Goal: Communication & Community: Answer question/provide support

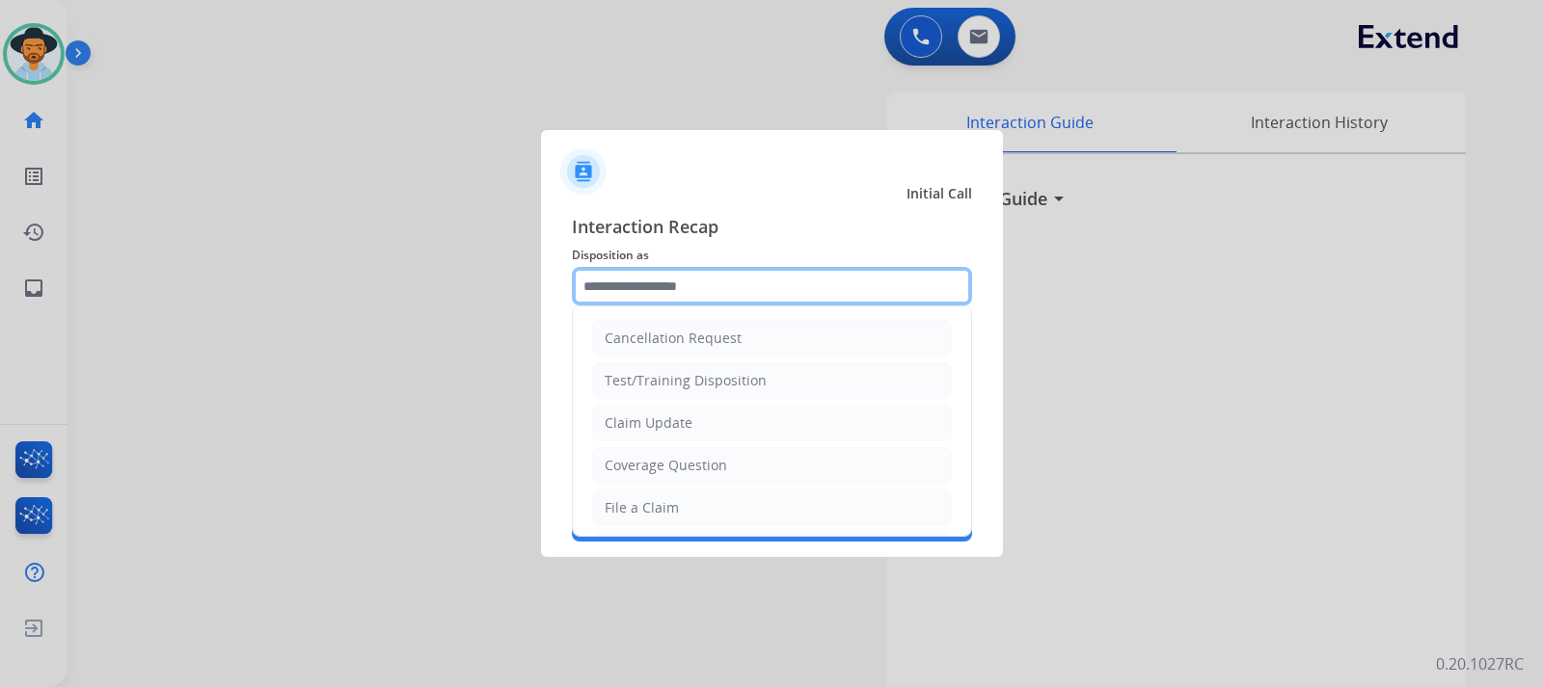
click at [759, 296] on input "text" at bounding box center [772, 286] width 400 height 39
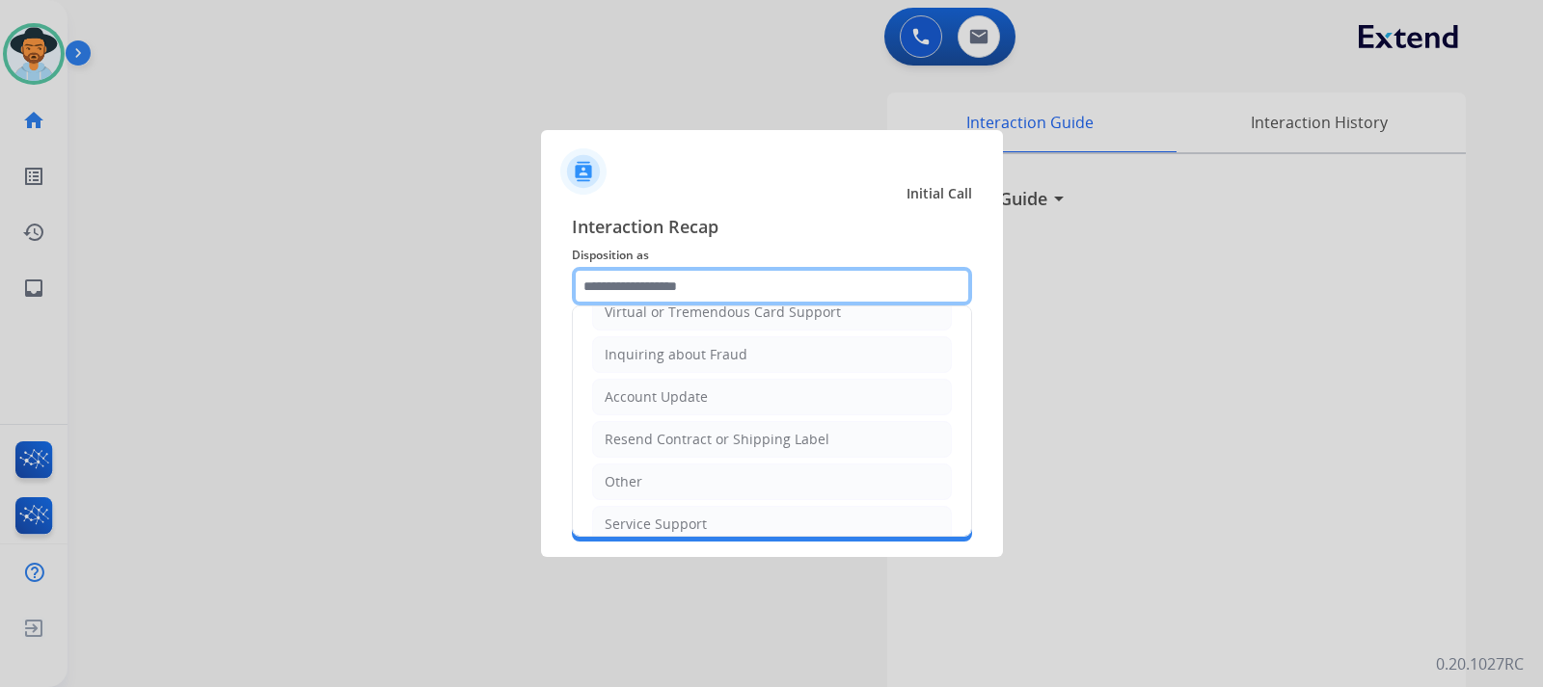
scroll to position [289, 0]
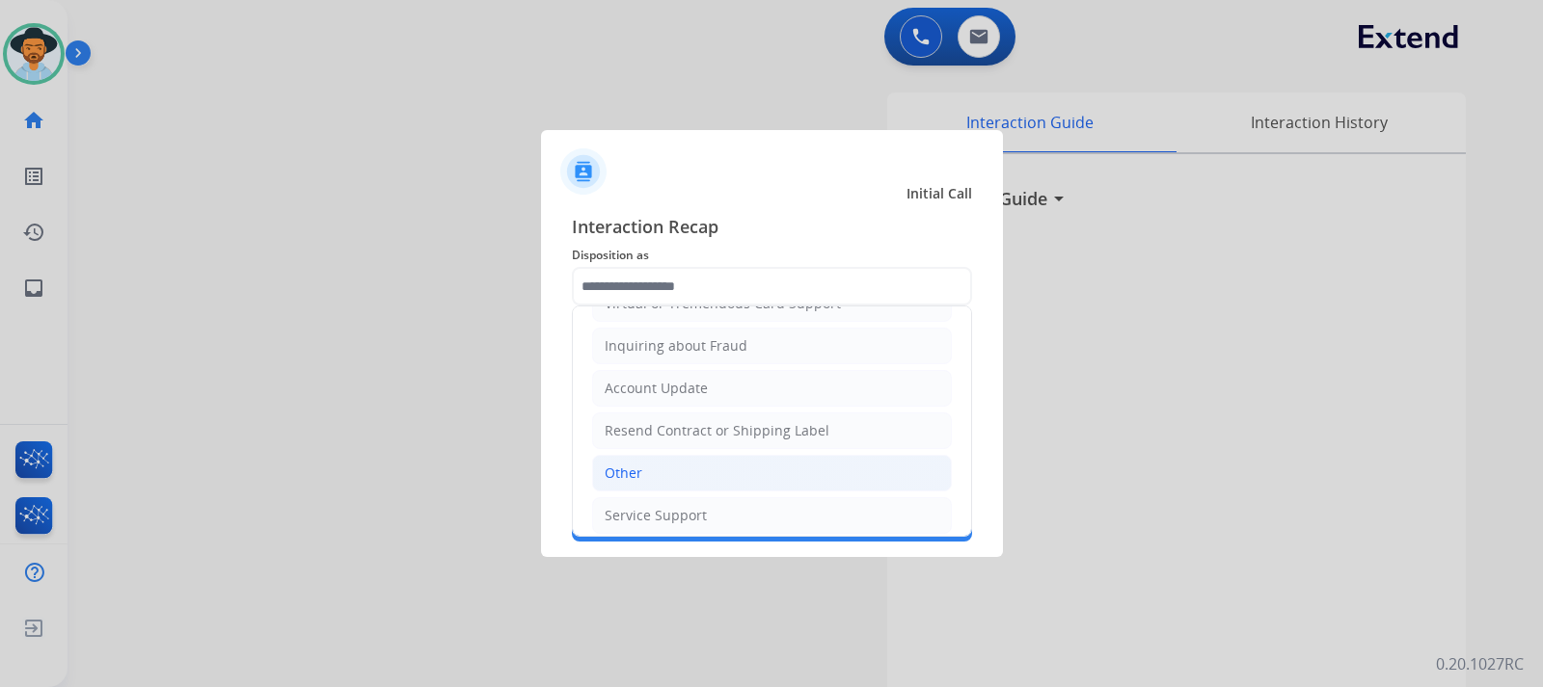
click at [654, 472] on li "Other" at bounding box center [772, 473] width 360 height 37
type input "*****"
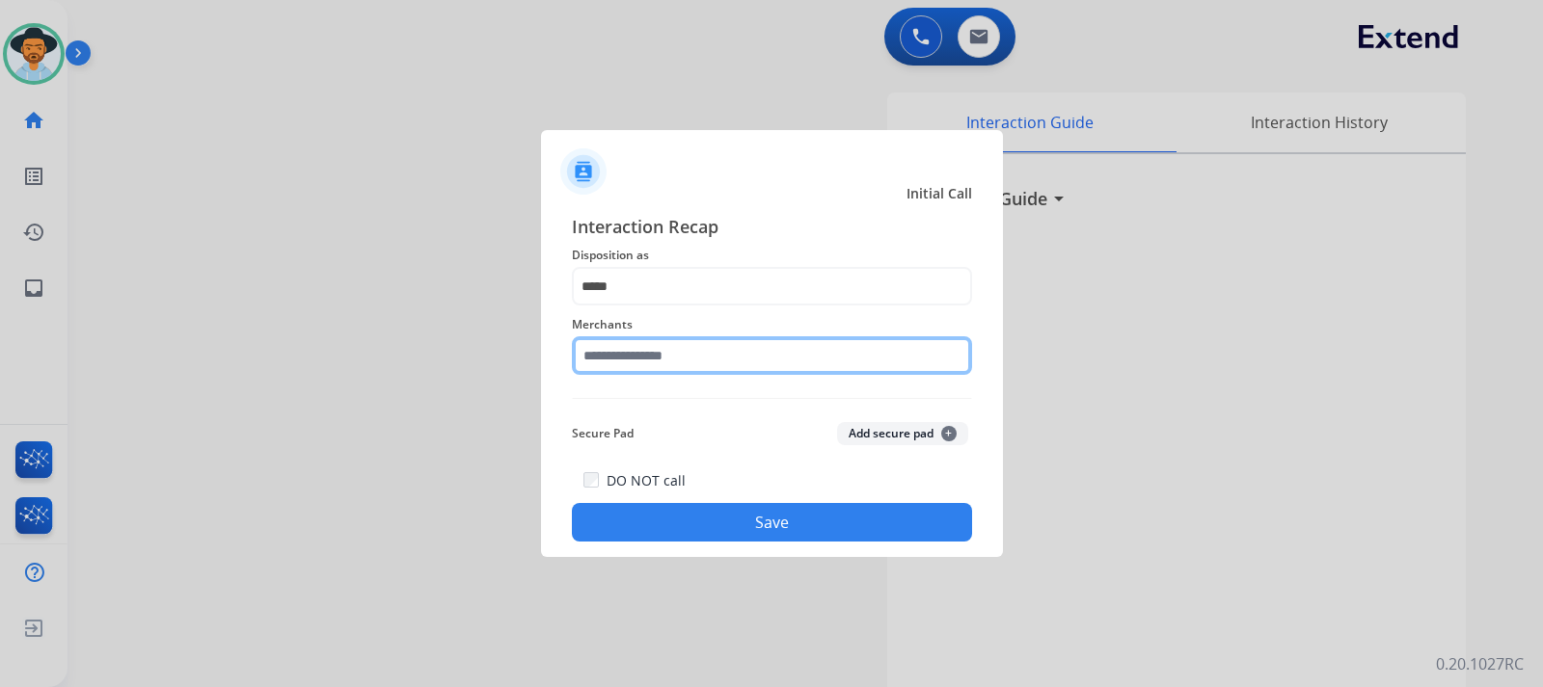
click at [679, 355] on input "text" at bounding box center [772, 356] width 400 height 39
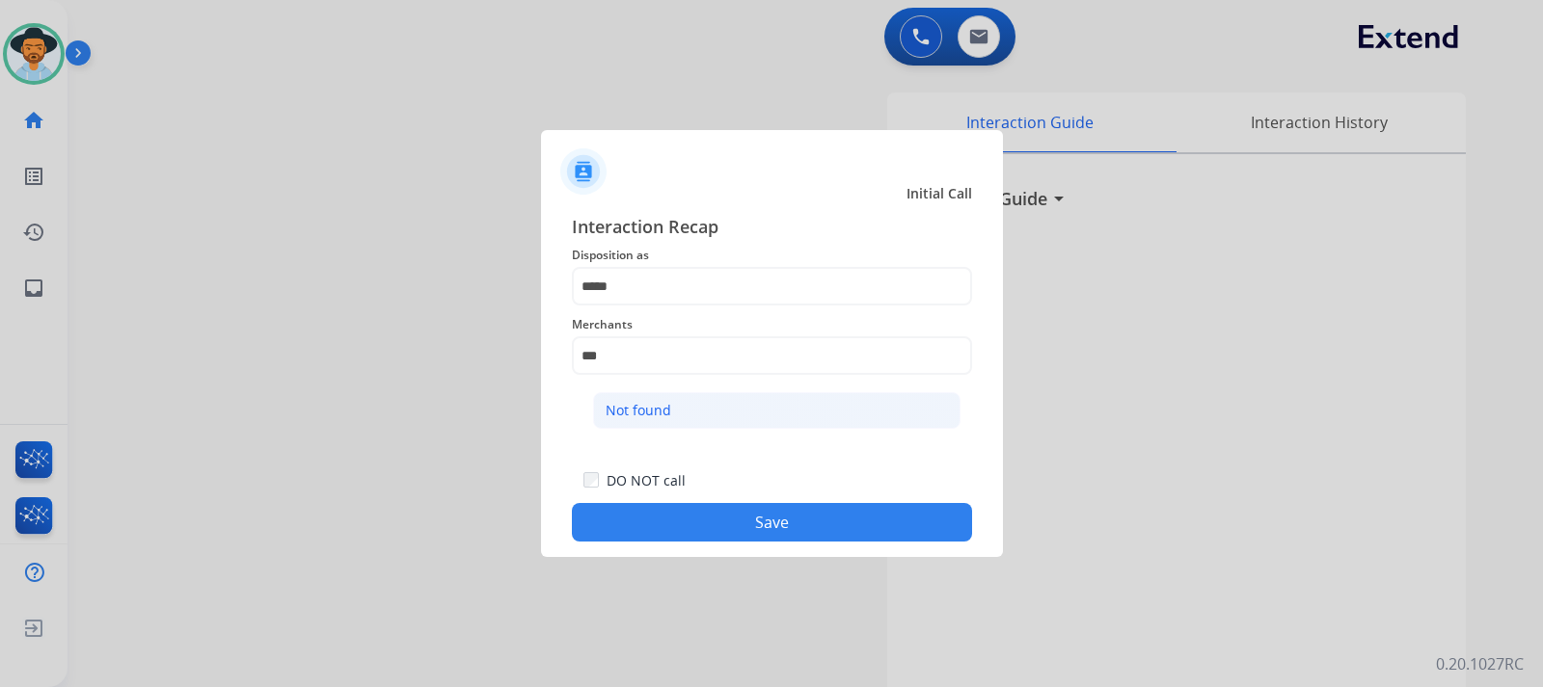
click at [657, 408] on div "Not found" at bounding box center [639, 410] width 66 height 19
type input "*********"
click at [740, 526] on button "Save" at bounding box center [772, 522] width 400 height 39
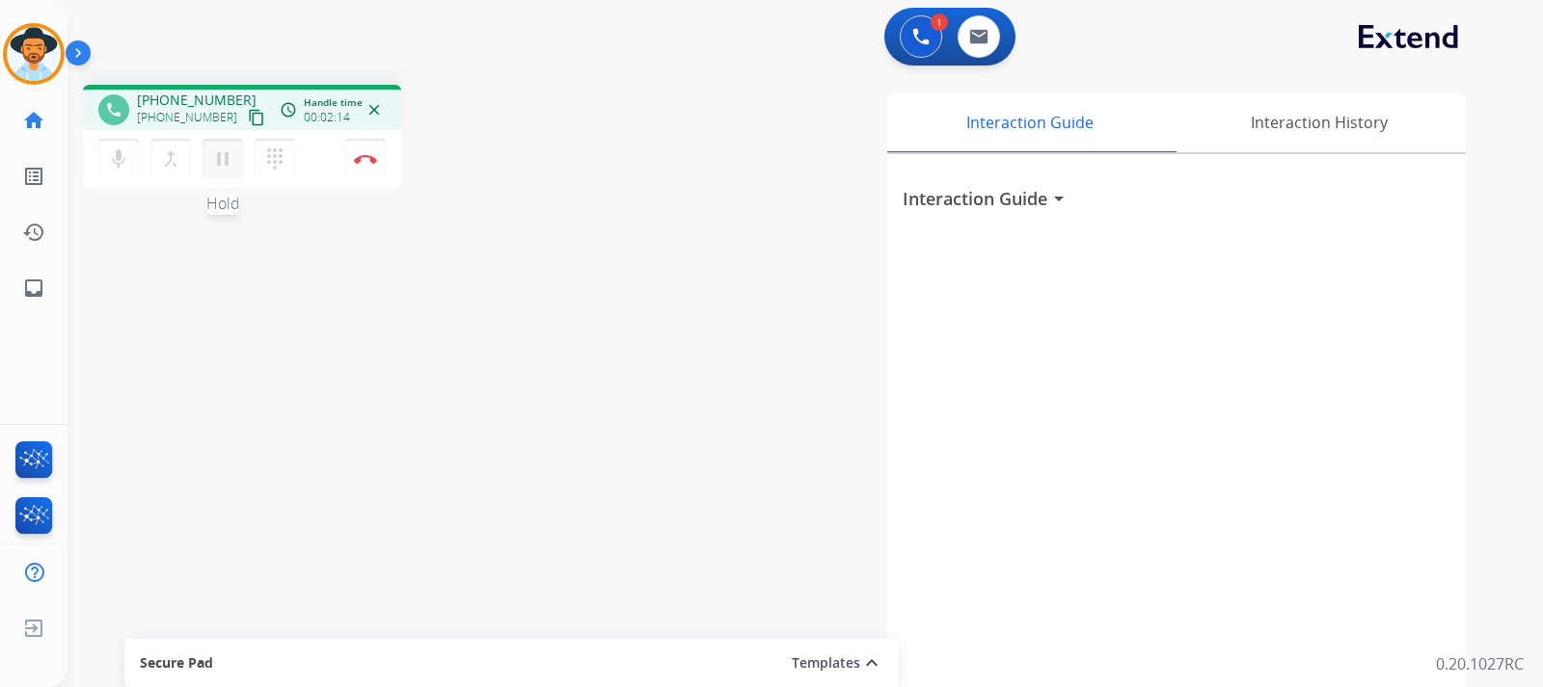
click at [216, 152] on mat-icon "pause" at bounding box center [222, 159] width 23 height 23
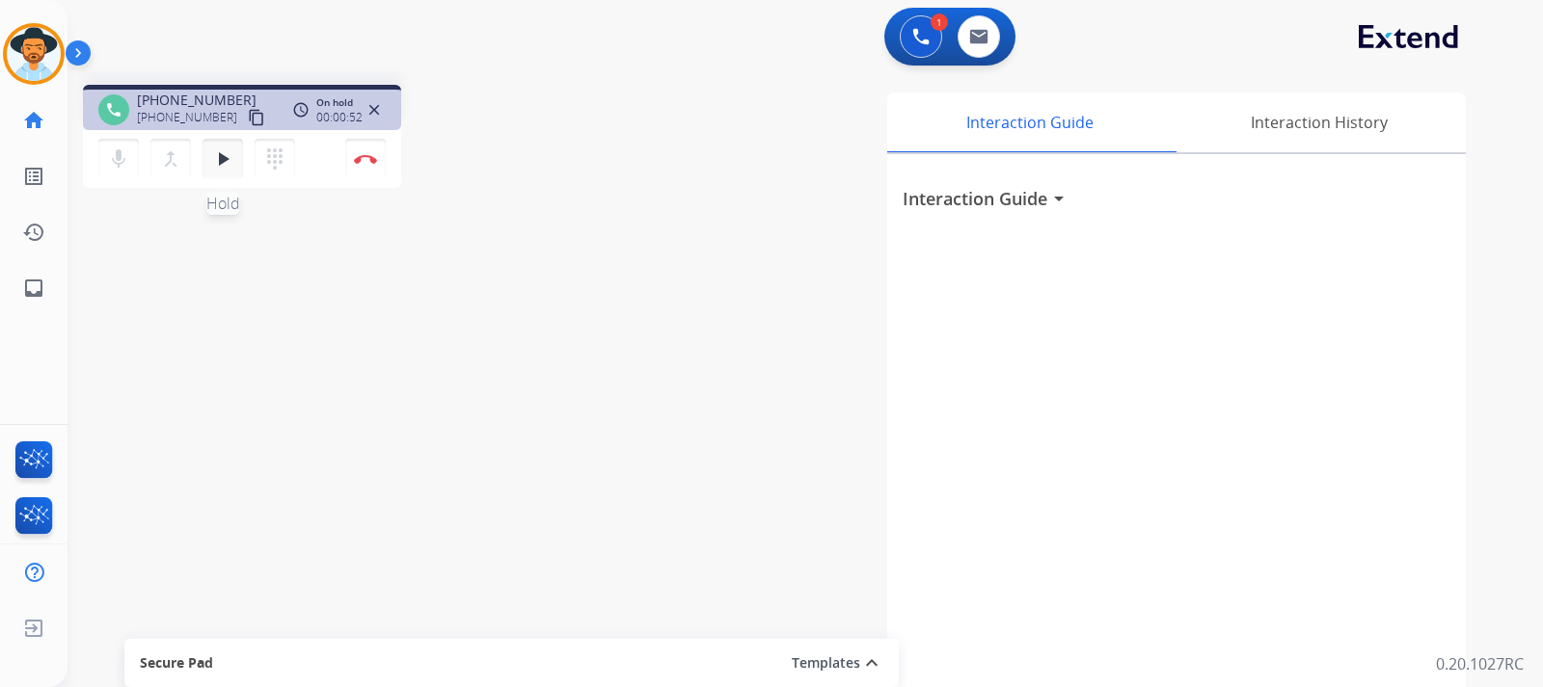
click at [232, 162] on mat-icon "play_arrow" at bounding box center [222, 159] width 23 height 23
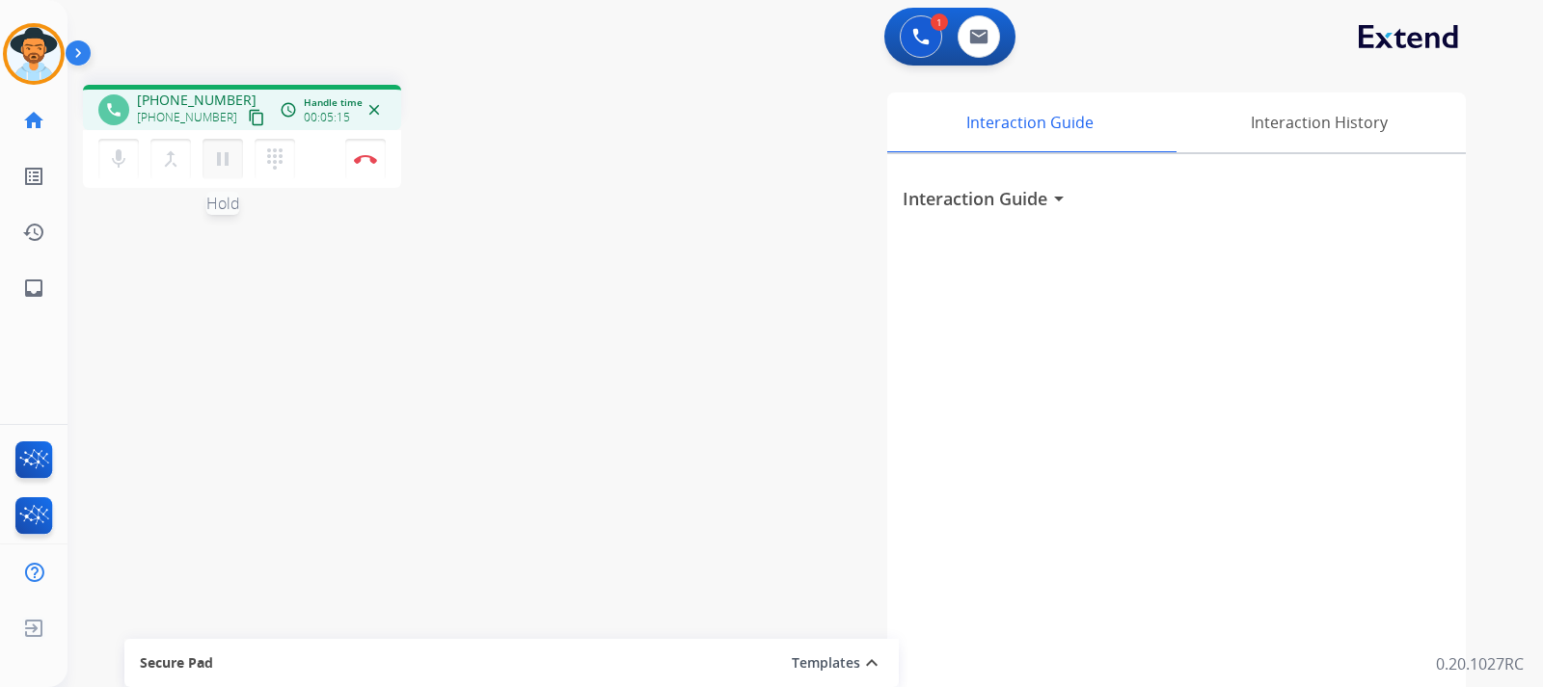
click at [224, 165] on mat-icon "pause" at bounding box center [222, 159] width 23 height 23
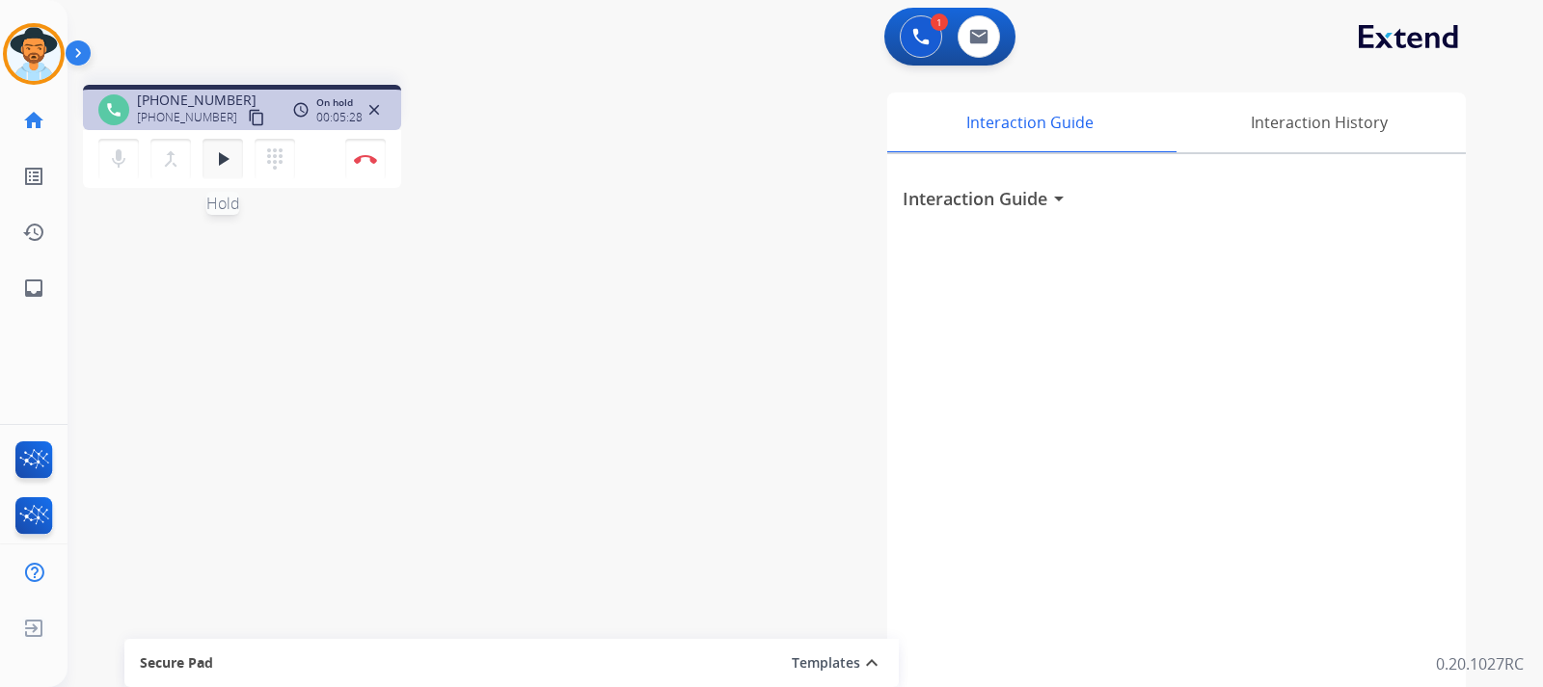
click at [221, 173] on button "play_arrow Hold" at bounding box center [222, 159] width 40 height 40
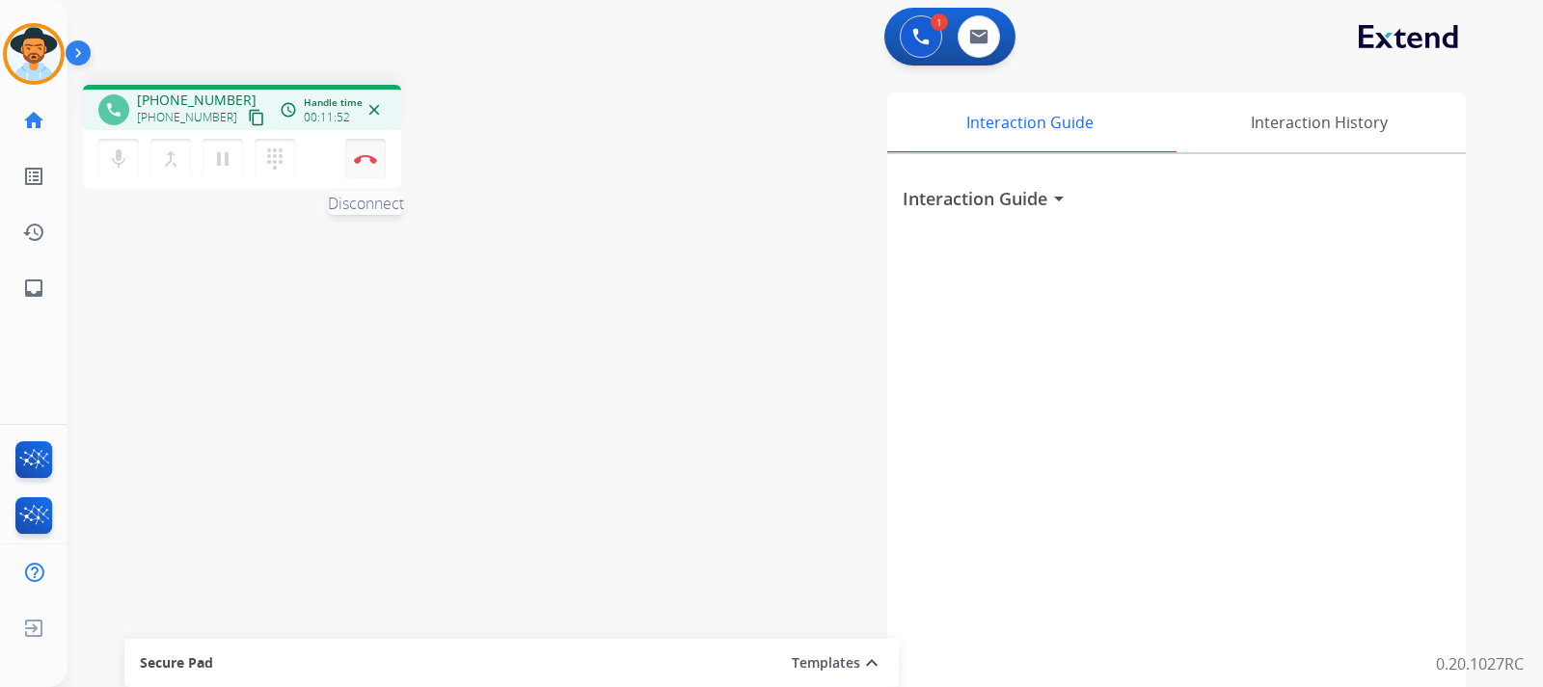
click at [370, 156] on img at bounding box center [365, 159] width 23 height 10
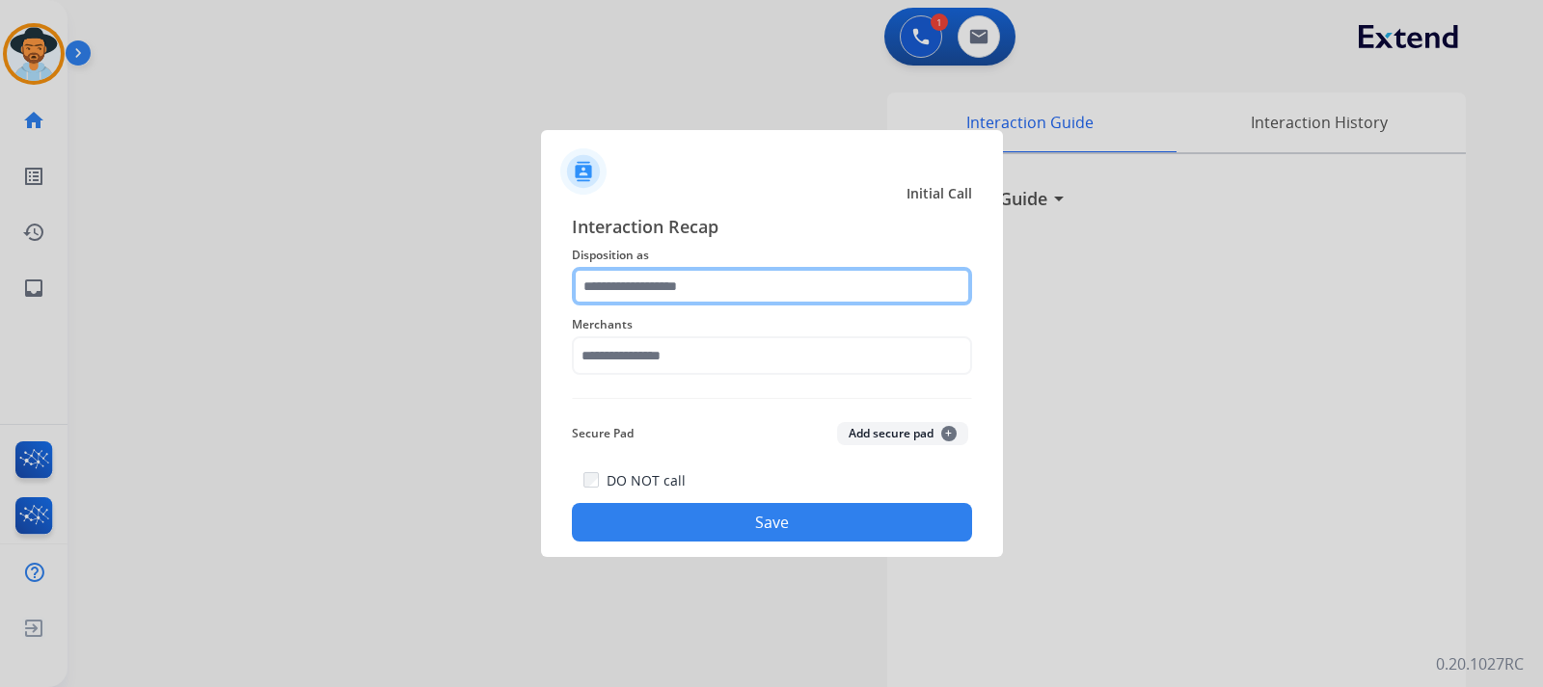
click at [850, 298] on input "text" at bounding box center [772, 286] width 400 height 39
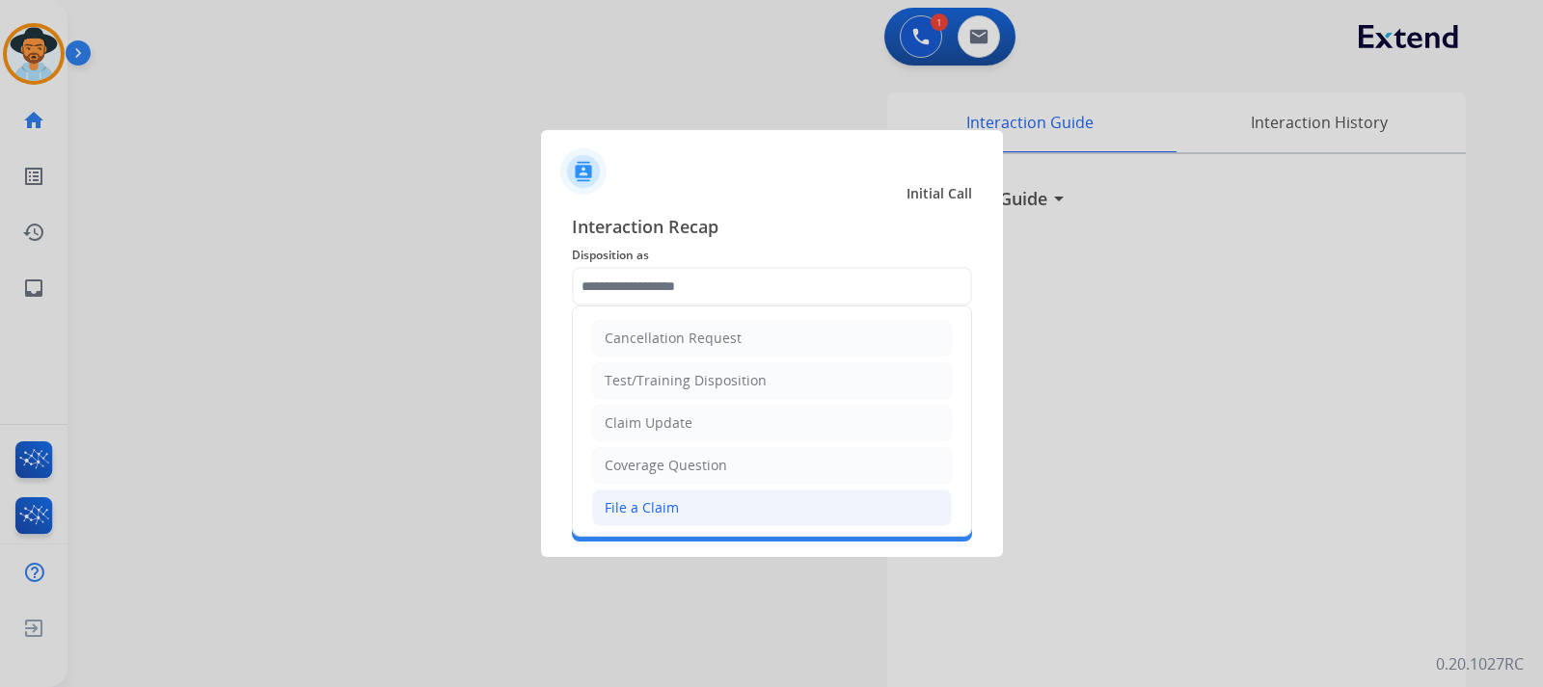
drag, startPoint x: 654, startPoint y: 508, endPoint x: 659, endPoint y: 447, distance: 60.9
click at [653, 506] on div "File a Claim" at bounding box center [642, 508] width 74 height 19
type input "**********"
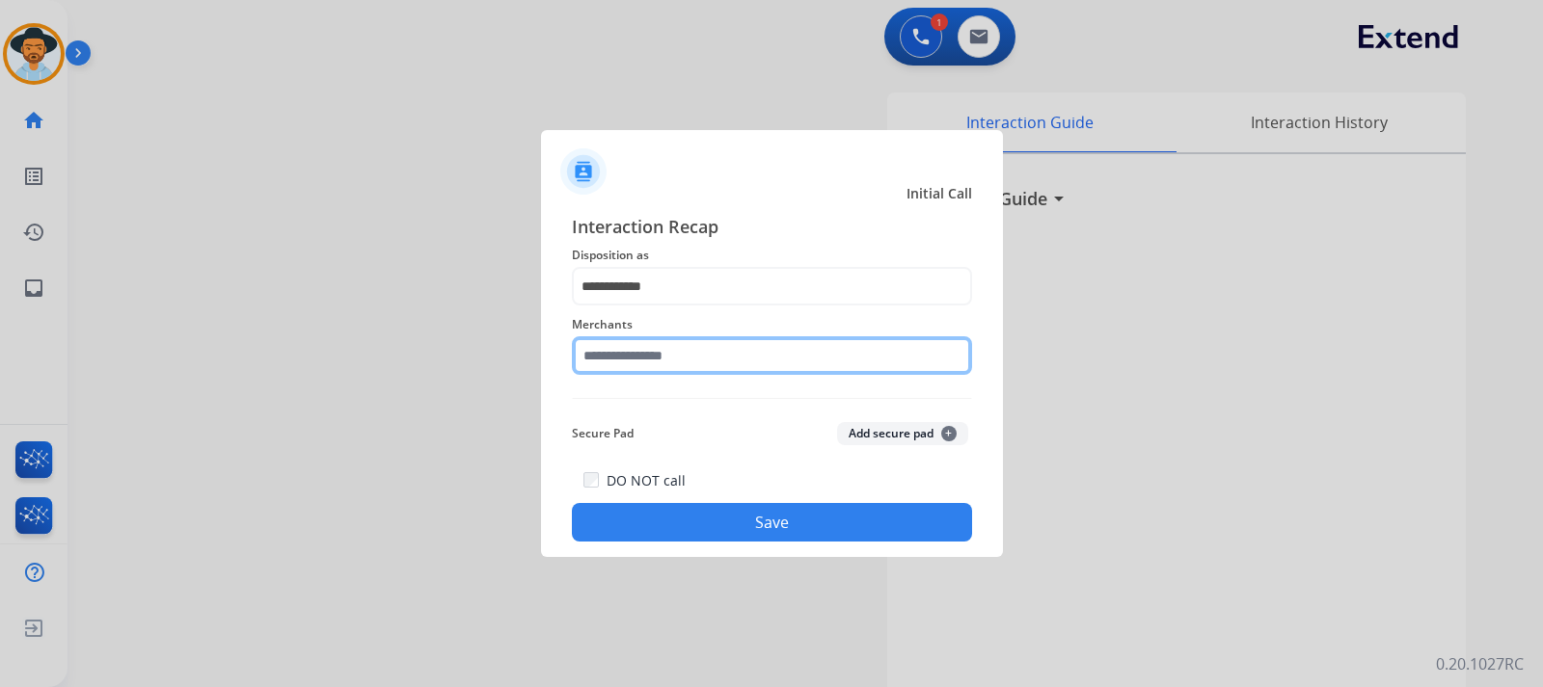
click at [676, 365] on input "text" at bounding box center [772, 356] width 400 height 39
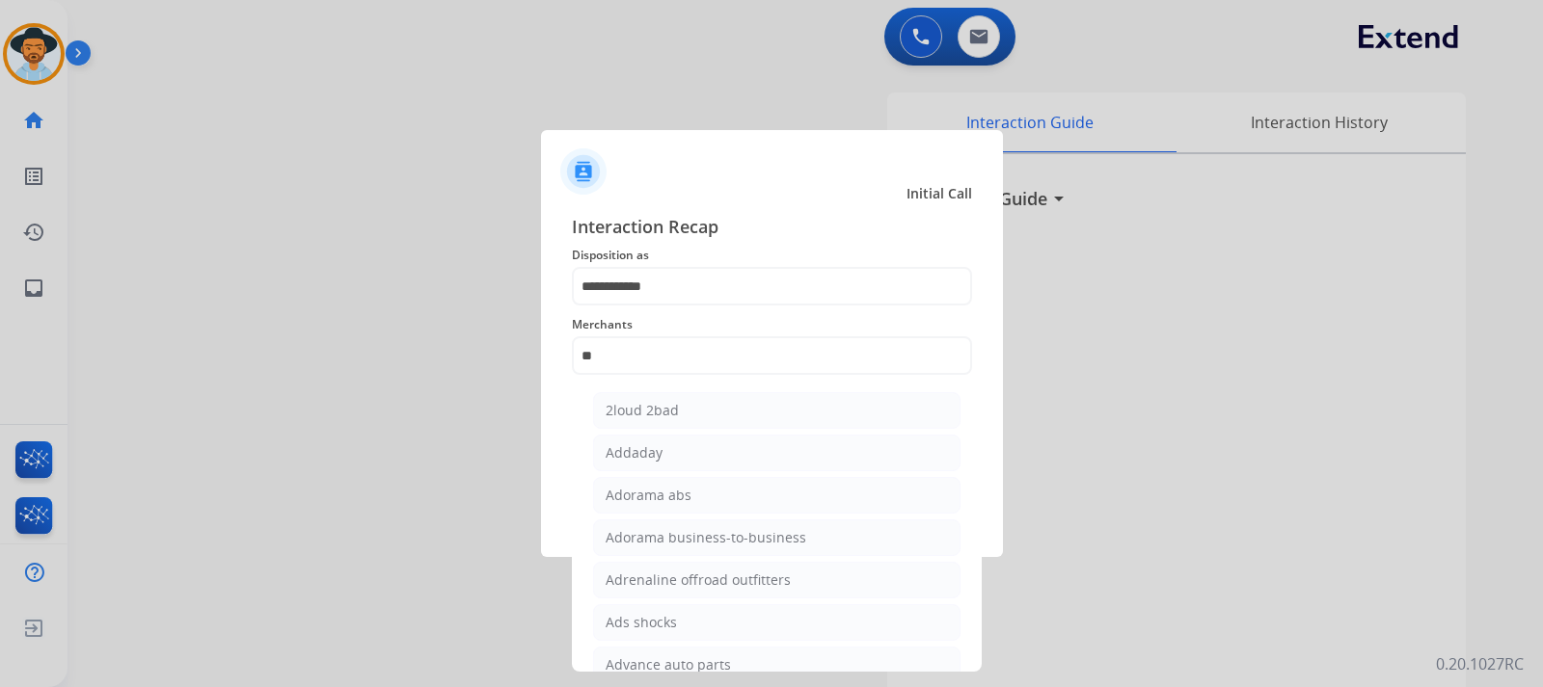
click at [671, 502] on div "Adorama abs" at bounding box center [649, 495] width 86 height 19
type input "**********"
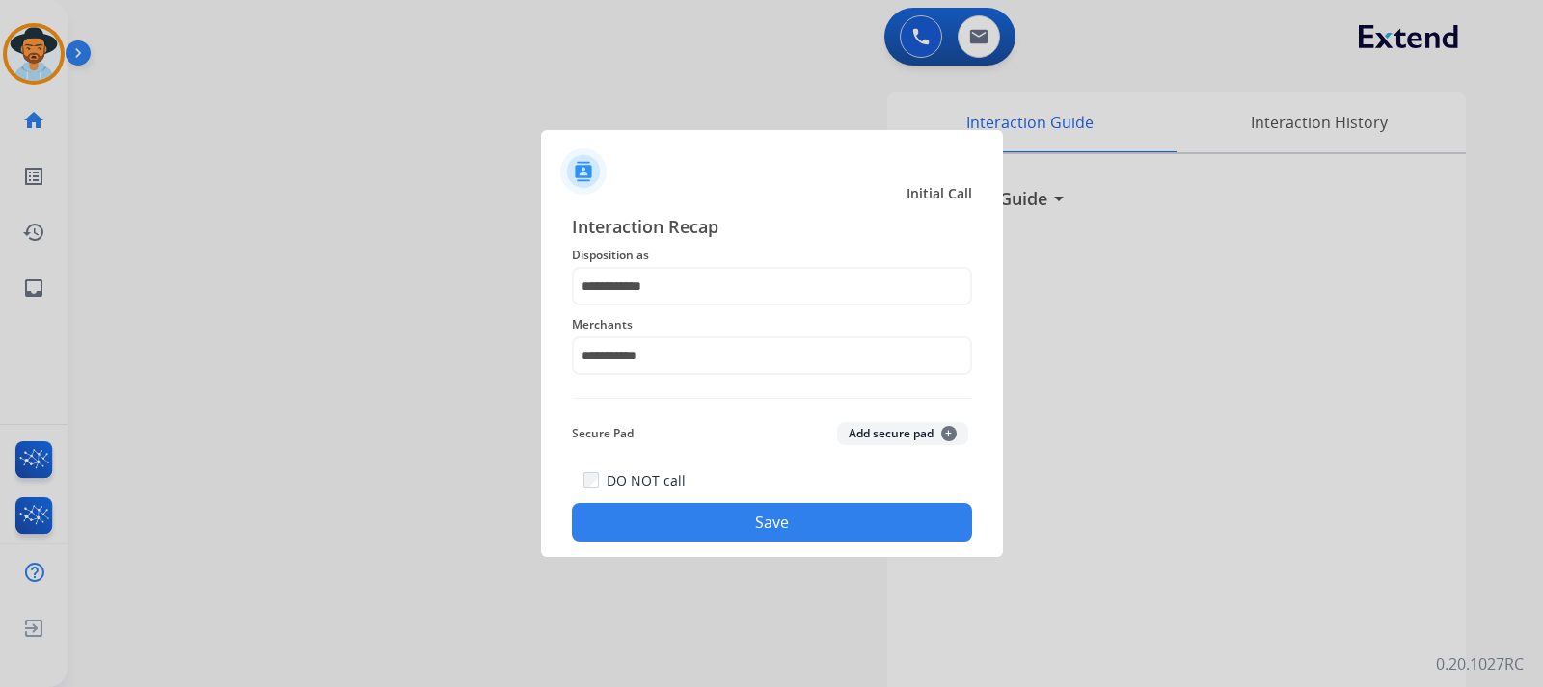
click at [691, 516] on button "Save" at bounding box center [772, 522] width 400 height 39
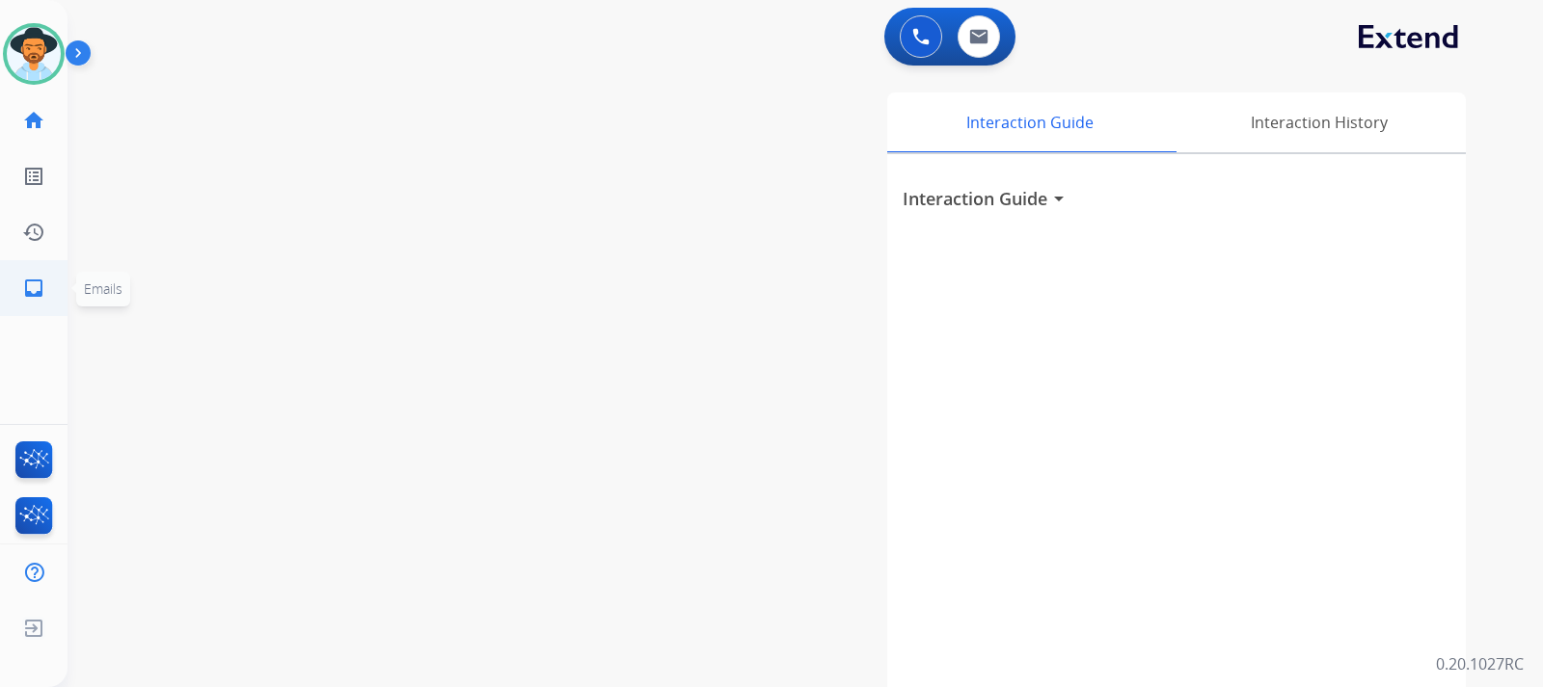
click at [44, 300] on link "inbox Emails" at bounding box center [34, 288] width 54 height 54
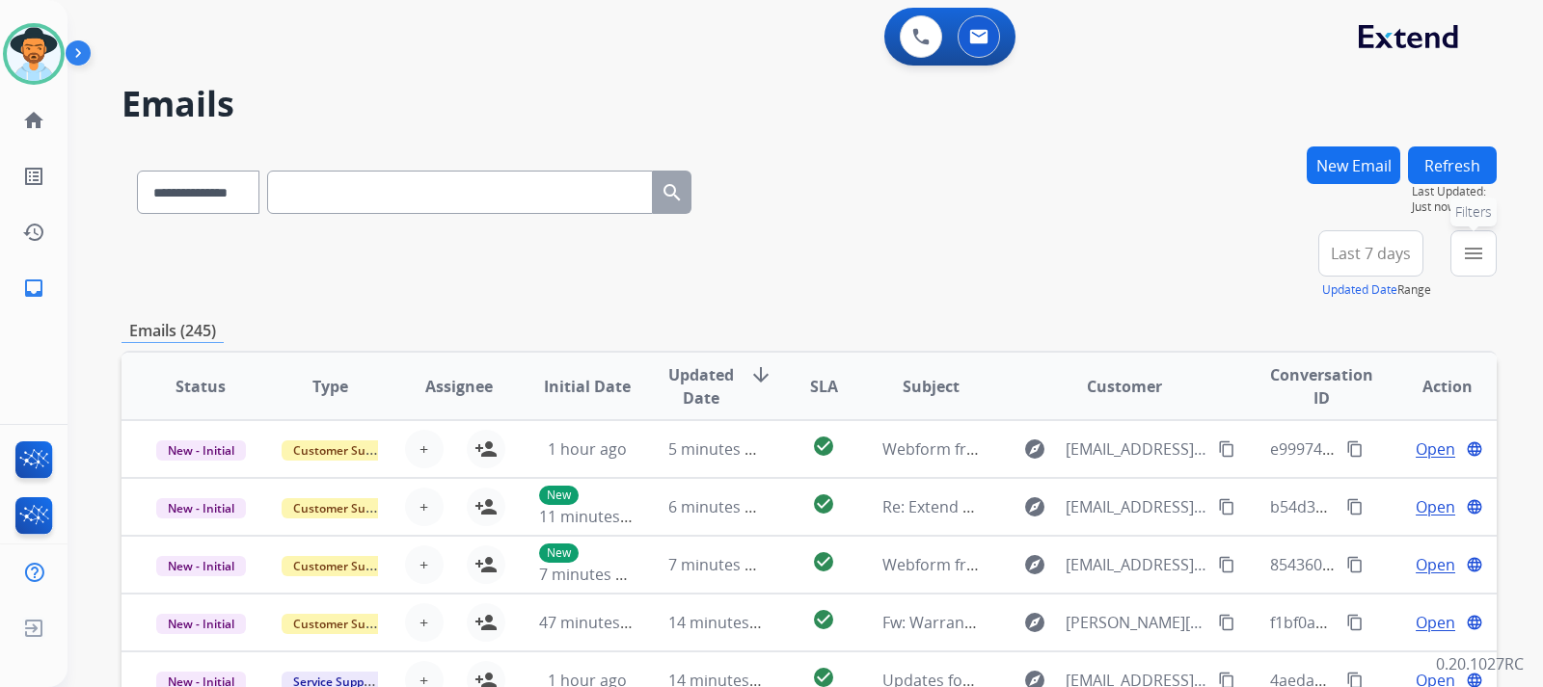
click at [1474, 261] on mat-icon "menu" at bounding box center [1473, 253] width 23 height 23
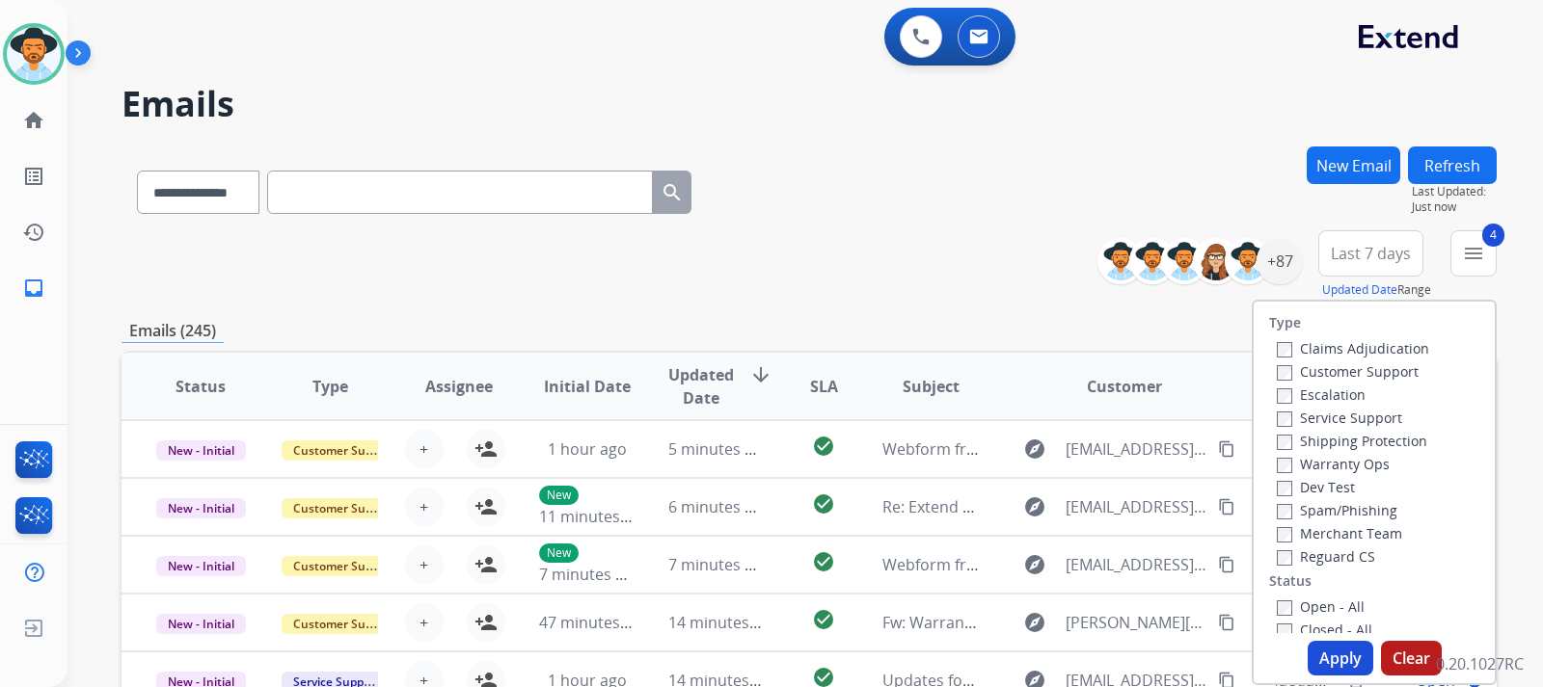
click at [1327, 660] on button "Apply" at bounding box center [1340, 658] width 66 height 35
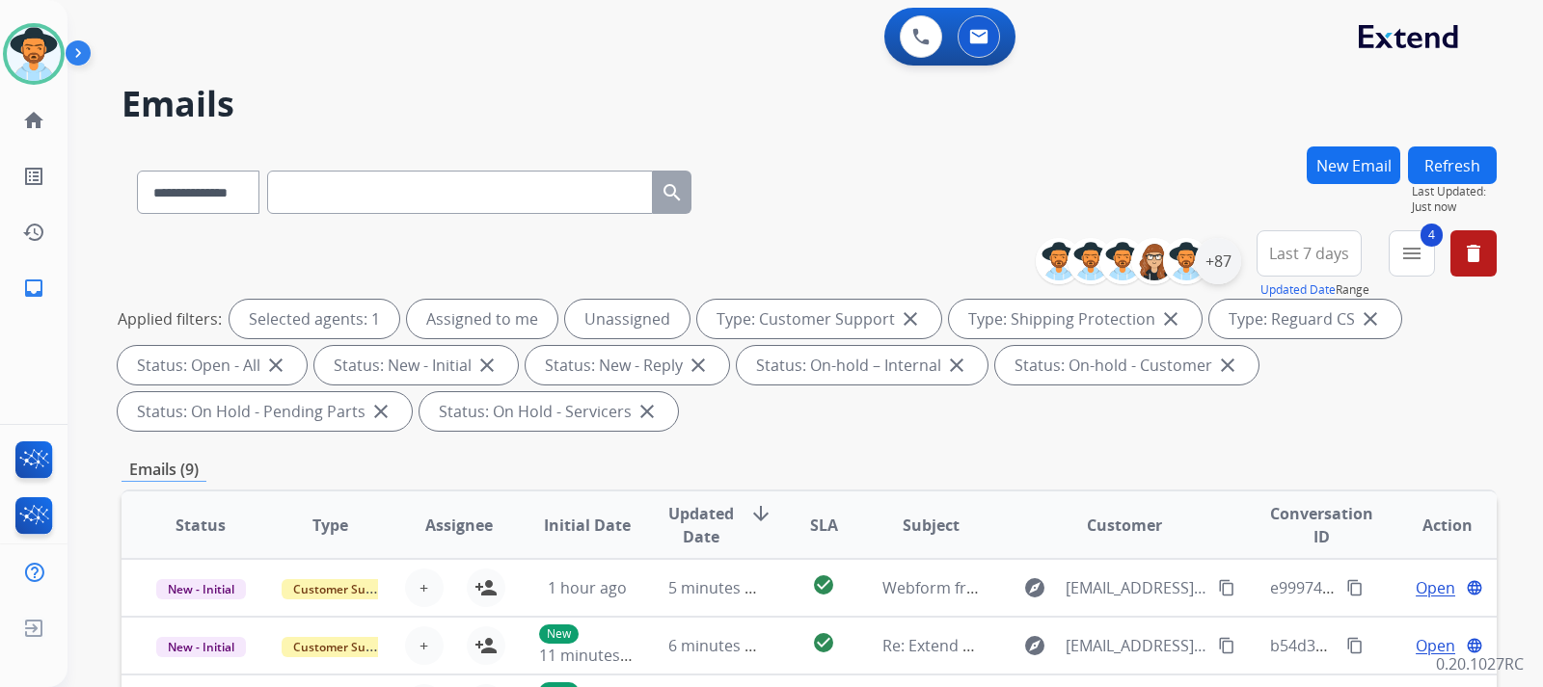
click at [1224, 270] on div "+87" at bounding box center [1218, 261] width 46 height 46
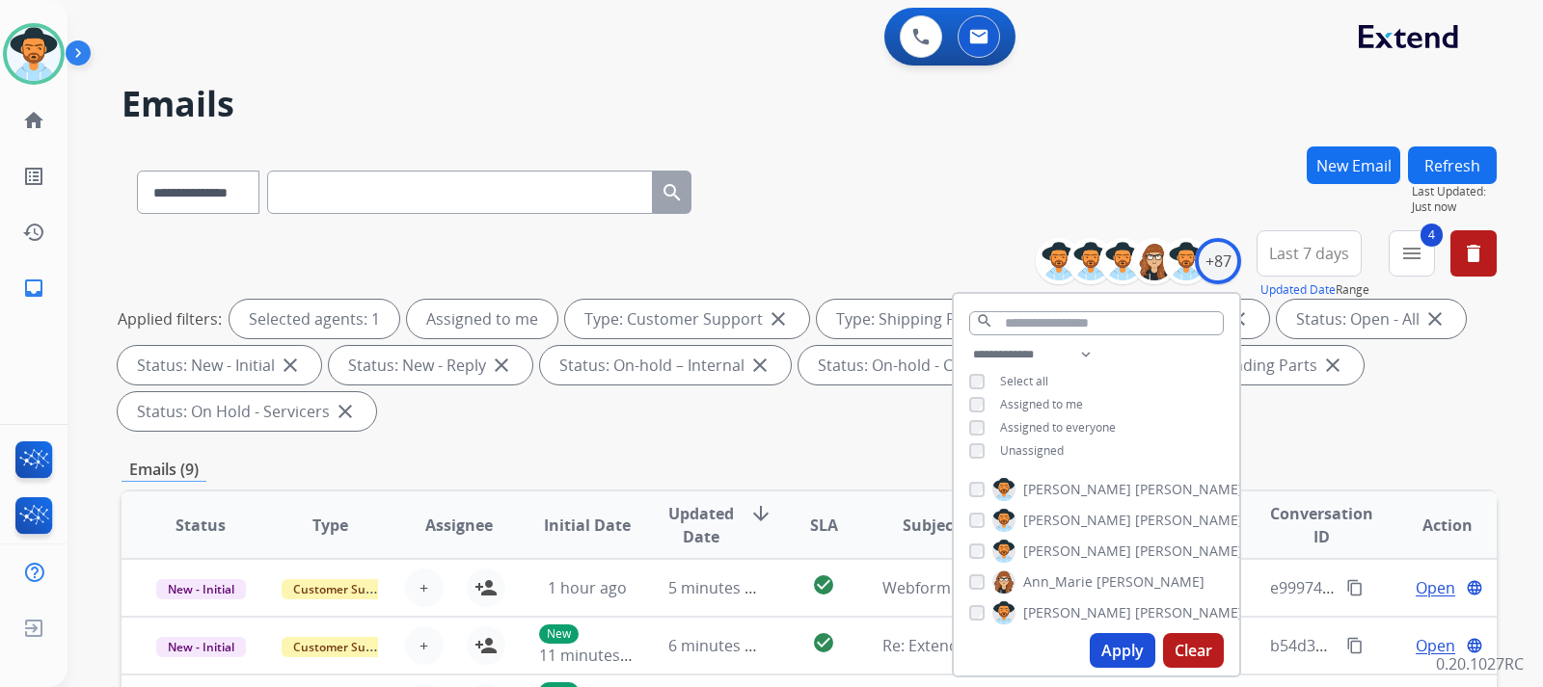
click at [1127, 648] on button "Apply" at bounding box center [1123, 651] width 66 height 35
click at [1322, 433] on div "**********" at bounding box center [808, 334] width 1375 height 208
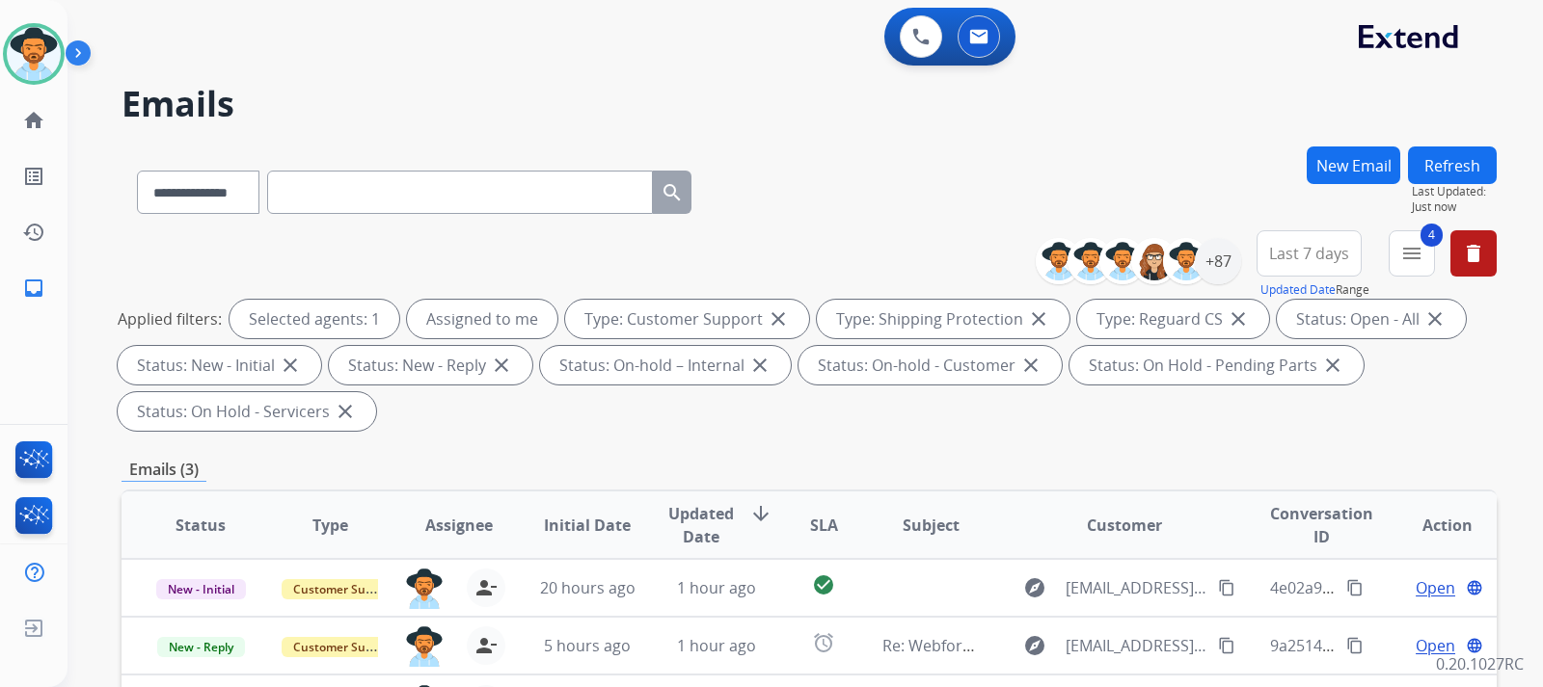
scroll to position [289, 0]
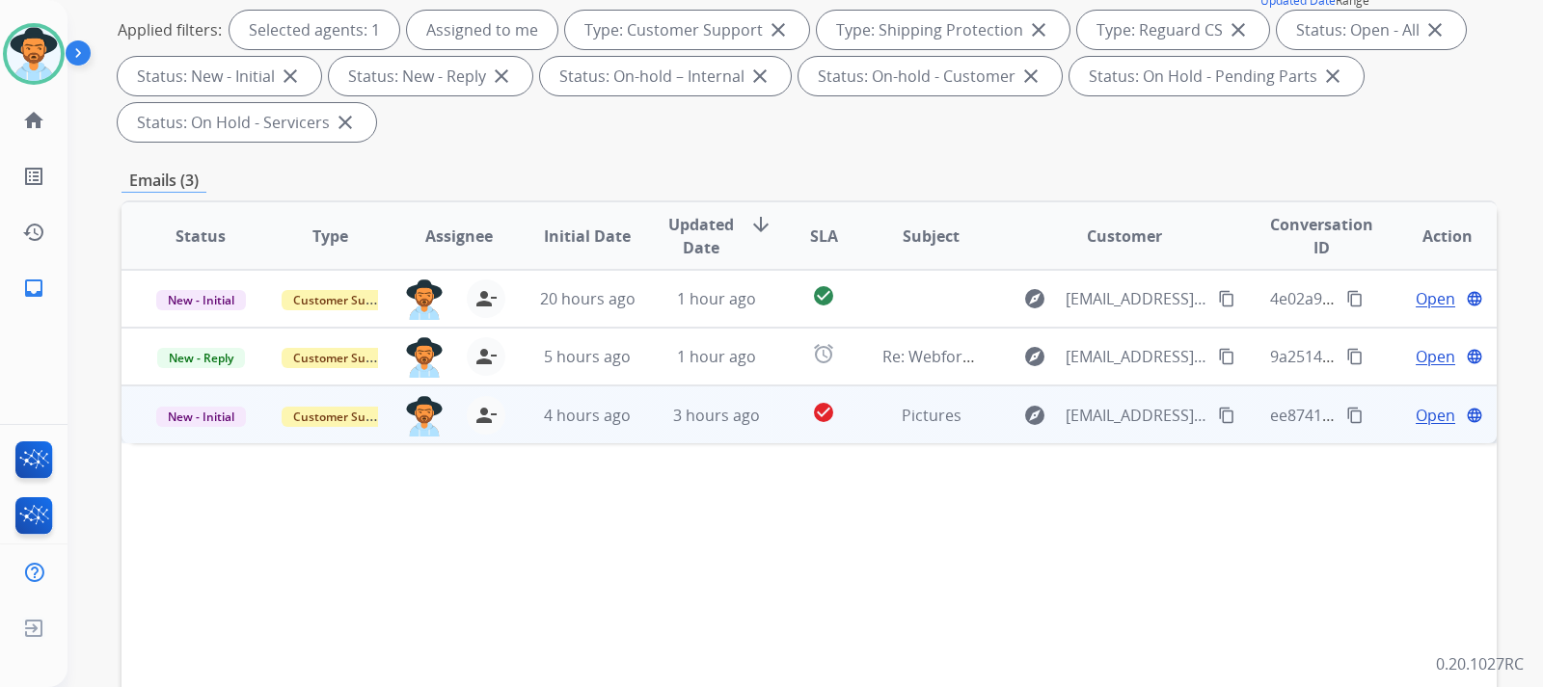
click at [1415, 422] on span "Open" at bounding box center [1435, 415] width 40 height 23
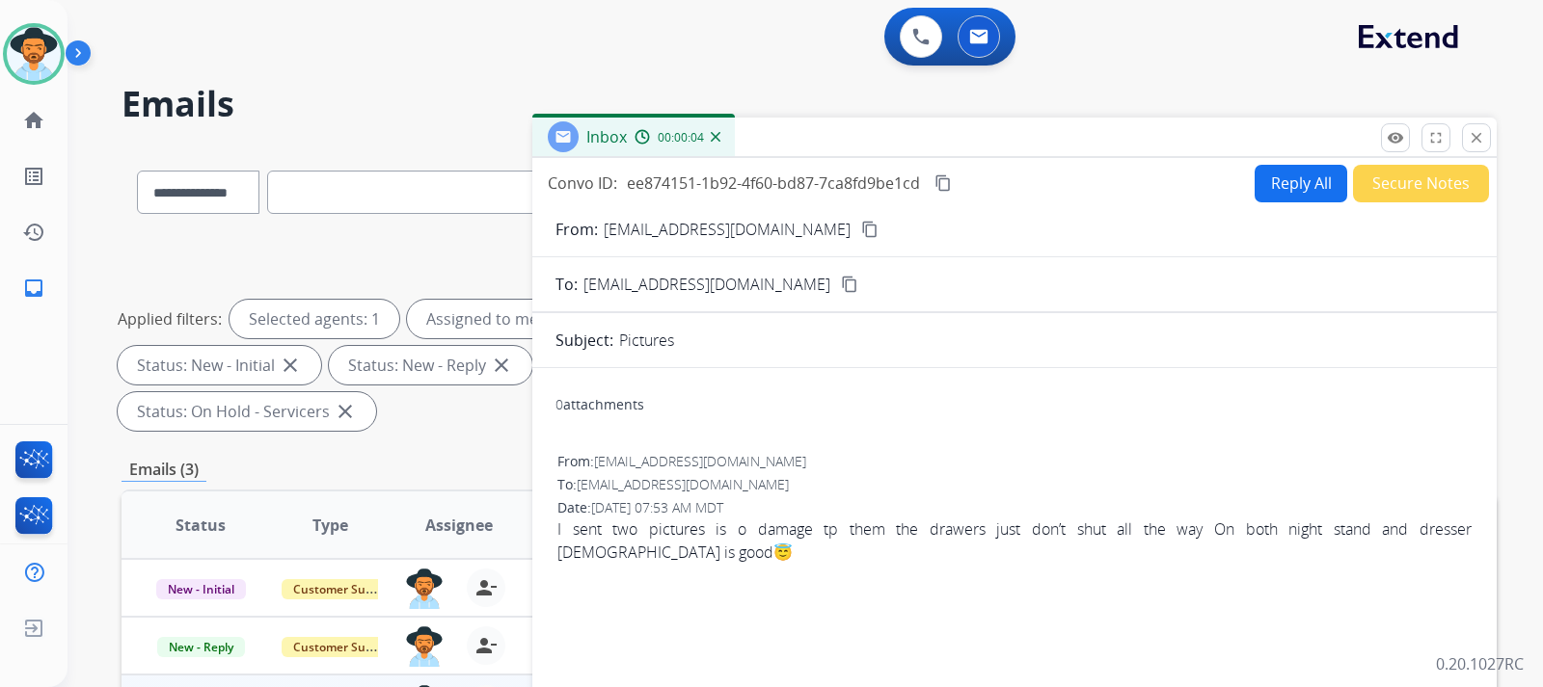
scroll to position [96, 0]
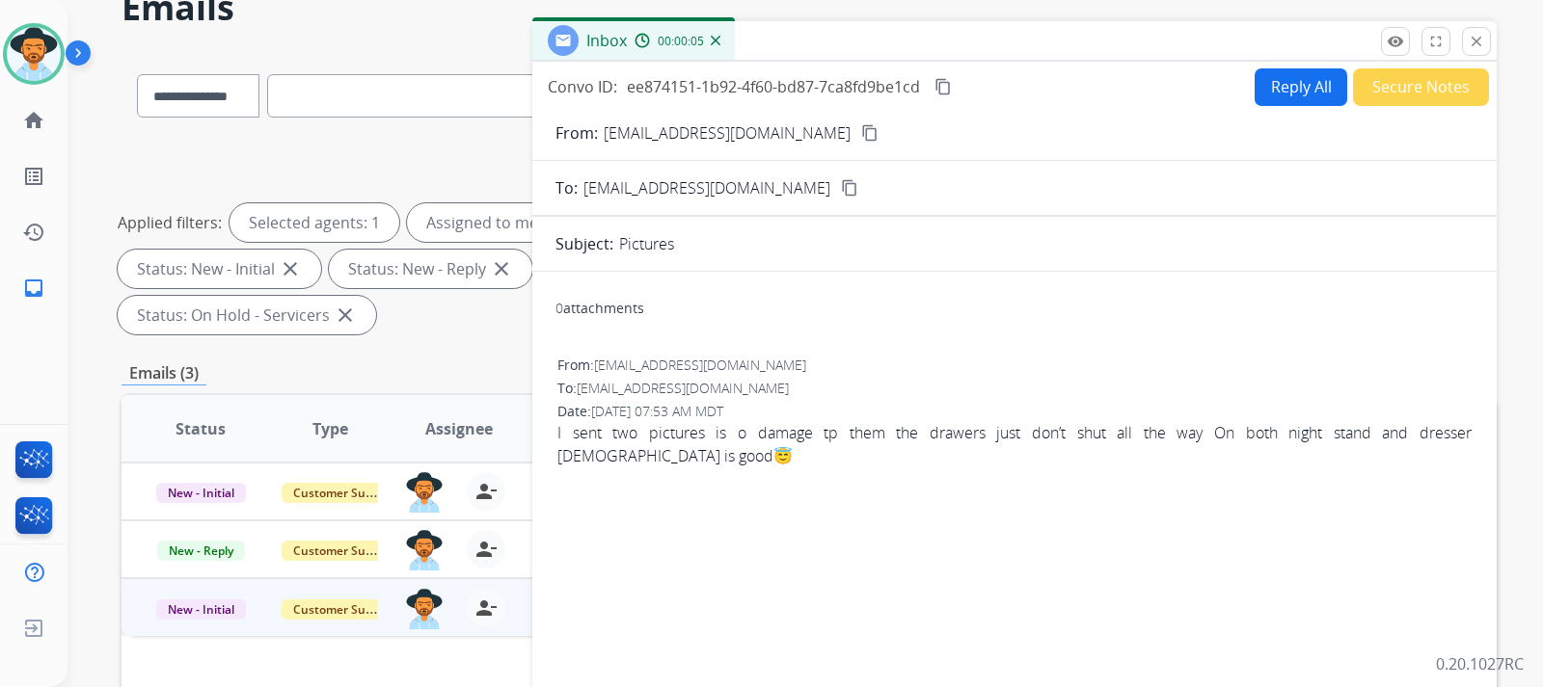
click at [1399, 77] on button "Secure Notes" at bounding box center [1421, 87] width 136 height 38
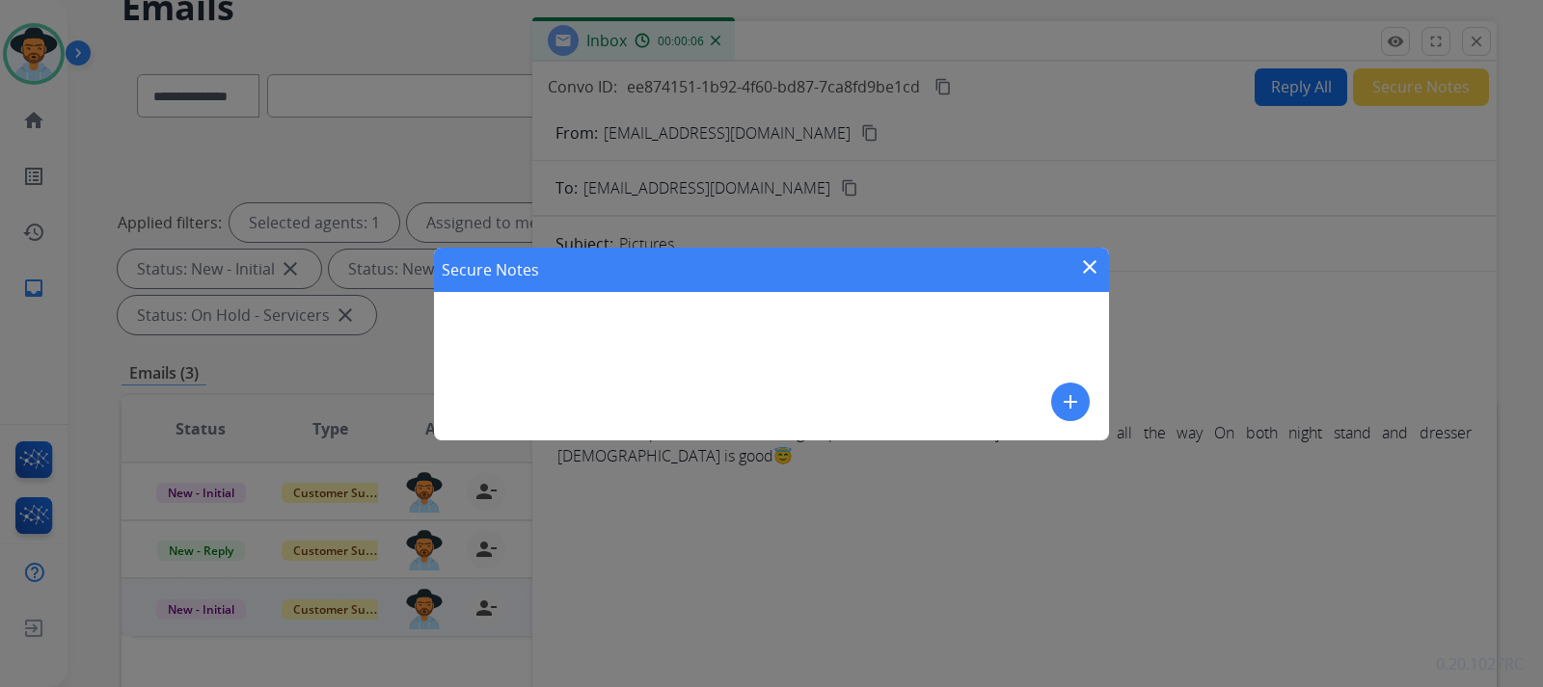
click at [1073, 408] on mat-icon "add" at bounding box center [1070, 402] width 23 height 23
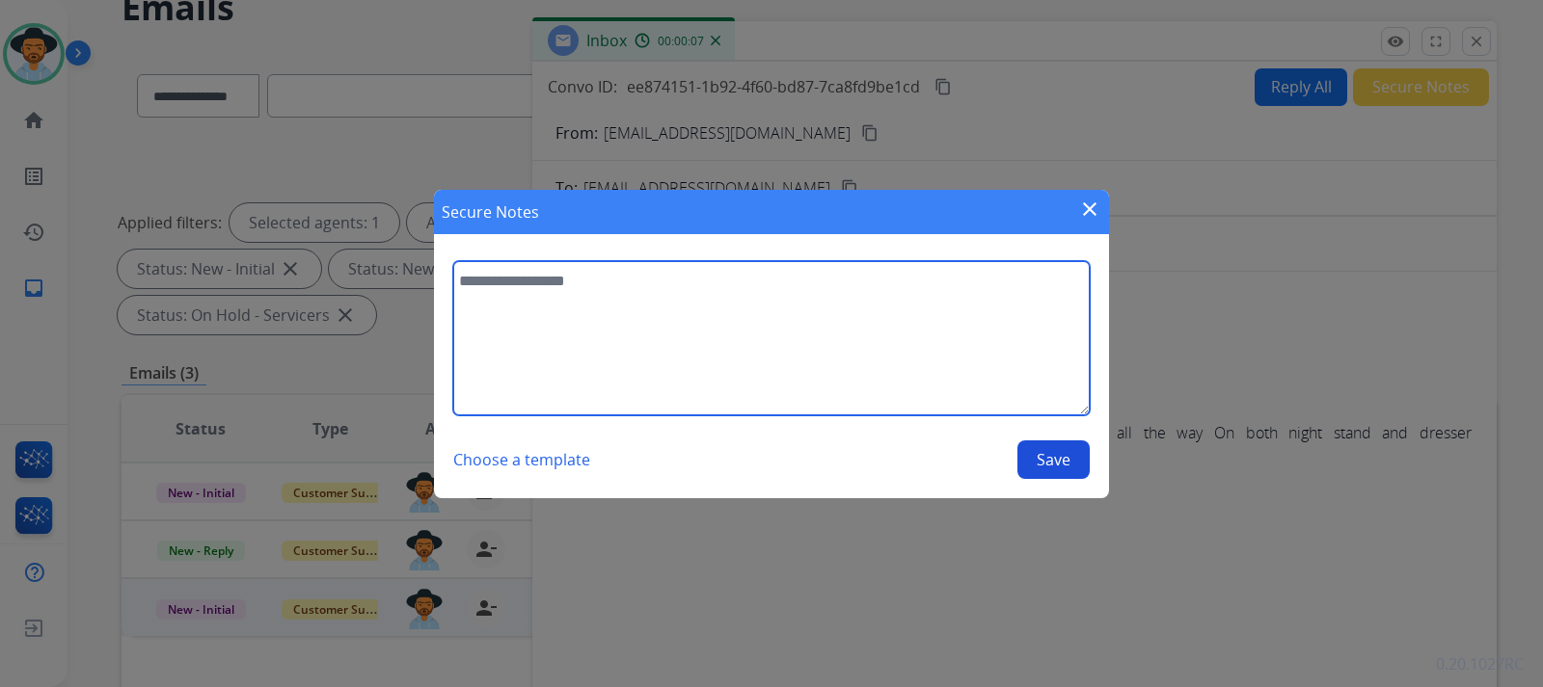
click at [825, 351] on textarea at bounding box center [771, 338] width 636 height 154
type textarea "**********"
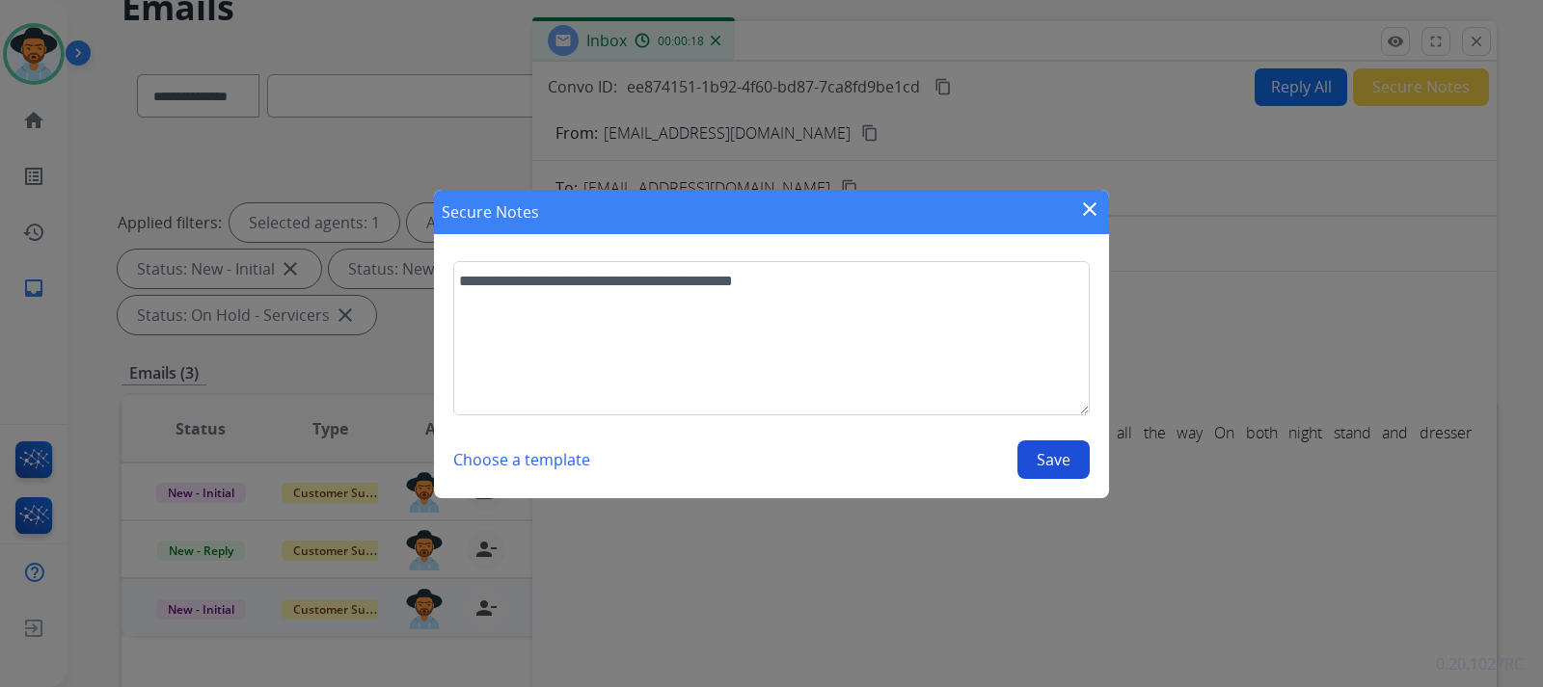
click at [1038, 455] on button "Save" at bounding box center [1053, 460] width 72 height 39
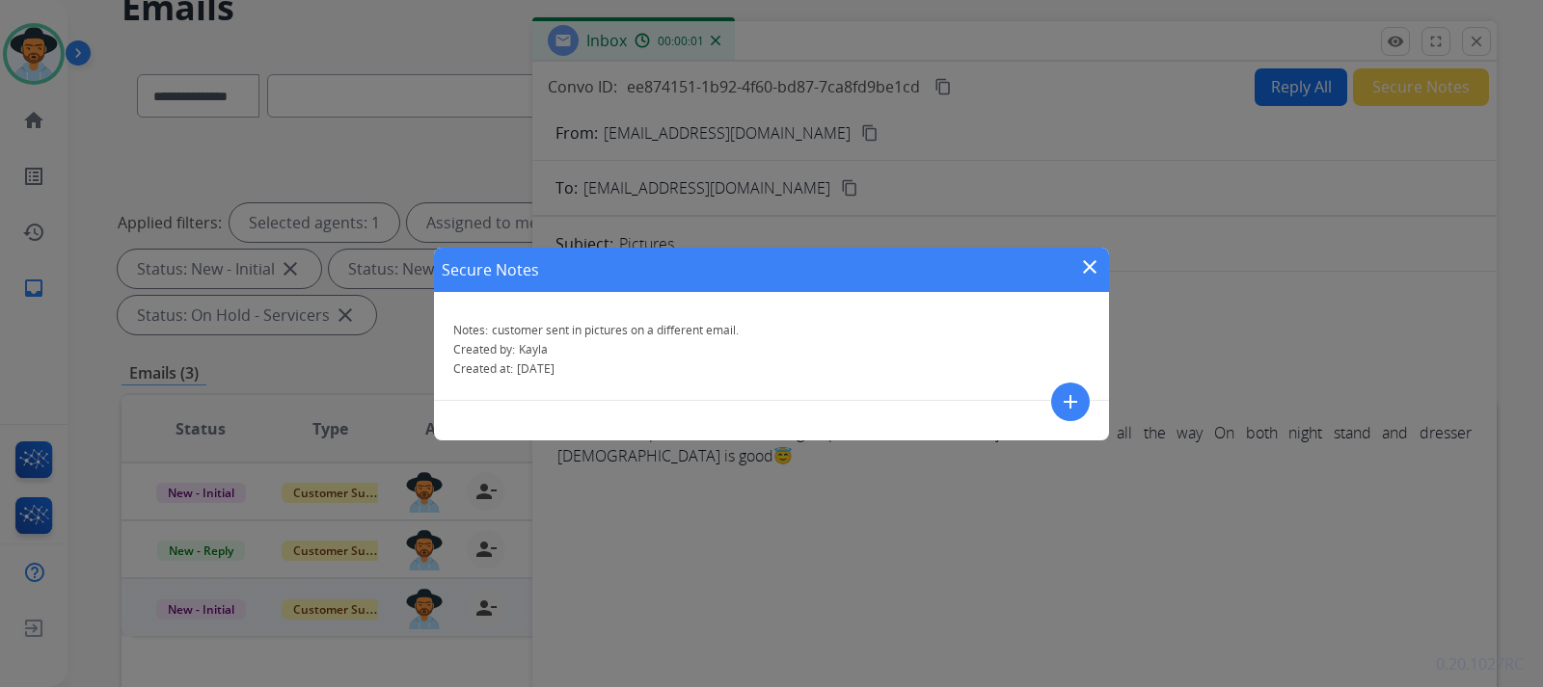
click at [1092, 268] on mat-icon "close" at bounding box center [1089, 267] width 23 height 23
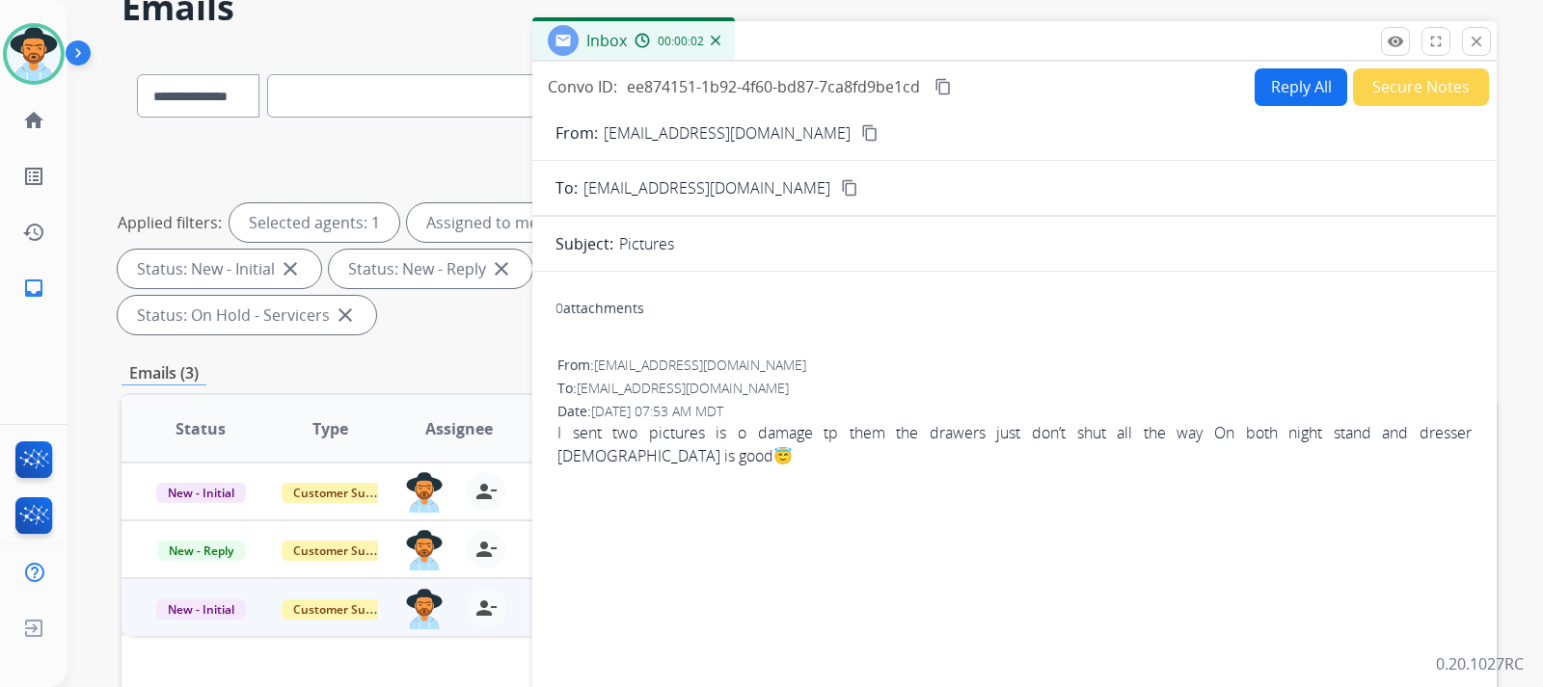
click at [714, 40] on img at bounding box center [716, 41] width 10 height 10
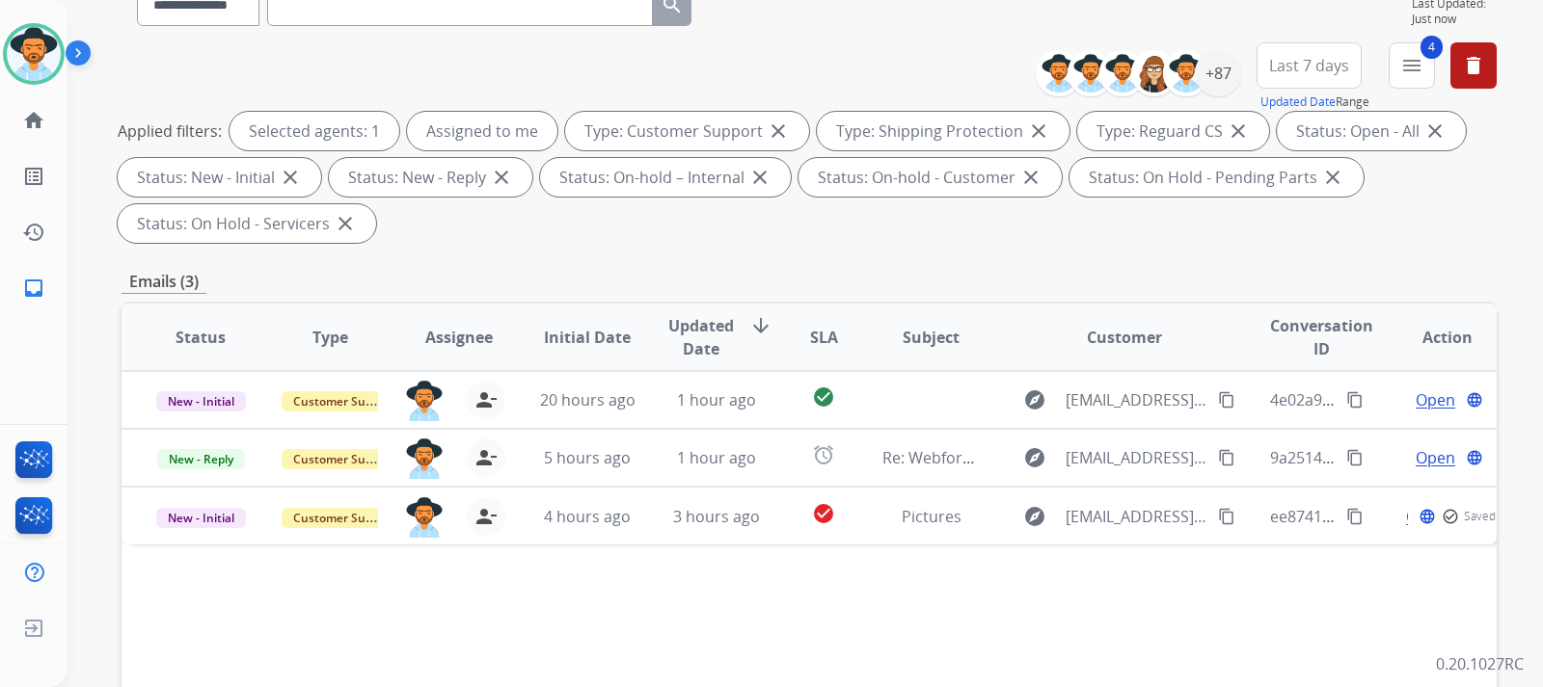
scroll to position [193, 0]
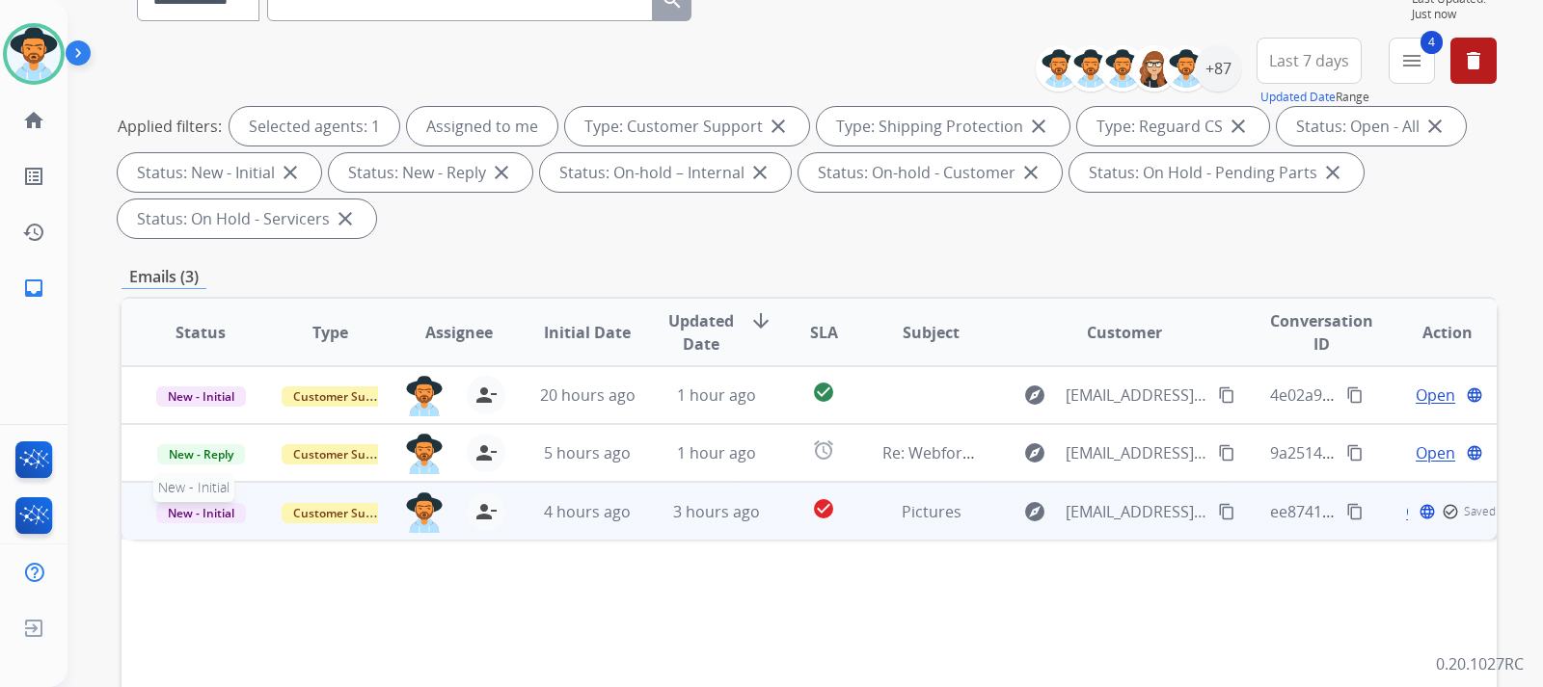
click at [216, 509] on span "New - Initial" at bounding box center [201, 513] width 90 height 20
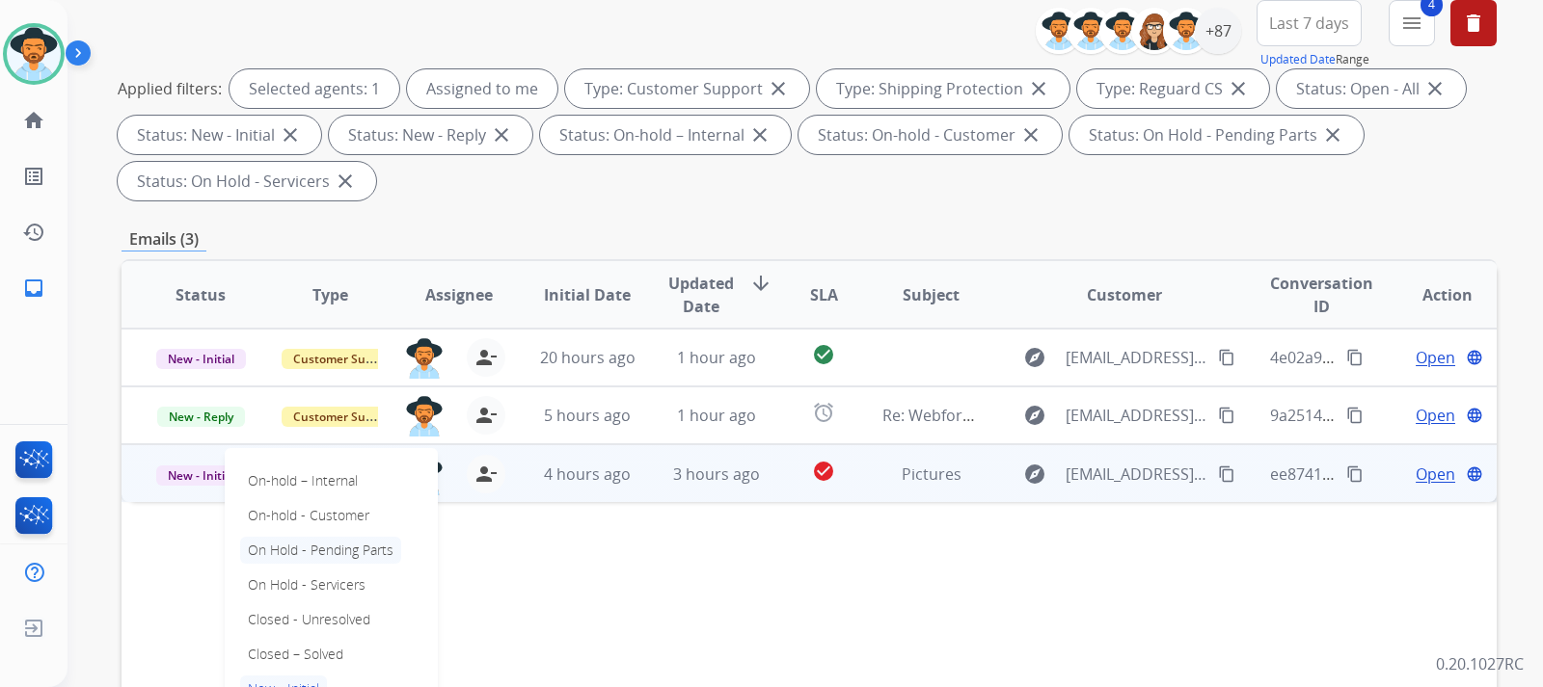
scroll to position [289, 0]
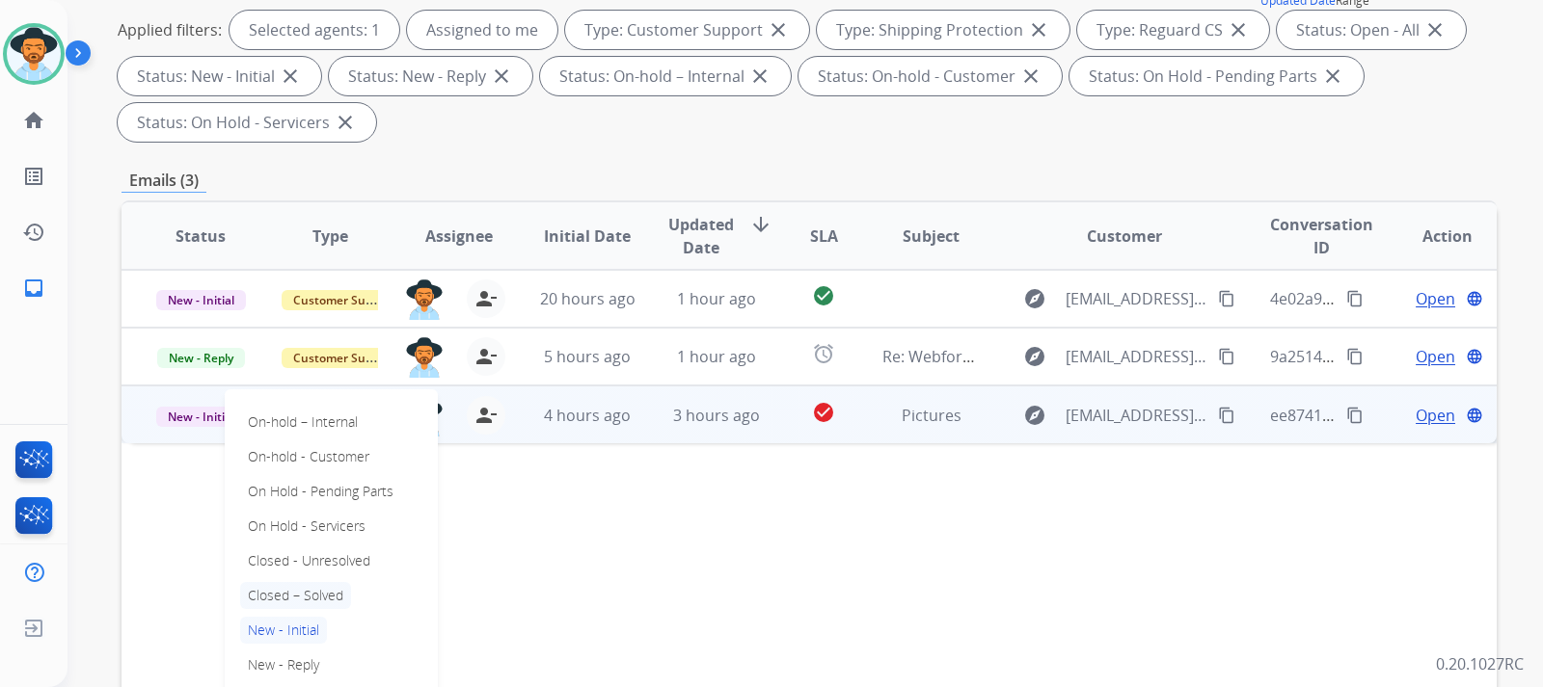
click at [309, 598] on p "Closed – Solved" at bounding box center [295, 595] width 111 height 27
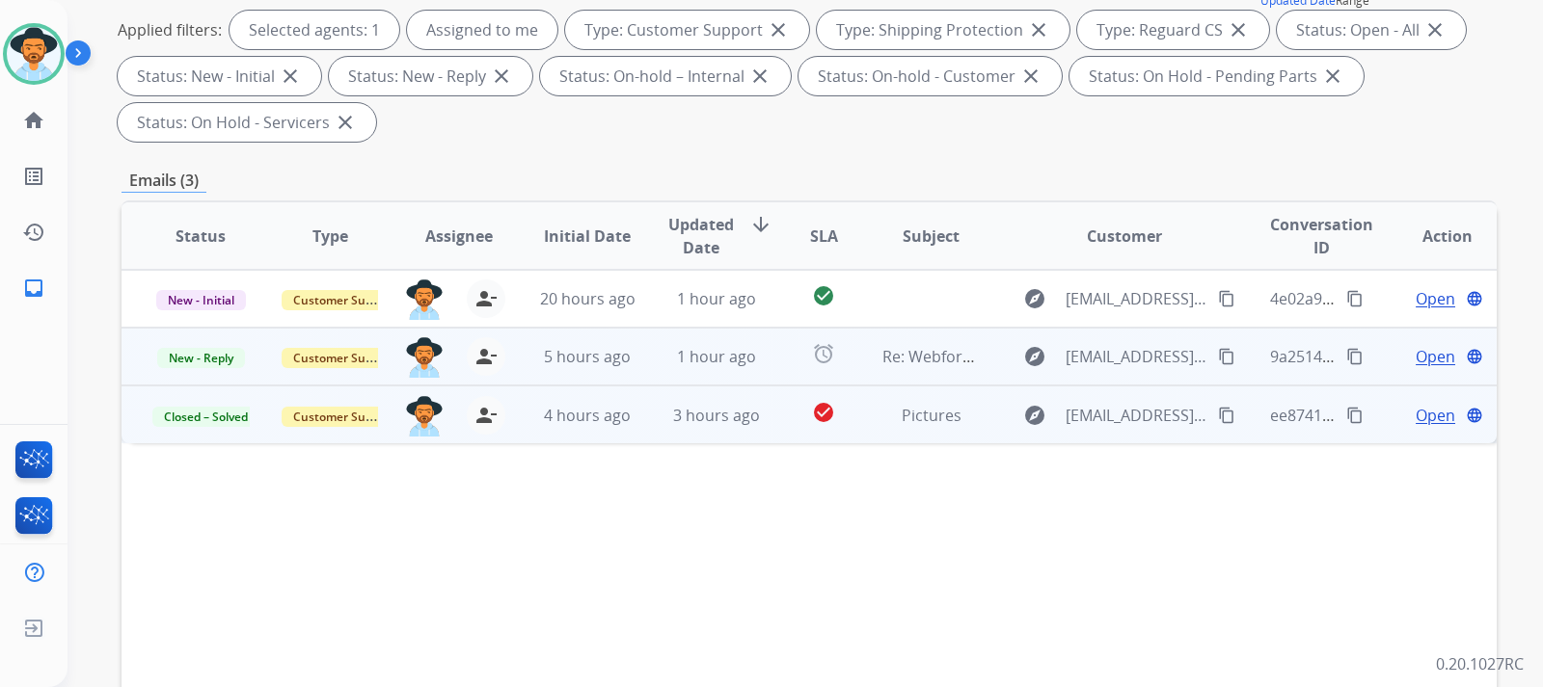
click at [1427, 365] on span "Open" at bounding box center [1435, 356] width 40 height 23
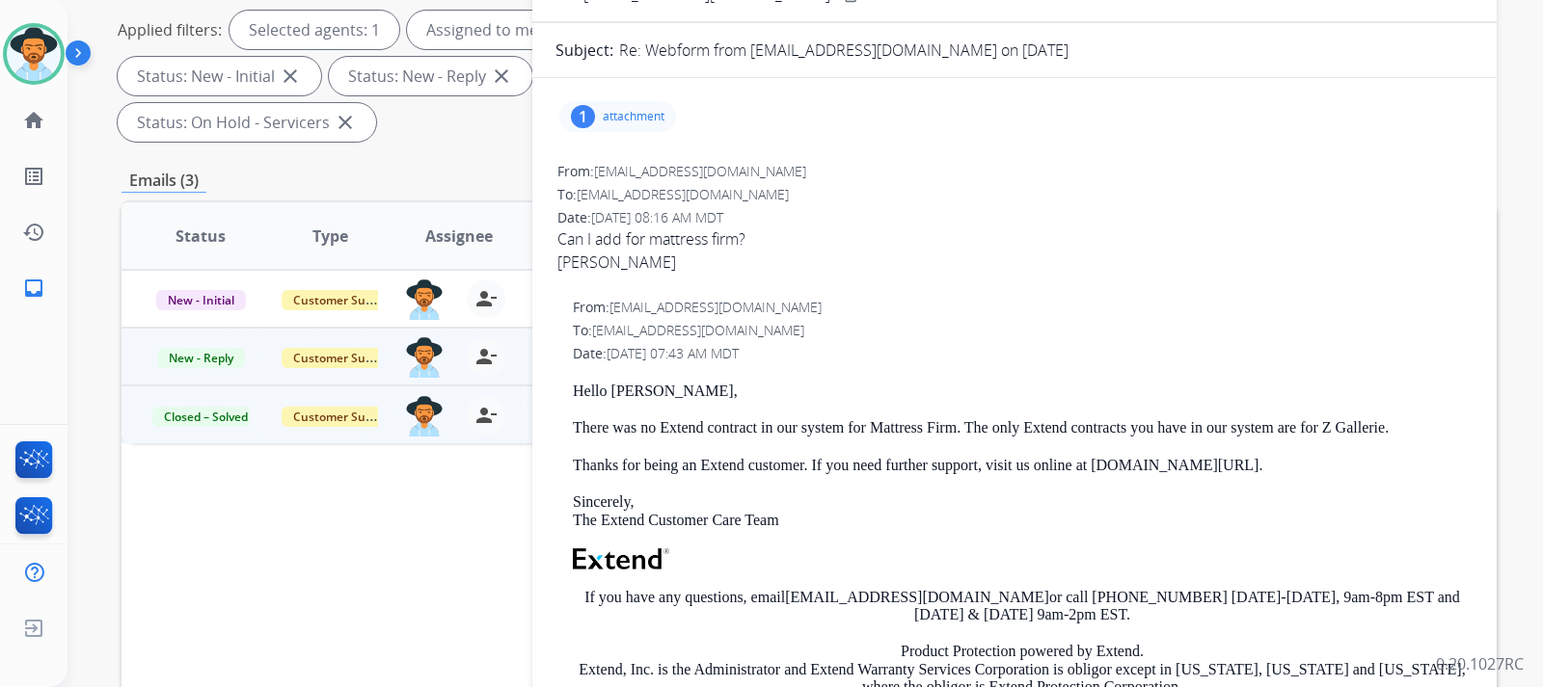
click at [591, 116] on div "1" at bounding box center [583, 116] width 24 height 23
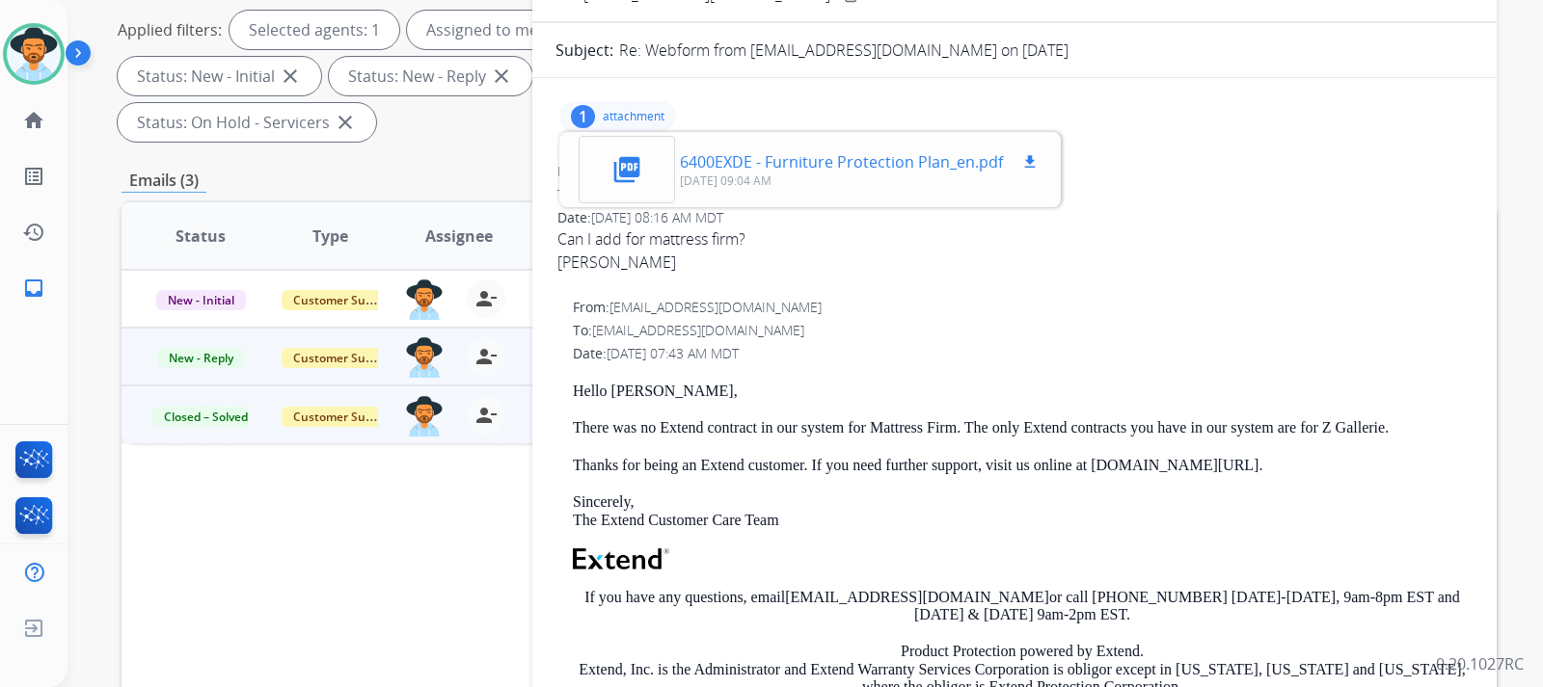
click at [808, 163] on p "6400EXDE - Furniture Protection Plan_en.pdf" at bounding box center [841, 161] width 323 height 23
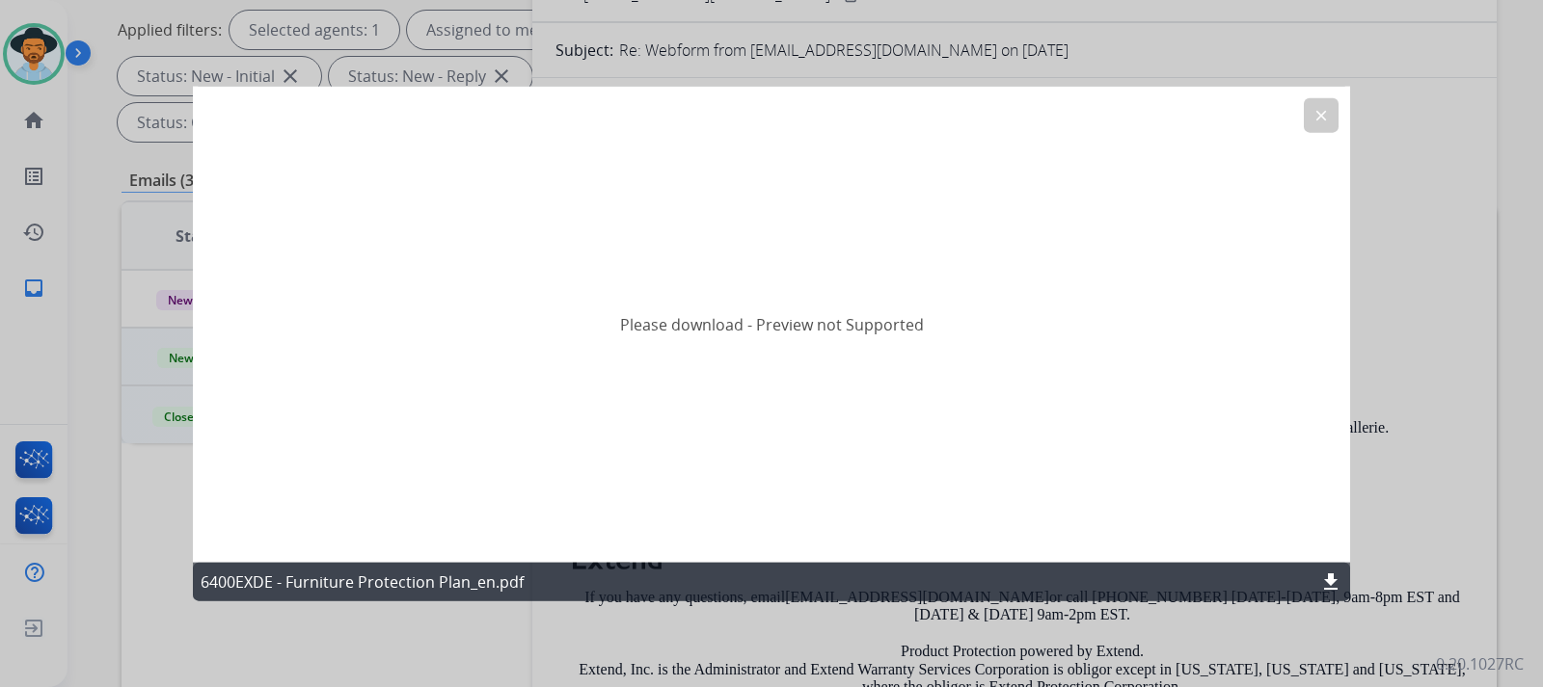
click at [1341, 583] on mat-icon "download" at bounding box center [1330, 582] width 23 height 23
click at [1315, 119] on mat-icon "clear" at bounding box center [1320, 114] width 17 height 17
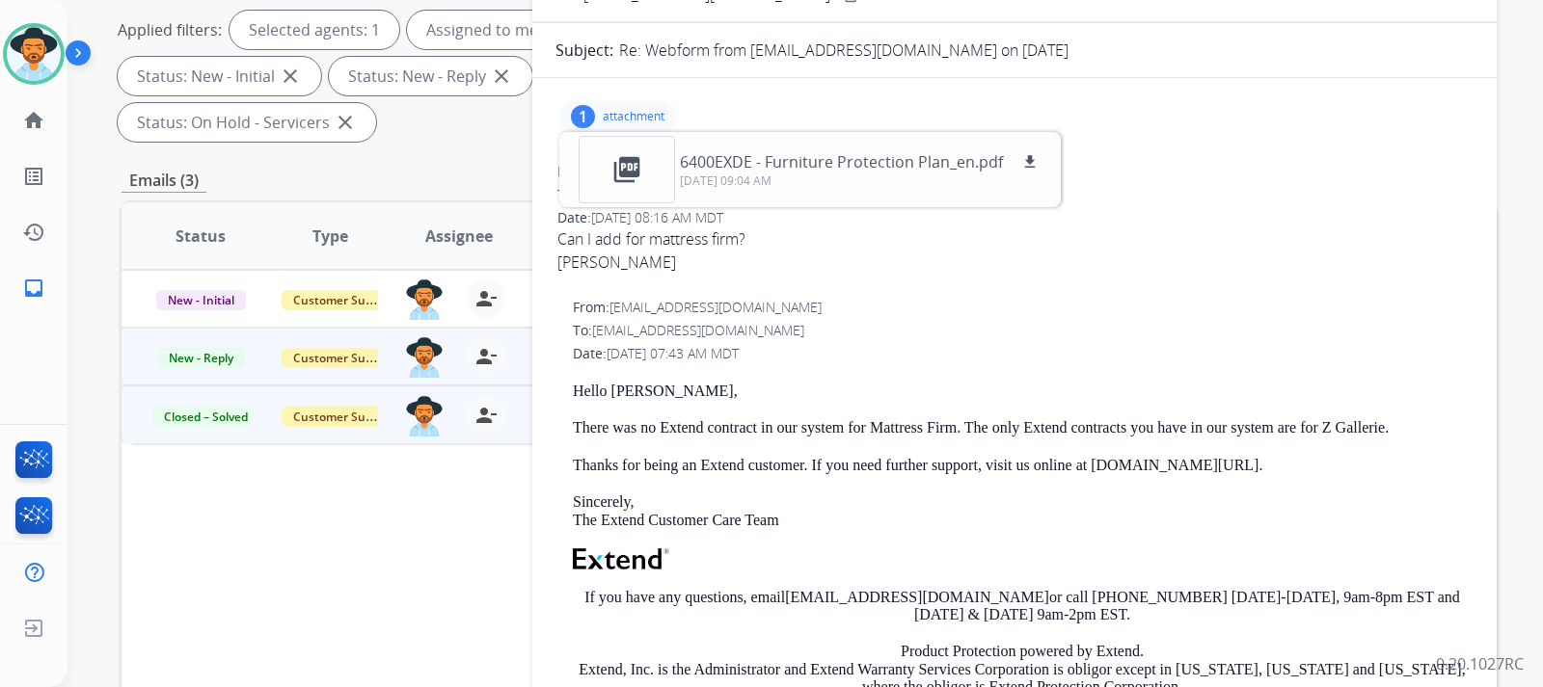
click at [1198, 258] on div "[PERSON_NAME]" at bounding box center [1014, 262] width 914 height 23
click at [607, 110] on p "attachment" at bounding box center [634, 116] width 62 height 15
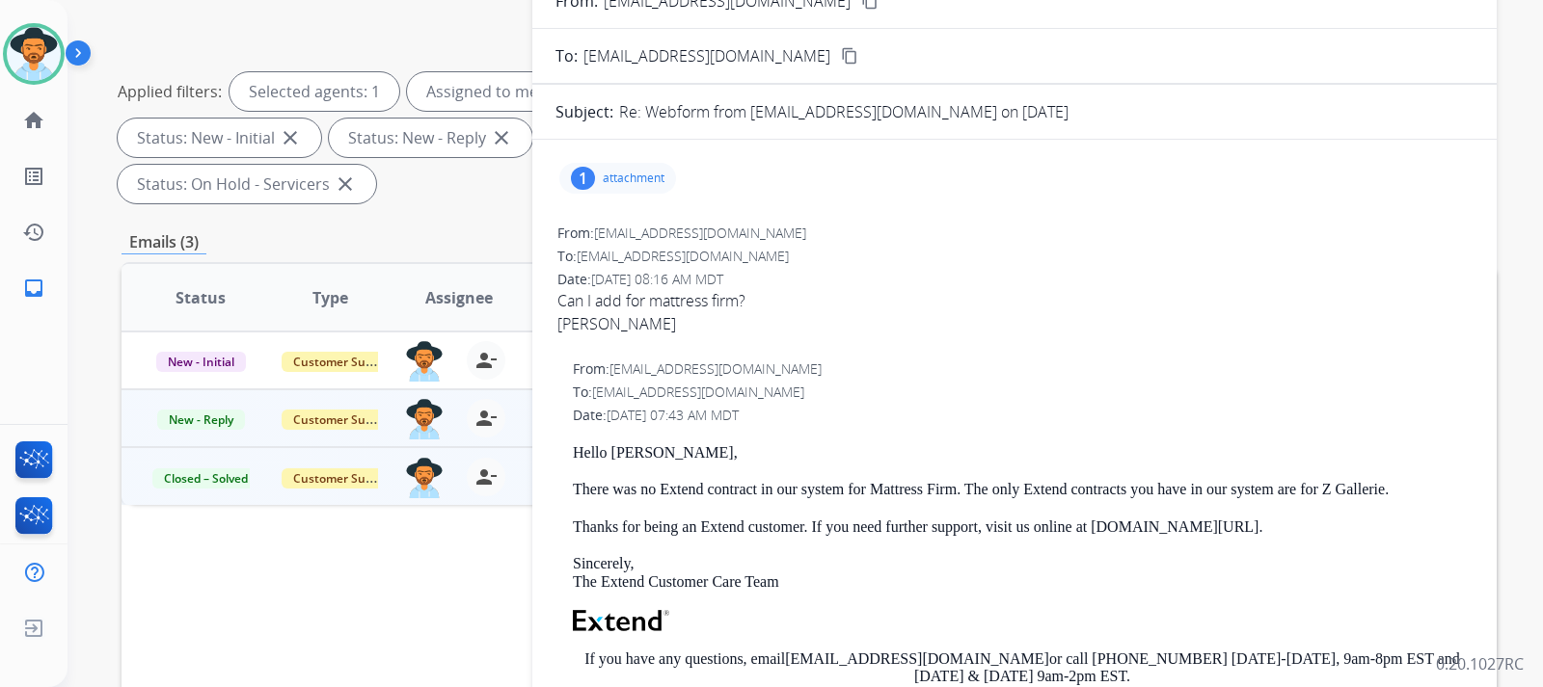
scroll to position [0, 0]
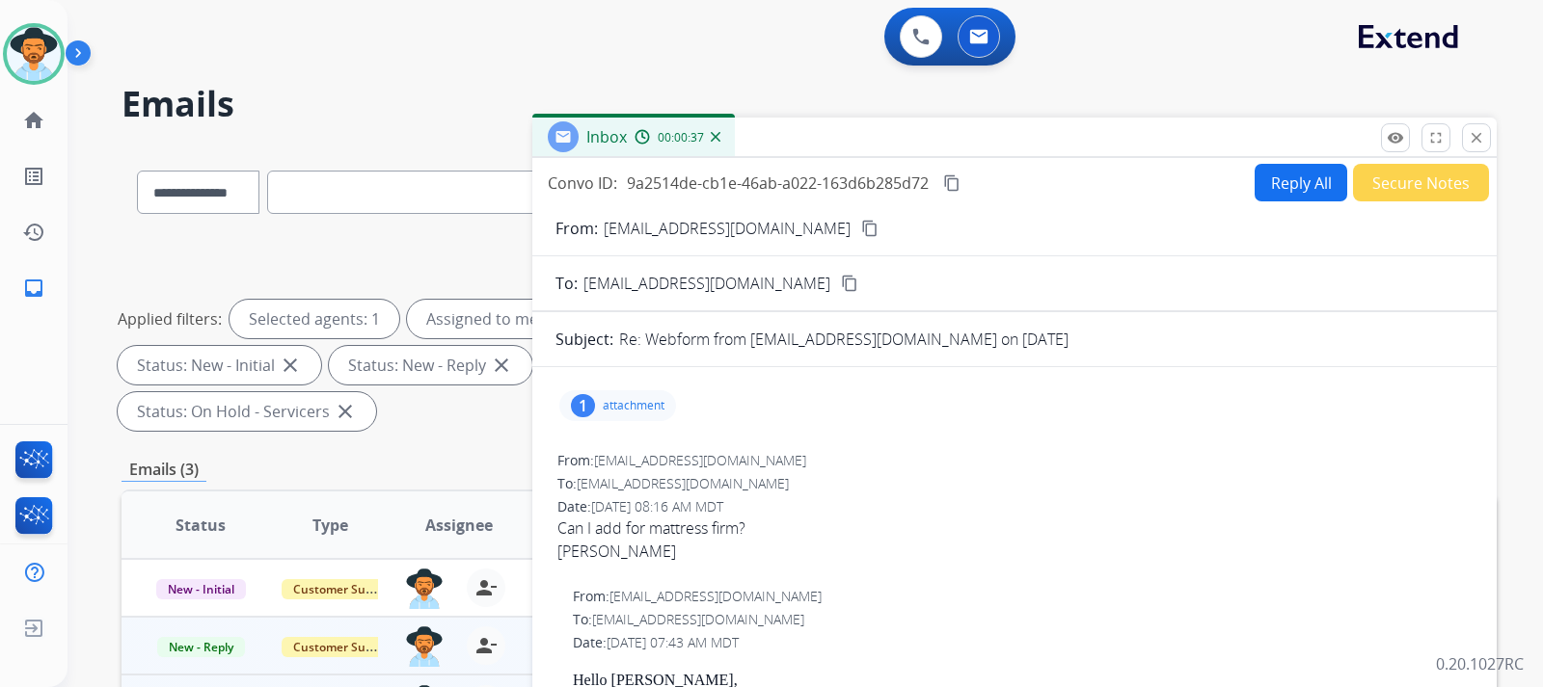
click at [1311, 170] on button "Reply All" at bounding box center [1300, 183] width 93 height 38
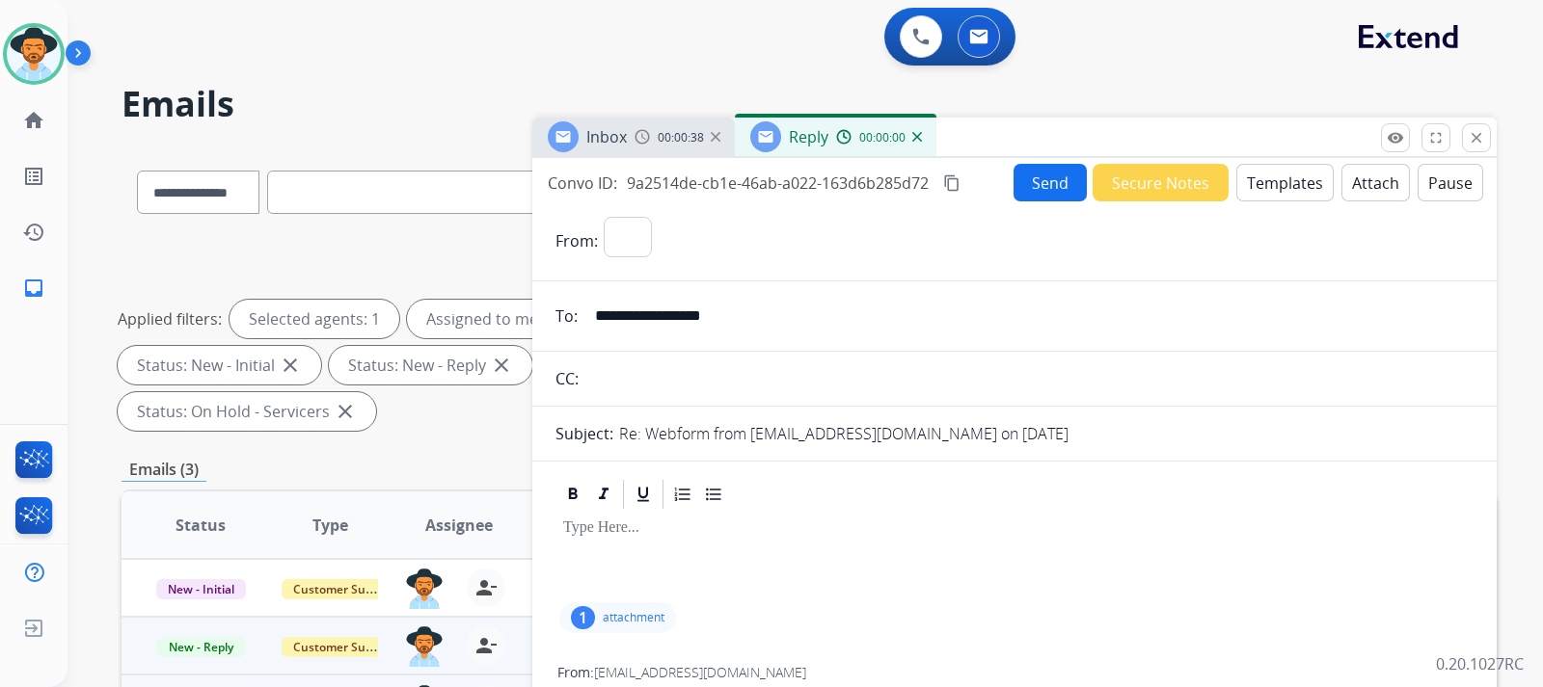
select select "**********"
click at [1263, 201] on button "Templates" at bounding box center [1284, 183] width 97 height 38
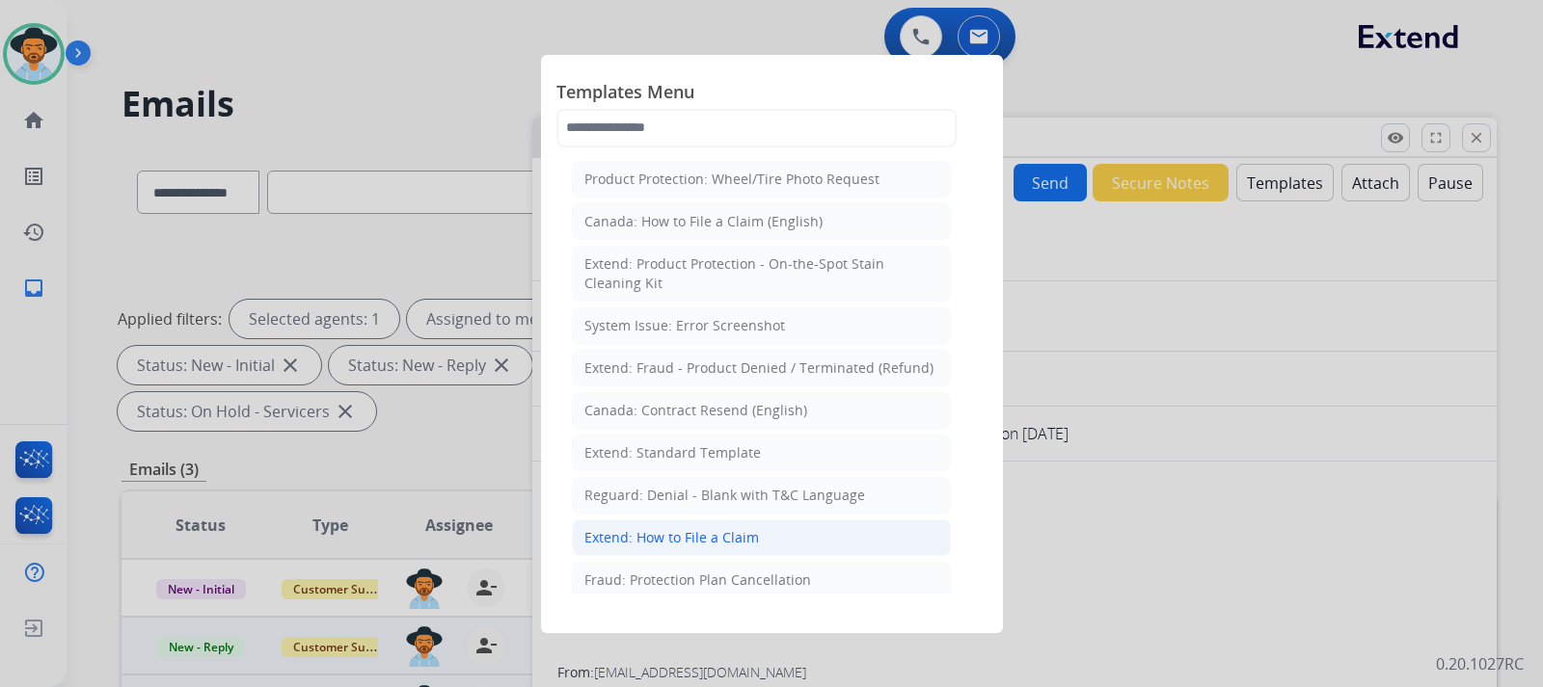
click at [711, 536] on div "Extend: How to File a Claim" at bounding box center [671, 537] width 175 height 19
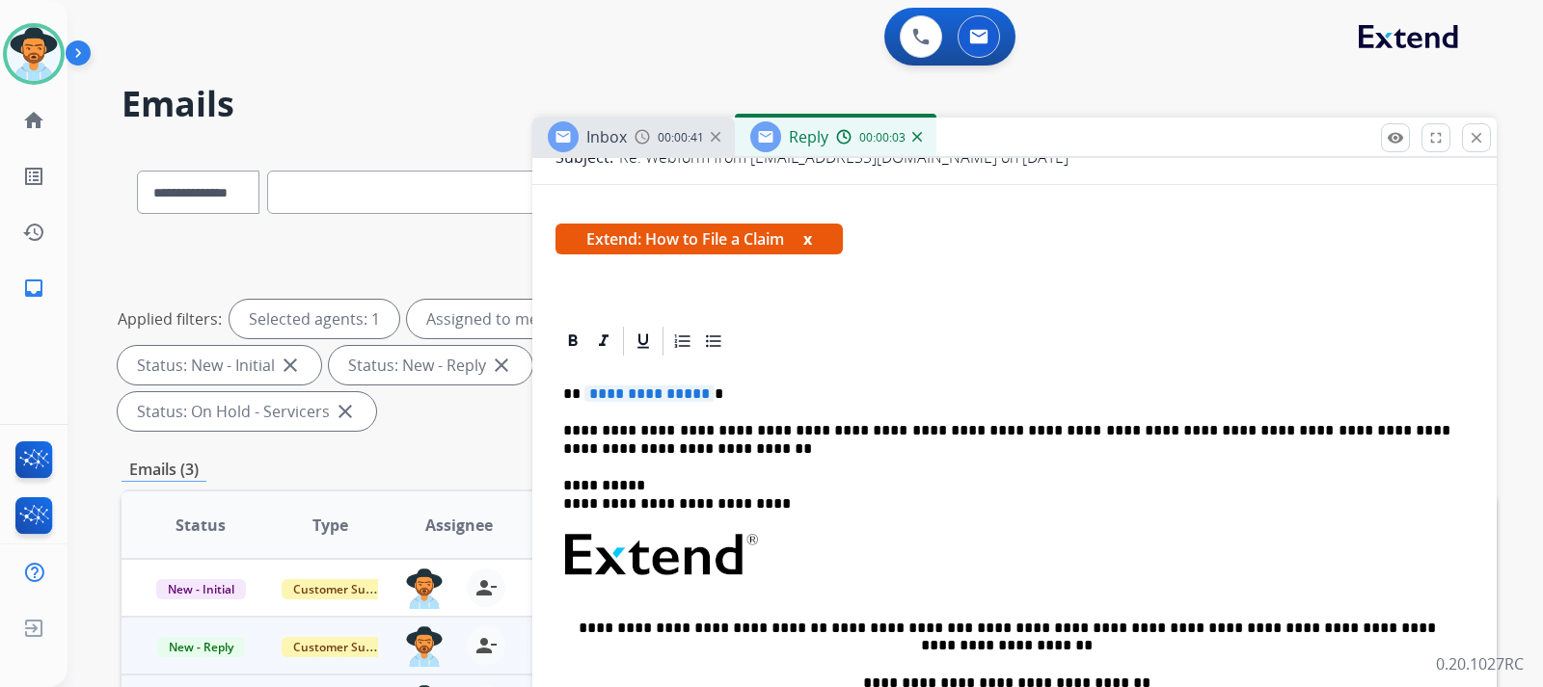
scroll to position [289, 0]
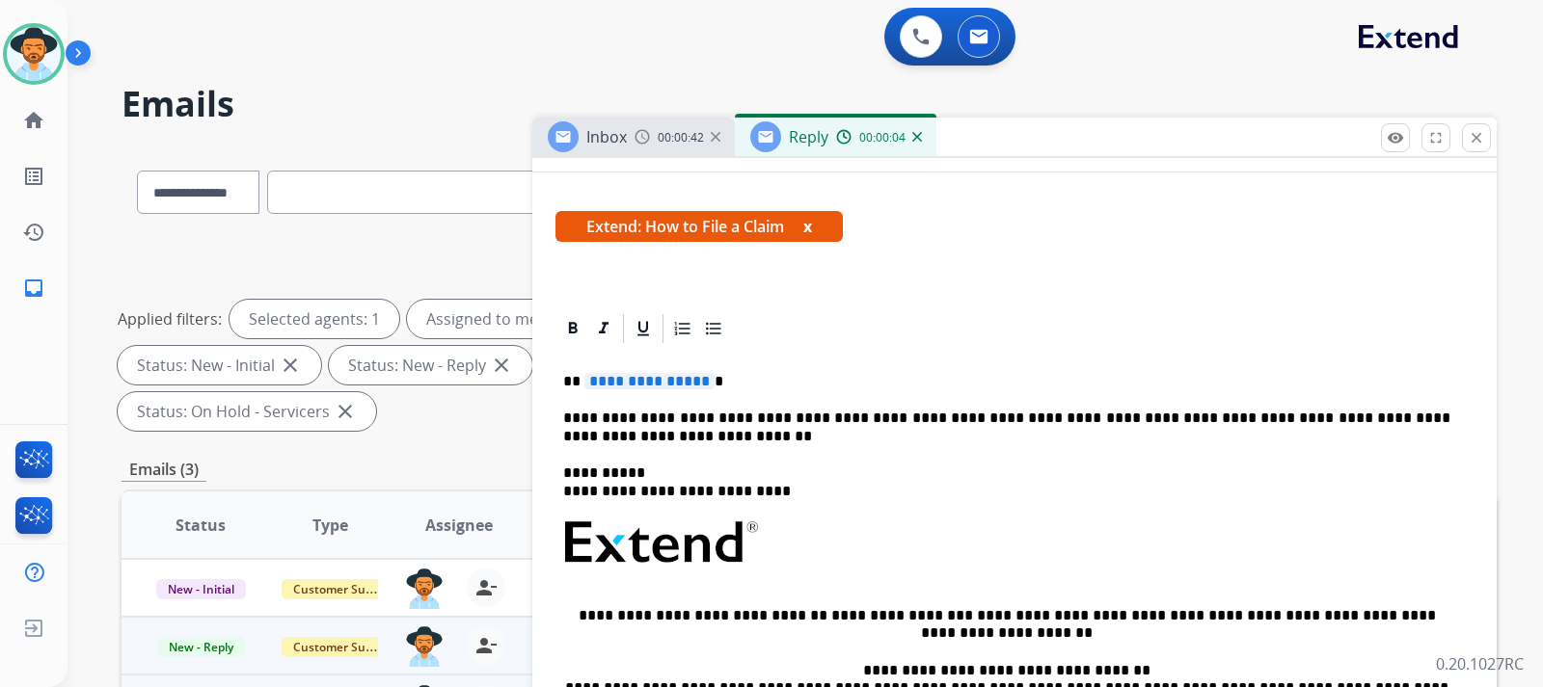
click at [764, 390] on p "**********" at bounding box center [1006, 381] width 887 height 17
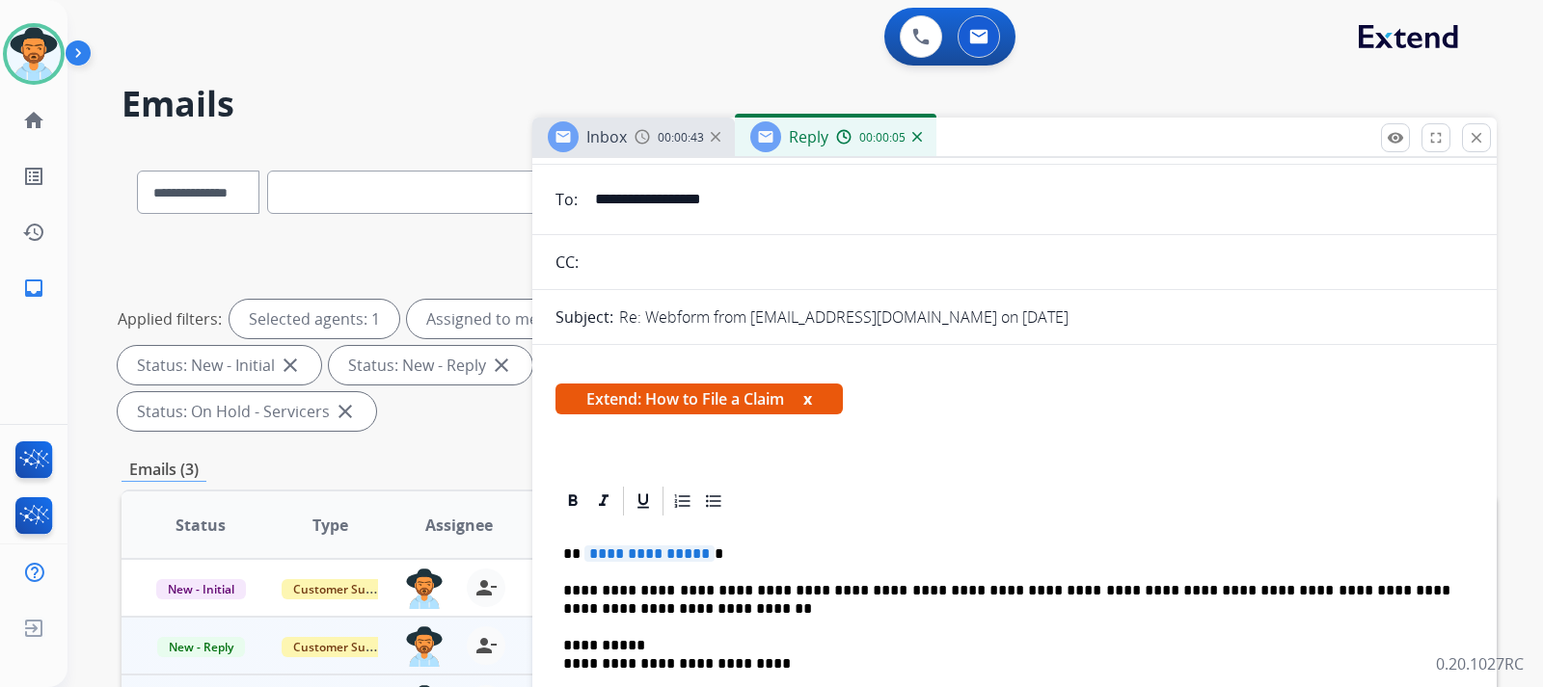
scroll to position [0, 0]
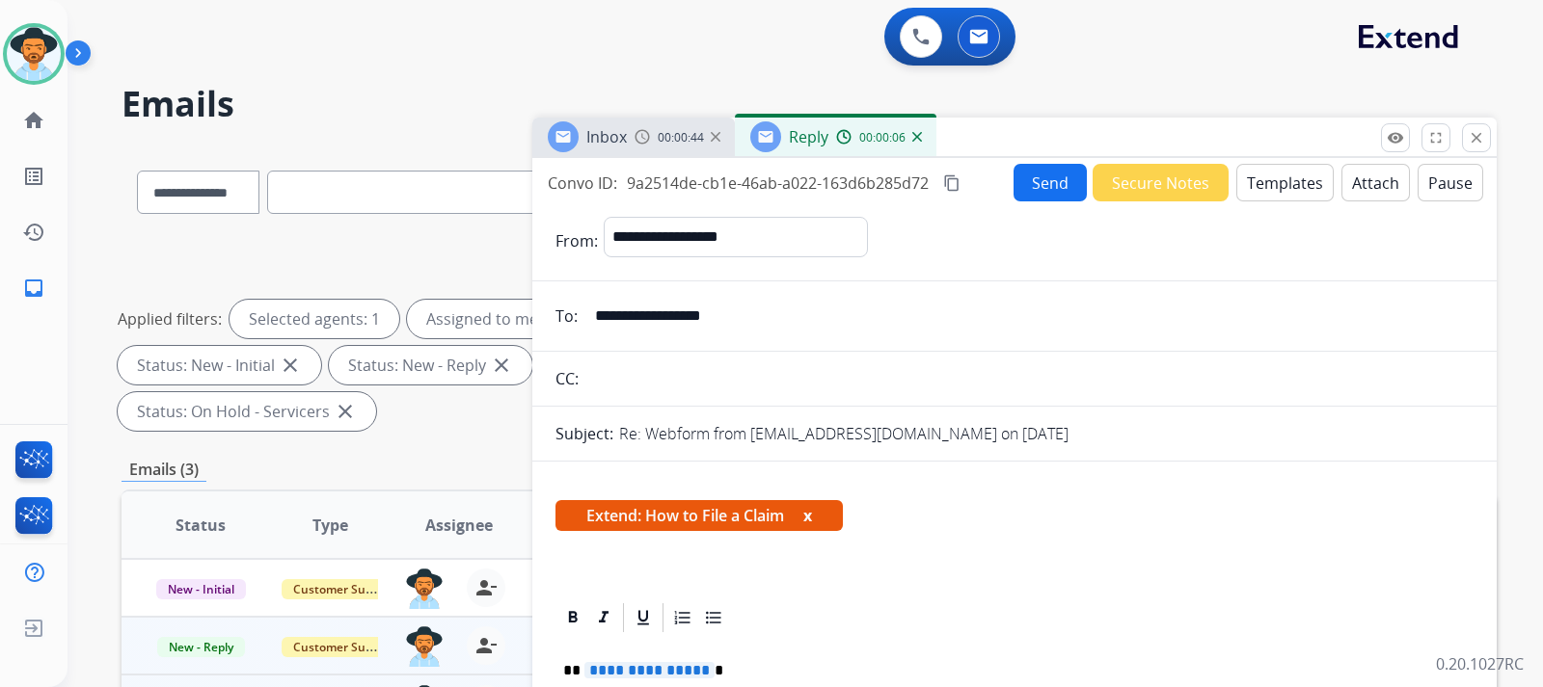
drag, startPoint x: 1157, startPoint y: 190, endPoint x: 1194, endPoint y: 330, distance: 144.5
click at [1194, 330] on div "**********" at bounding box center [1014, 569] width 964 height 823
click at [1266, 185] on button "Templates" at bounding box center [1284, 183] width 97 height 38
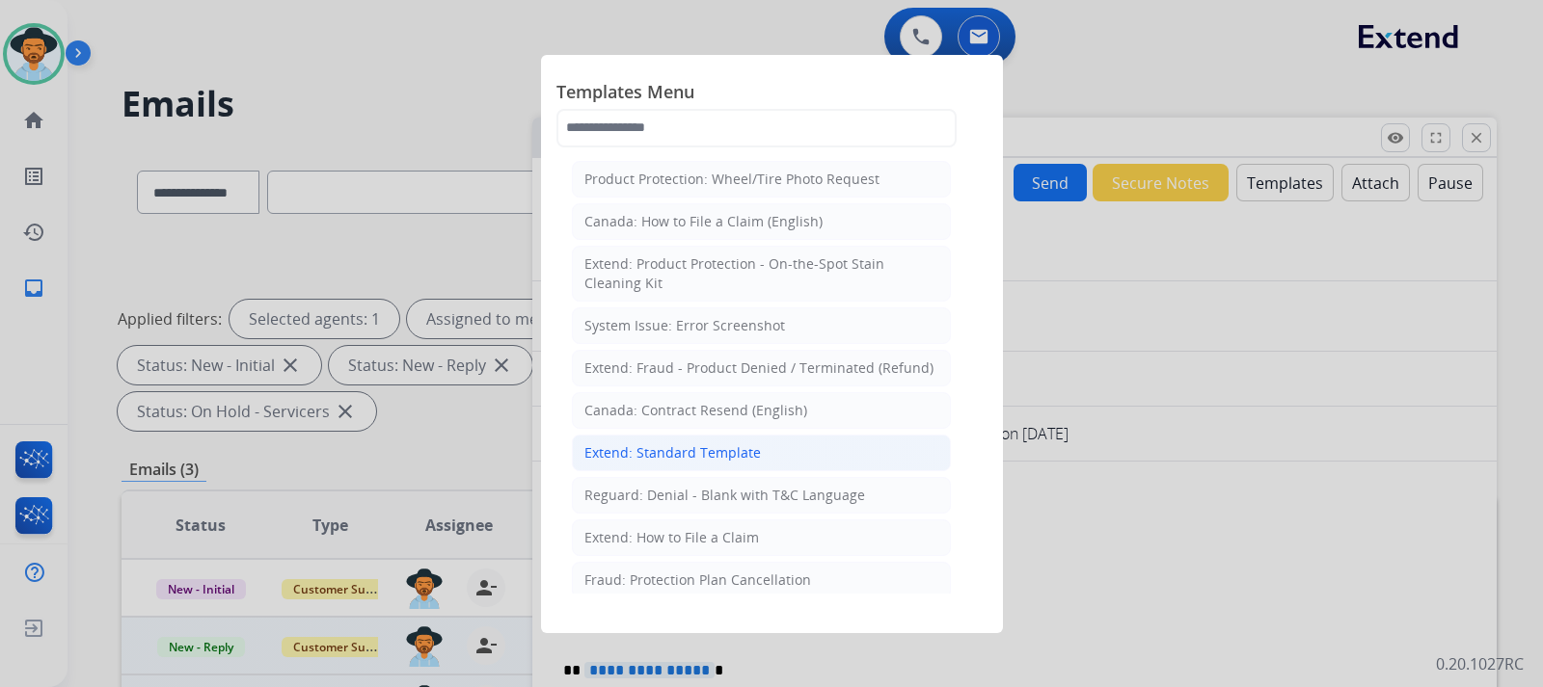
click at [724, 463] on li "Extend: Standard Template" at bounding box center [761, 453] width 379 height 37
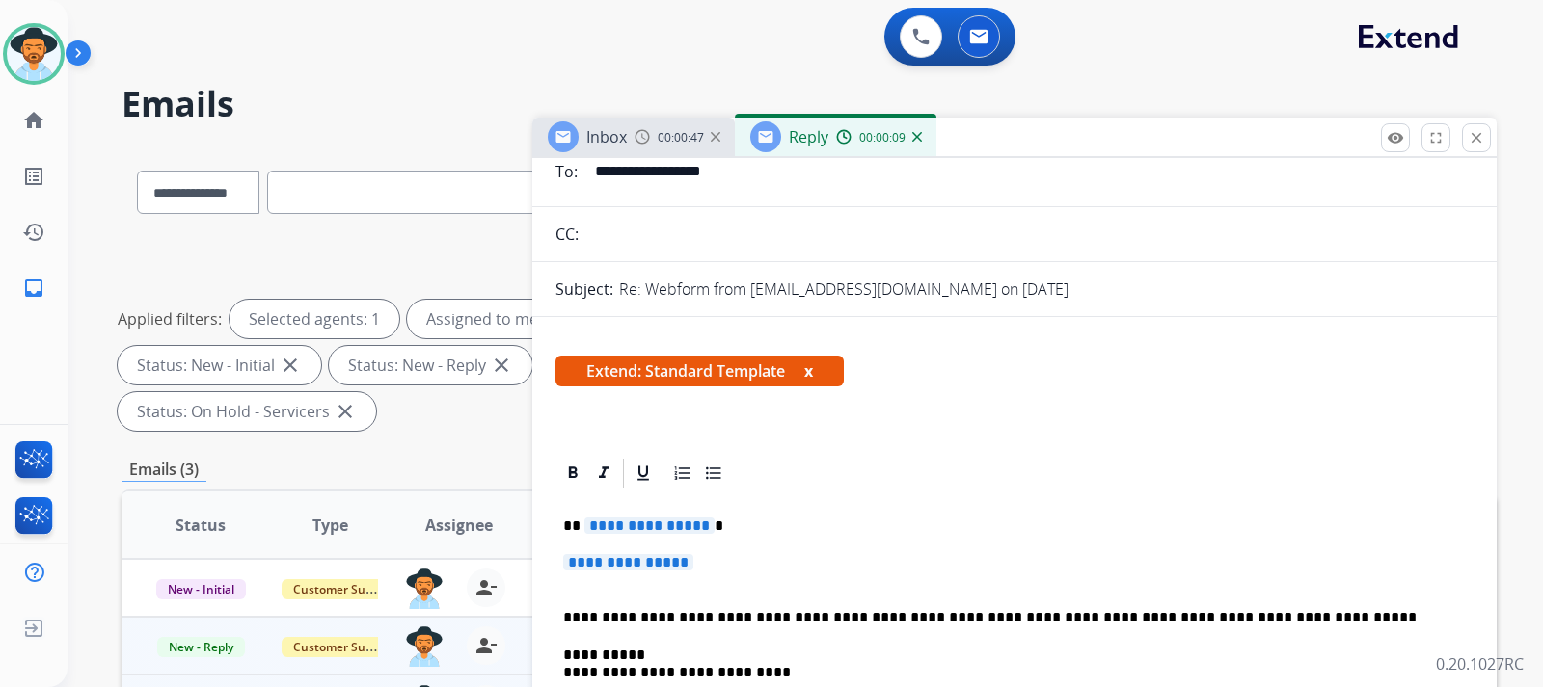
scroll to position [289, 0]
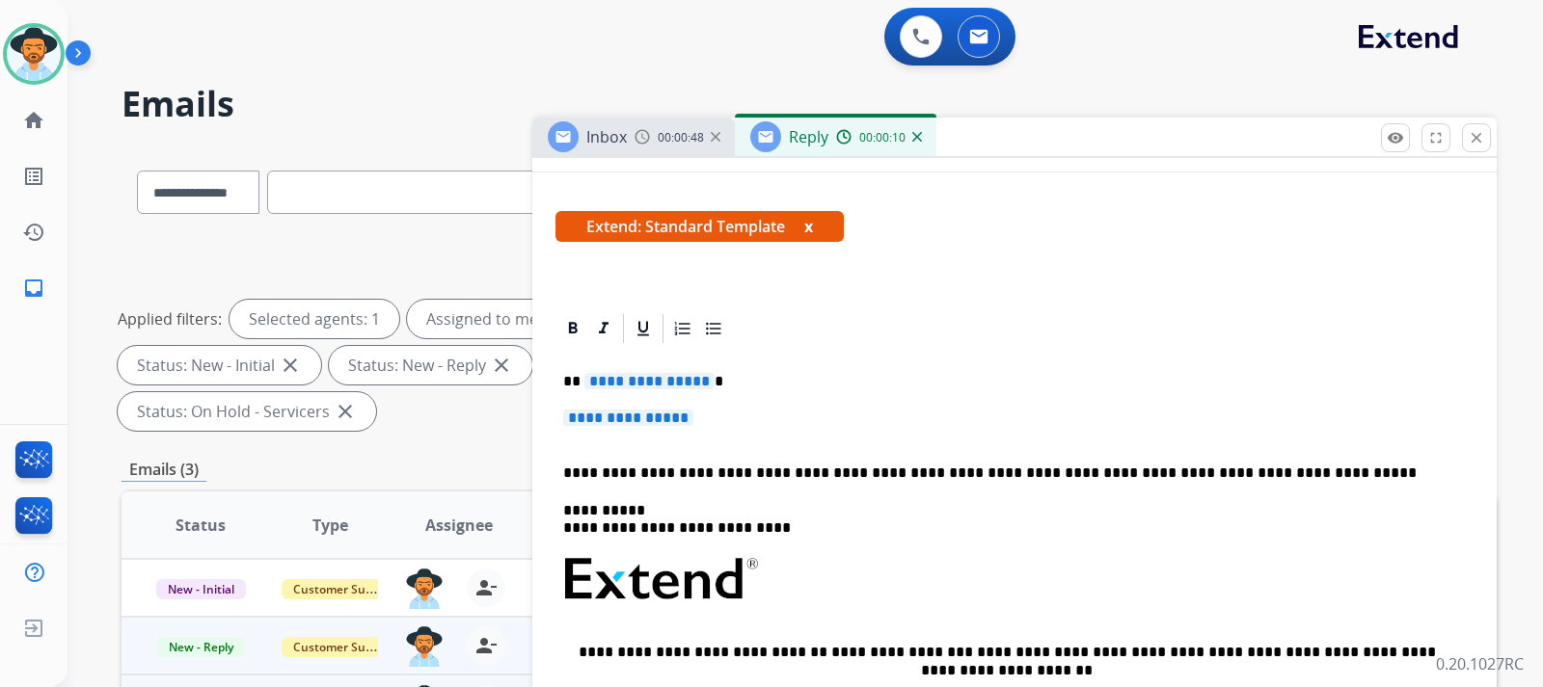
click at [772, 409] on div "**********" at bounding box center [1014, 625] width 918 height 558
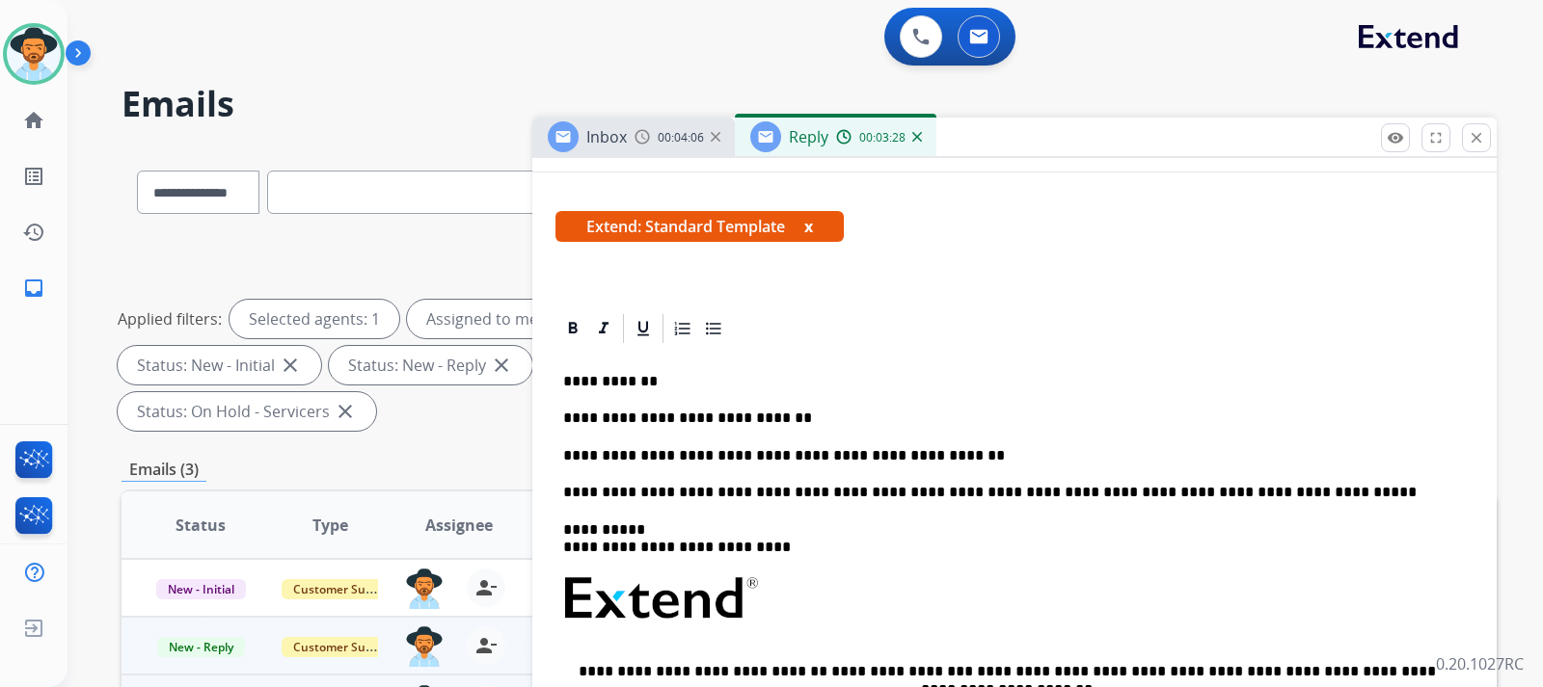
click at [953, 445] on div "**********" at bounding box center [1014, 635] width 918 height 578
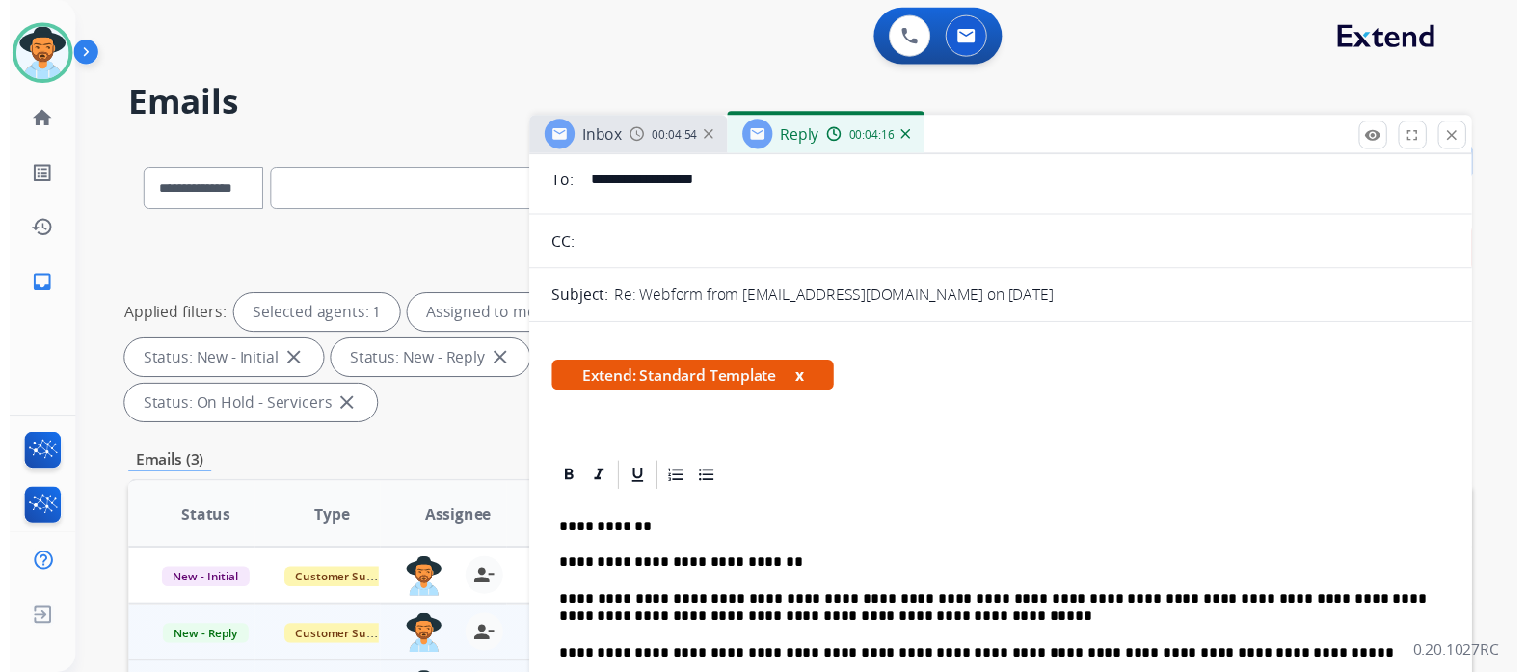
scroll to position [0, 0]
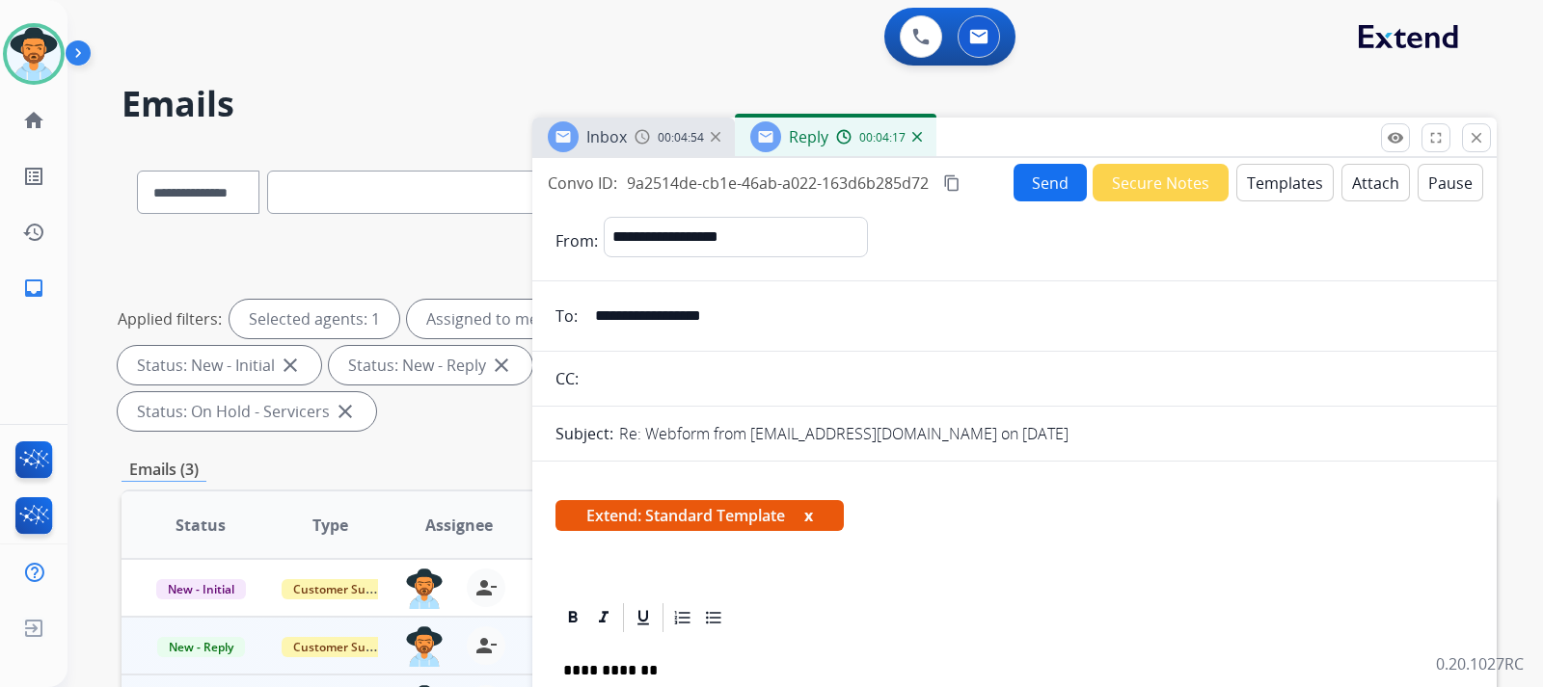
click at [1037, 167] on button "Send" at bounding box center [1049, 183] width 73 height 38
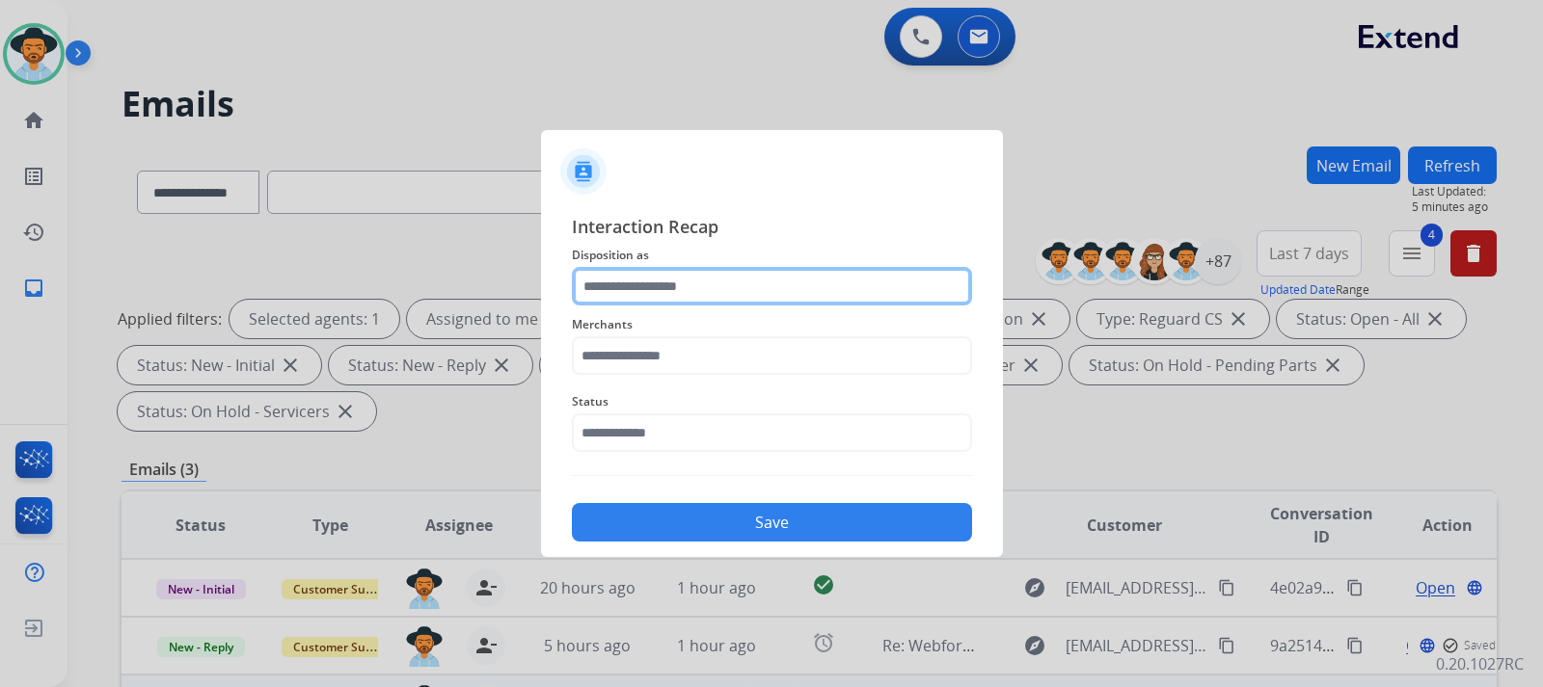
click at [659, 294] on input "text" at bounding box center [772, 286] width 400 height 39
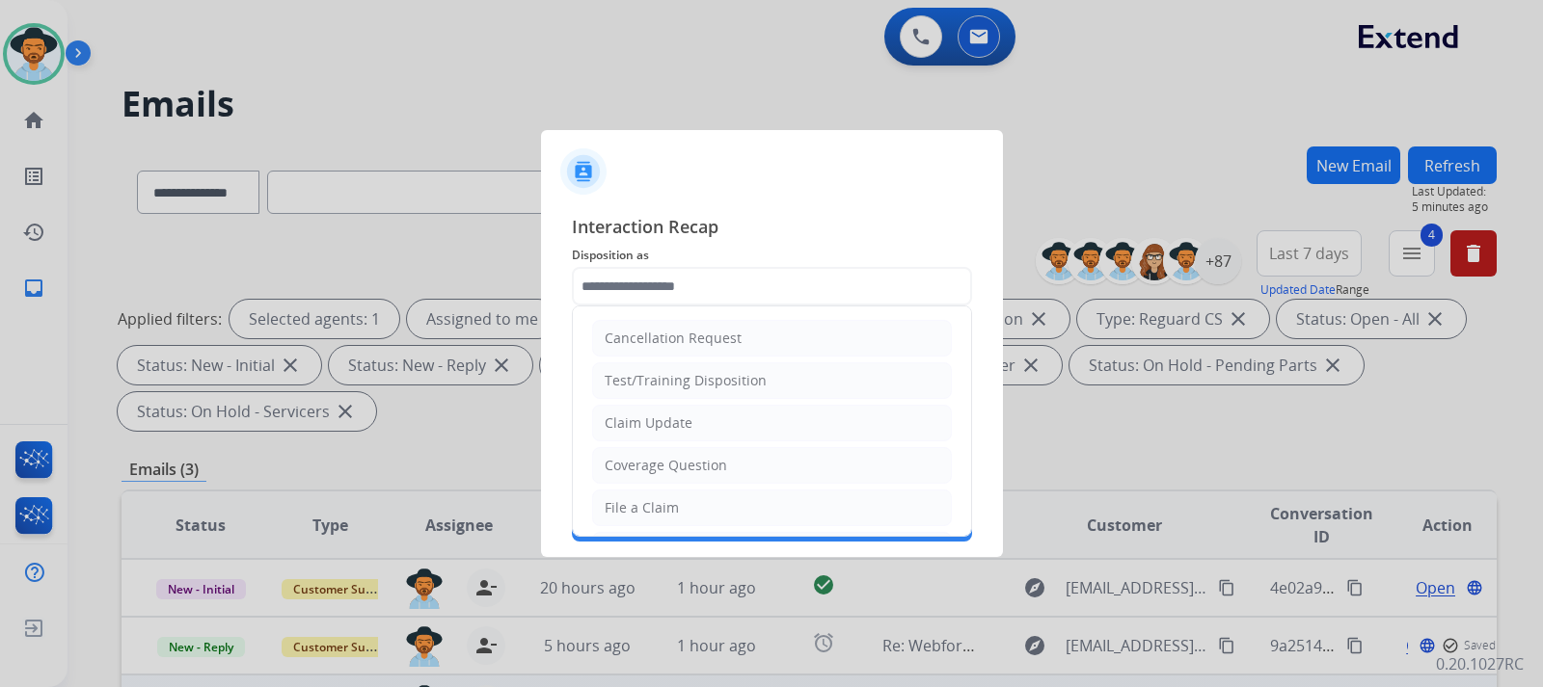
drag, startPoint x: 695, startPoint y: 454, endPoint x: 673, endPoint y: 413, distance: 47.0
click at [695, 455] on li "Coverage Question" at bounding box center [772, 465] width 360 height 37
type input "**********"
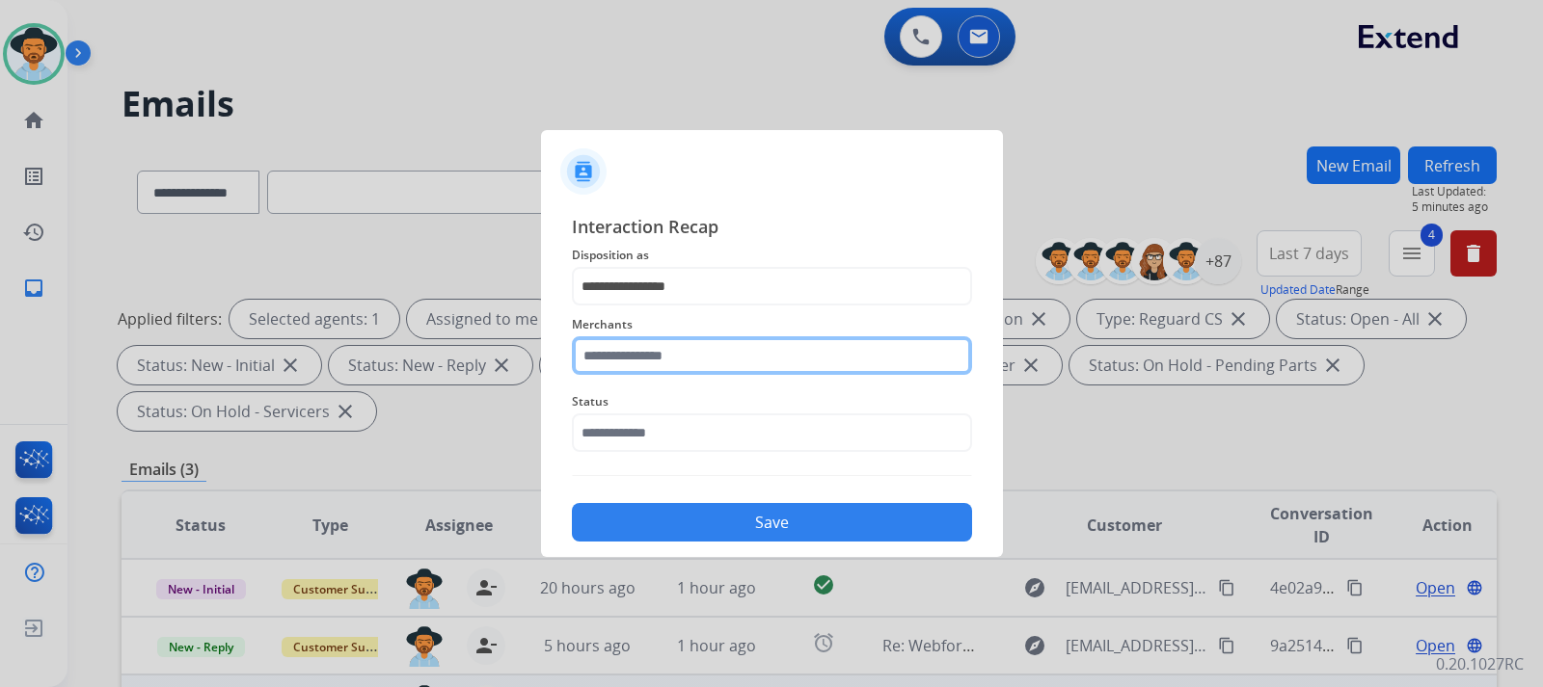
click at [668, 354] on input "text" at bounding box center [772, 356] width 400 height 39
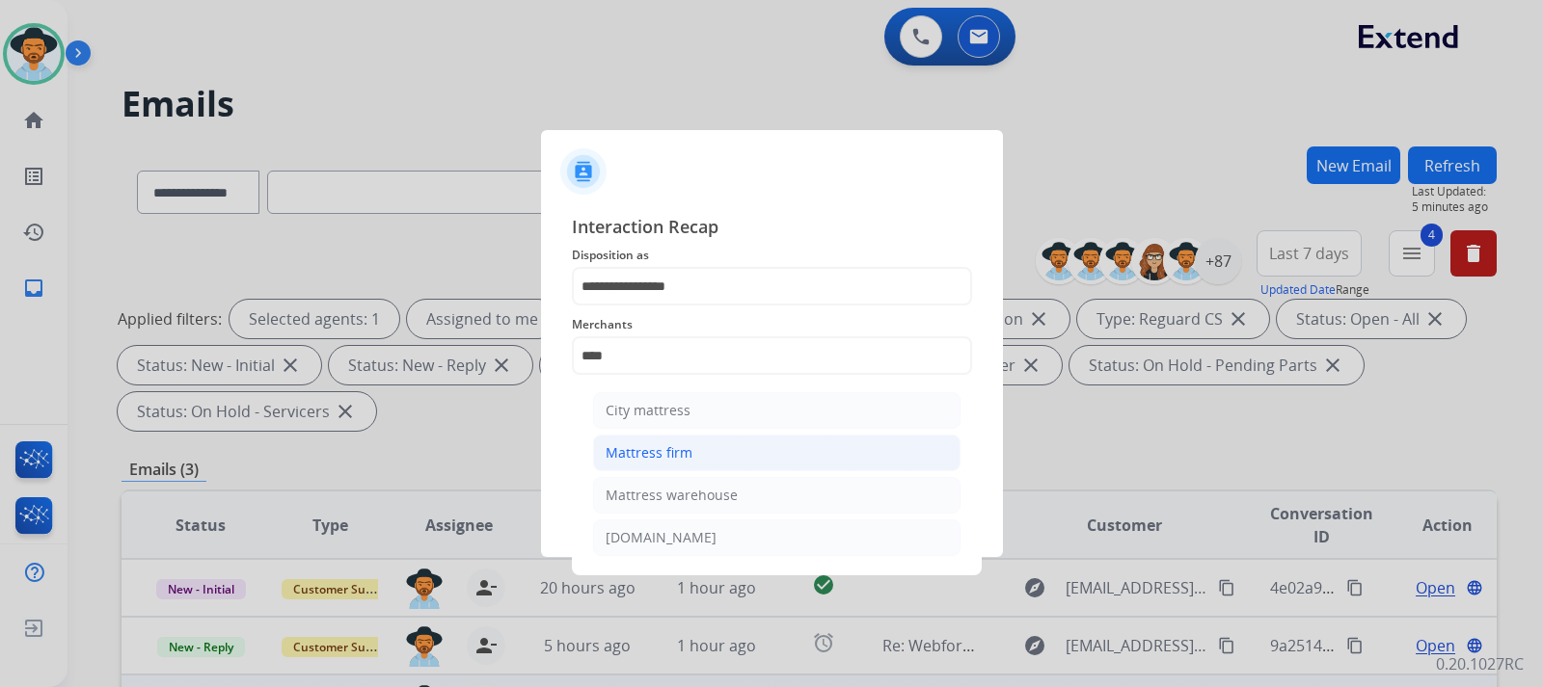
click at [684, 453] on div "Mattress firm" at bounding box center [649, 453] width 87 height 19
type input "**********"
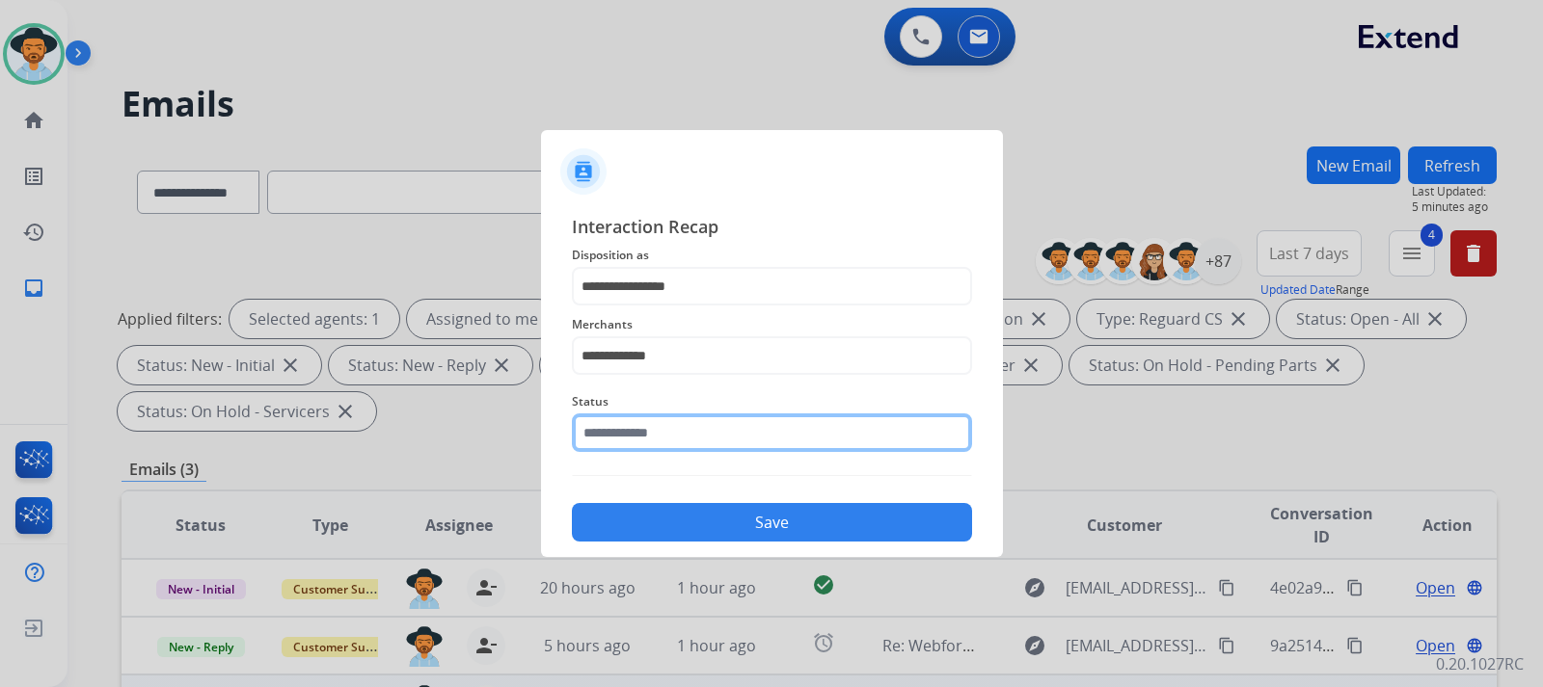
click at [682, 445] on div "Status" at bounding box center [772, 421] width 400 height 77
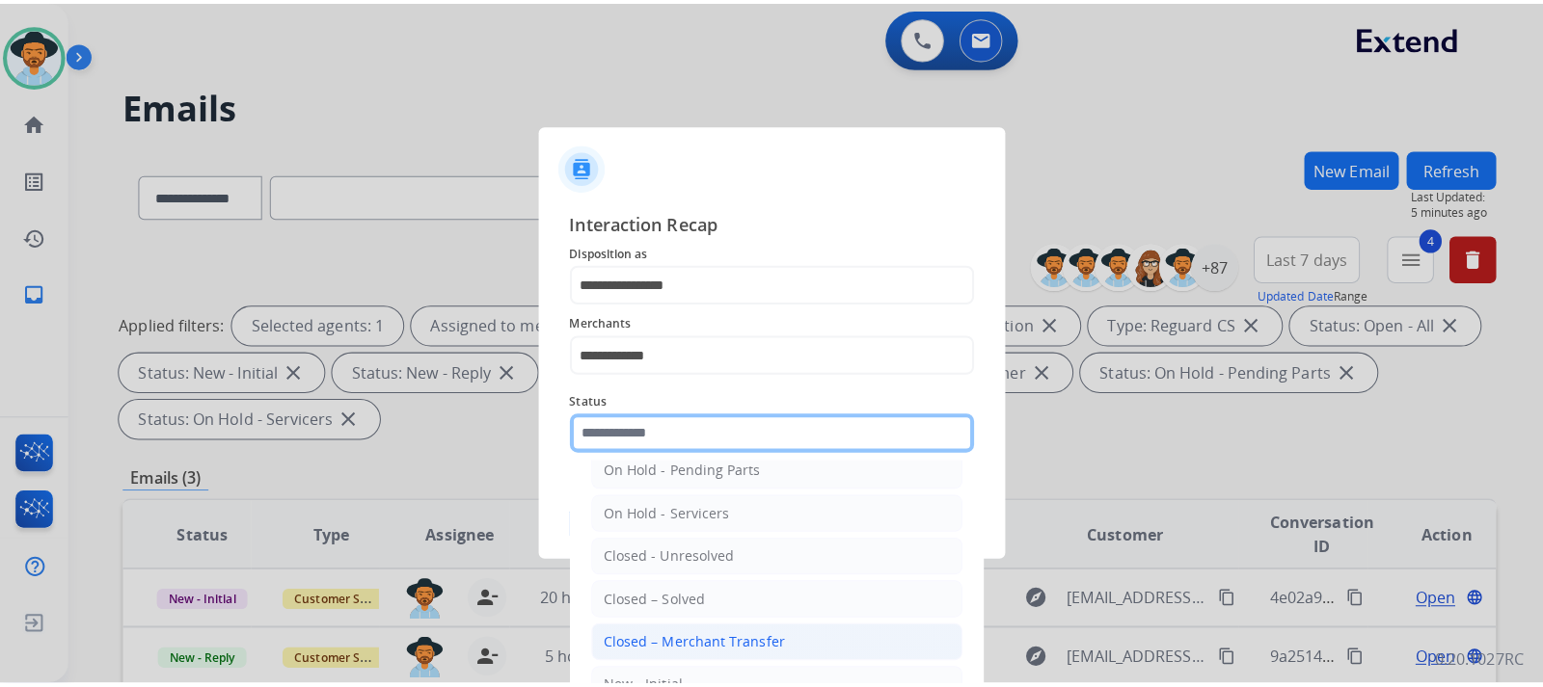
scroll to position [116, 0]
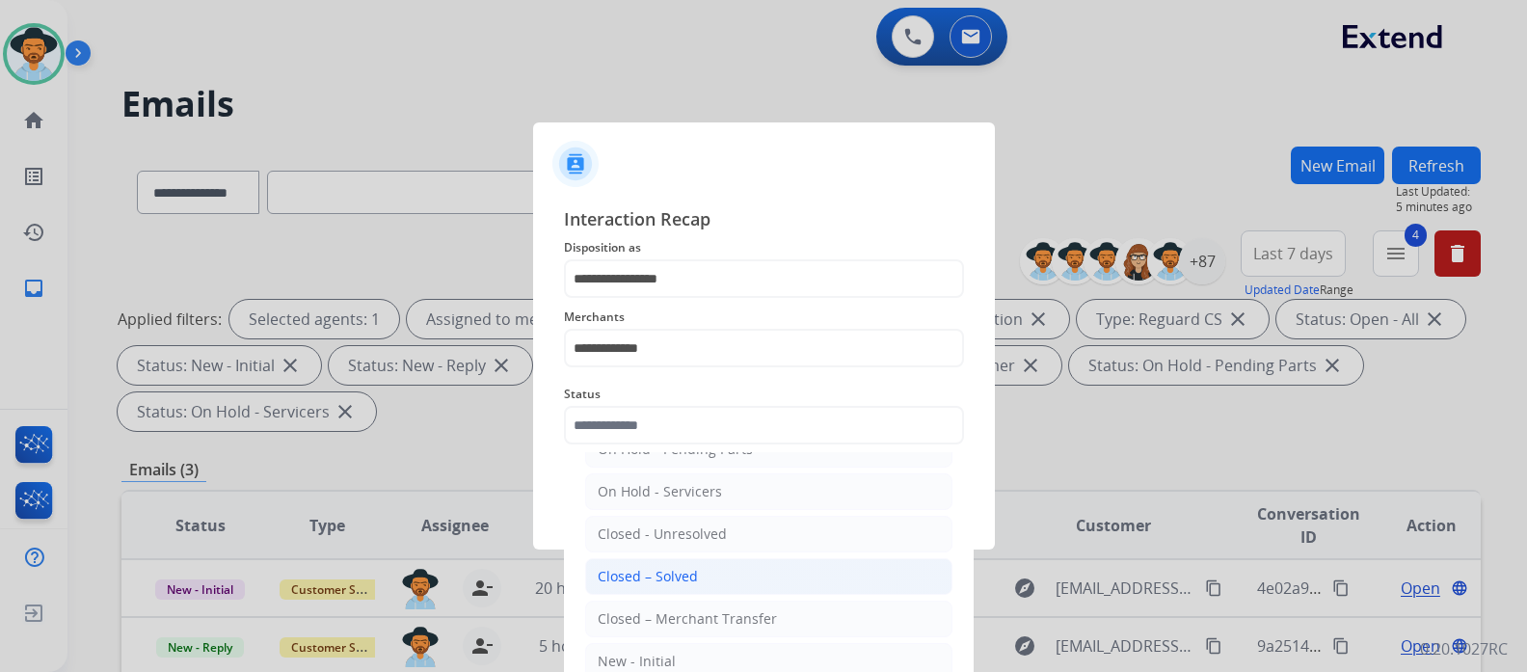
click at [672, 581] on div "Closed – Solved" at bounding box center [648, 576] width 100 height 19
type input "**********"
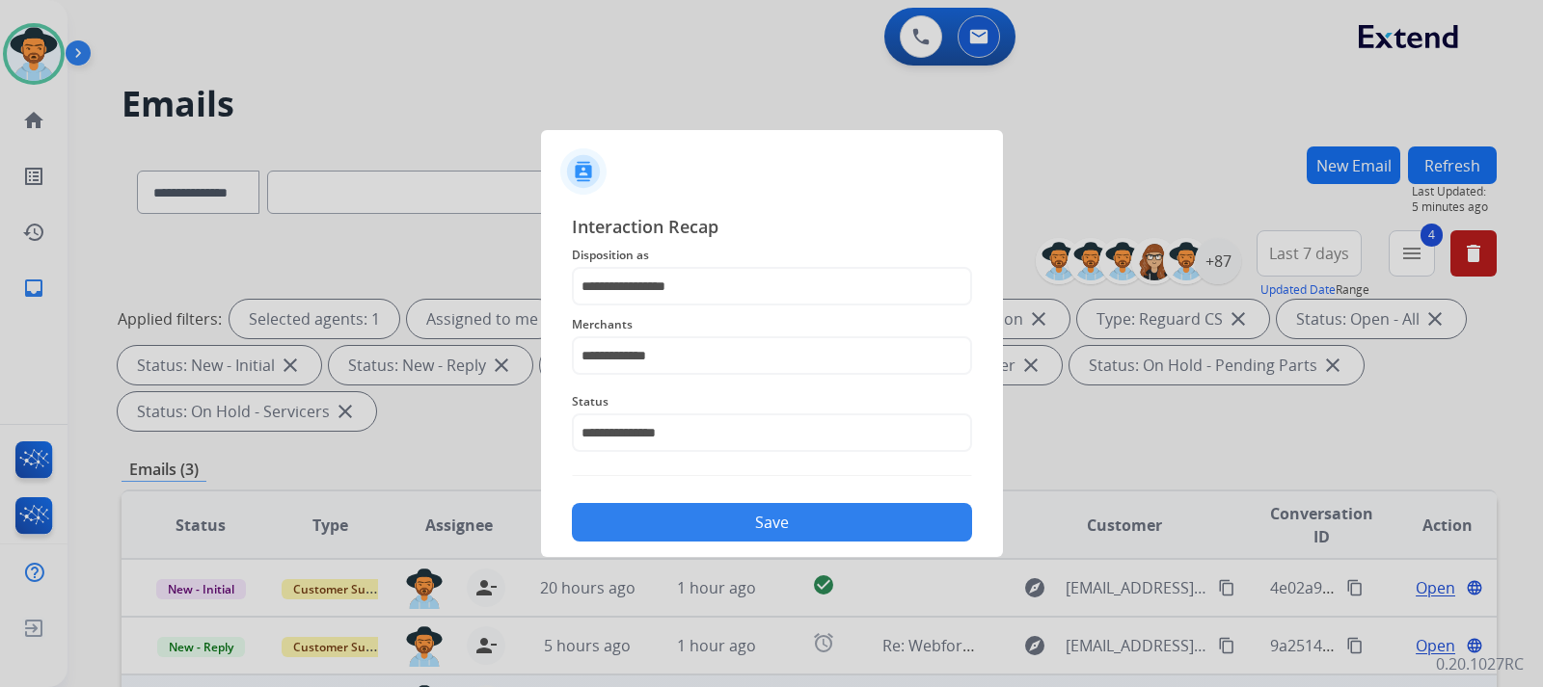
click at [676, 506] on button "Save" at bounding box center [772, 522] width 400 height 39
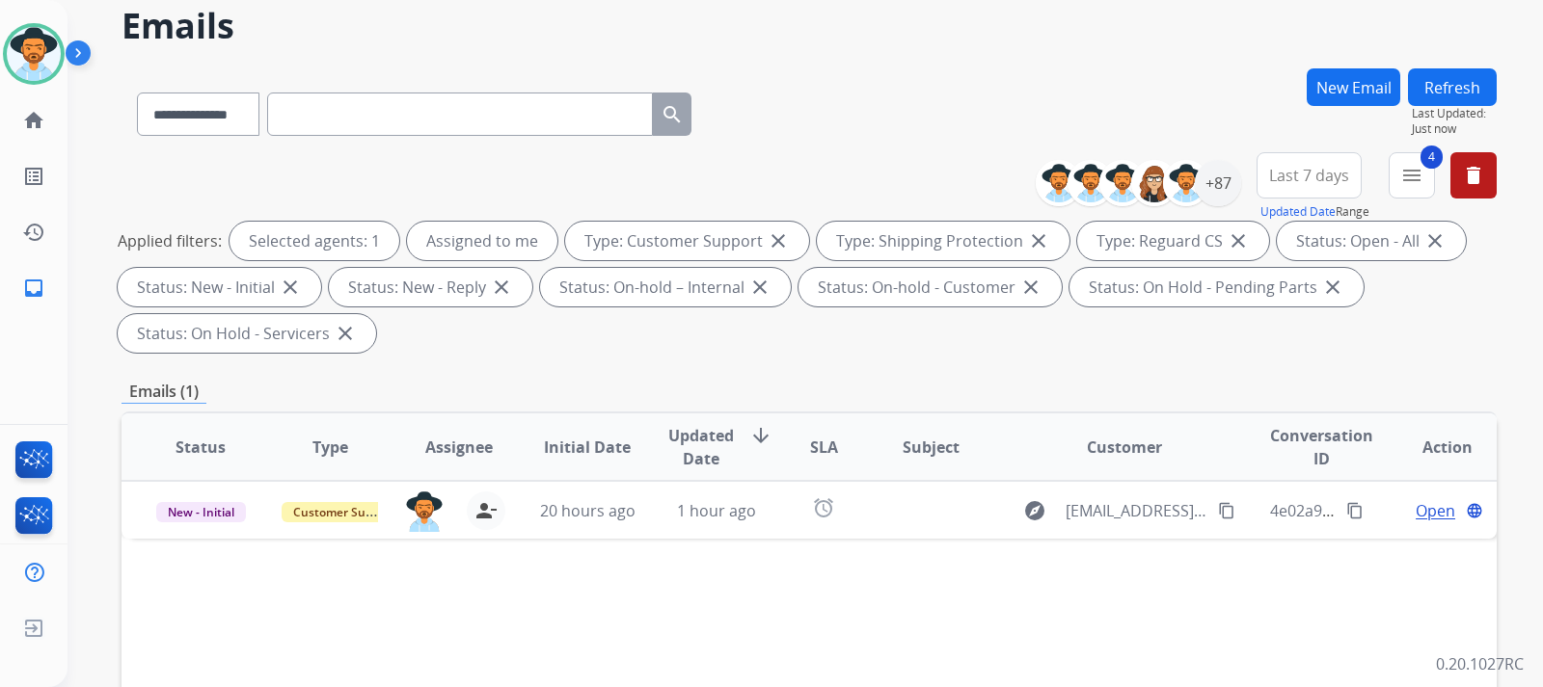
scroll to position [96, 0]
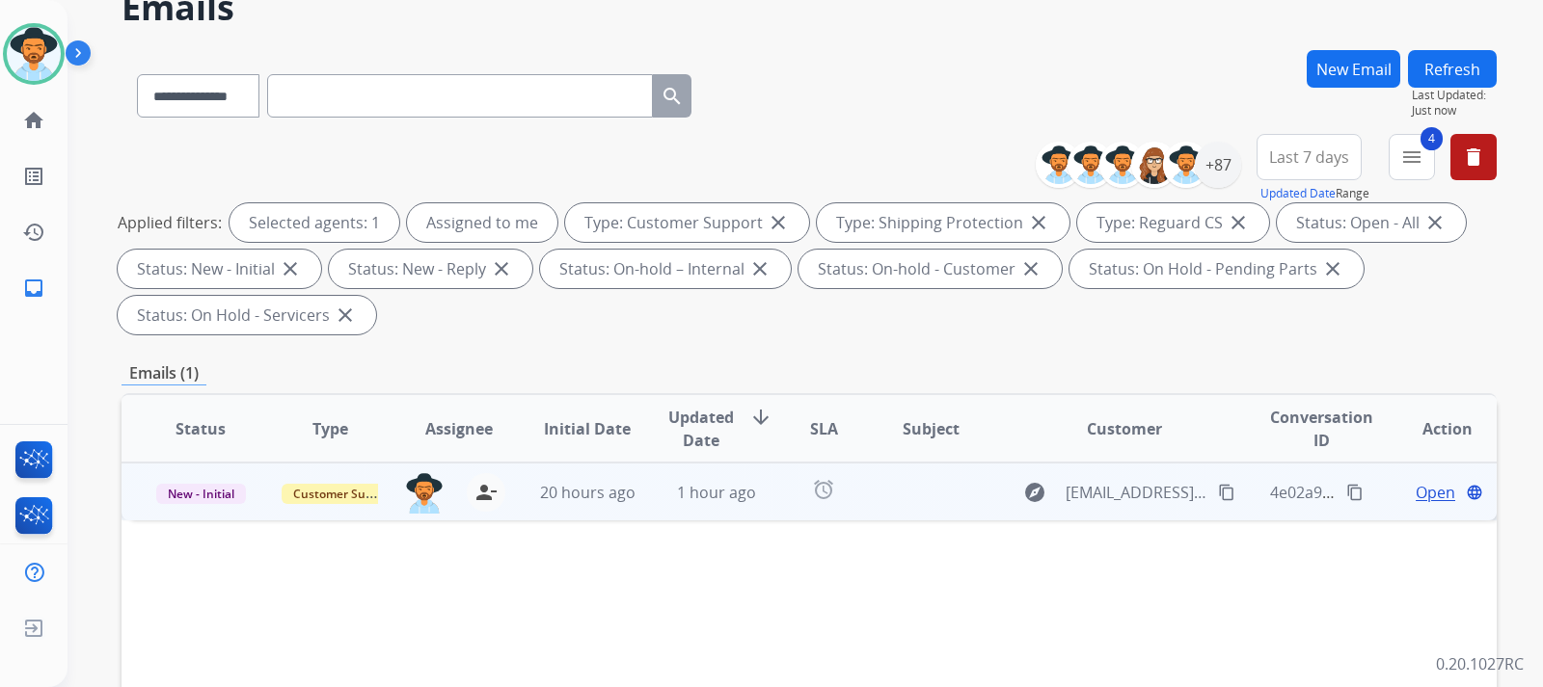
click at [1421, 495] on span "Open" at bounding box center [1435, 492] width 40 height 23
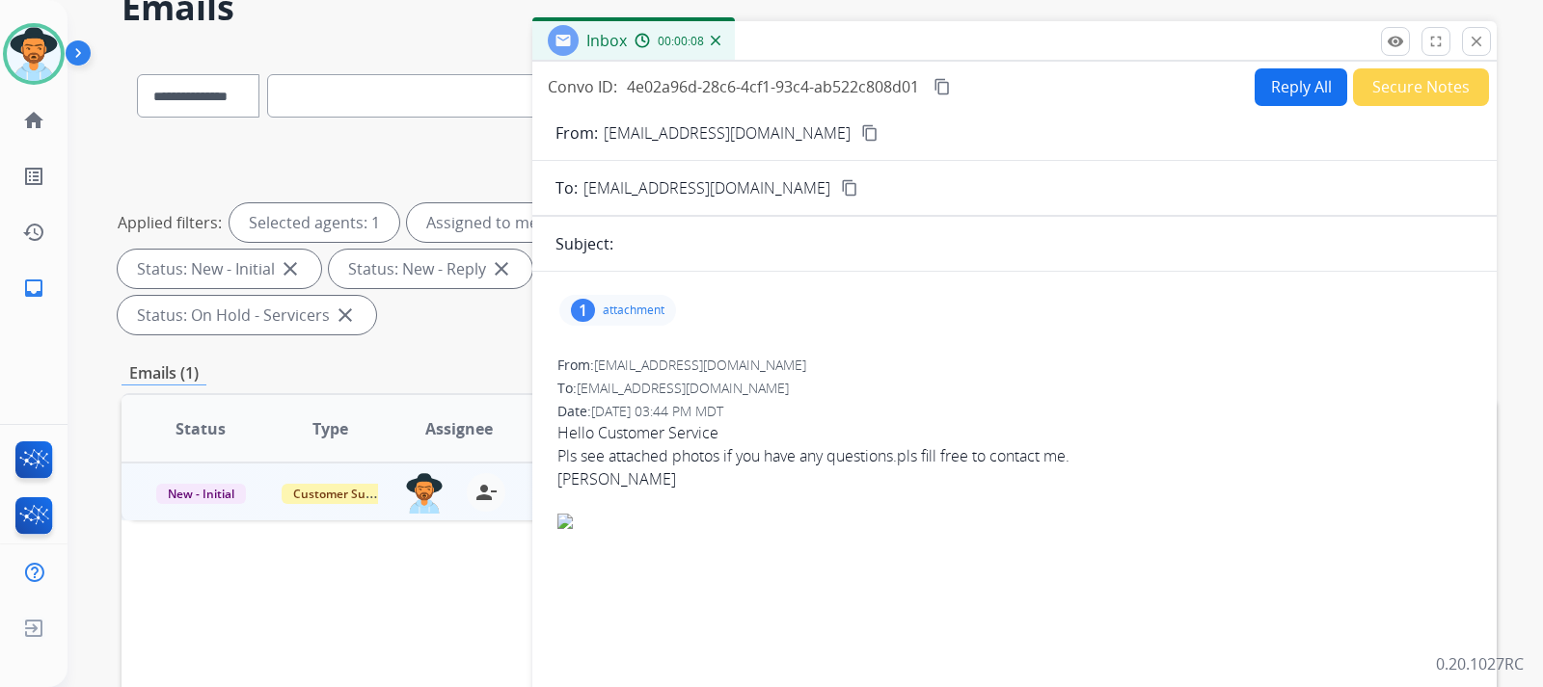
click at [642, 314] on p "attachment" at bounding box center [634, 310] width 62 height 15
click at [706, 359] on p "1000007411.jpg" at bounding box center [736, 355] width 113 height 23
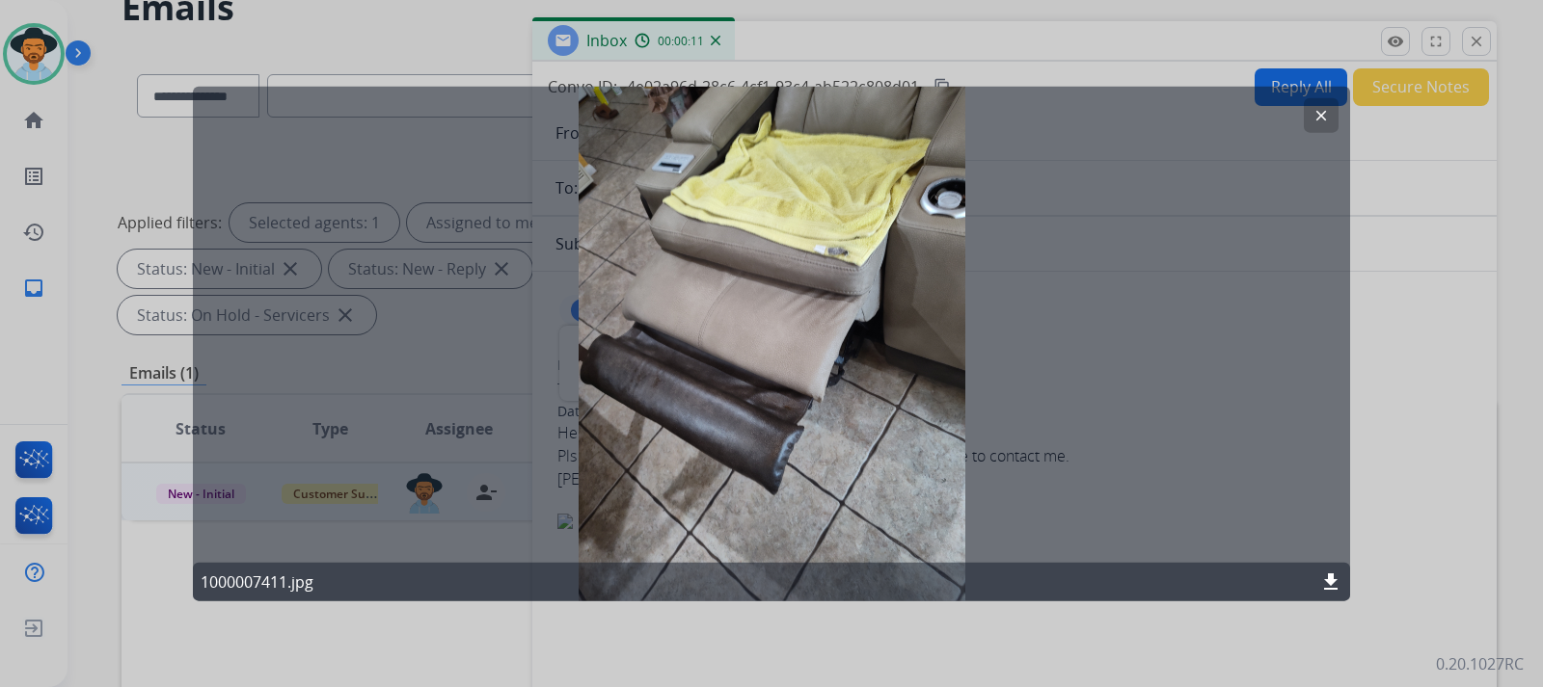
click at [1331, 583] on mat-icon "download" at bounding box center [1330, 582] width 23 height 23
click at [1411, 184] on div at bounding box center [771, 343] width 1543 height 687
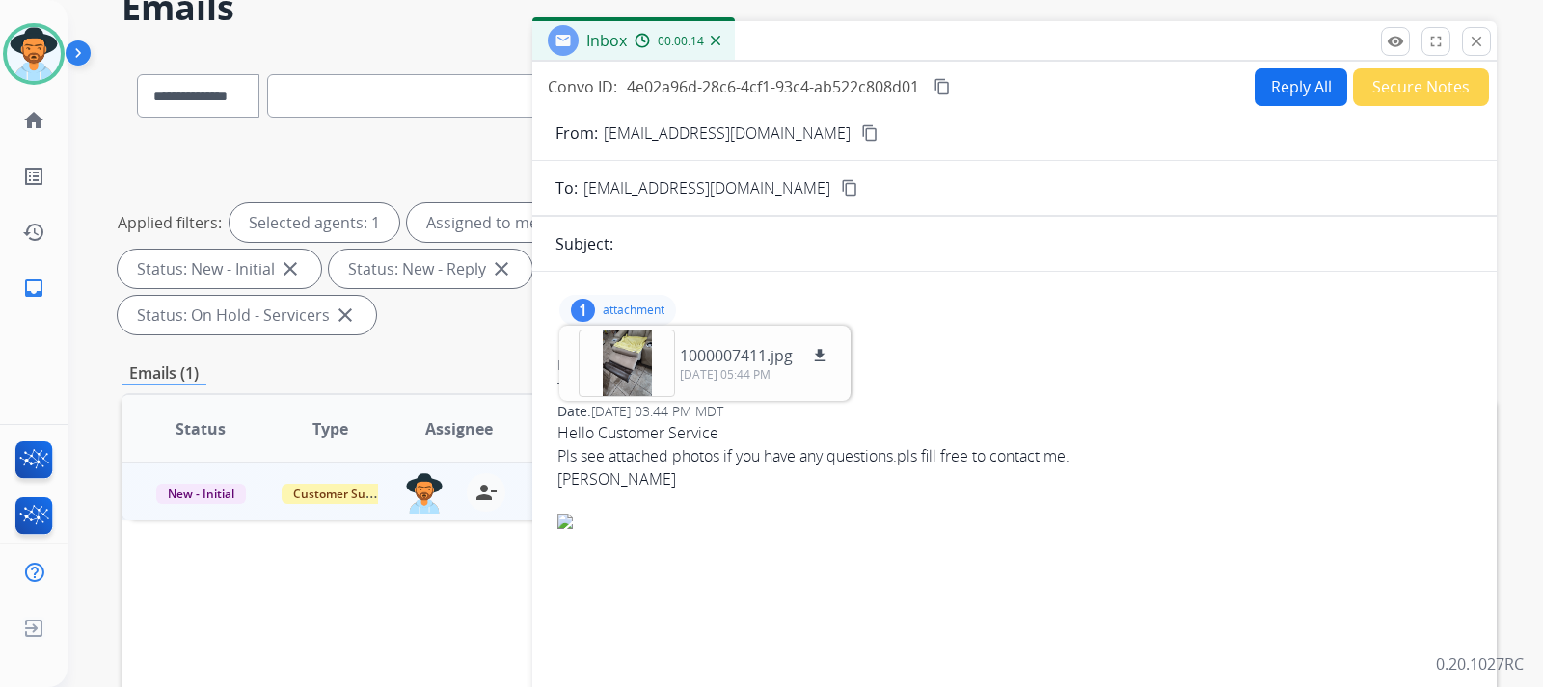
click at [861, 135] on mat-icon "content_copy" at bounding box center [869, 132] width 17 height 17
click at [1268, 89] on button "Reply All" at bounding box center [1300, 87] width 93 height 38
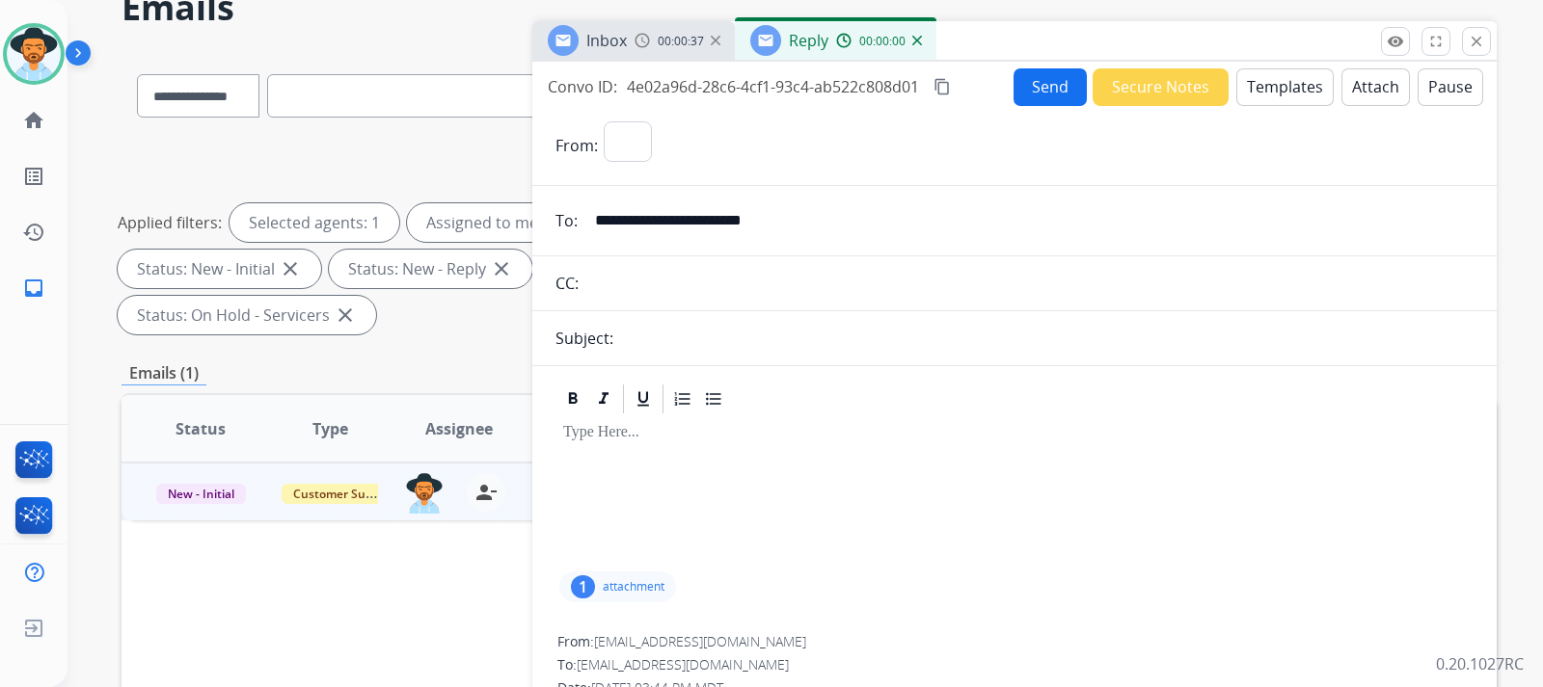
select select "**********"
click at [629, 458] on div at bounding box center [1014, 492] width 918 height 151
click at [1296, 93] on button "Templates" at bounding box center [1284, 87] width 97 height 38
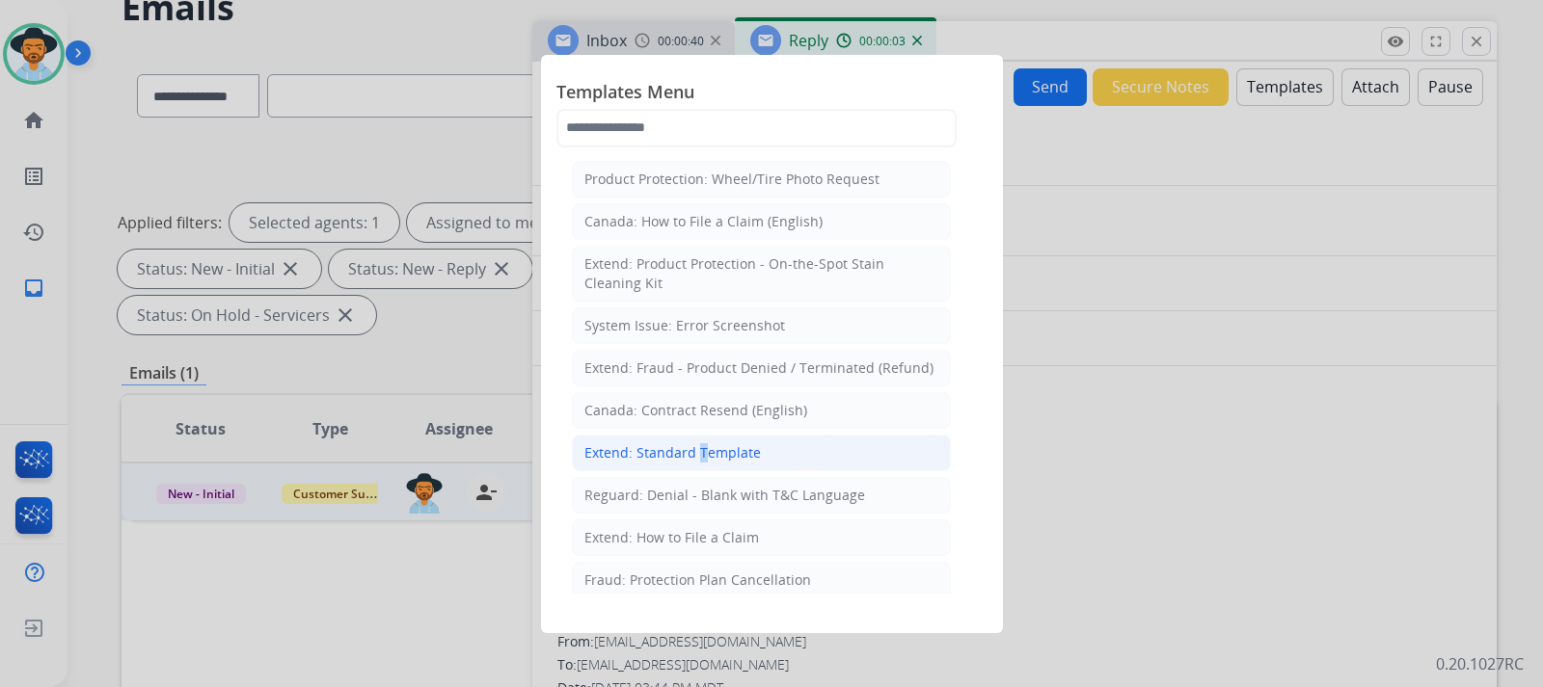
click at [694, 451] on div "Extend: Standard Template" at bounding box center [672, 453] width 176 height 19
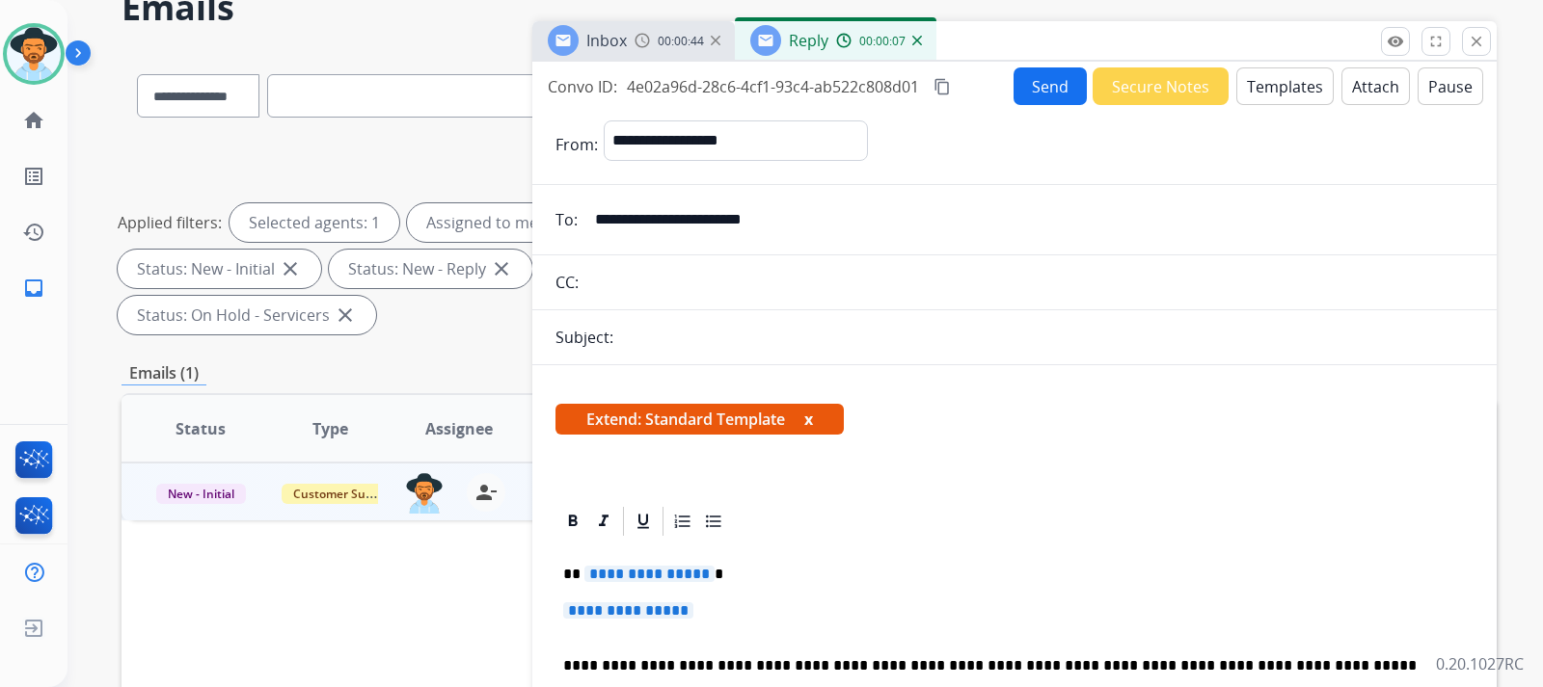
click at [737, 620] on p "**********" at bounding box center [1014, 621] width 903 height 36
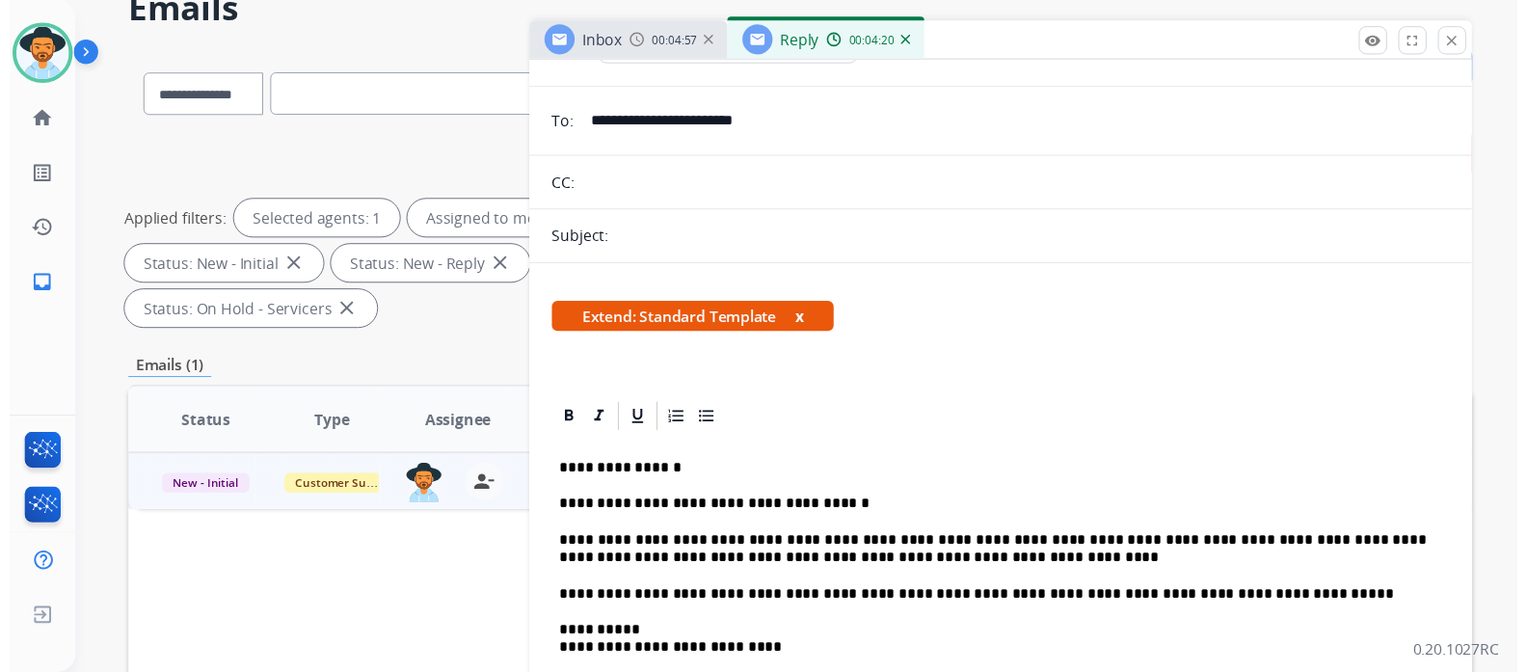
scroll to position [0, 0]
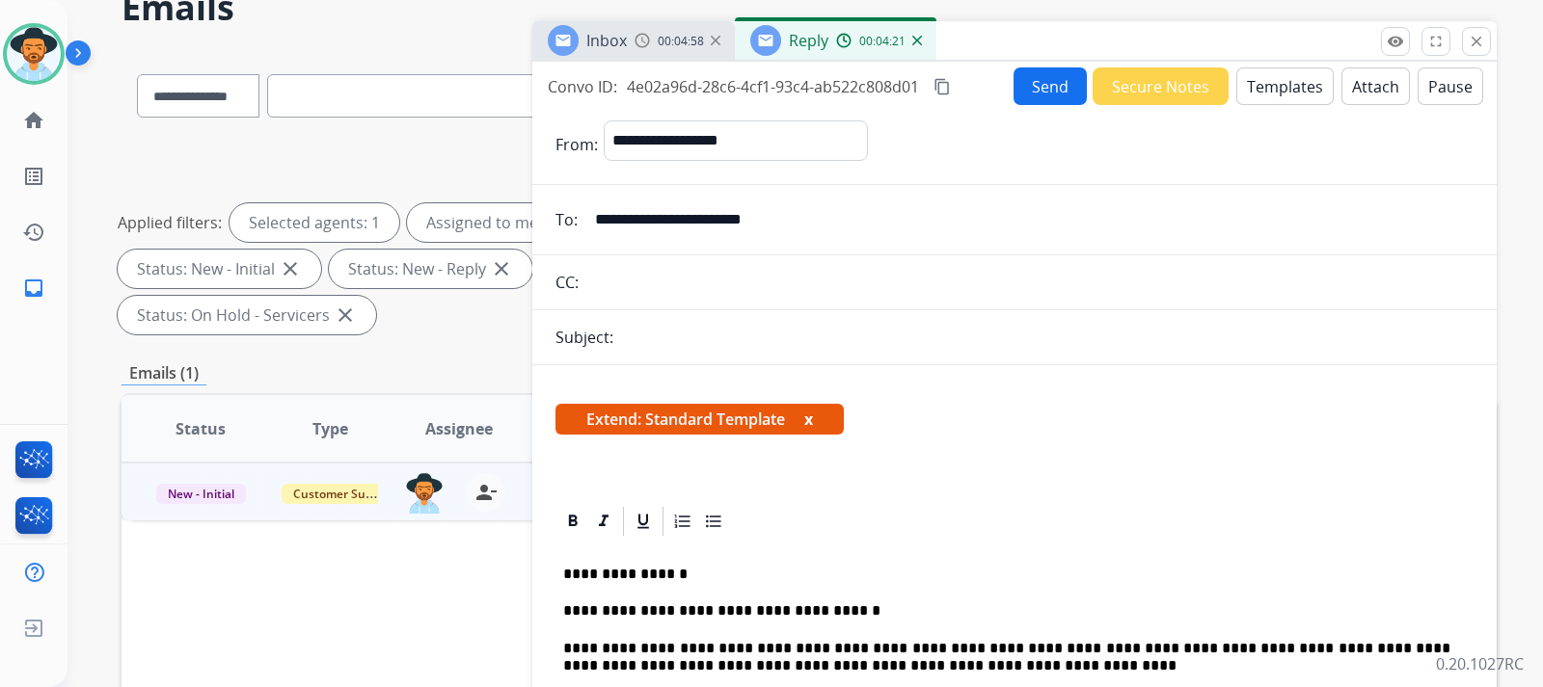
click at [670, 334] on div "Subject:" at bounding box center [1014, 337] width 964 height 23
click at [650, 339] on div "Subject:" at bounding box center [1014, 337] width 964 height 23
click at [637, 339] on div "Subject:" at bounding box center [1014, 337] width 964 height 23
click at [629, 339] on div "Subject:" at bounding box center [1014, 337] width 964 height 23
drag, startPoint x: 629, startPoint y: 339, endPoint x: 966, endPoint y: 329, distance: 337.6
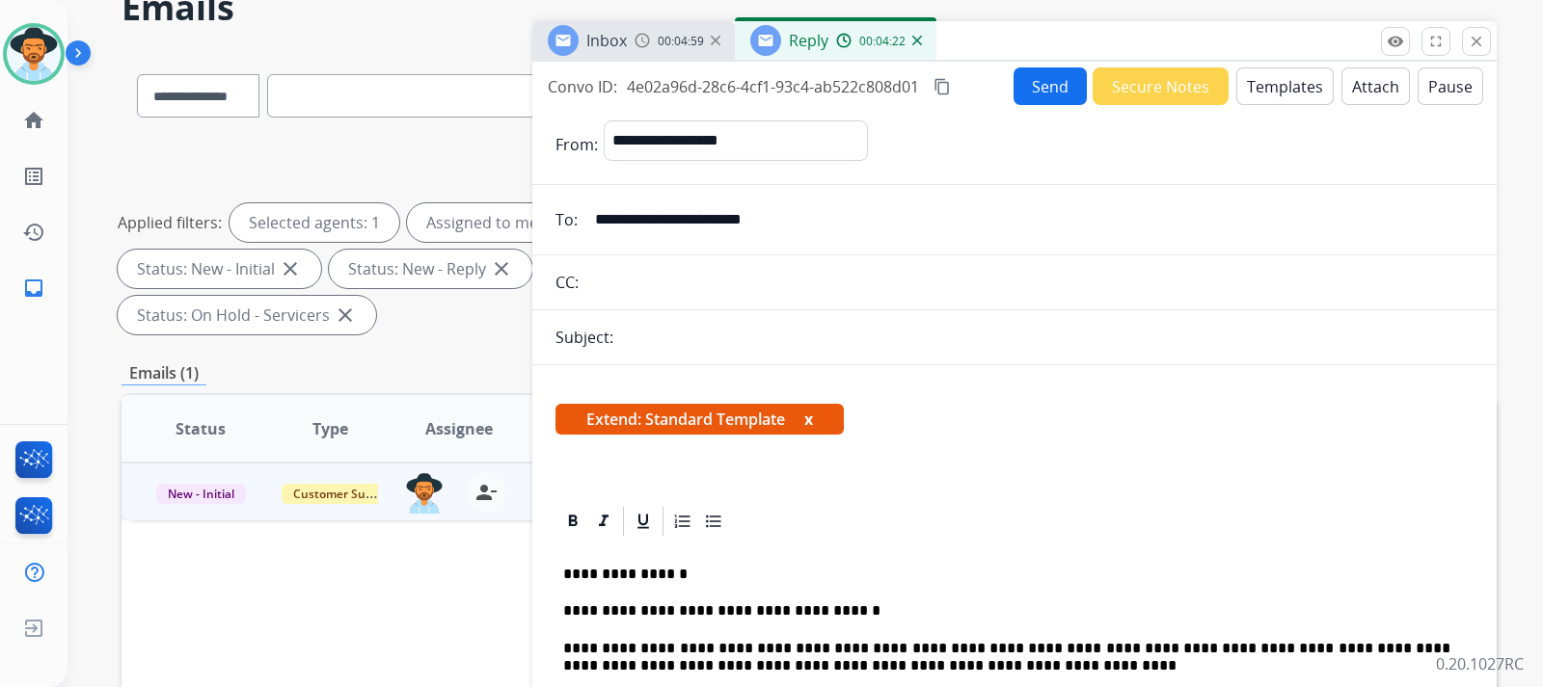
click at [630, 337] on div "Subject:" at bounding box center [1014, 337] width 964 height 23
drag, startPoint x: 952, startPoint y: 352, endPoint x: 673, endPoint y: 240, distance: 300.3
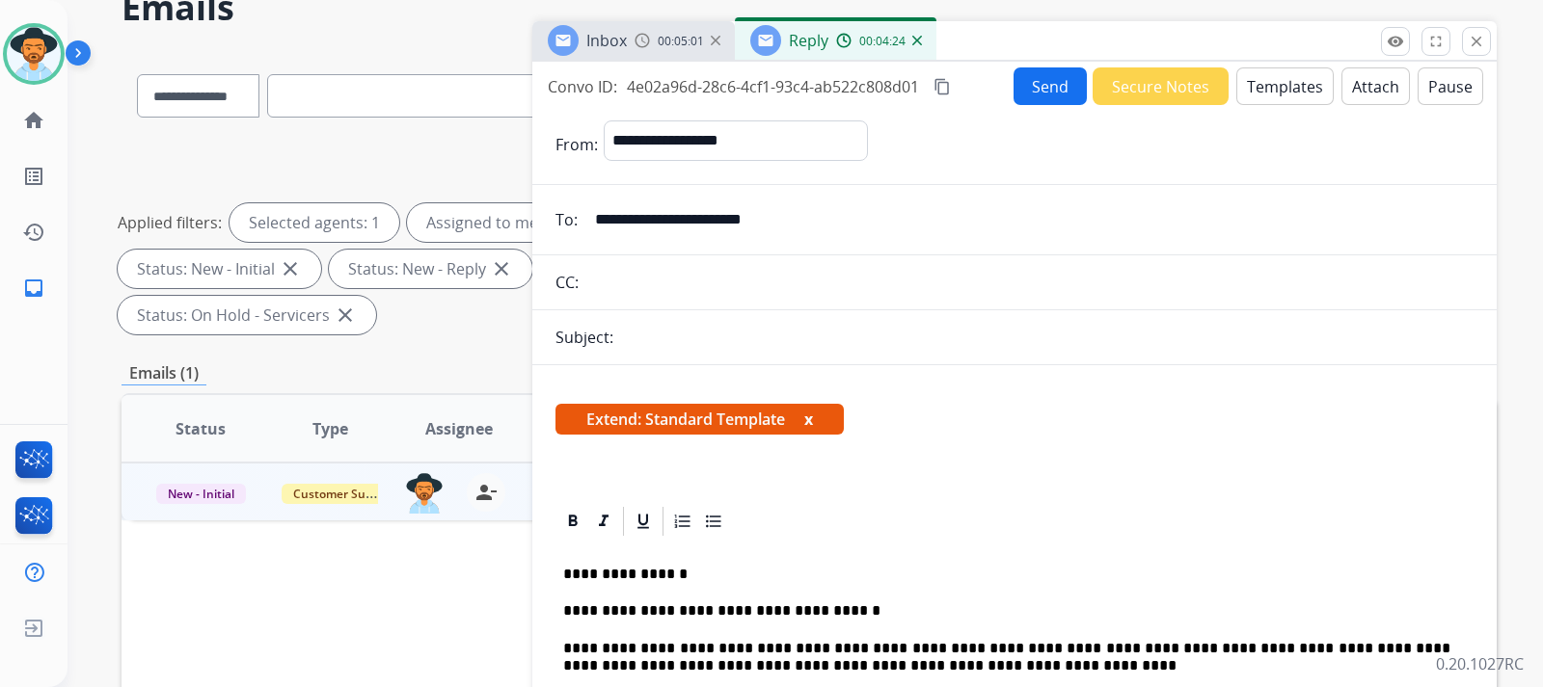
click at [649, 230] on input "**********" at bounding box center [1028, 220] width 890 height 39
click at [787, 218] on input "**********" at bounding box center [1028, 220] width 890 height 39
drag, startPoint x: 778, startPoint y: 295, endPoint x: 774, endPoint y: 330, distance: 34.9
click at [777, 297] on input "text" at bounding box center [1028, 282] width 889 height 39
drag, startPoint x: 774, startPoint y: 330, endPoint x: 722, endPoint y: 342, distance: 53.6
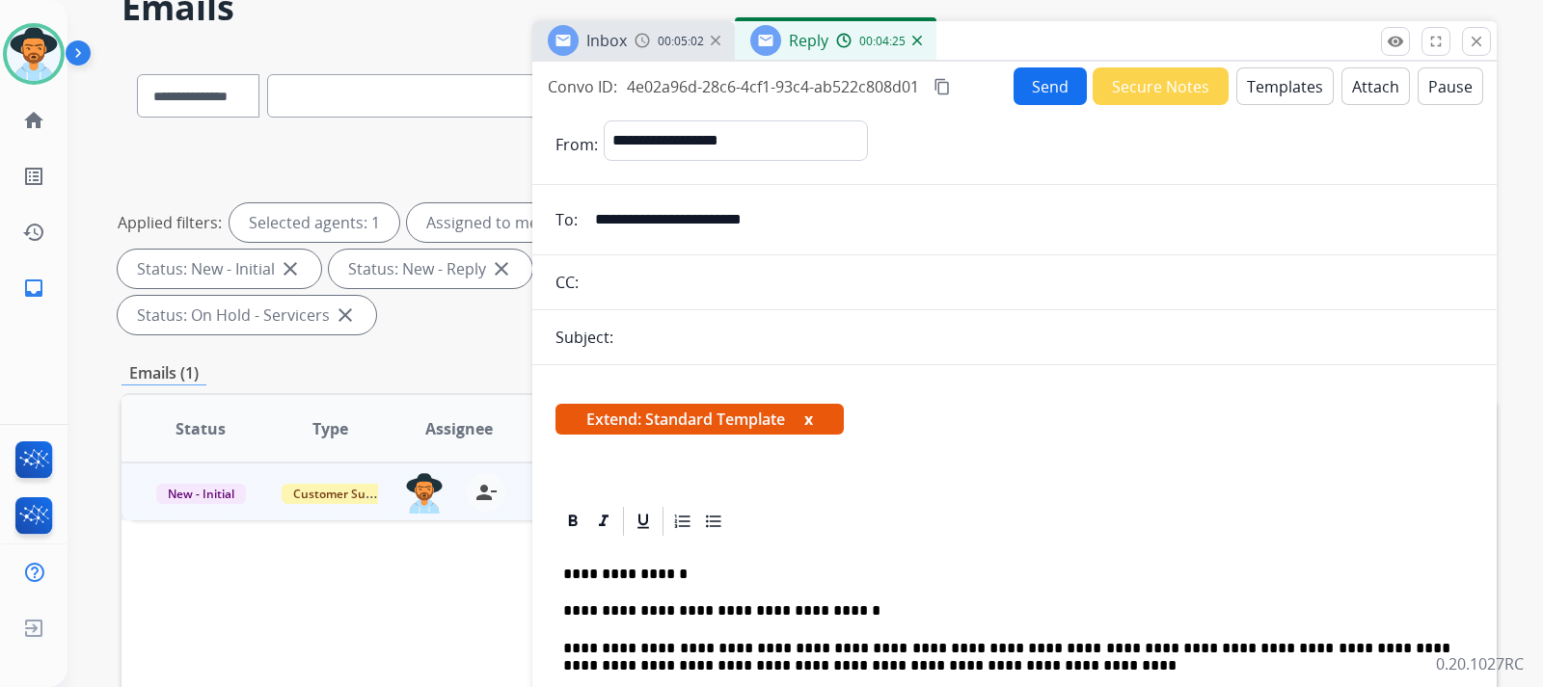
click at [774, 332] on div "Subject:" at bounding box center [1014, 337] width 964 height 23
drag, startPoint x: 633, startPoint y: 360, endPoint x: 631, endPoint y: 349, distance: 10.8
drag, startPoint x: 632, startPoint y: 343, endPoint x: 849, endPoint y: 216, distance: 252.4
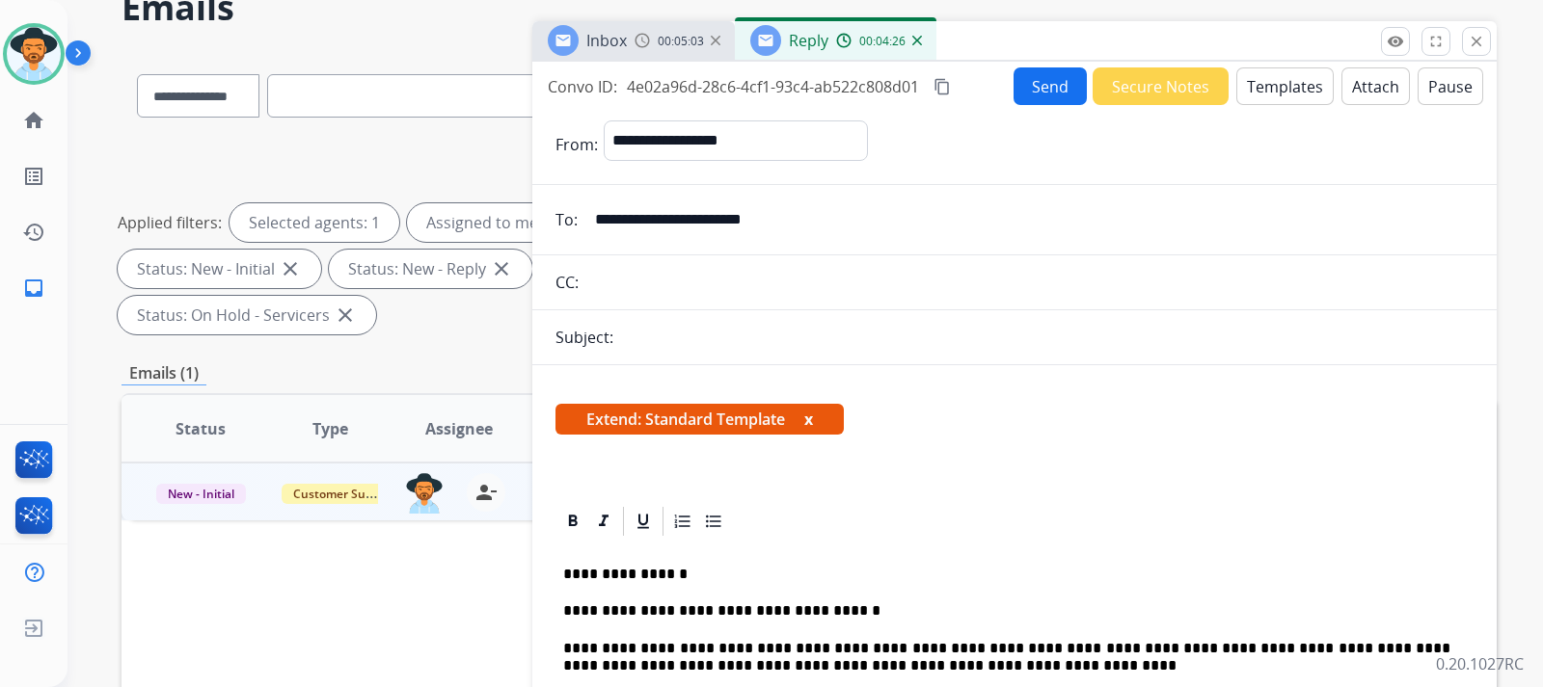
click at [635, 339] on div "Subject:" at bounding box center [1014, 337] width 964 height 23
click at [1021, 99] on button "Send" at bounding box center [1049, 86] width 73 height 38
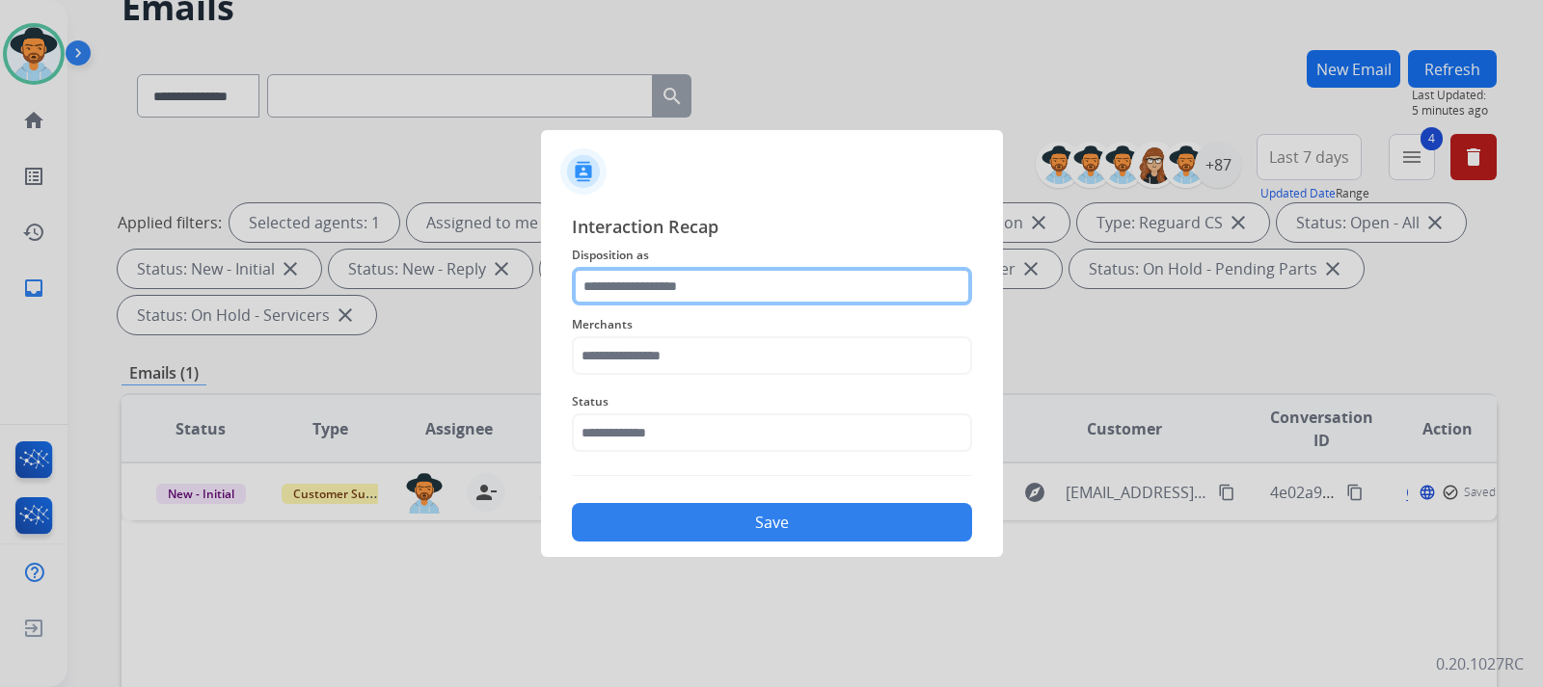
click at [665, 291] on input "text" at bounding box center [772, 286] width 400 height 39
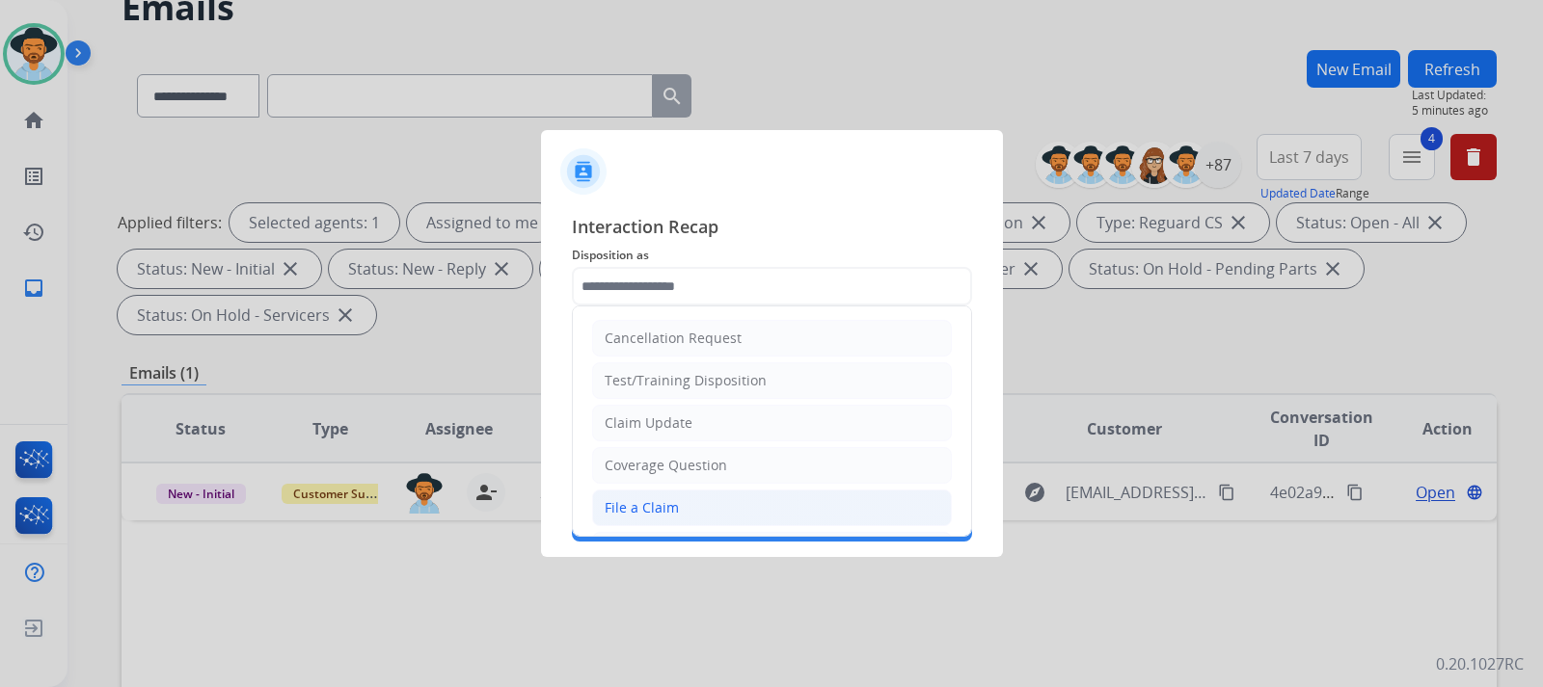
click at [660, 507] on div "File a Claim" at bounding box center [642, 508] width 74 height 19
type input "**********"
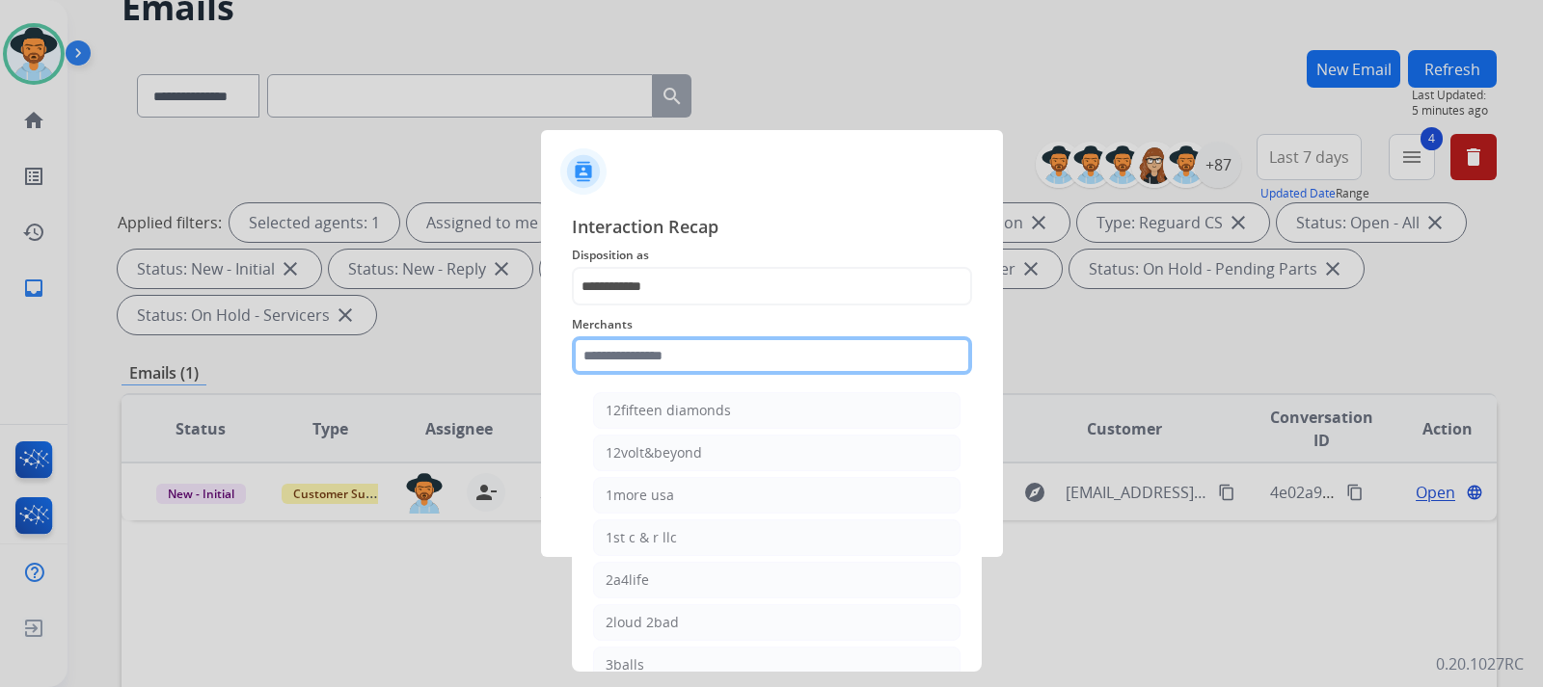
click at [684, 364] on input "text" at bounding box center [772, 356] width 400 height 39
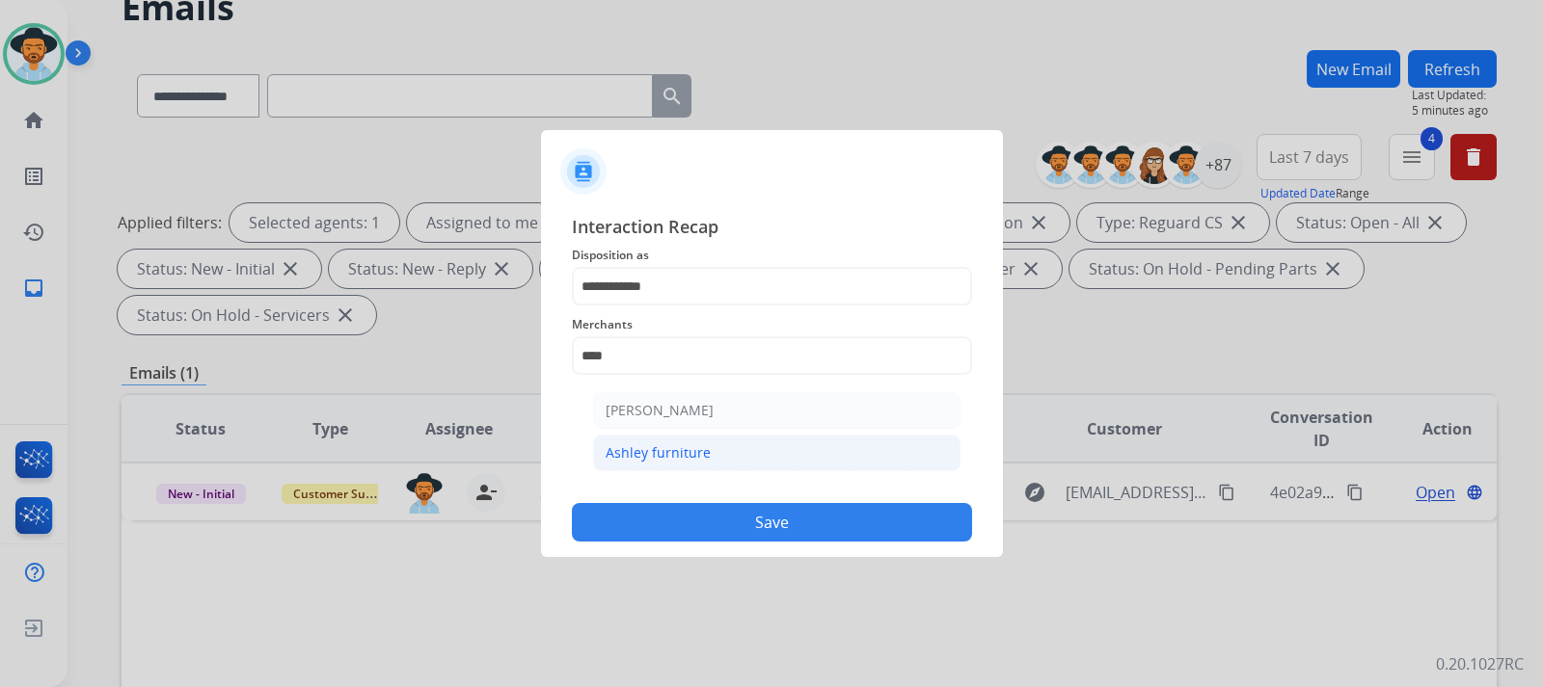
click at [675, 456] on div "Ashley furniture" at bounding box center [658, 453] width 105 height 19
type input "**********"
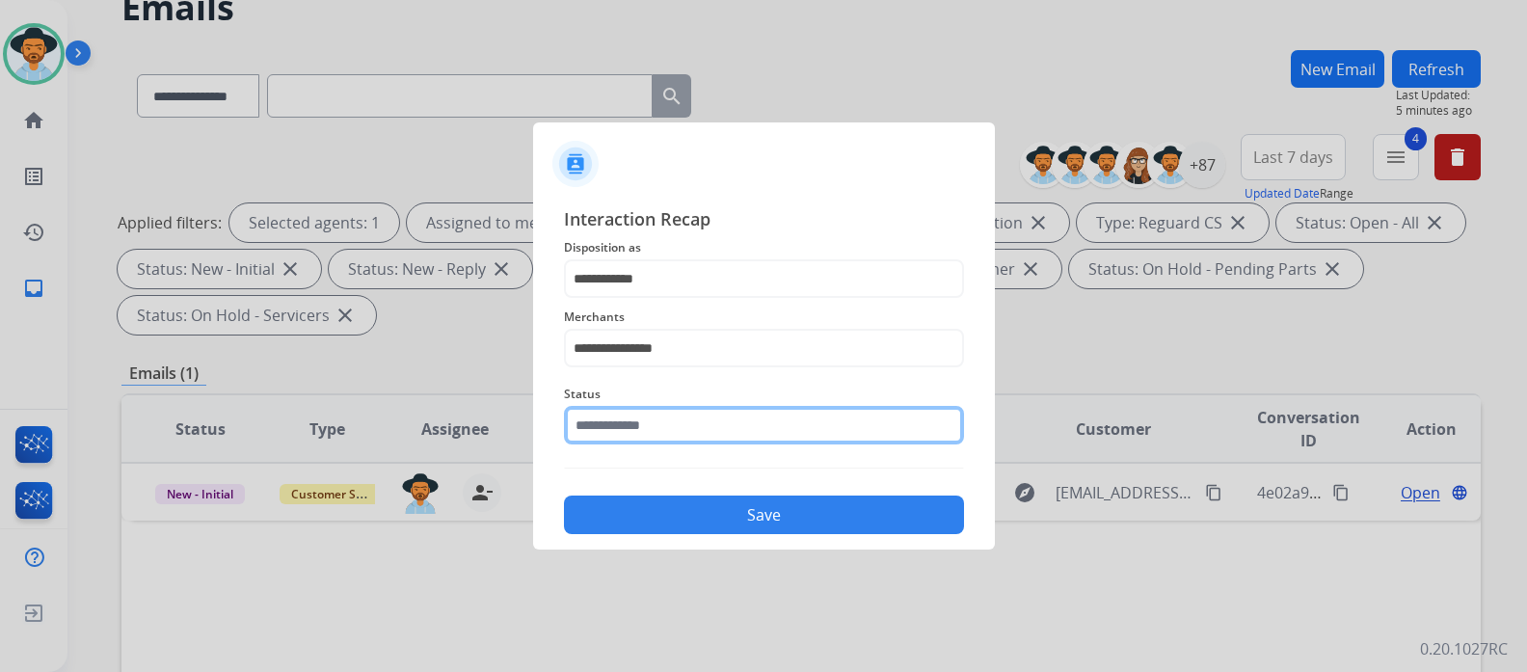
click at [690, 442] on input "text" at bounding box center [764, 425] width 400 height 39
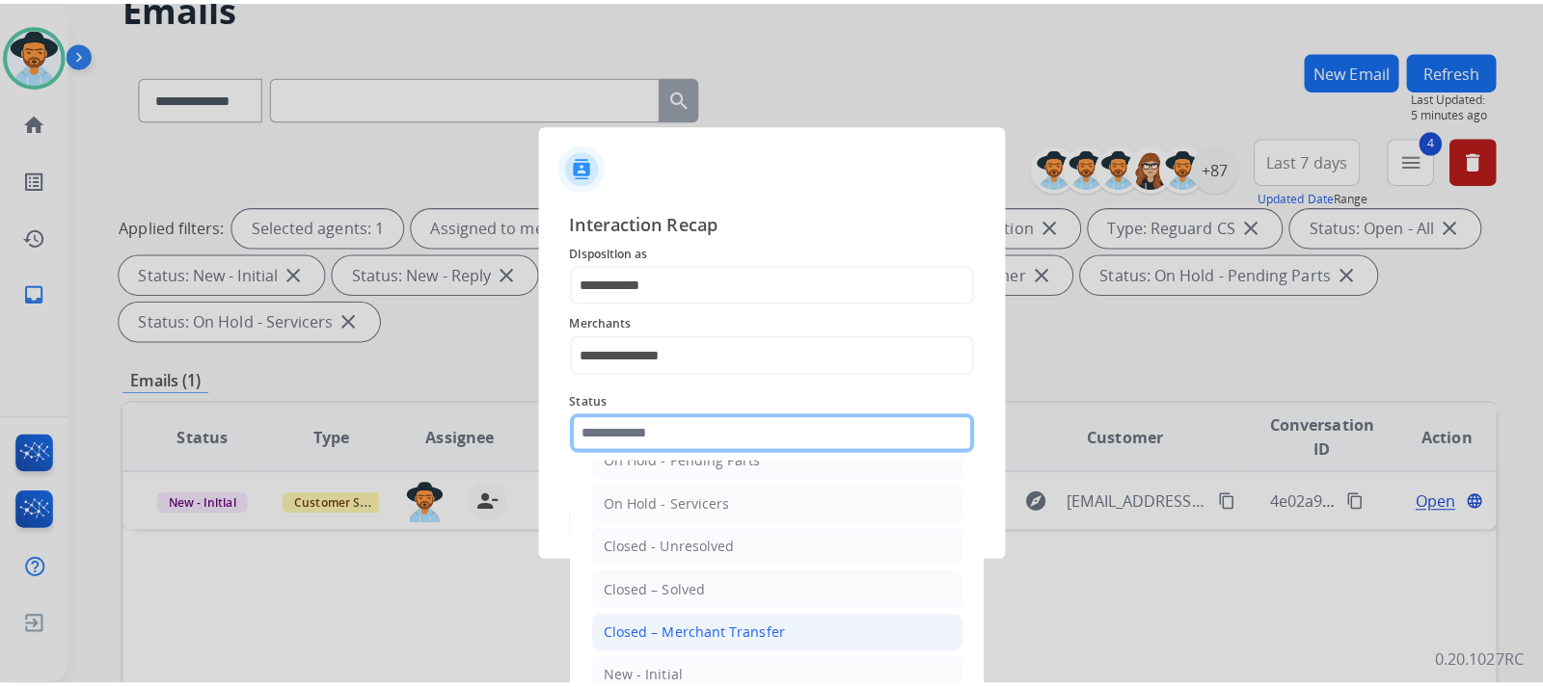
scroll to position [116, 0]
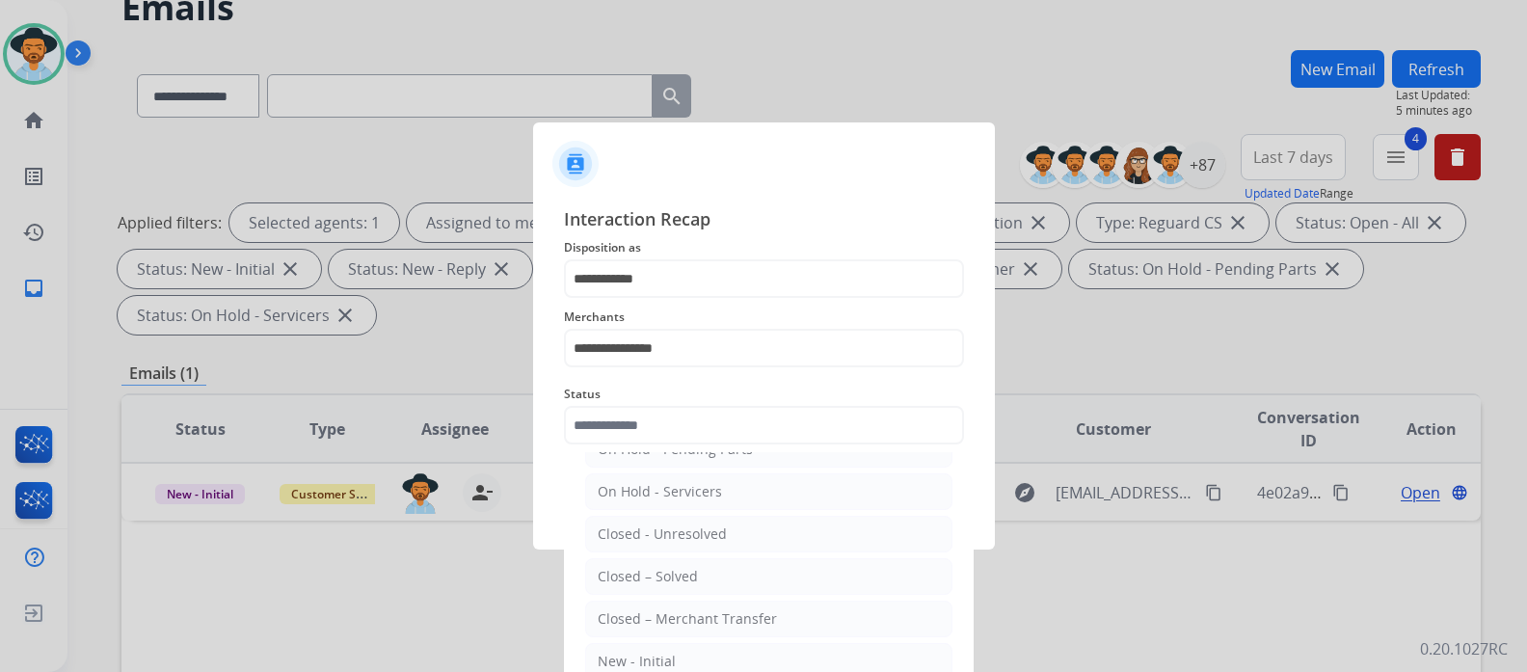
drag, startPoint x: 687, startPoint y: 577, endPoint x: 713, endPoint y: 508, distance: 72.9
click at [687, 576] on div "Closed – Solved" at bounding box center [648, 576] width 100 height 19
type input "**********"
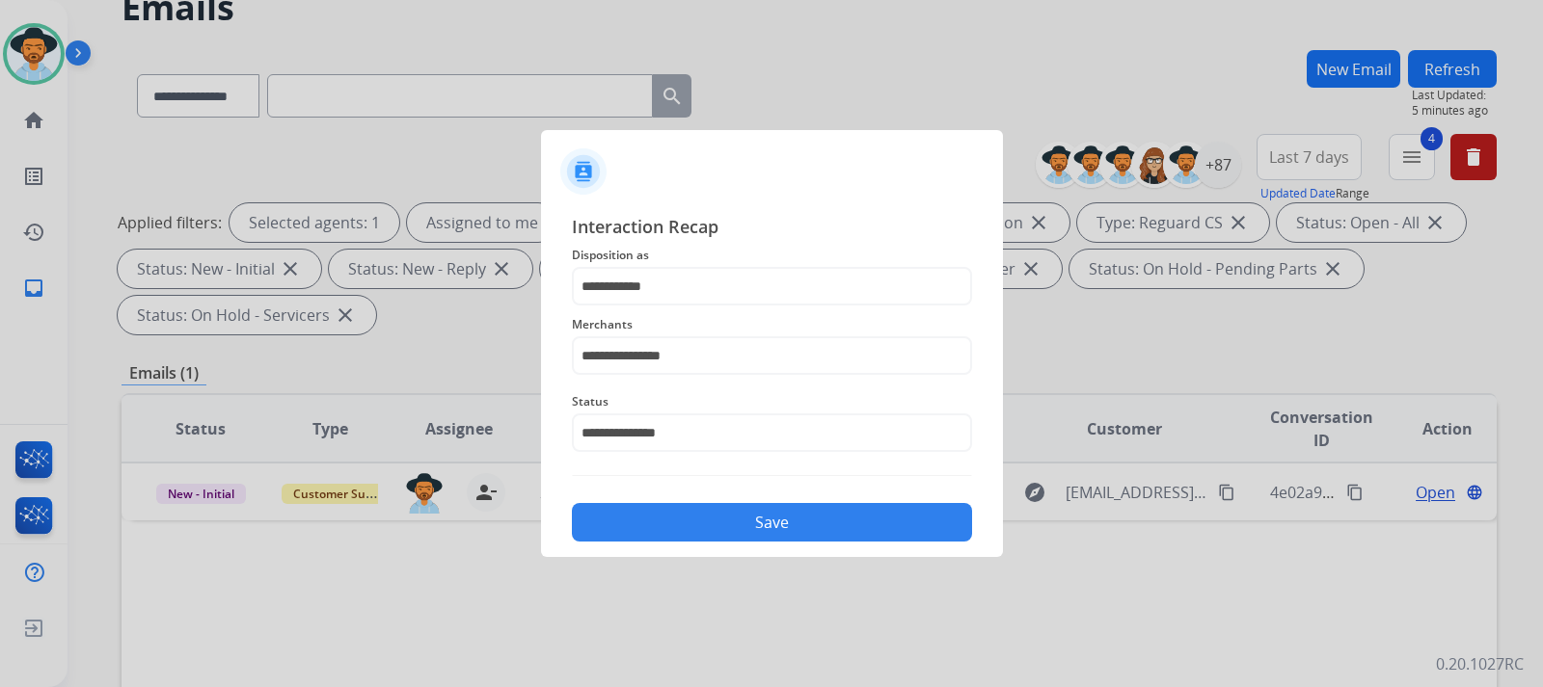
click at [714, 500] on div "Save" at bounding box center [772, 517] width 400 height 50
click at [714, 516] on button "Save" at bounding box center [772, 522] width 400 height 39
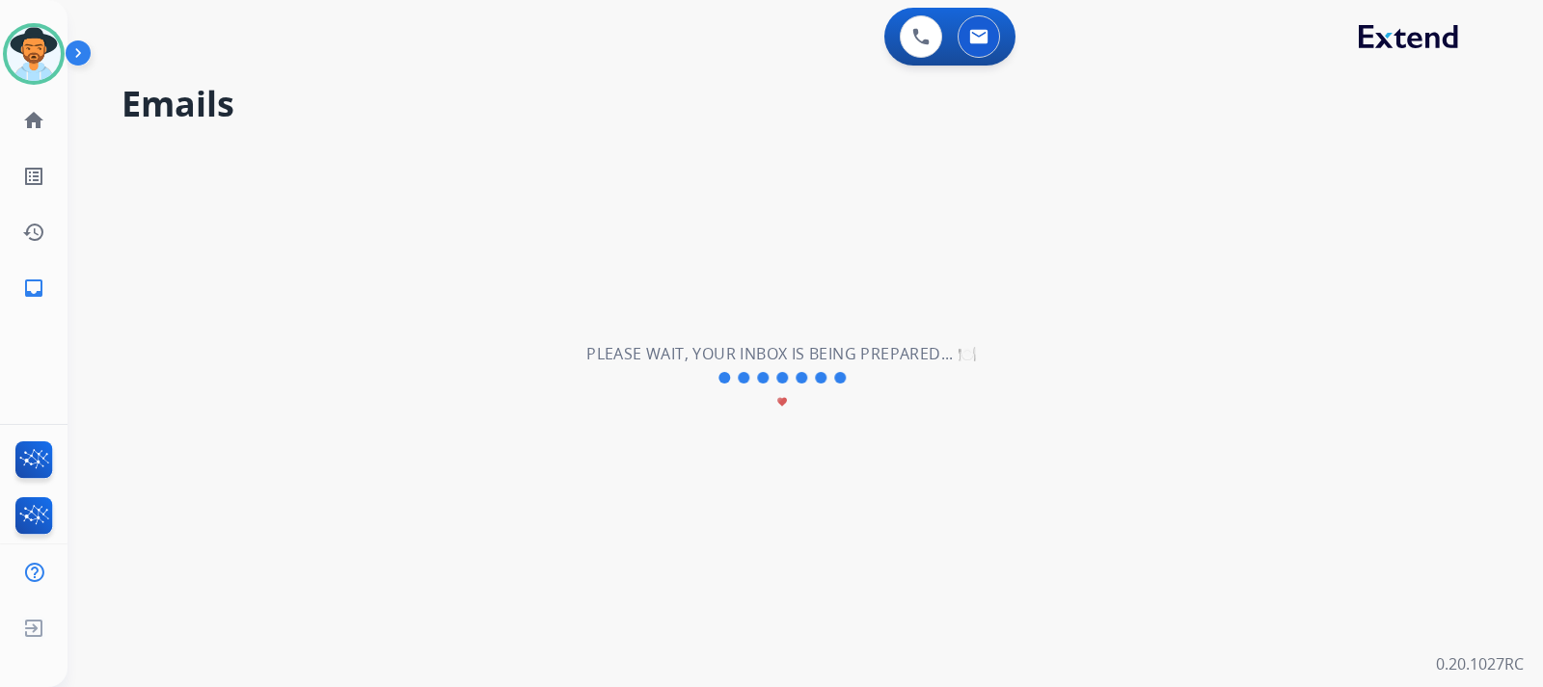
scroll to position [0, 0]
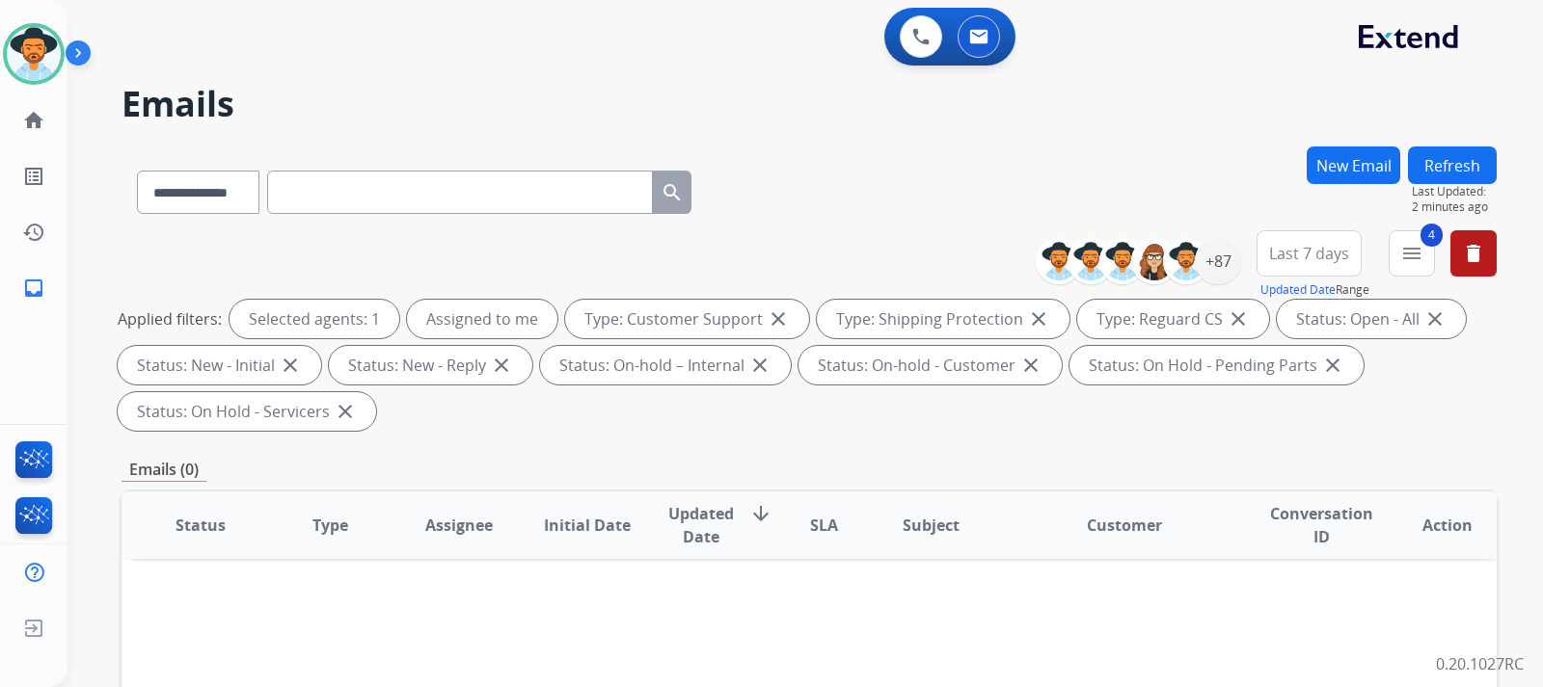
click at [1438, 171] on button "Refresh" at bounding box center [1452, 166] width 89 height 38
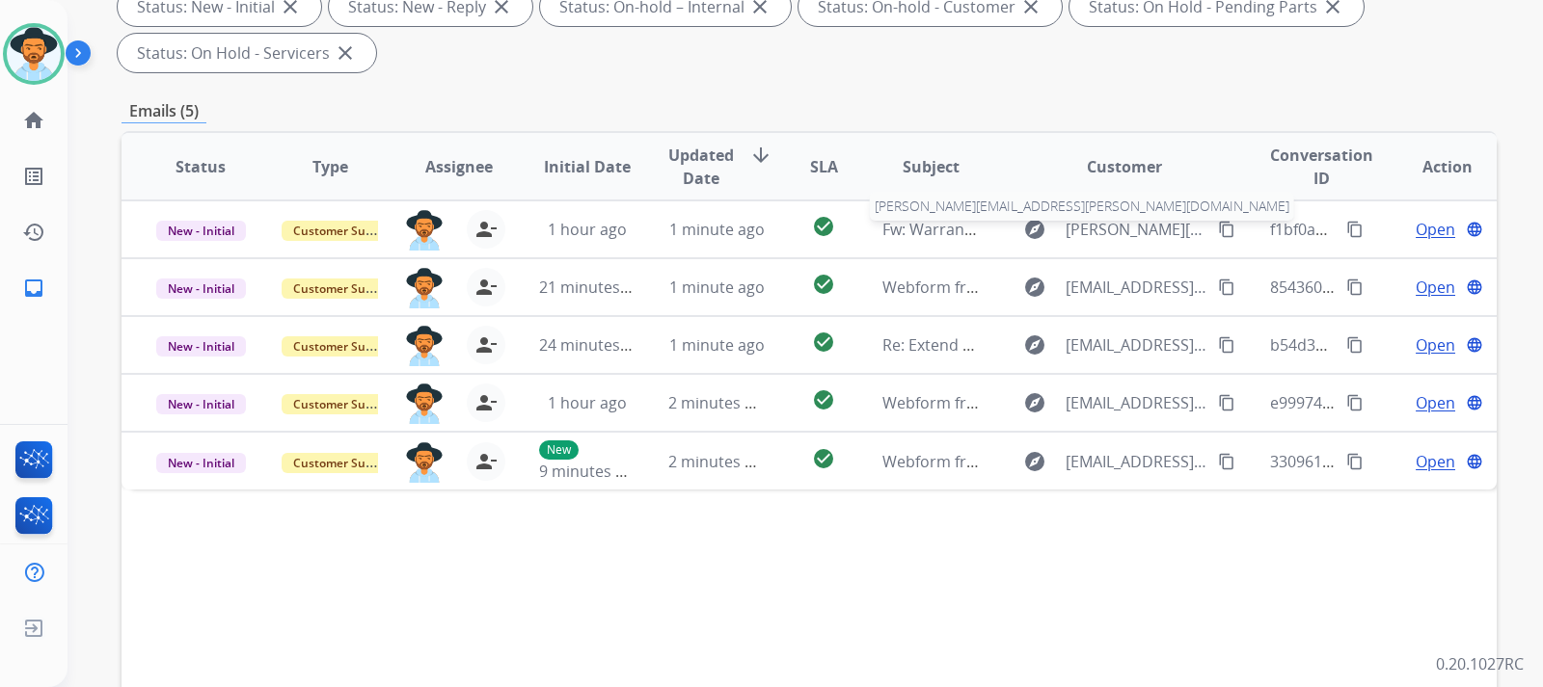
scroll to position [386, 0]
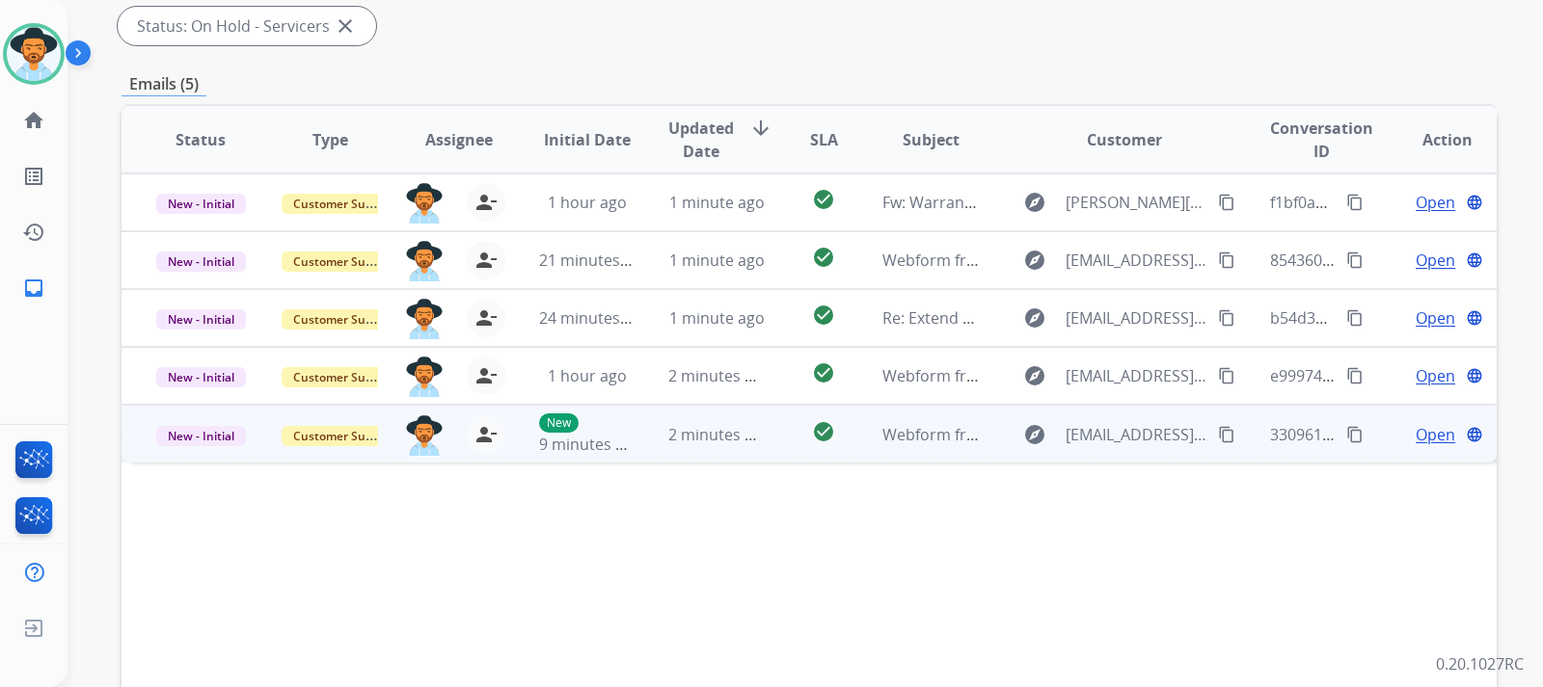
click at [1415, 432] on span "Open" at bounding box center [1435, 434] width 40 height 23
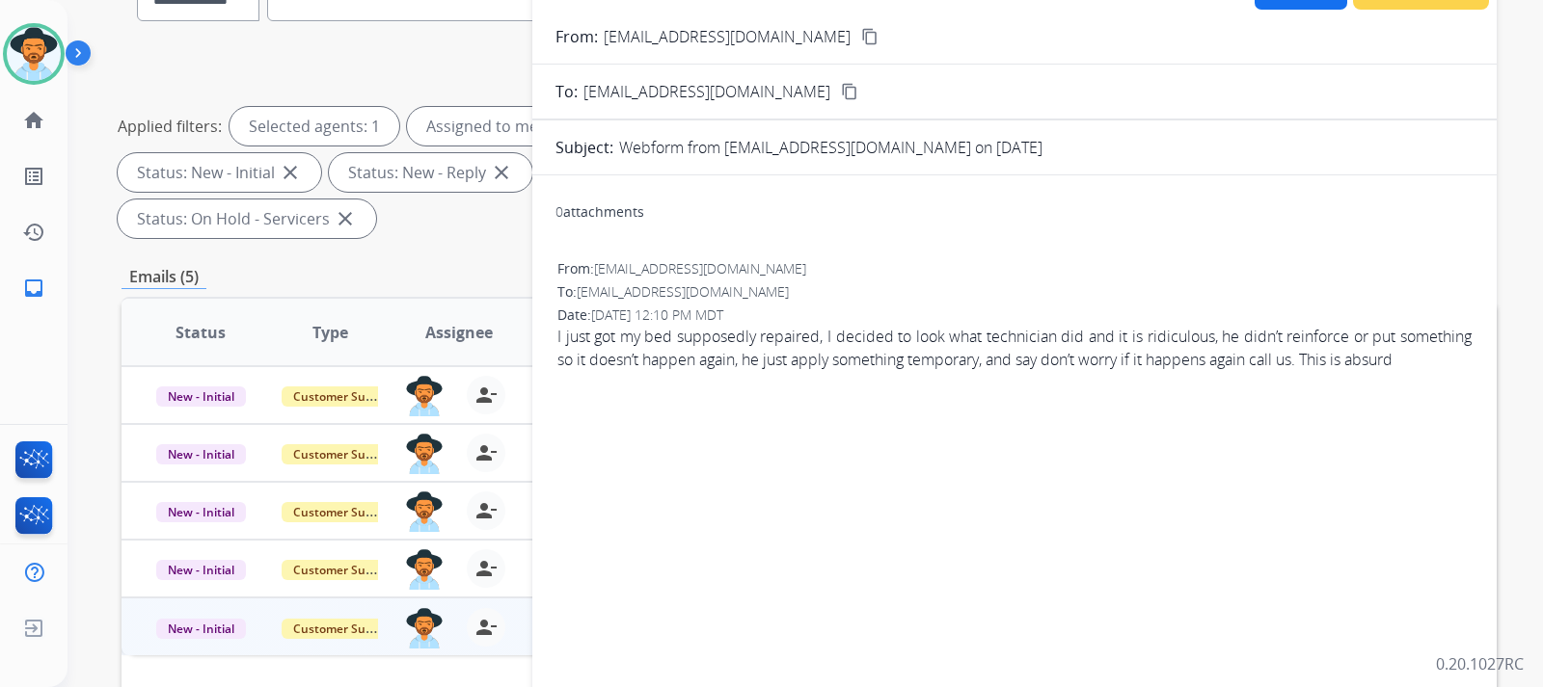
scroll to position [96, 0]
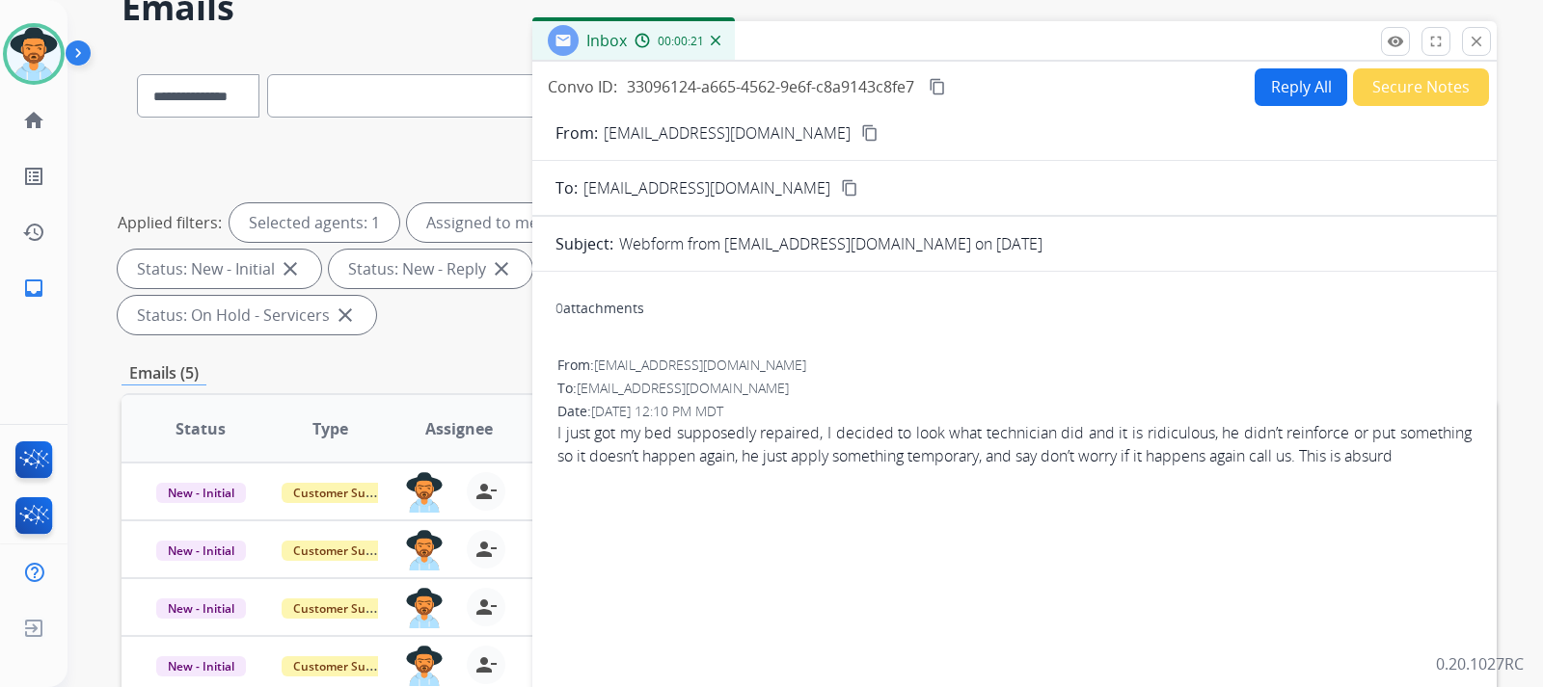
click at [861, 135] on mat-icon "content_copy" at bounding box center [869, 132] width 17 height 17
click at [1265, 83] on button "Reply All" at bounding box center [1300, 87] width 93 height 38
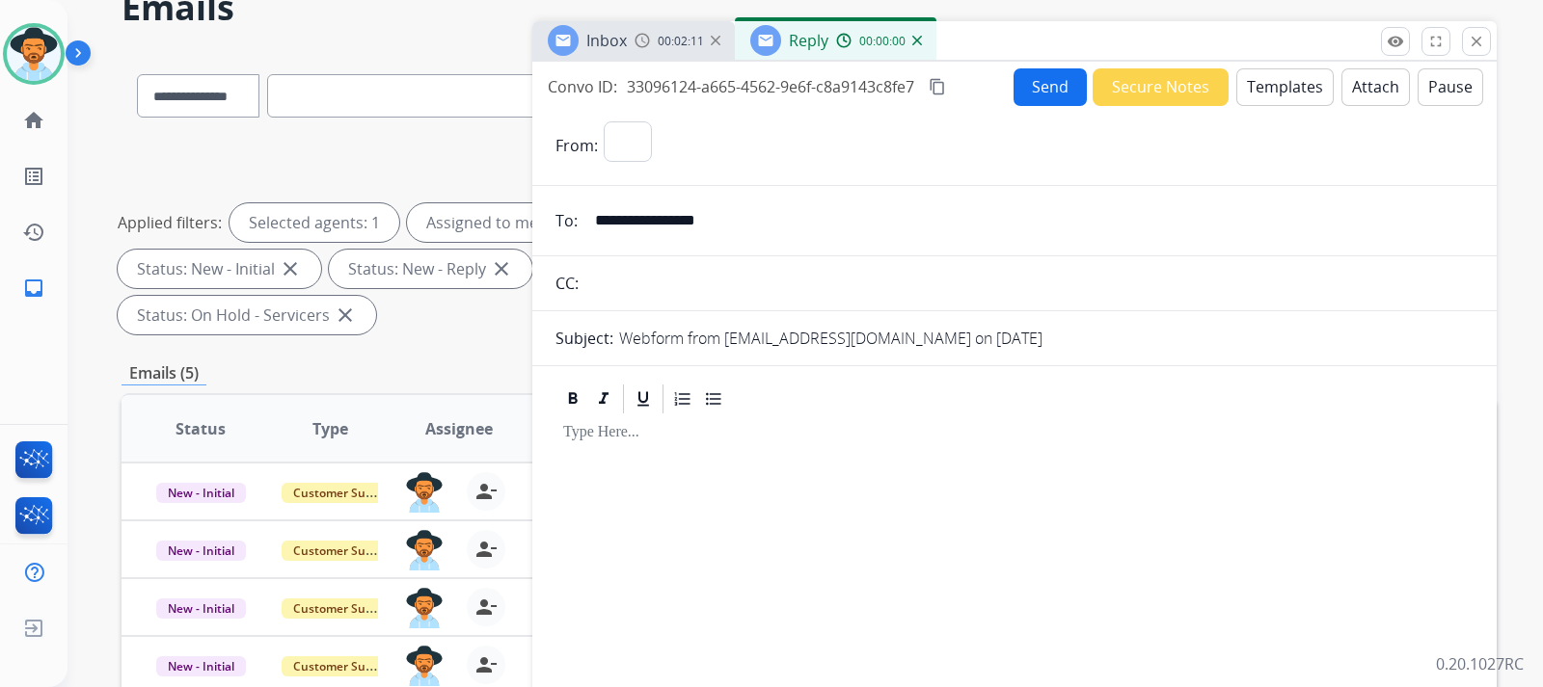
select select "**********"
click at [1270, 79] on button "Templates" at bounding box center [1284, 87] width 97 height 38
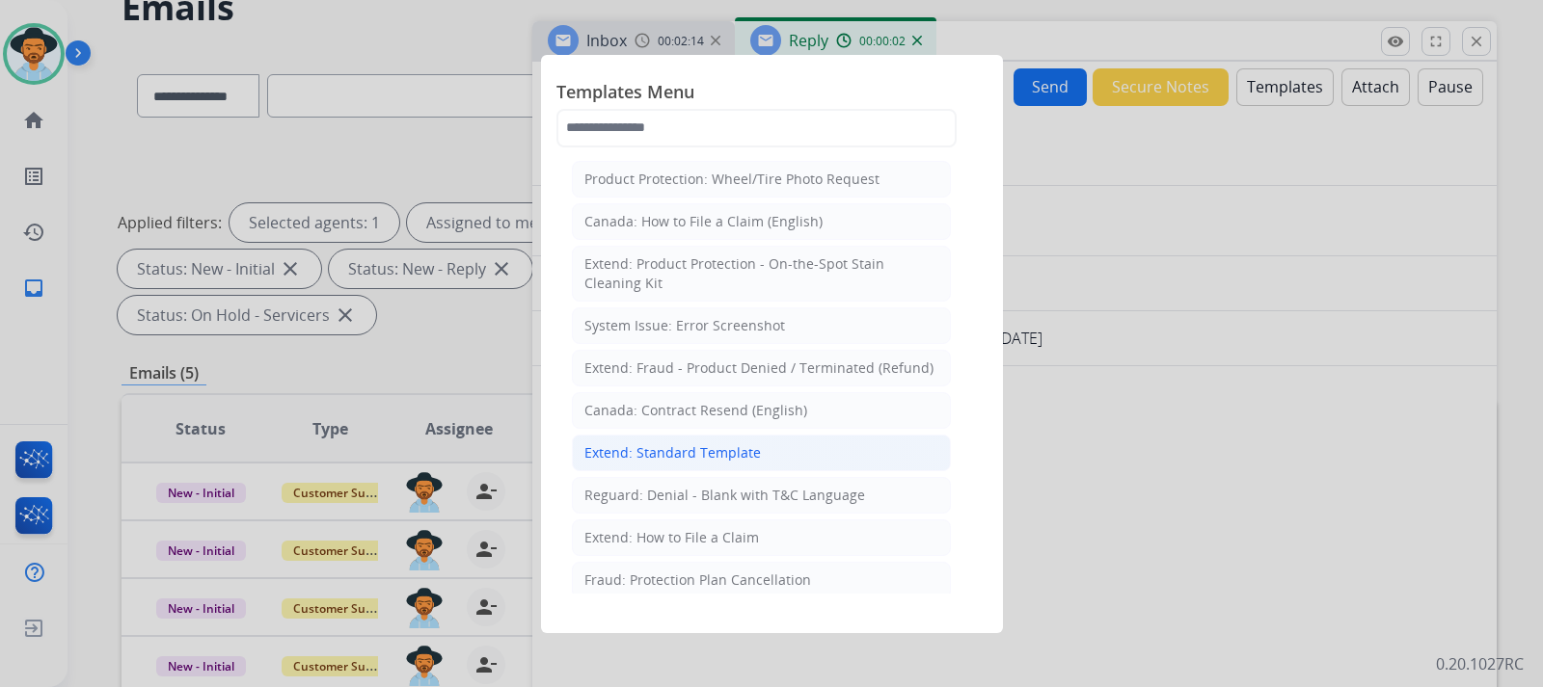
click at [651, 466] on li "Extend: Standard Template" at bounding box center [761, 453] width 379 height 37
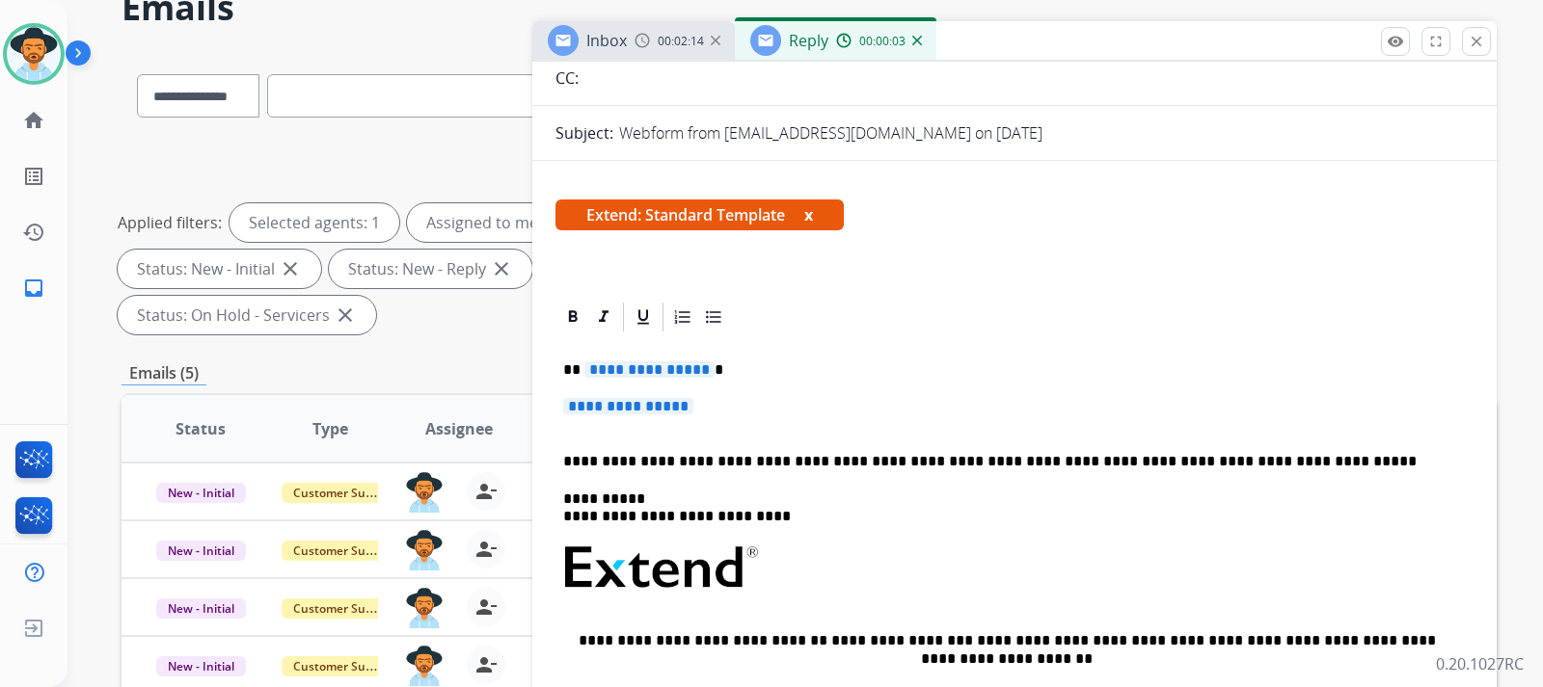
scroll to position [289, 0]
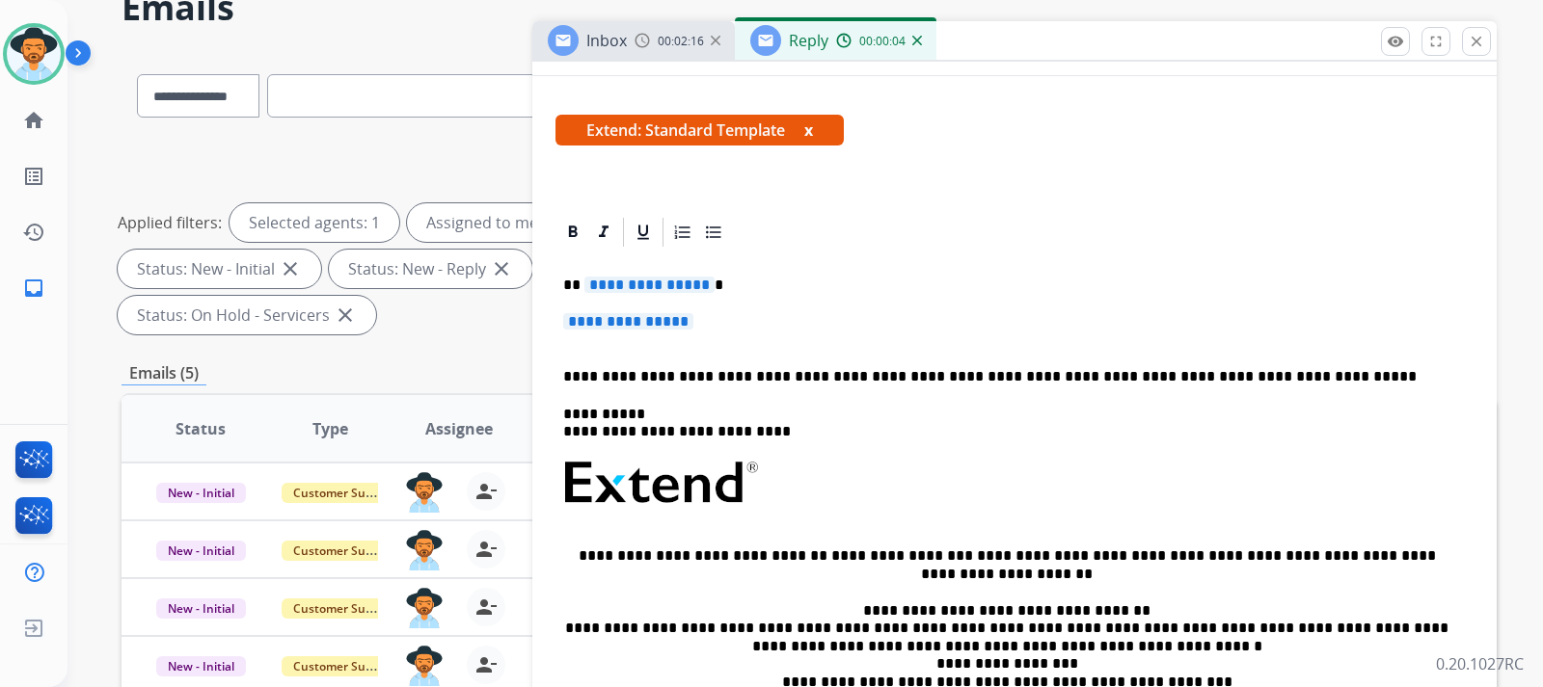
click at [724, 320] on p "**********" at bounding box center [1014, 331] width 903 height 36
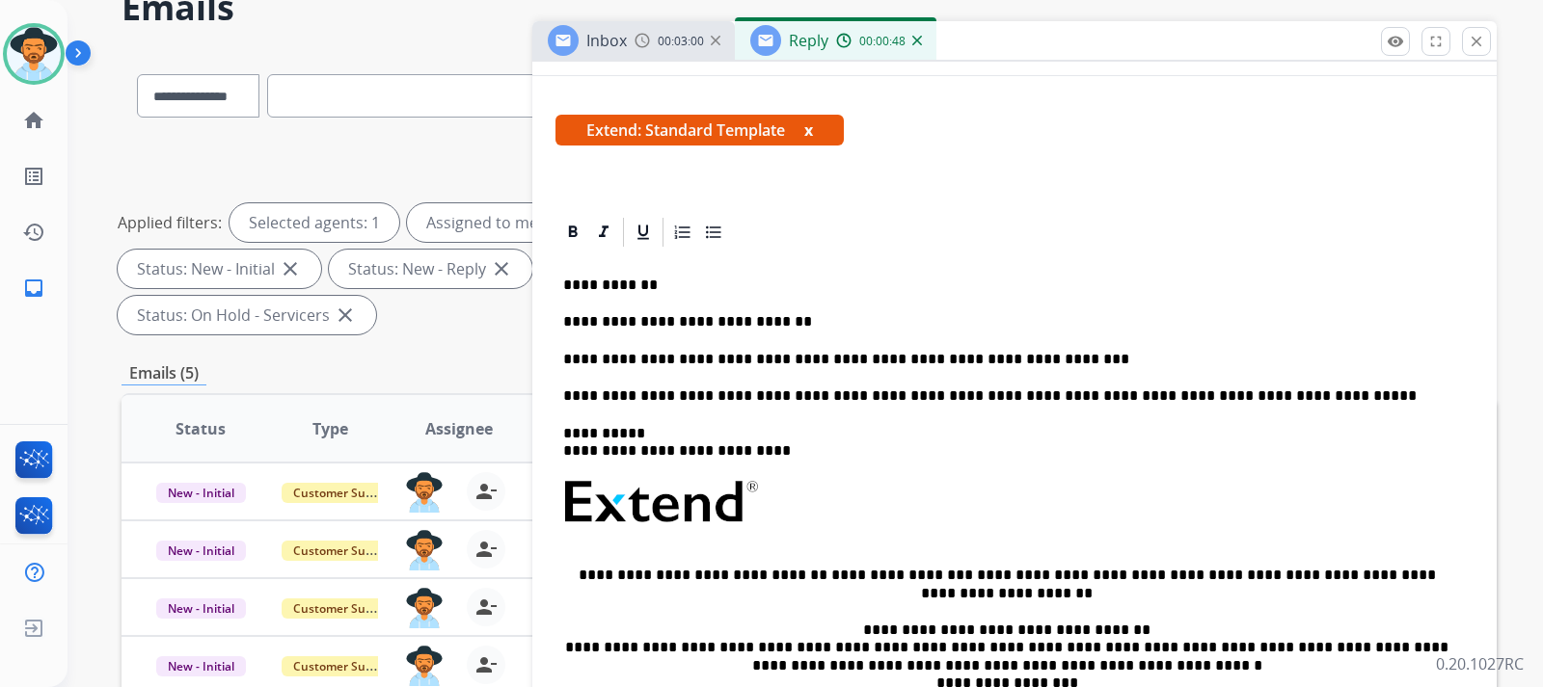
click at [1041, 357] on p "**********" at bounding box center [1006, 359] width 887 height 17
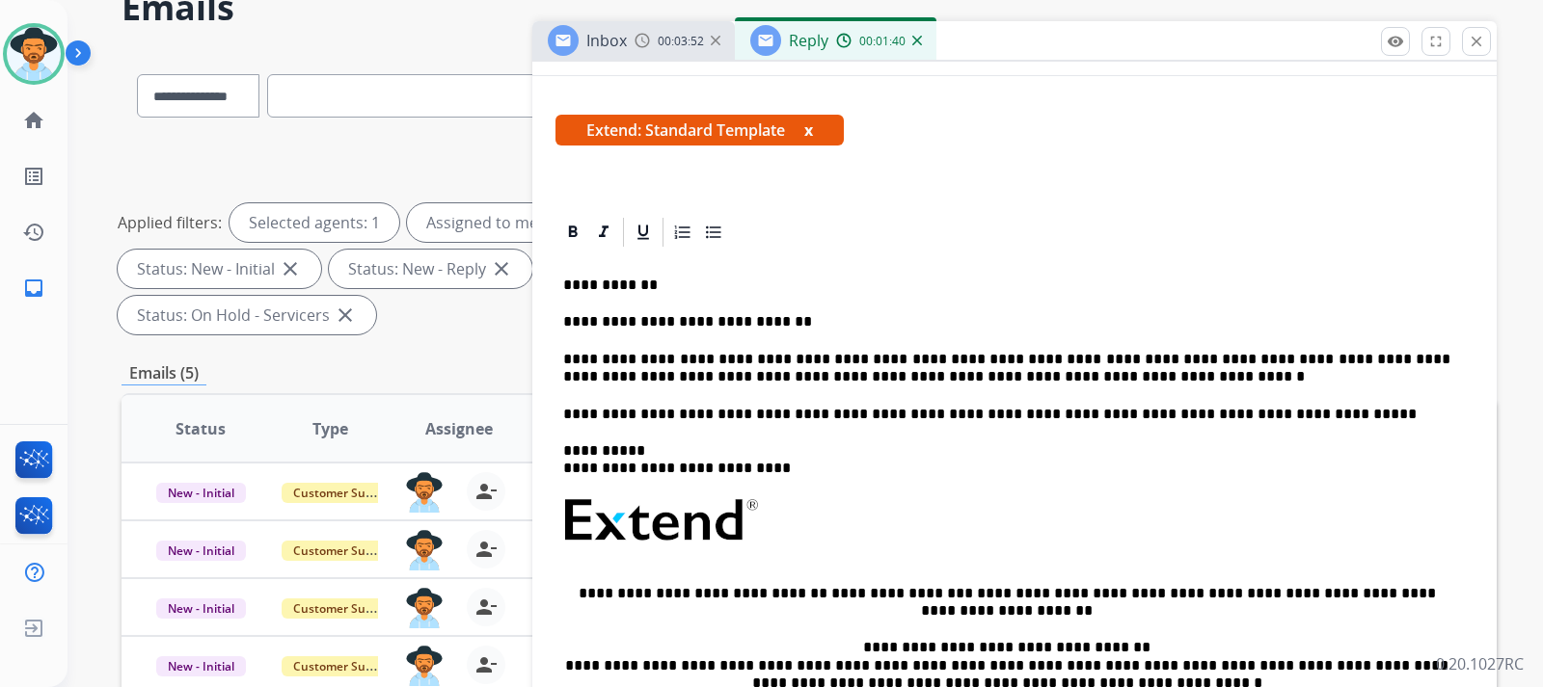
click at [1042, 379] on p "**********" at bounding box center [1006, 369] width 887 height 36
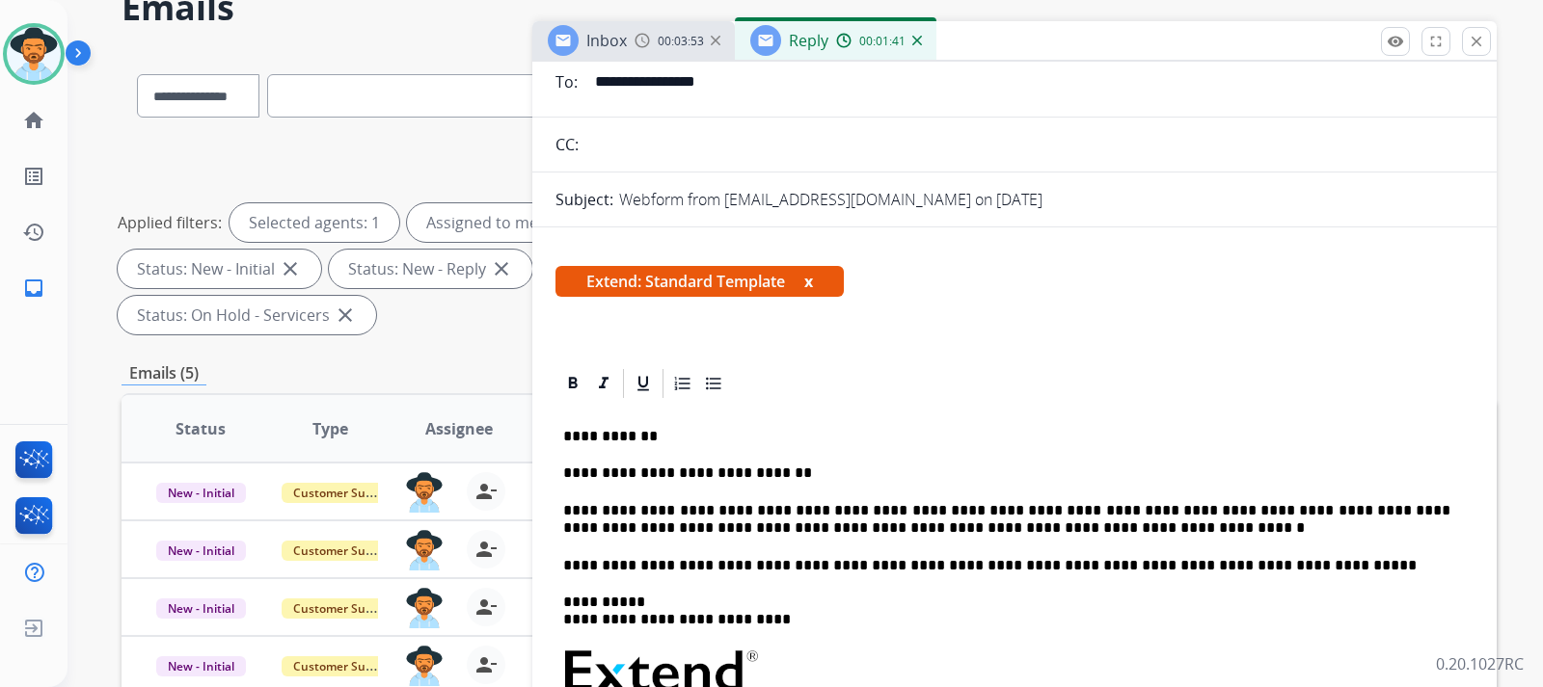
scroll to position [0, 0]
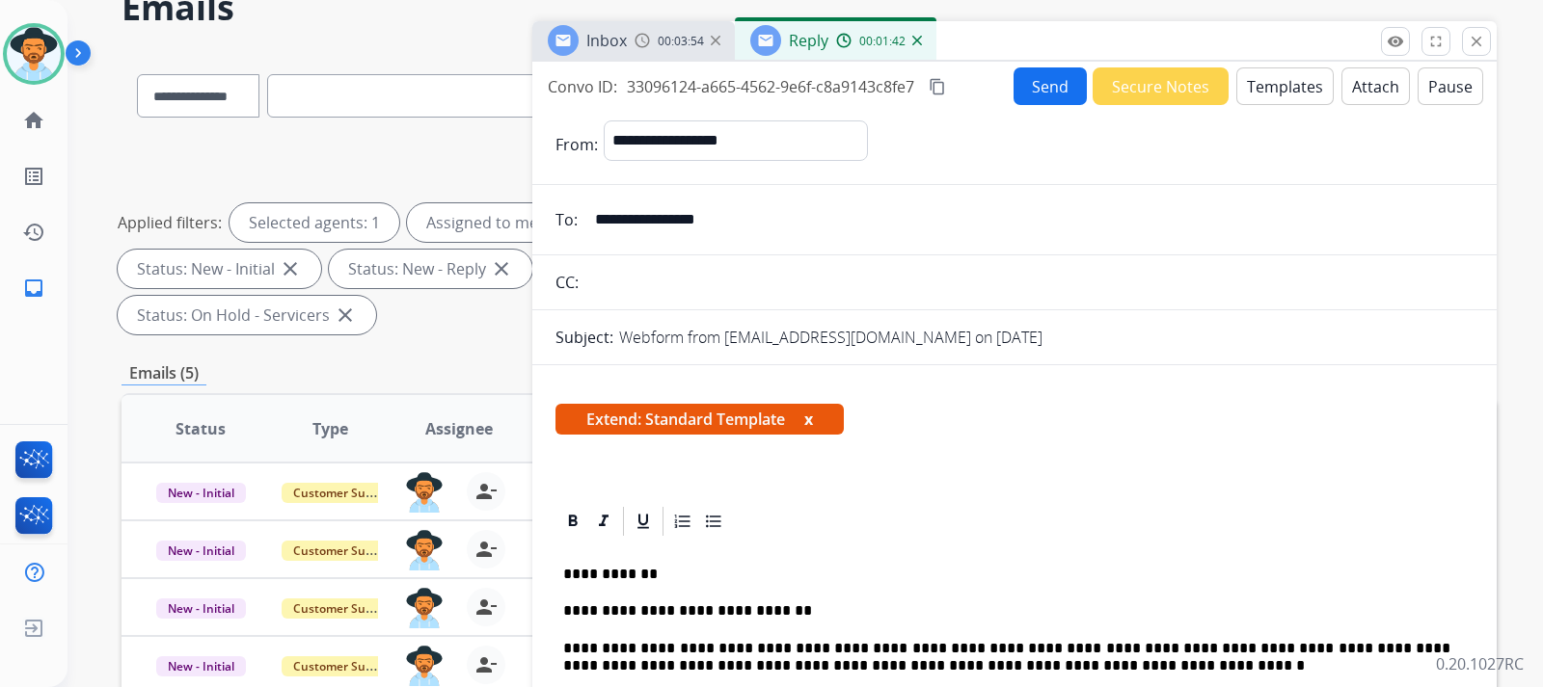
click at [1038, 79] on button "Send" at bounding box center [1049, 86] width 73 height 38
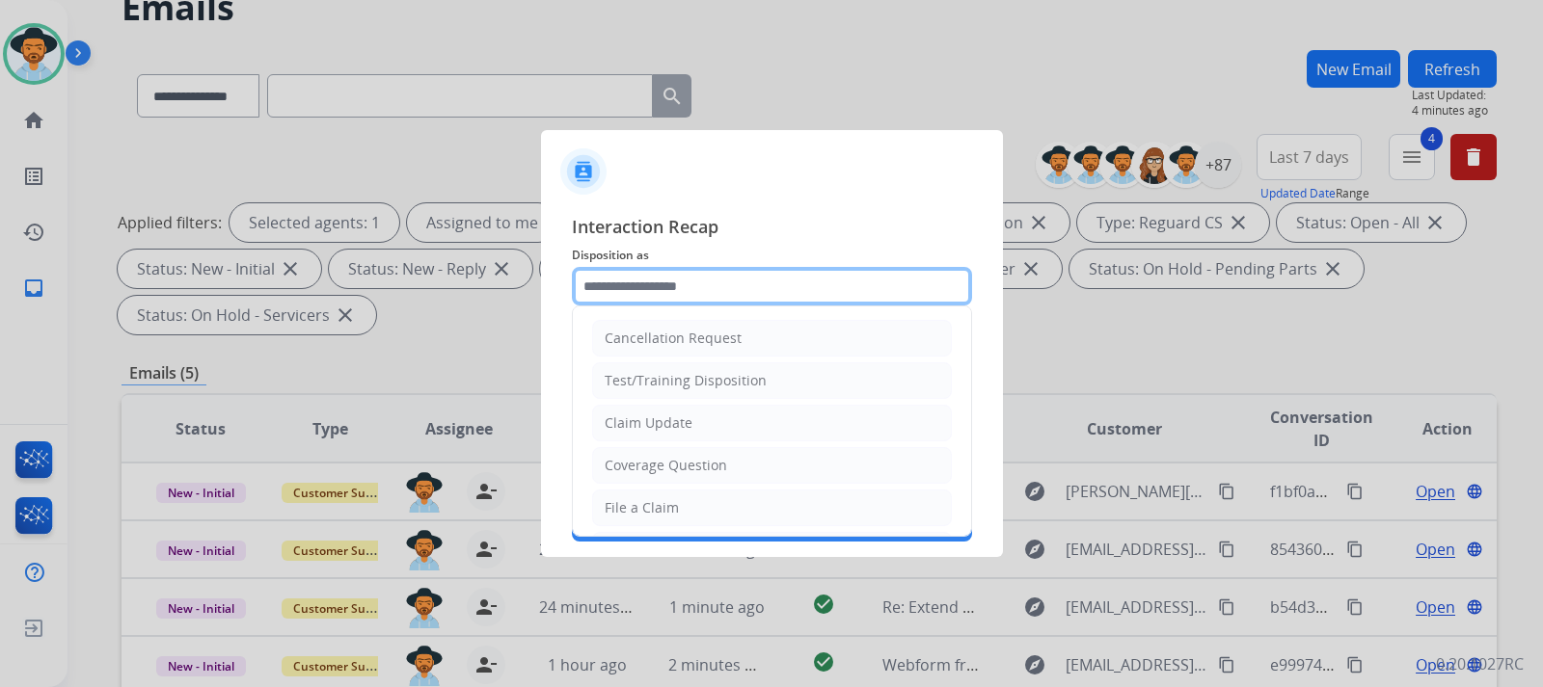
click at [703, 288] on input "text" at bounding box center [772, 286] width 400 height 39
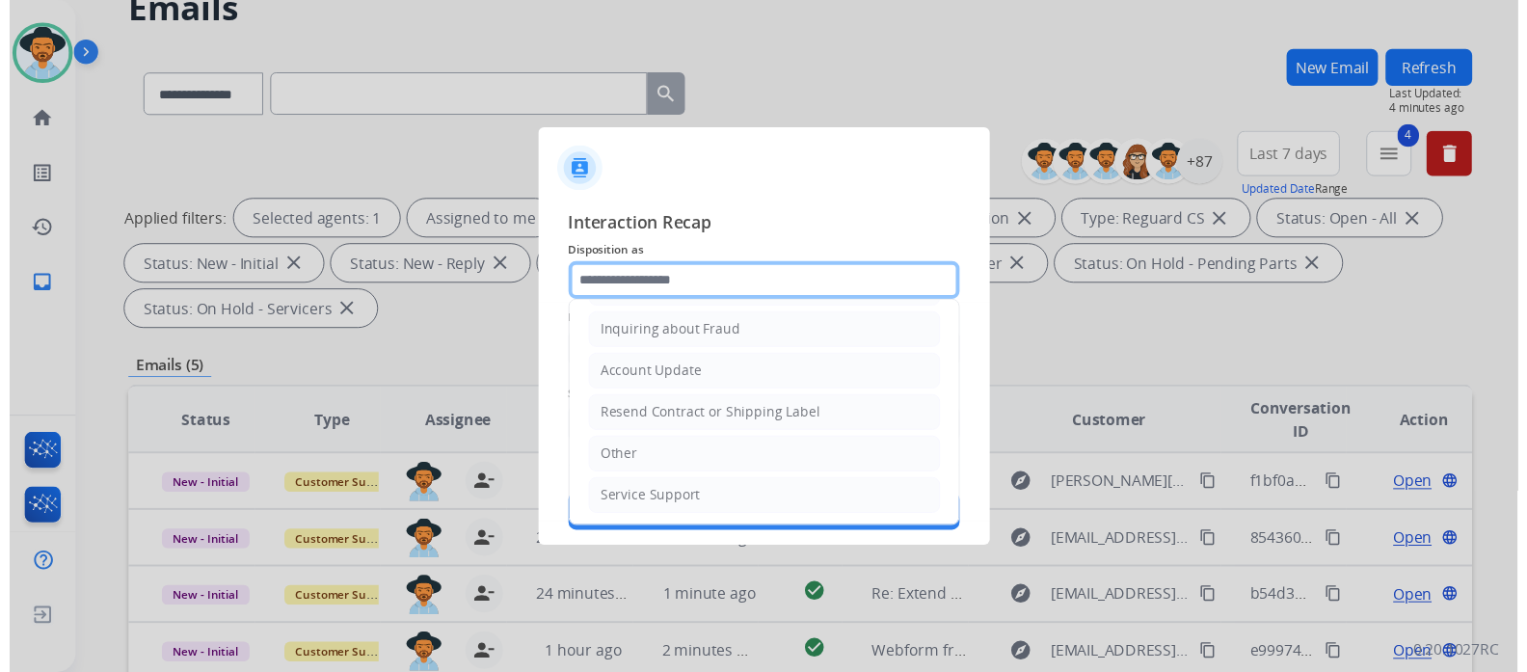
scroll to position [301, 0]
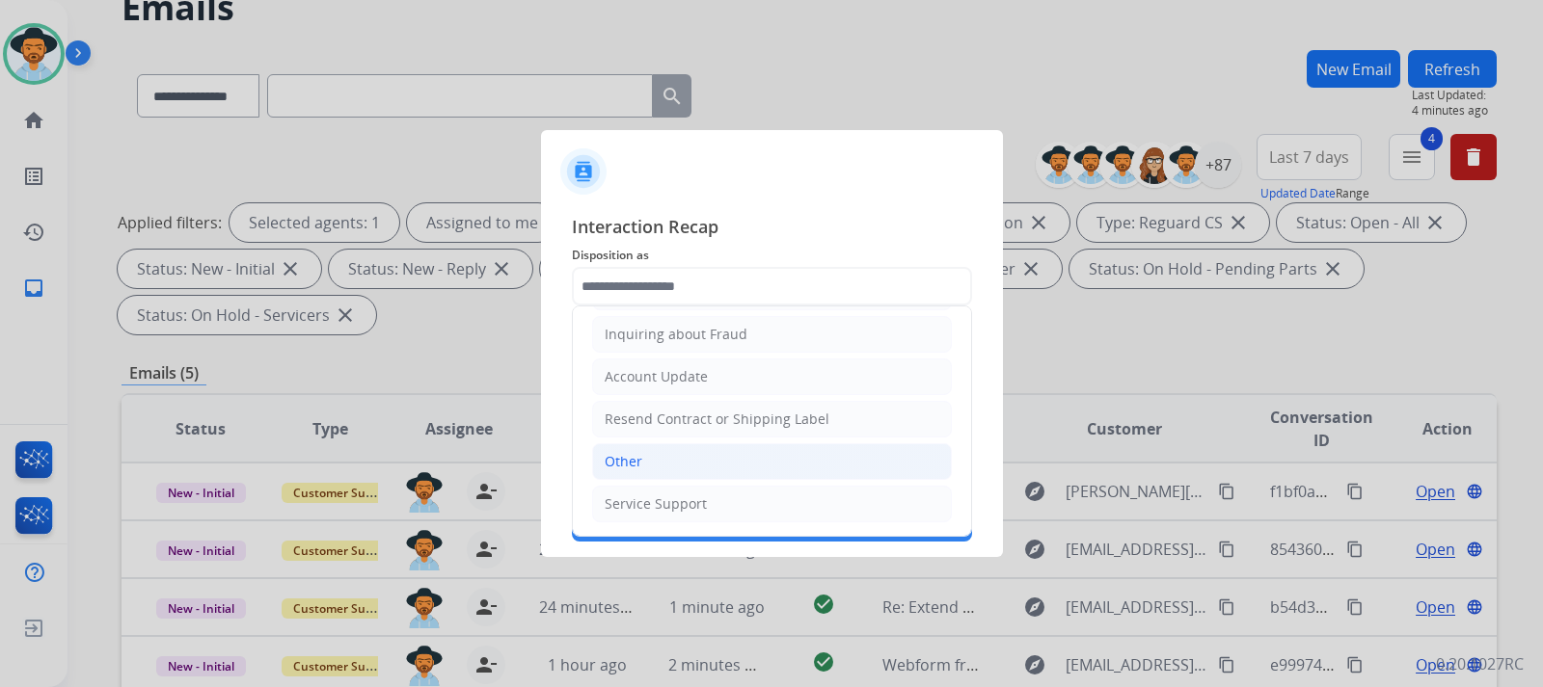
click at [655, 466] on li "Other" at bounding box center [772, 462] width 360 height 37
type input "*****"
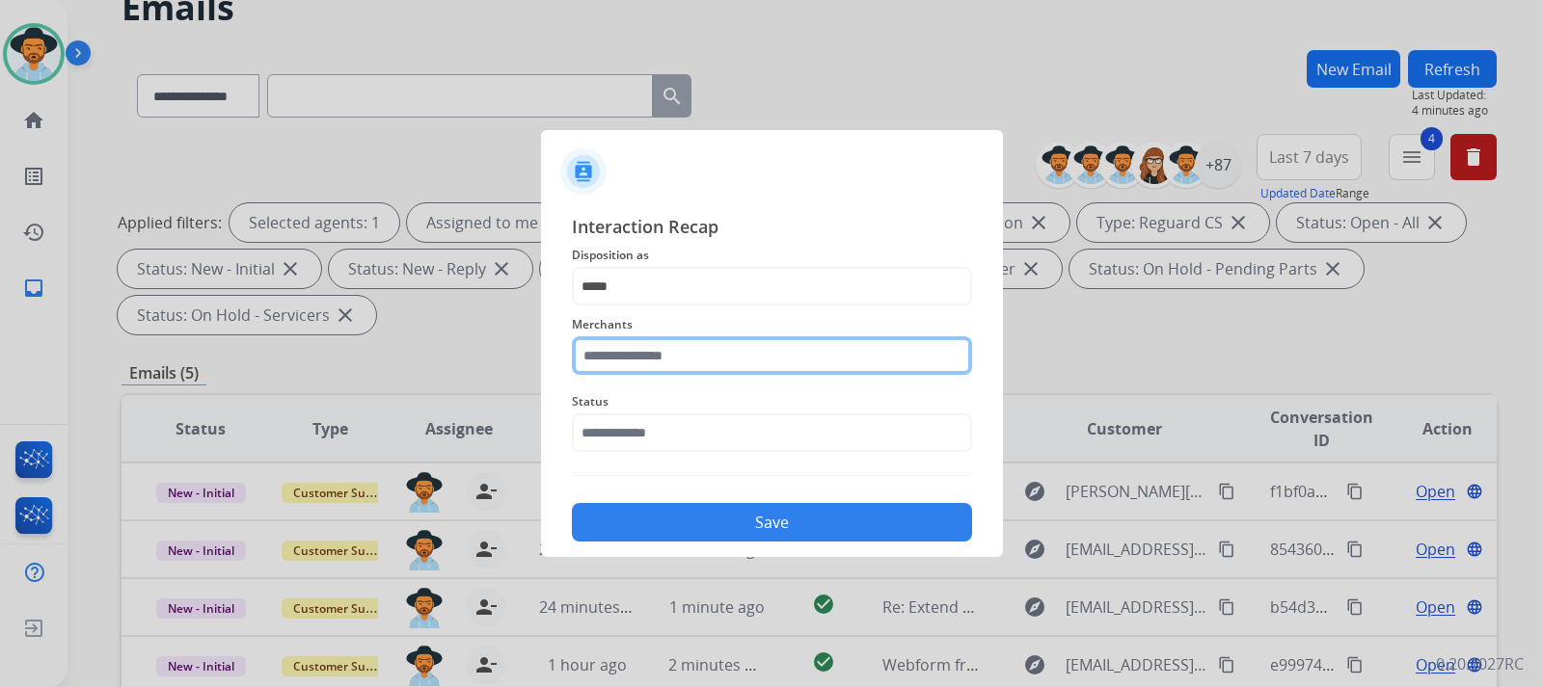
click at [648, 363] on input "text" at bounding box center [772, 356] width 400 height 39
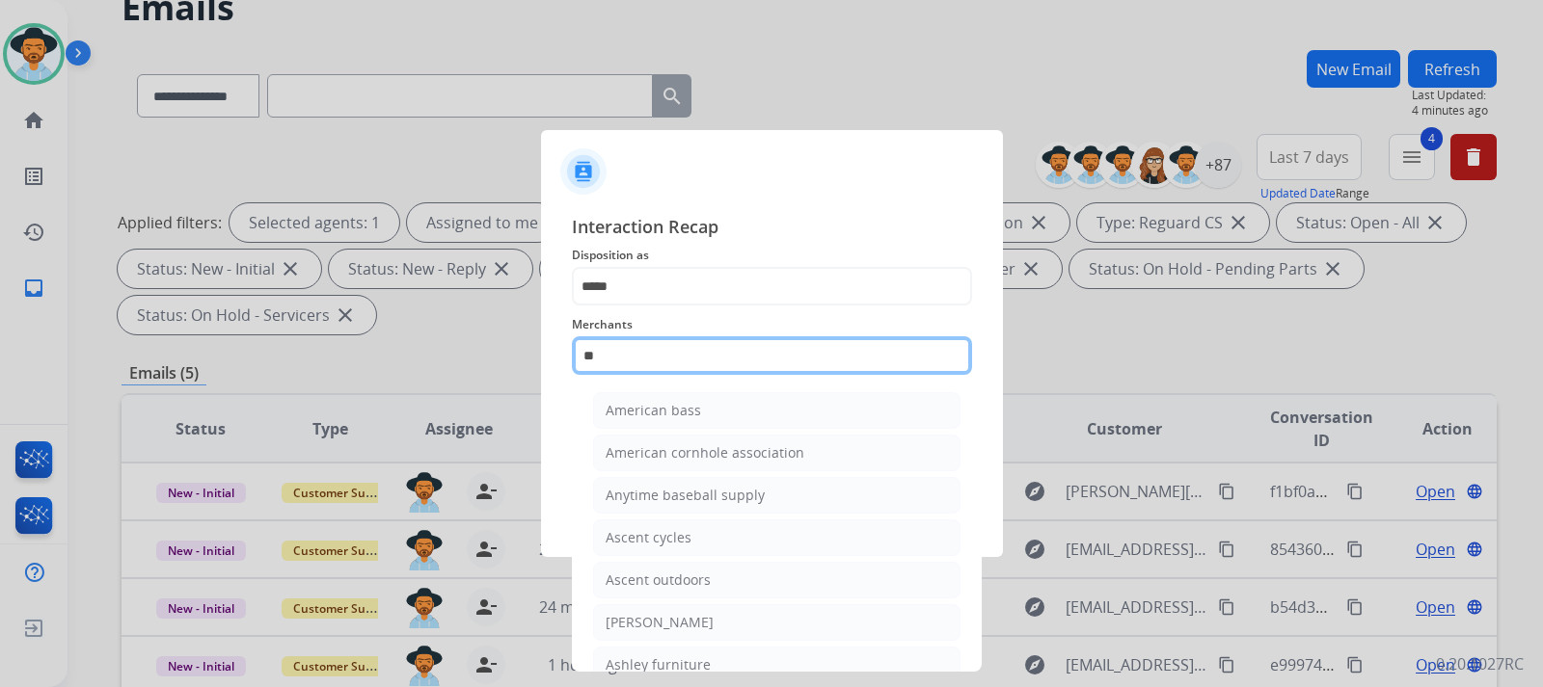
type input "*"
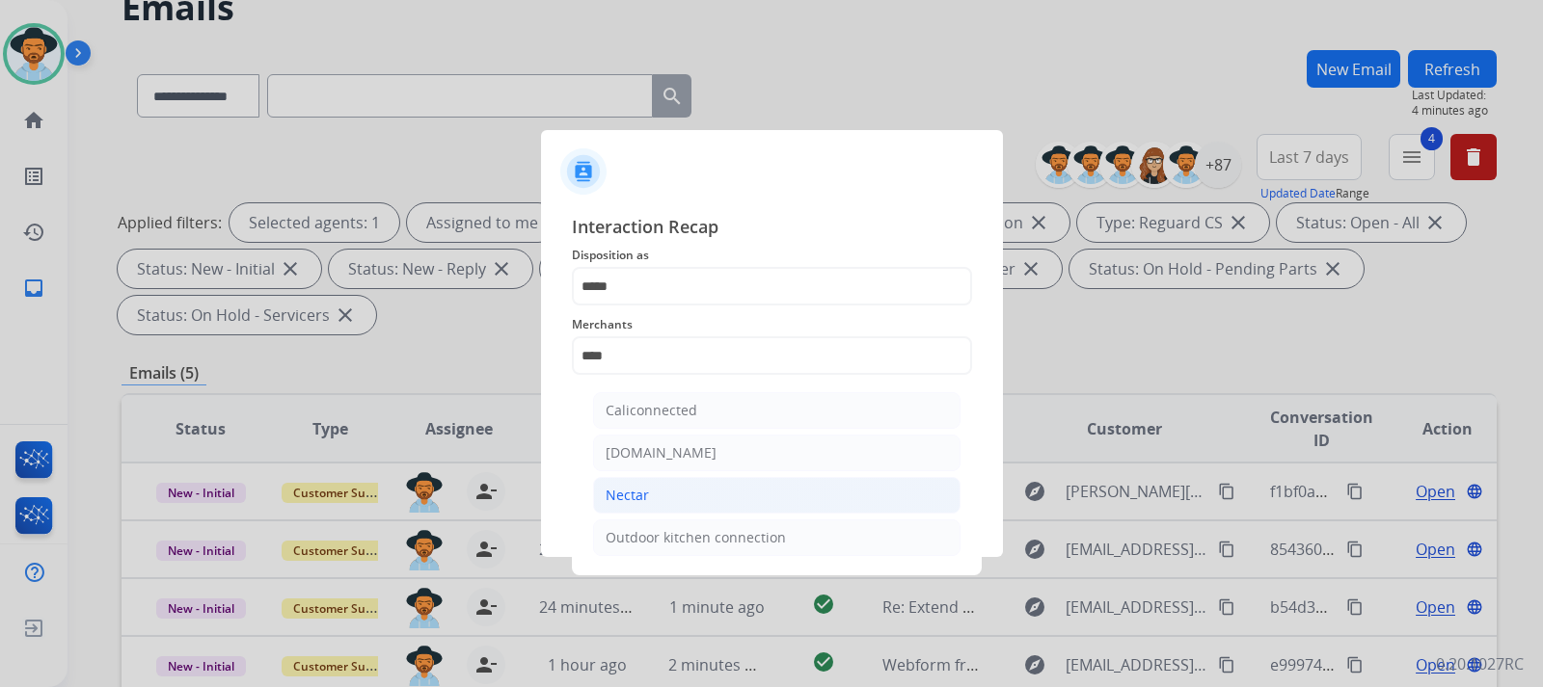
click at [621, 481] on li "Nectar" at bounding box center [776, 495] width 367 height 37
type input "******"
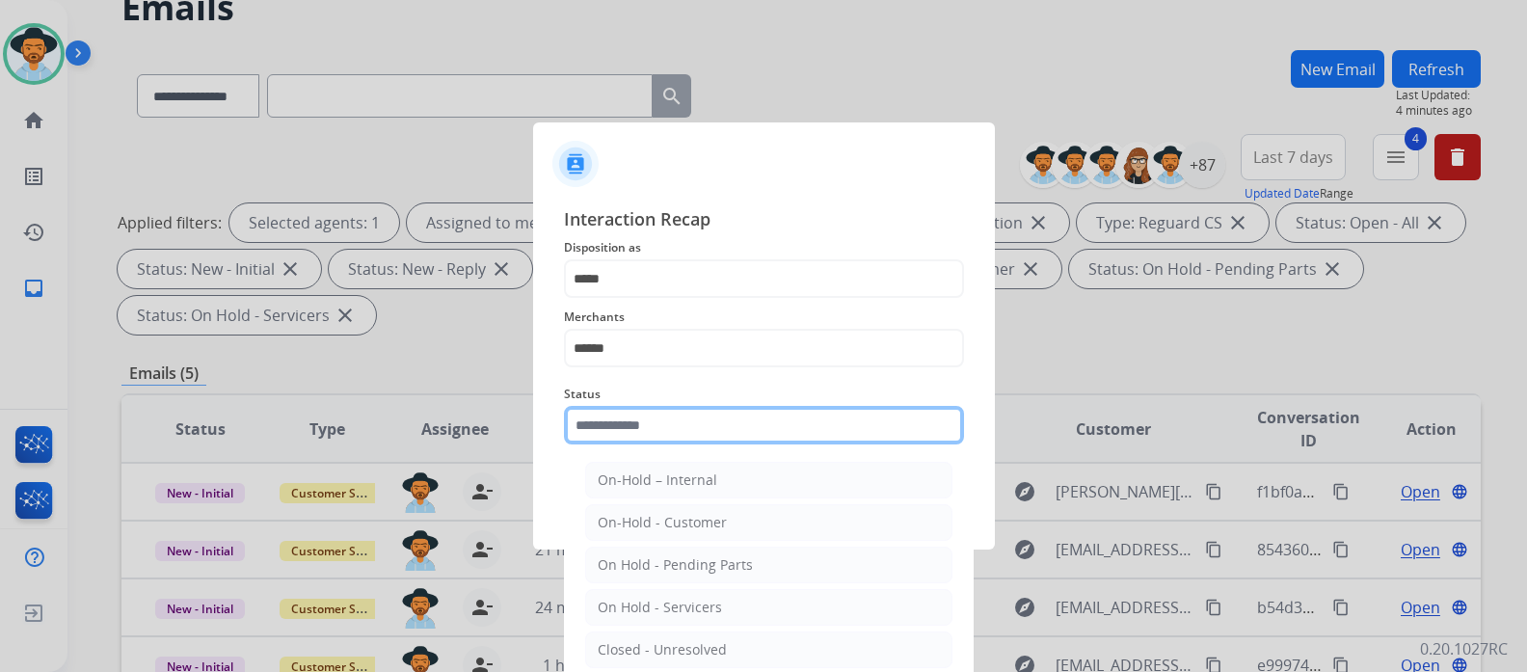
click at [625, 450] on div "Status On-Hold – Internal On-Hold - Customer On Hold - Pending Parts On Hold - …" at bounding box center [764, 413] width 400 height 77
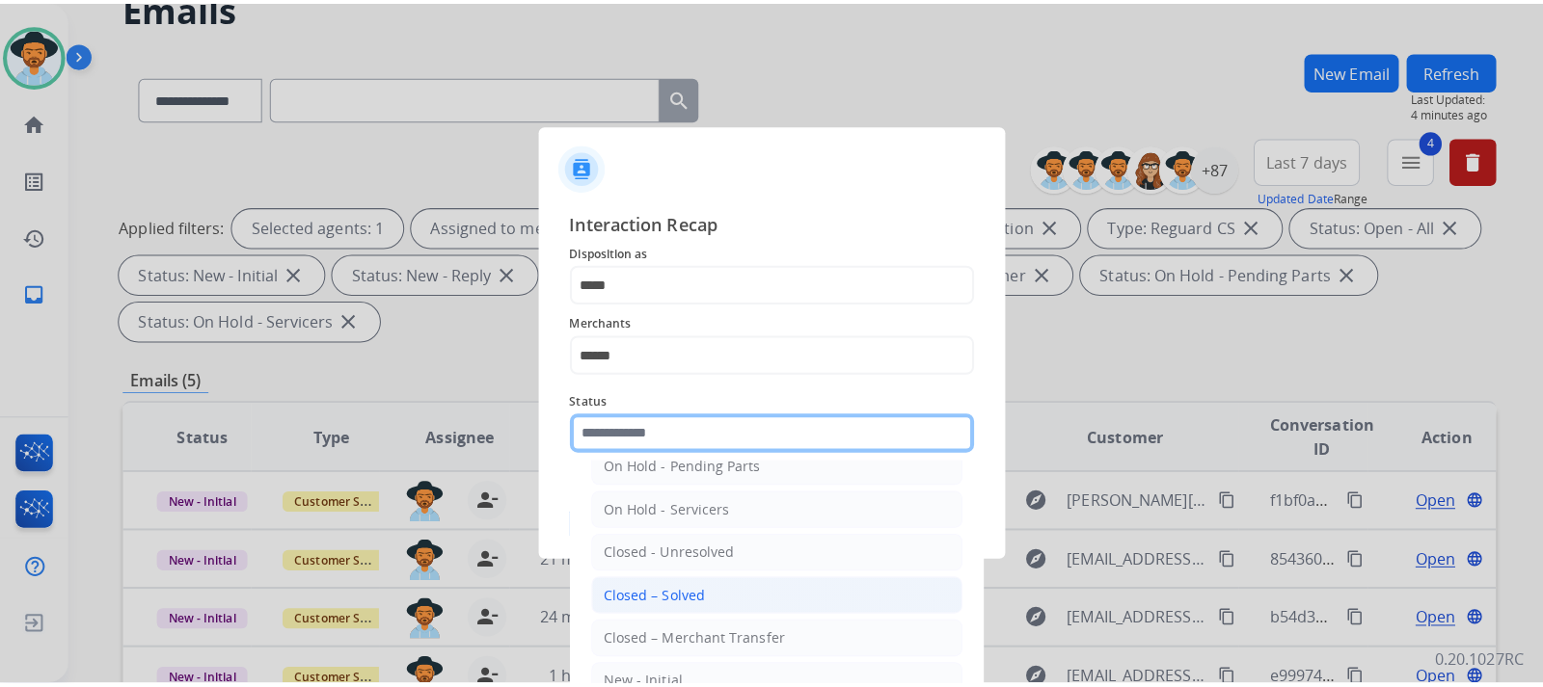
scroll to position [116, 0]
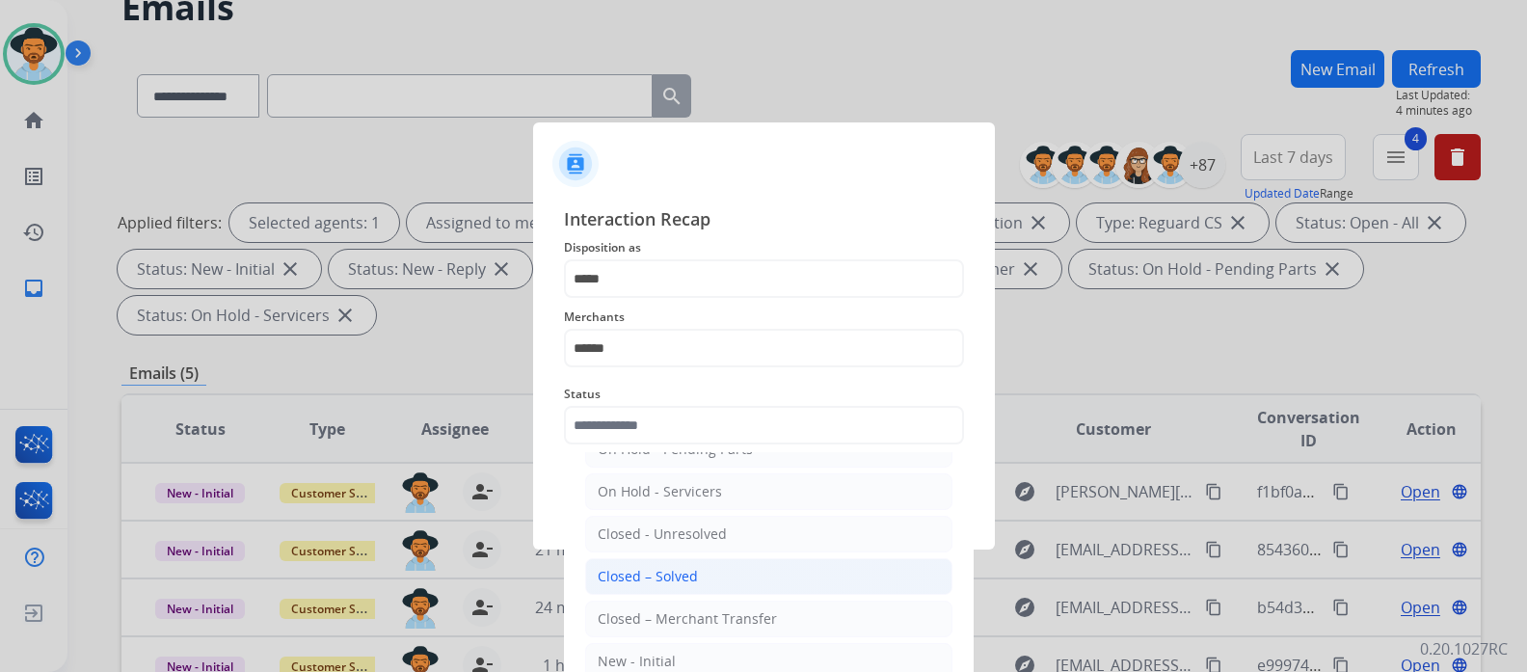
click at [699, 579] on li "Closed – Solved" at bounding box center [768, 576] width 367 height 37
type input "**********"
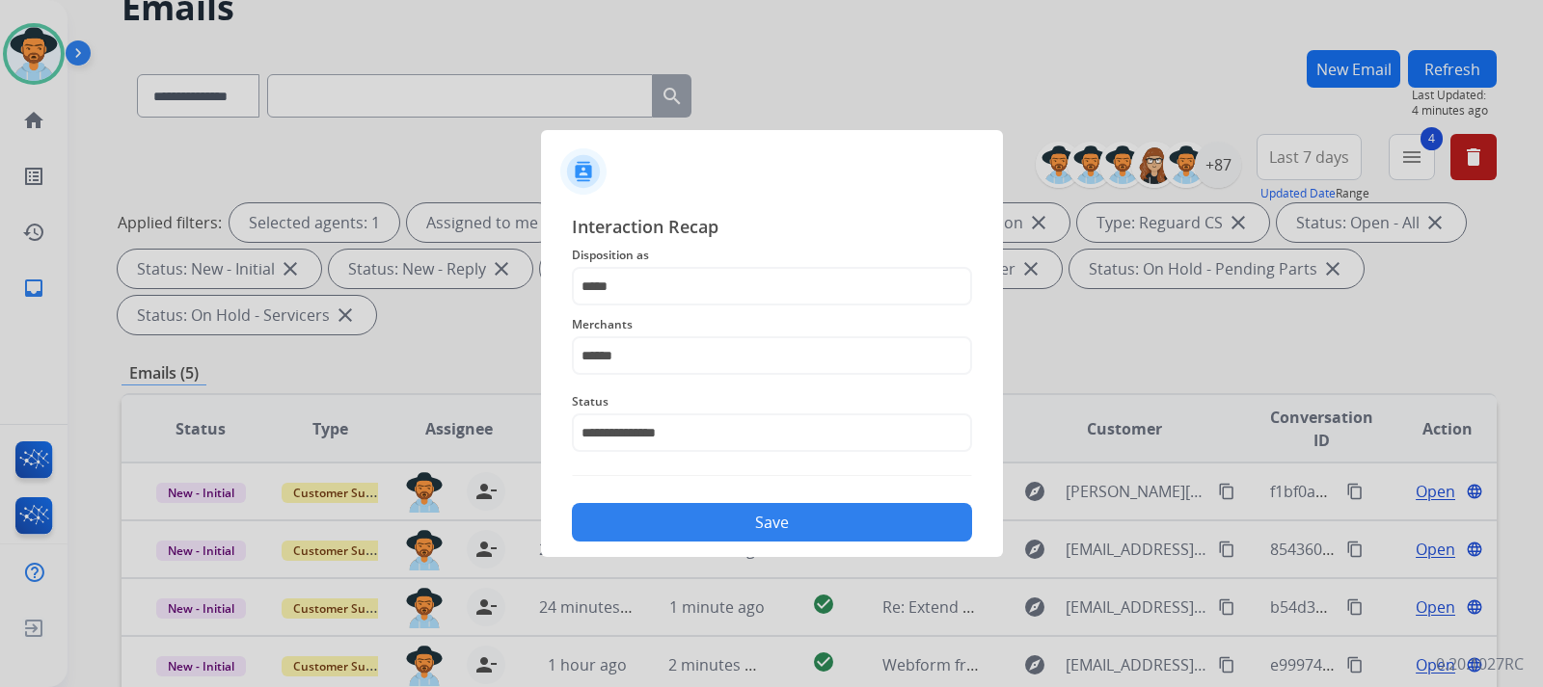
click at [705, 526] on button "Save" at bounding box center [772, 522] width 400 height 39
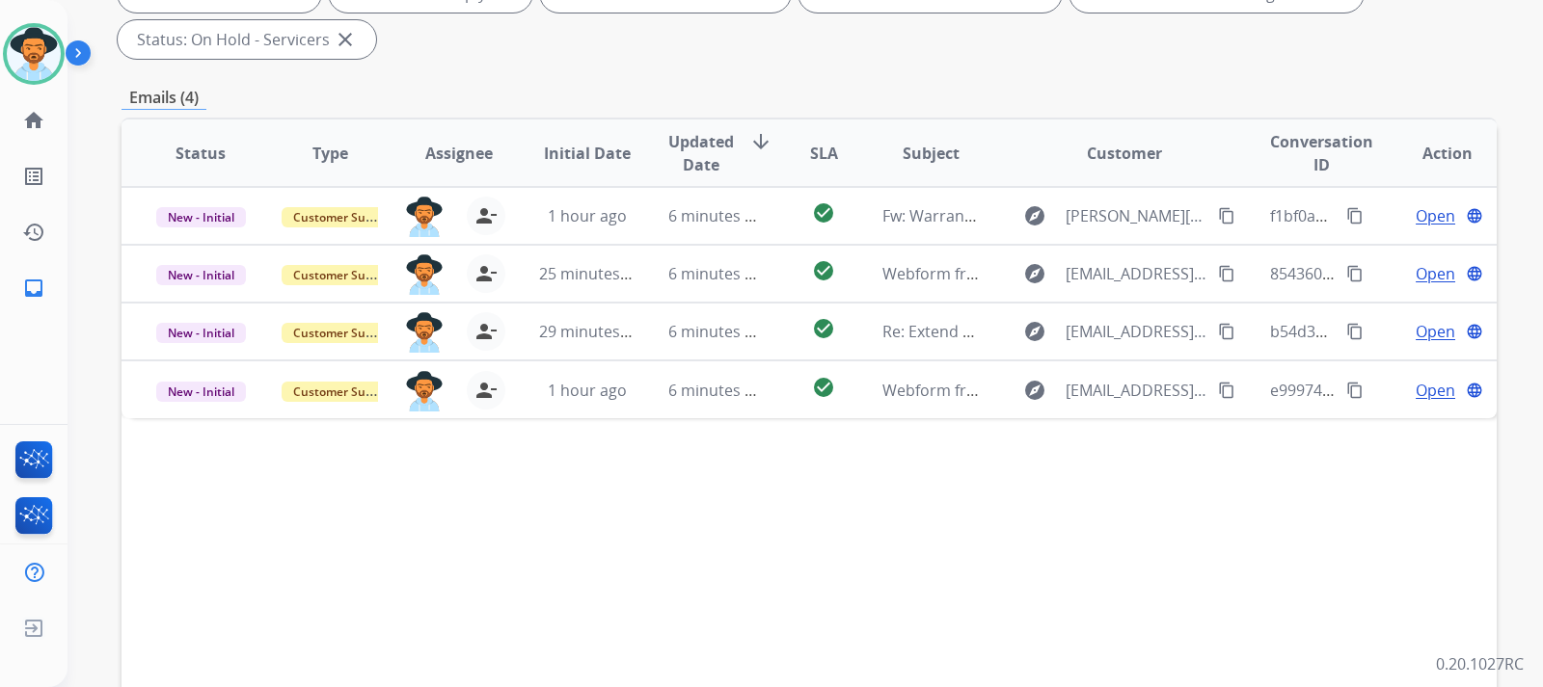
scroll to position [386, 0]
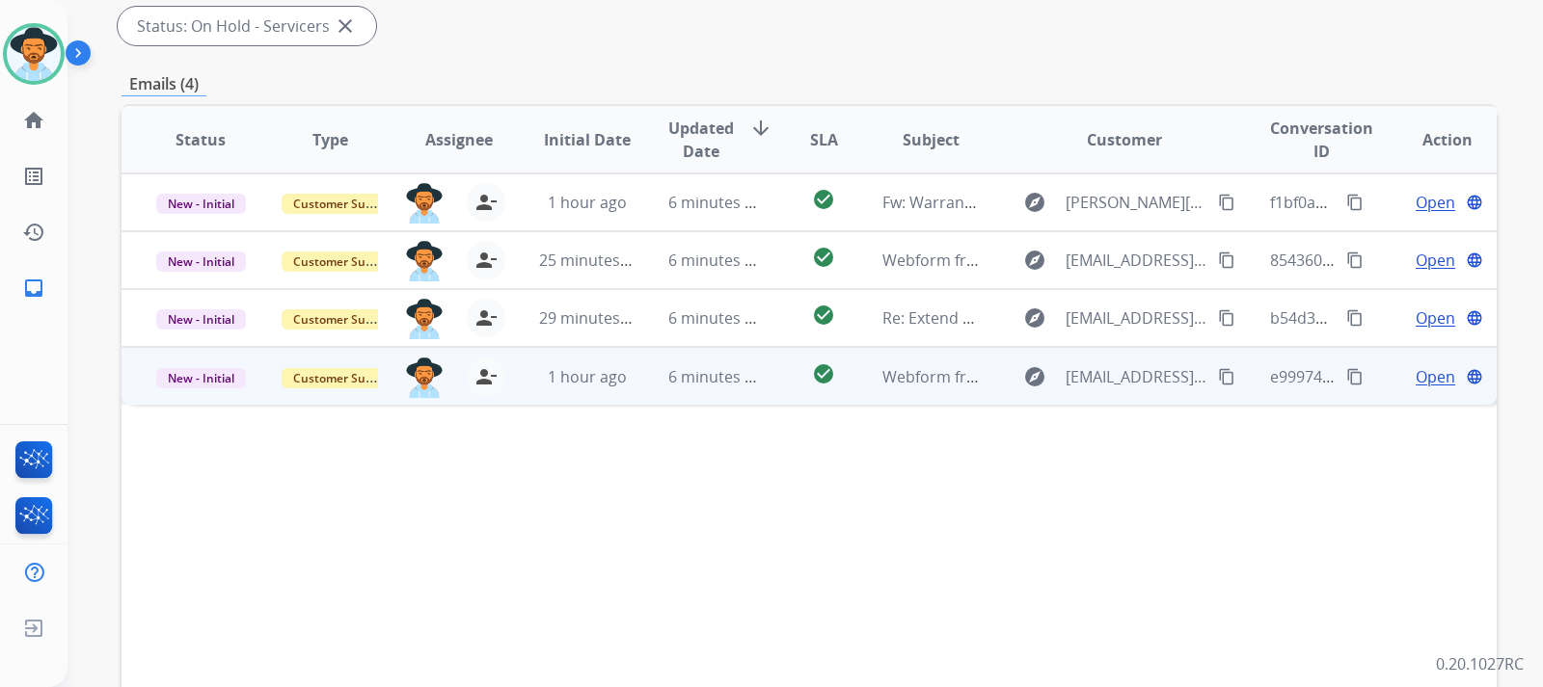
click at [1415, 382] on span "Open" at bounding box center [1435, 376] width 40 height 23
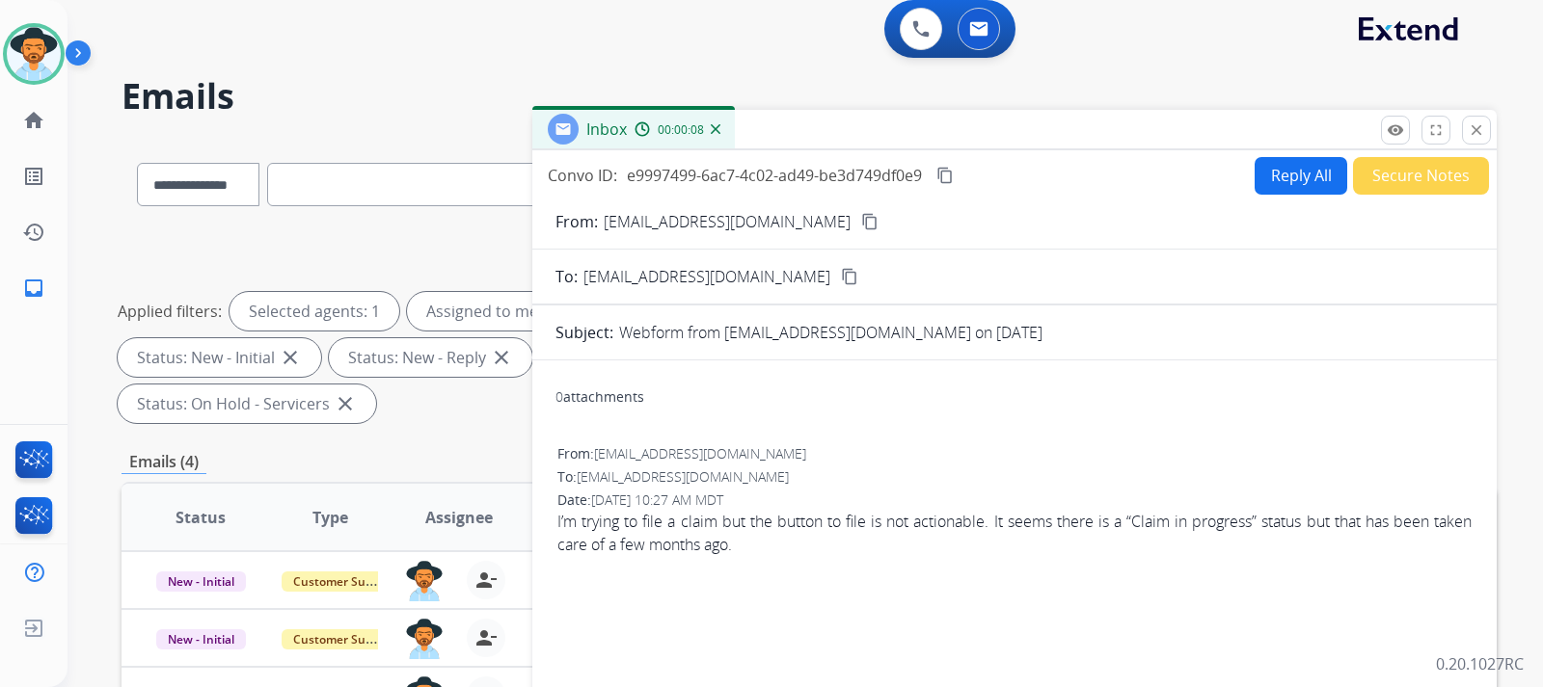
scroll to position [0, 0]
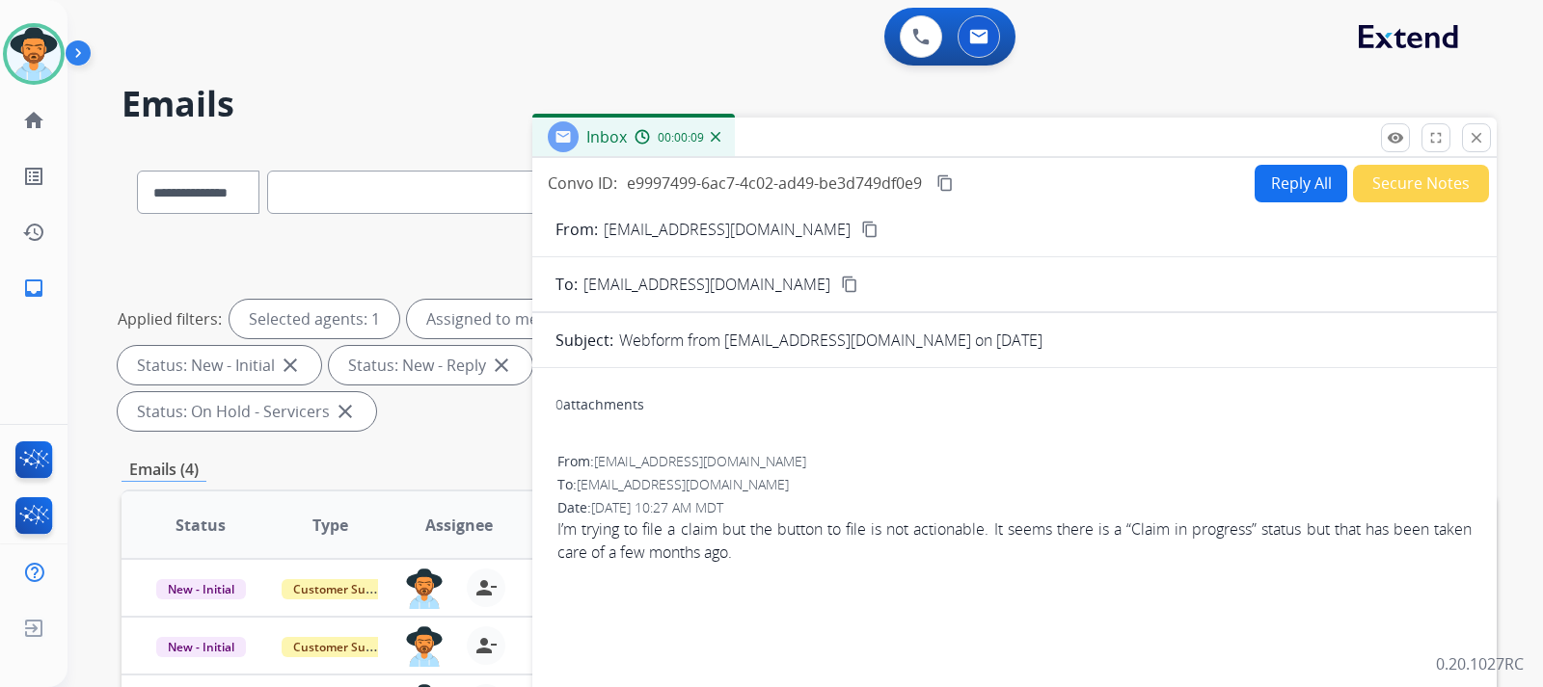
click at [861, 230] on mat-icon "content_copy" at bounding box center [869, 229] width 17 height 17
click at [1309, 192] on button "Reply All" at bounding box center [1300, 184] width 93 height 38
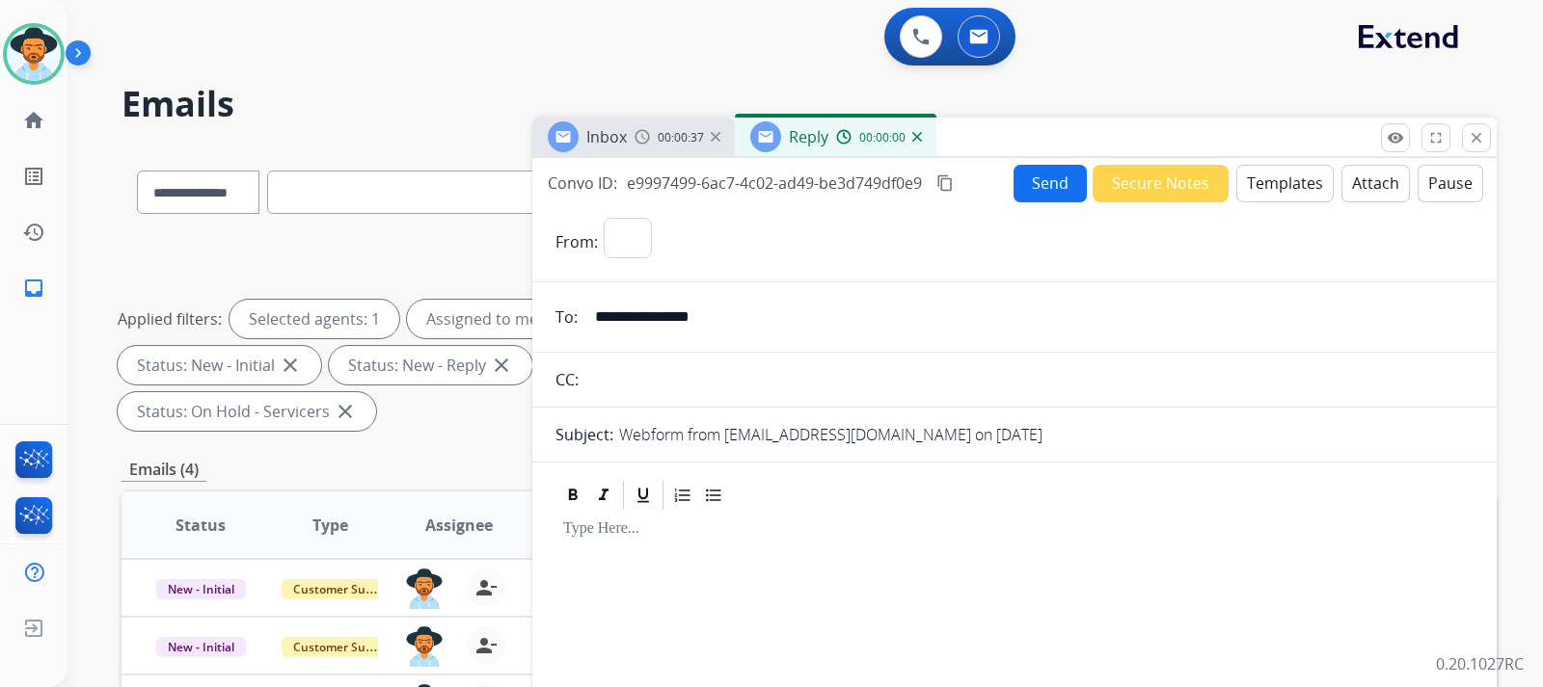
select select "**********"
click at [1309, 192] on button "Templates" at bounding box center [1284, 184] width 97 height 38
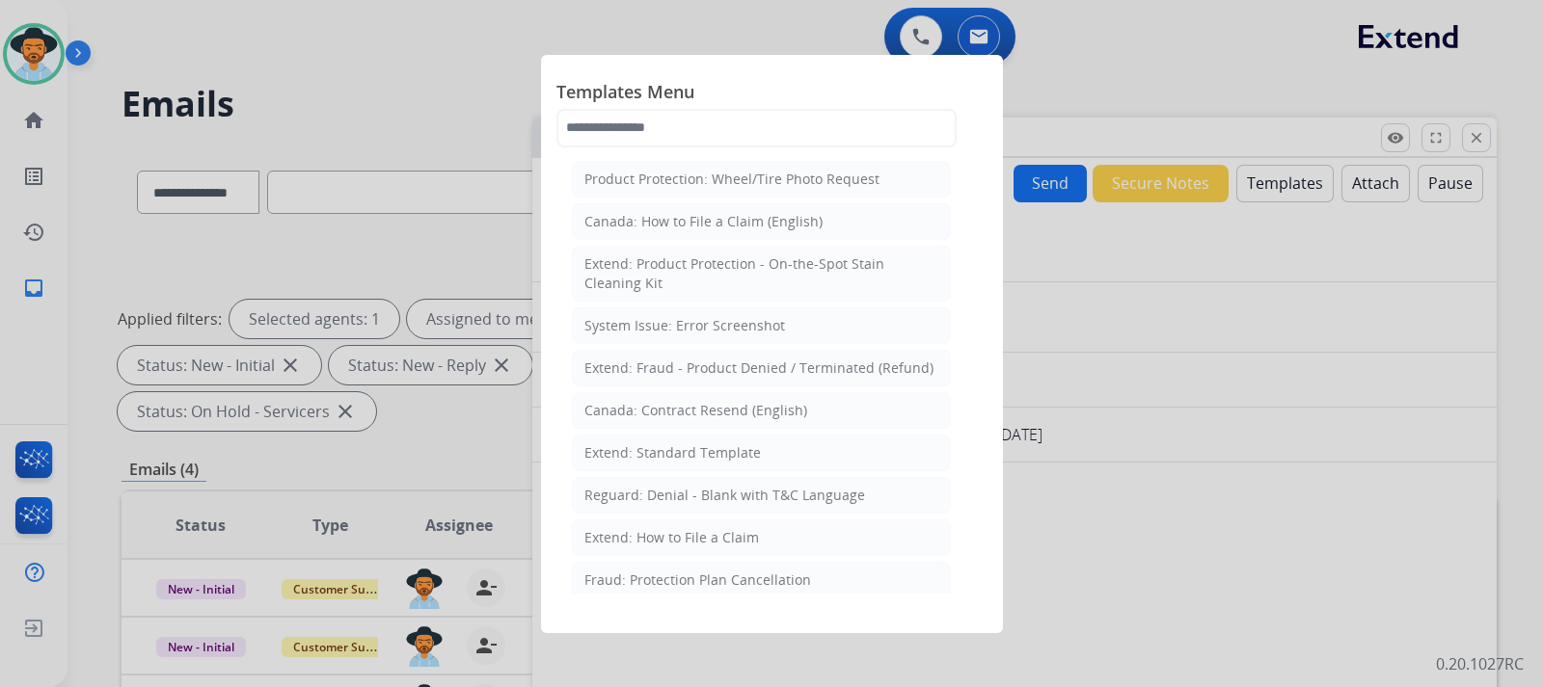
click at [683, 455] on div "Extend: Standard Template" at bounding box center [672, 453] width 176 height 19
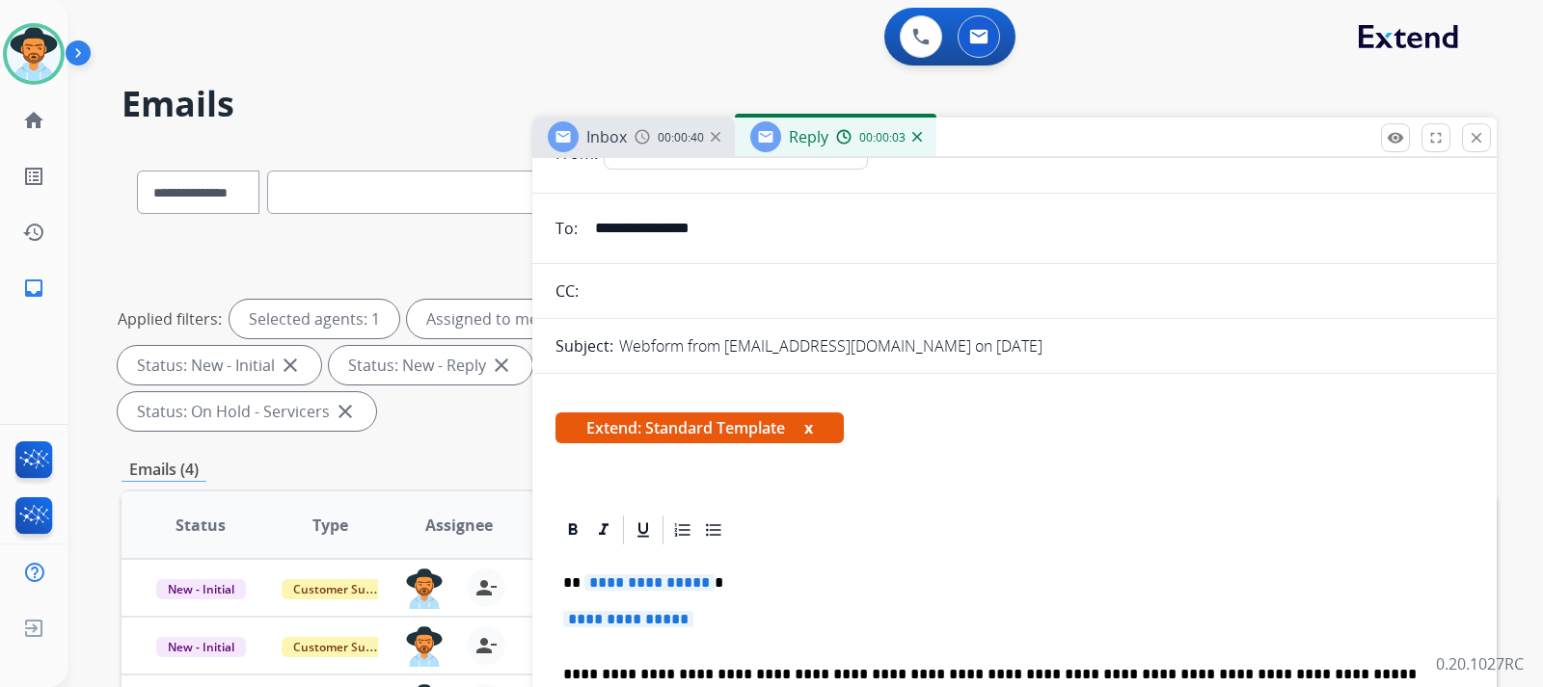
scroll to position [193, 0]
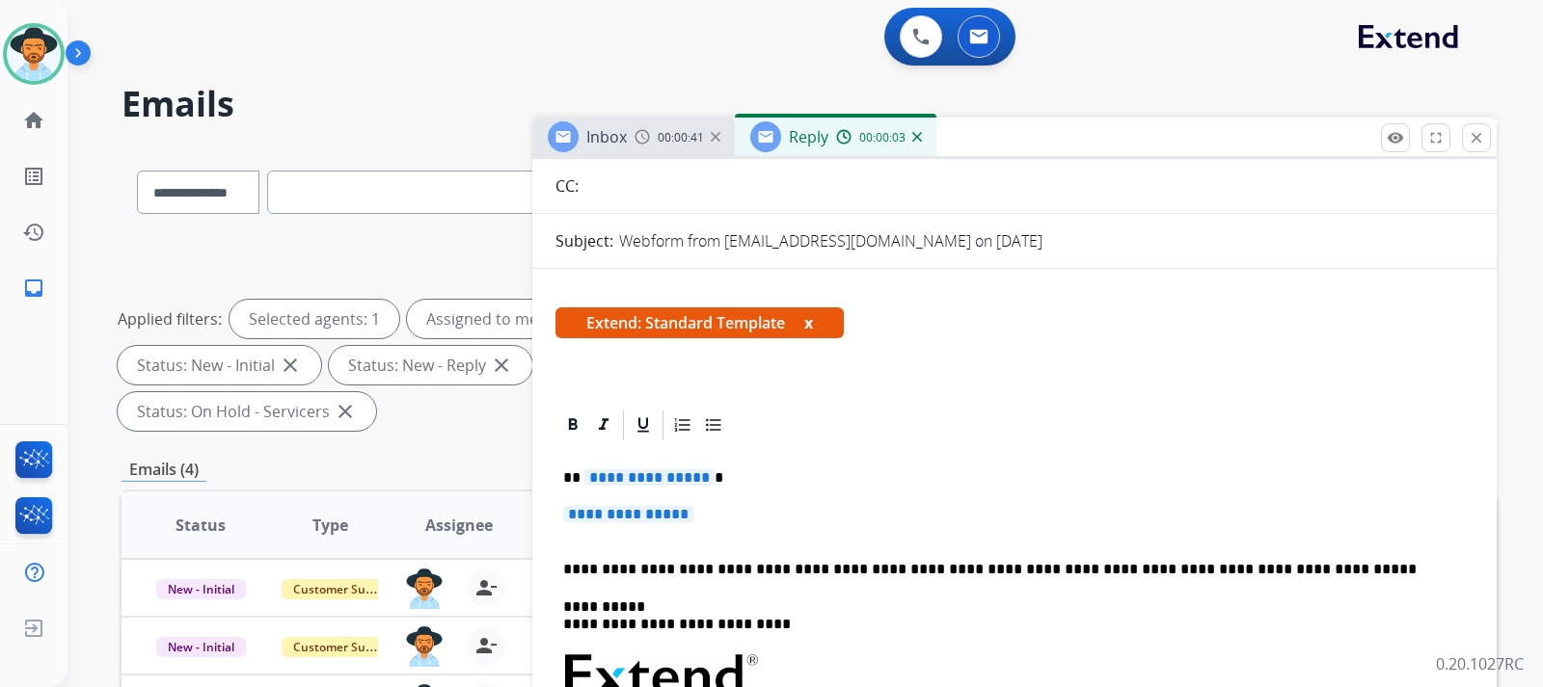
click at [727, 514] on p "**********" at bounding box center [1014, 524] width 903 height 36
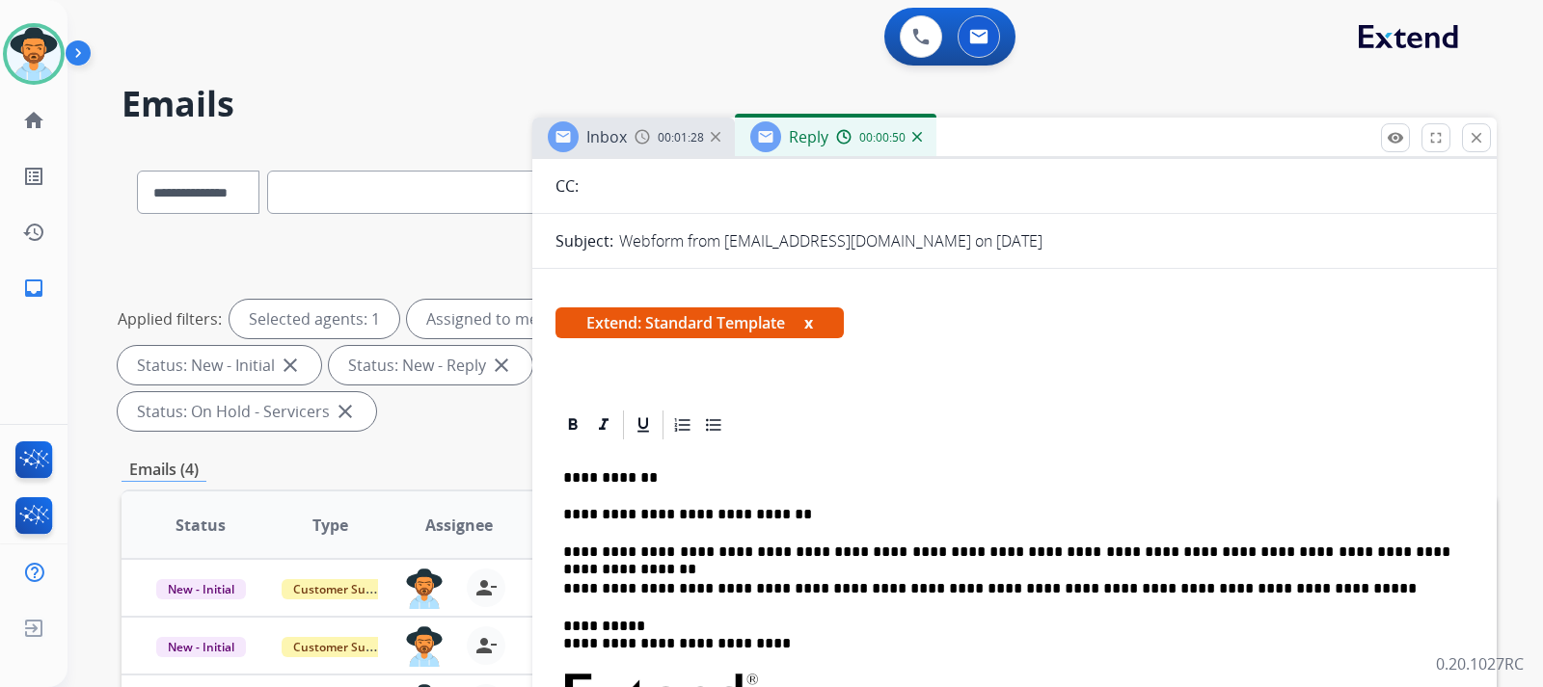
click at [1413, 554] on p "**********" at bounding box center [1006, 552] width 887 height 17
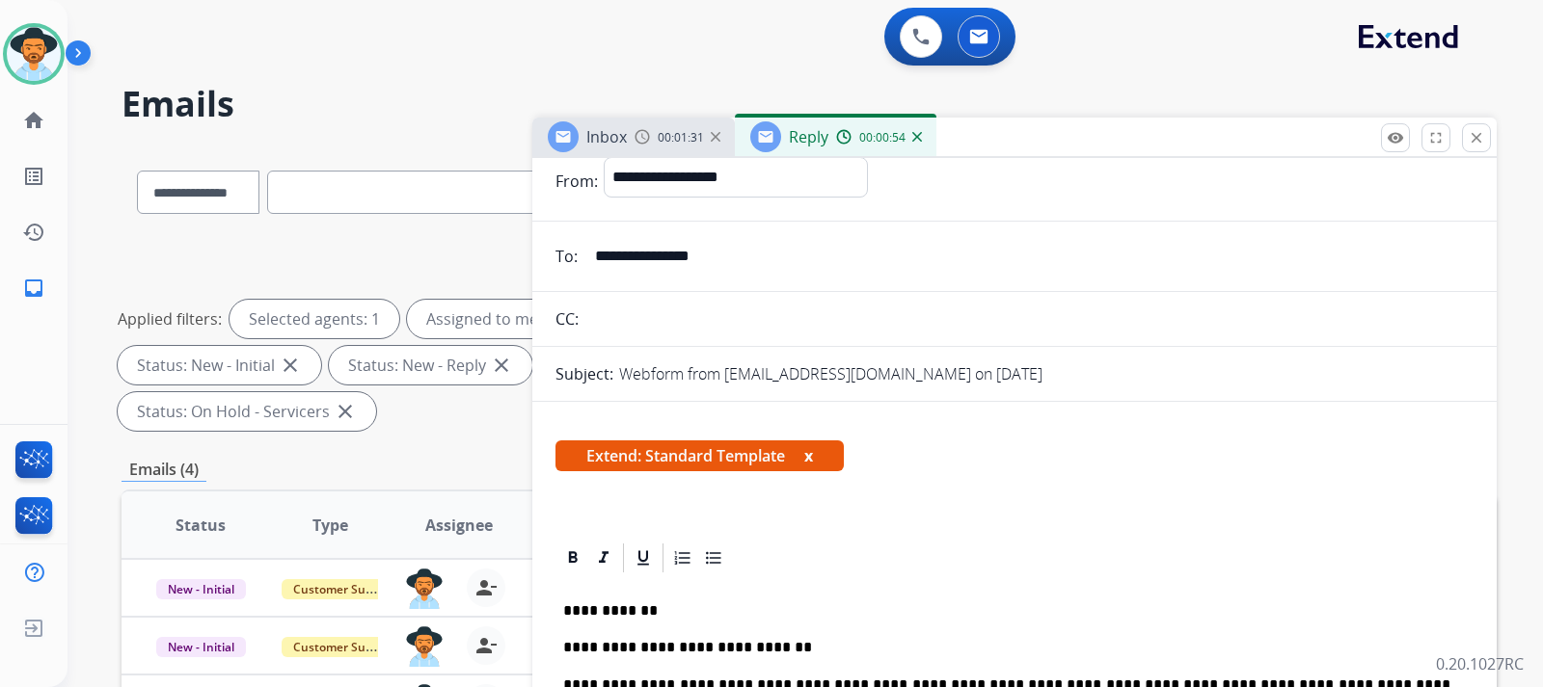
scroll to position [0, 0]
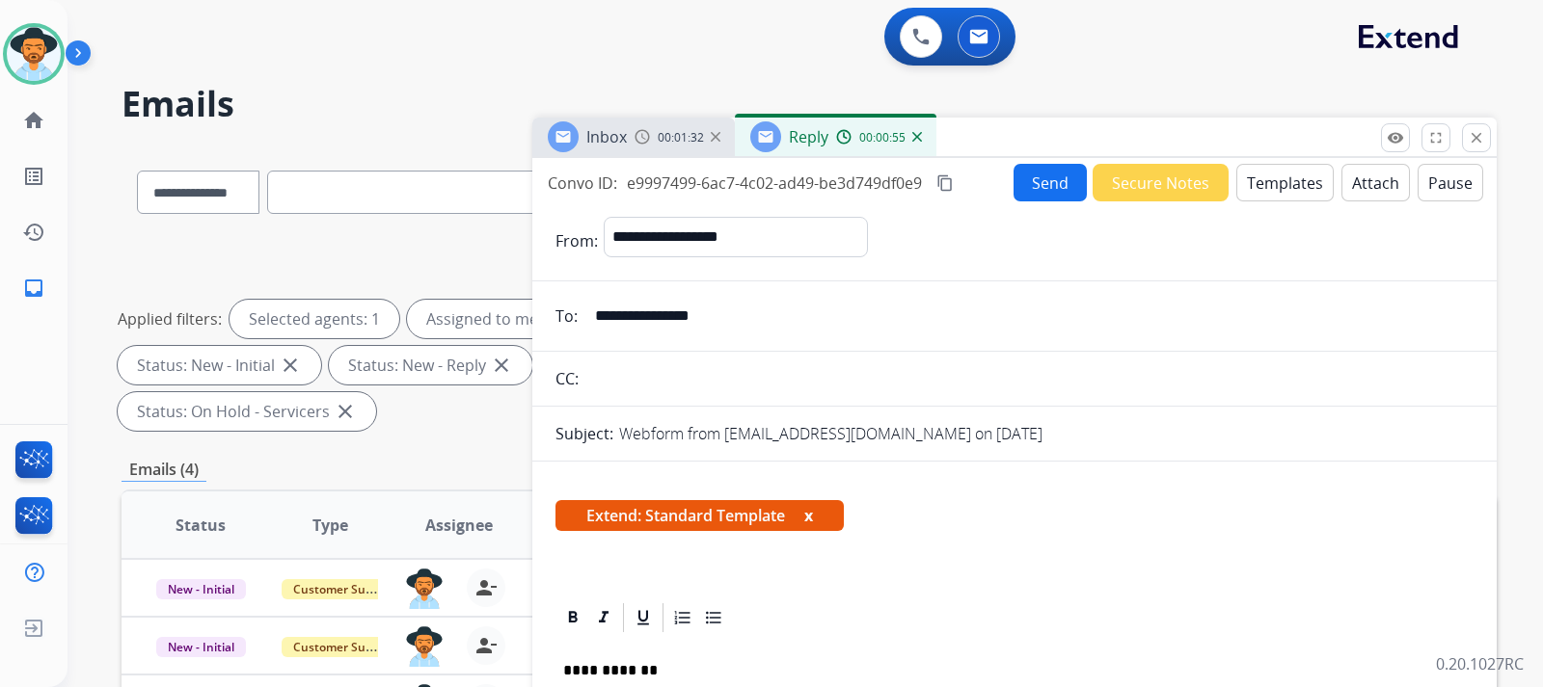
click at [1047, 176] on button "Send" at bounding box center [1049, 183] width 73 height 38
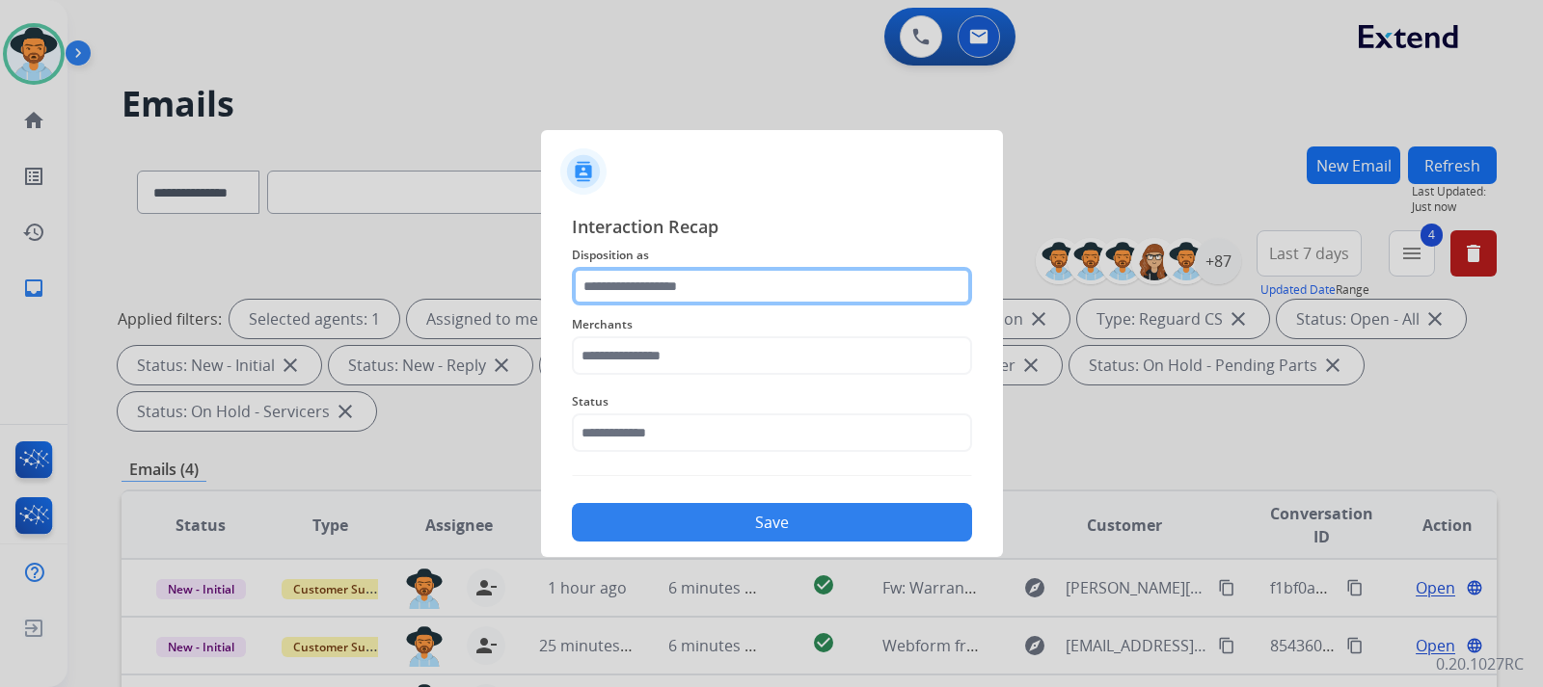
click at [763, 289] on input "text" at bounding box center [772, 286] width 400 height 39
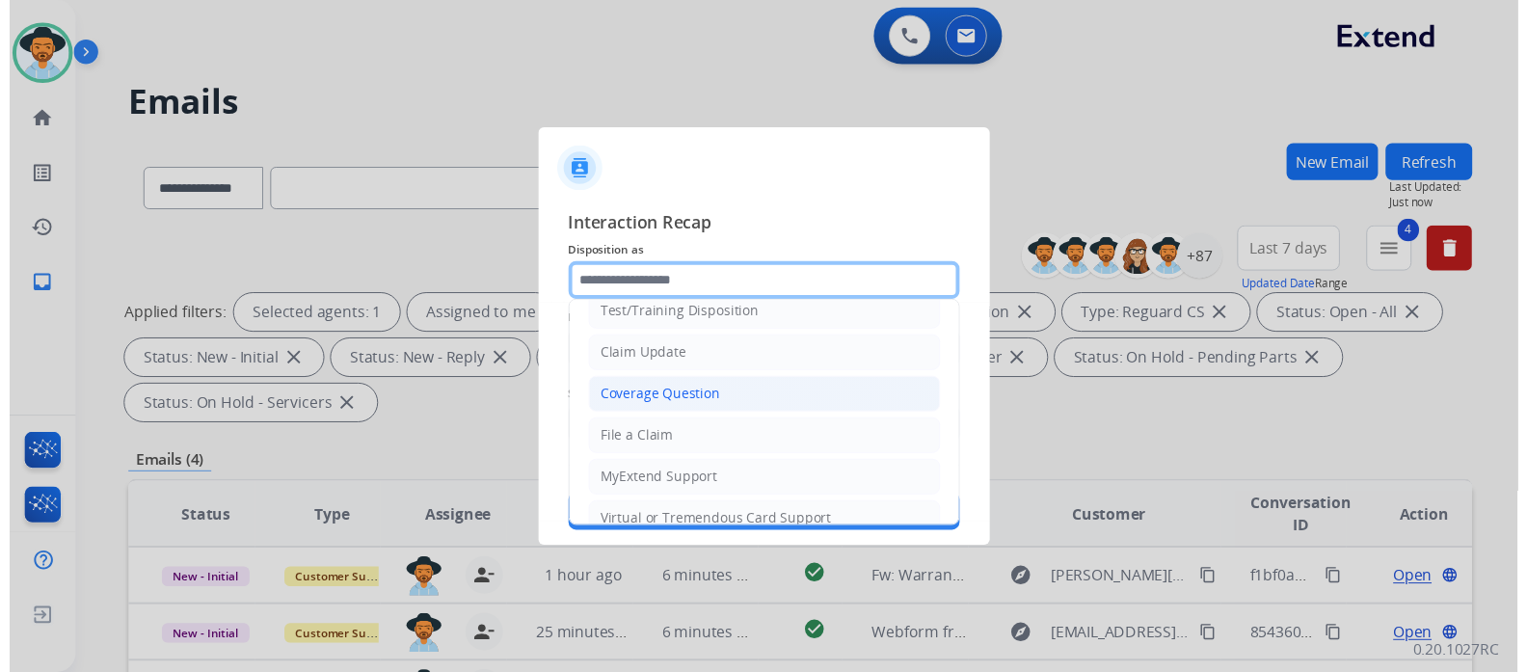
scroll to position [96, 0]
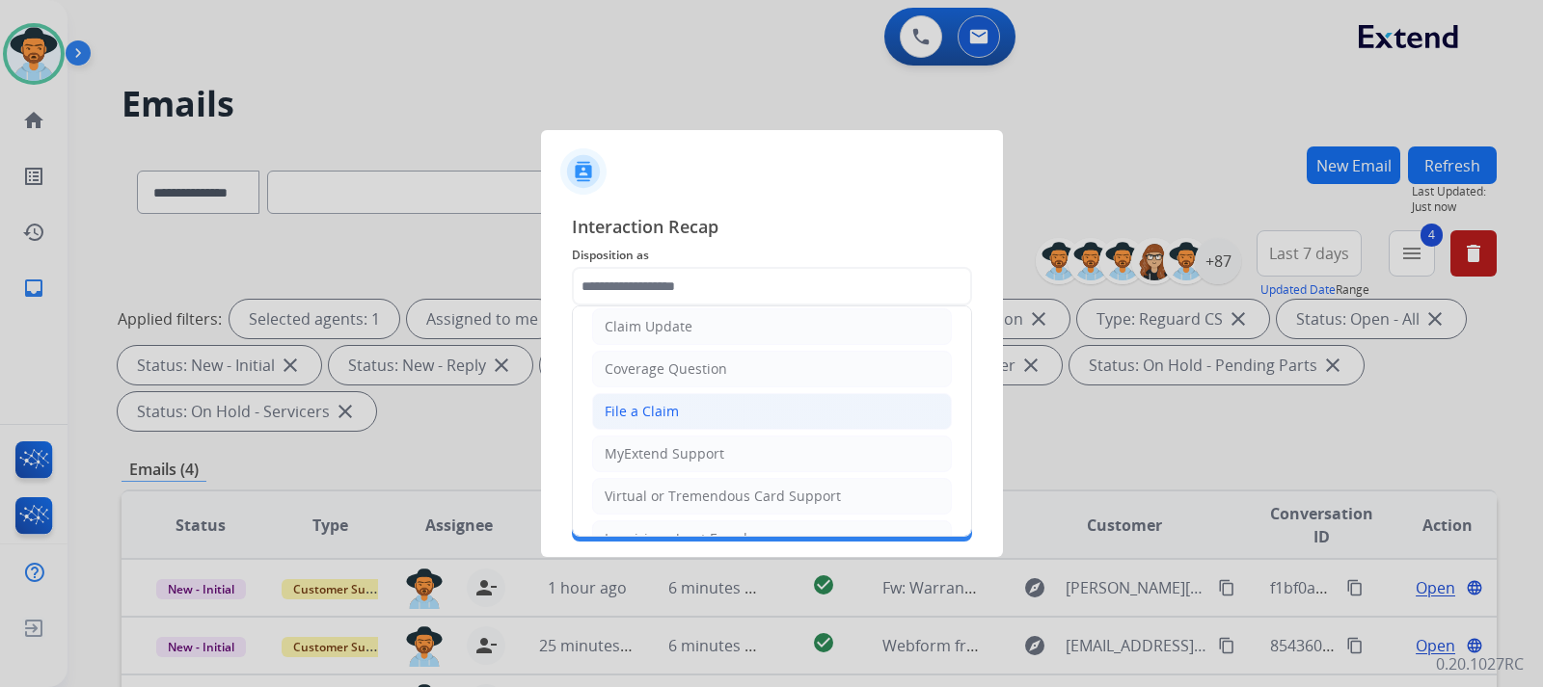
click at [657, 399] on li "File a Claim" at bounding box center [772, 411] width 360 height 37
type input "**********"
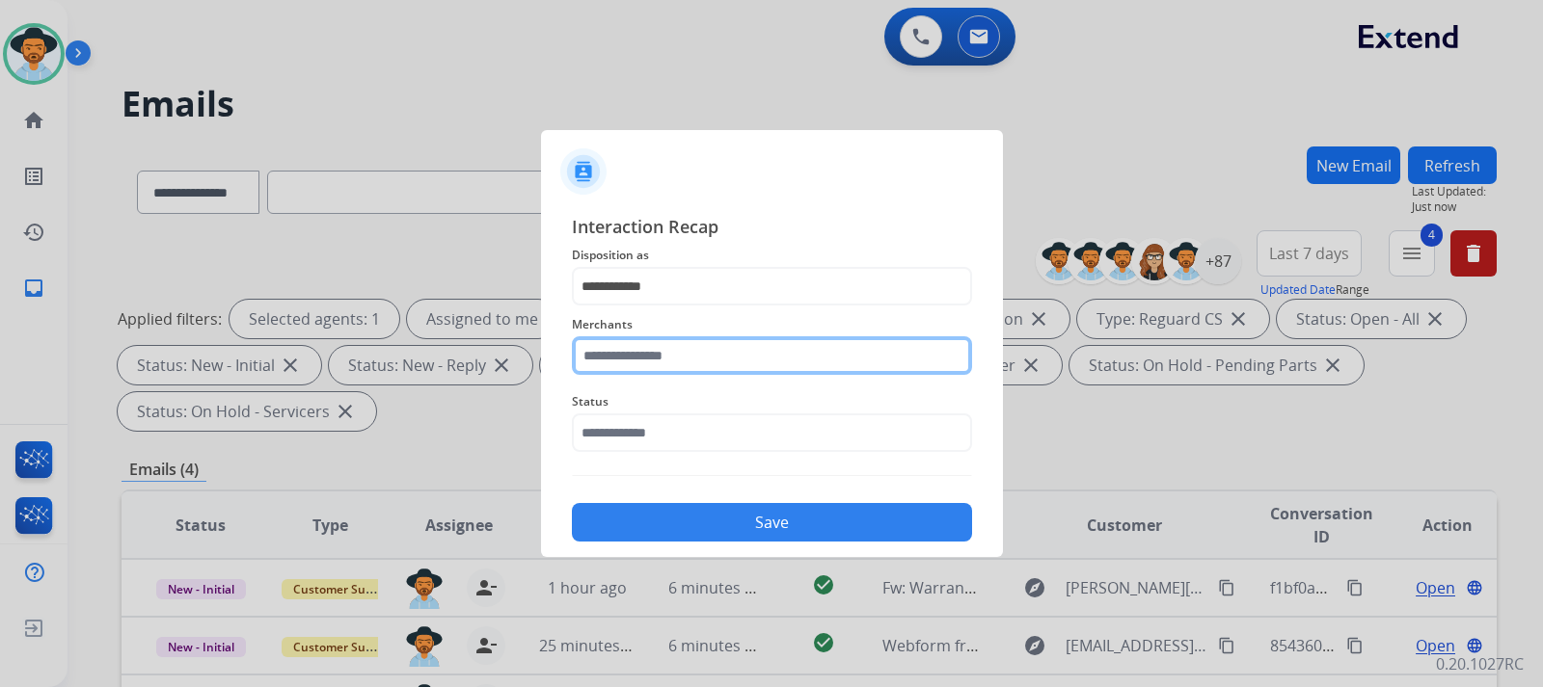
click at [663, 360] on input "text" at bounding box center [772, 356] width 400 height 39
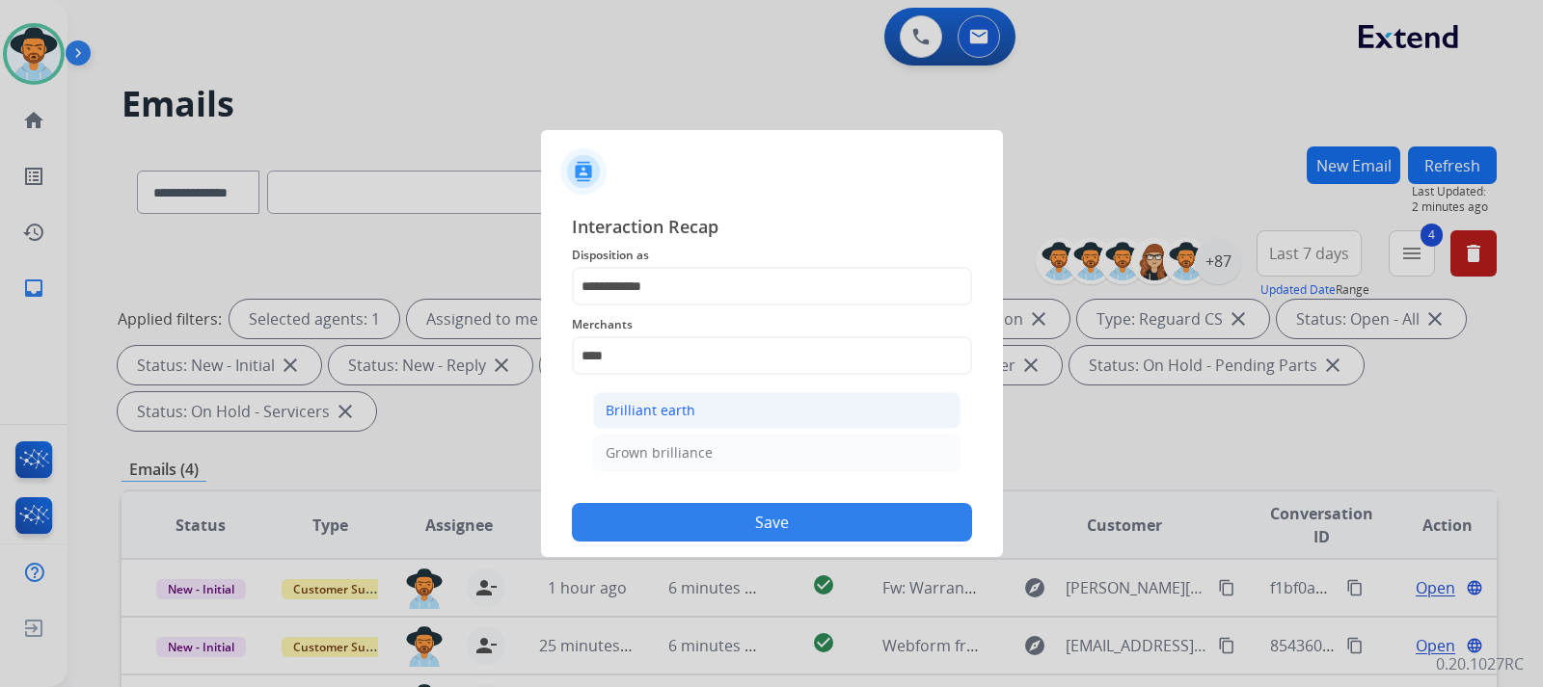
click at [768, 407] on li "Brilliant earth" at bounding box center [776, 410] width 367 height 37
type input "**********"
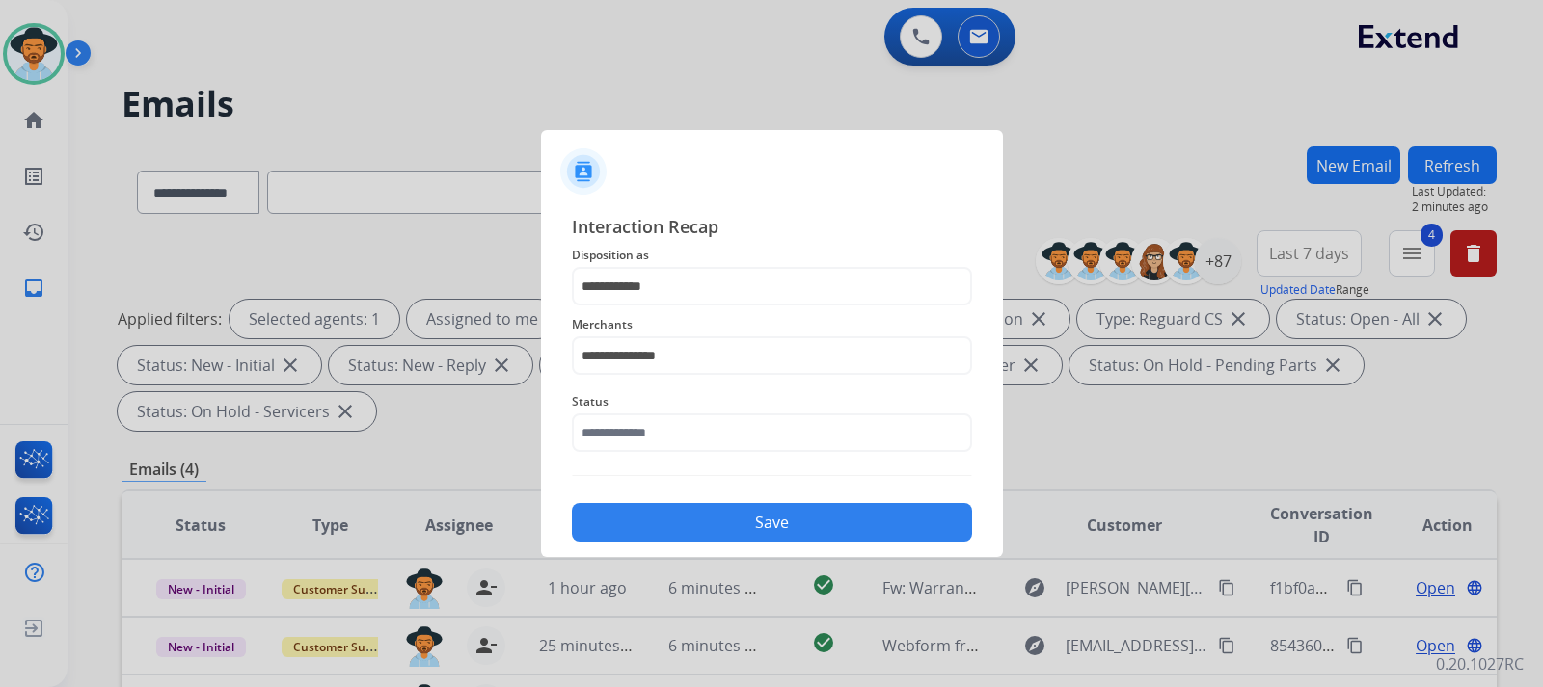
drag, startPoint x: 848, startPoint y: 524, endPoint x: 837, endPoint y: 394, distance: 129.6
click at [837, 394] on div "**********" at bounding box center [772, 377] width 400 height 329
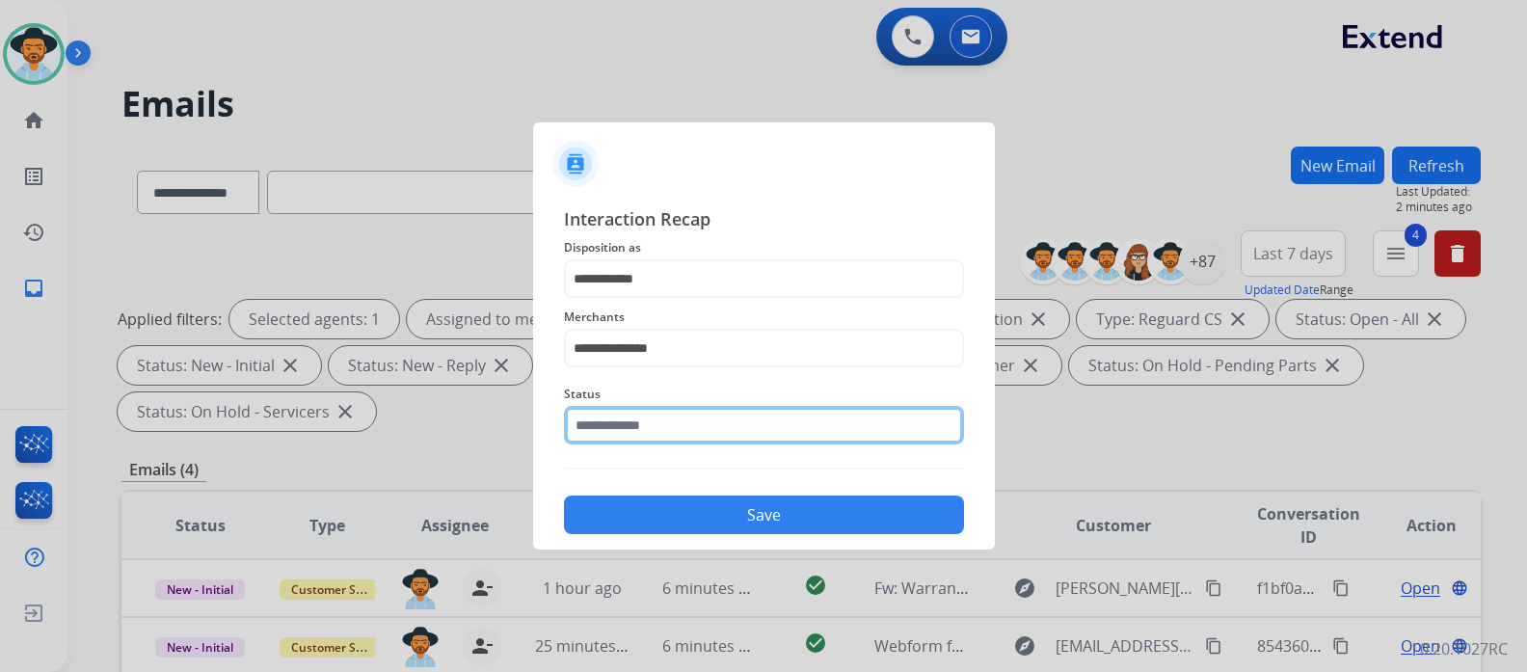
click at [638, 439] on input "text" at bounding box center [764, 425] width 400 height 39
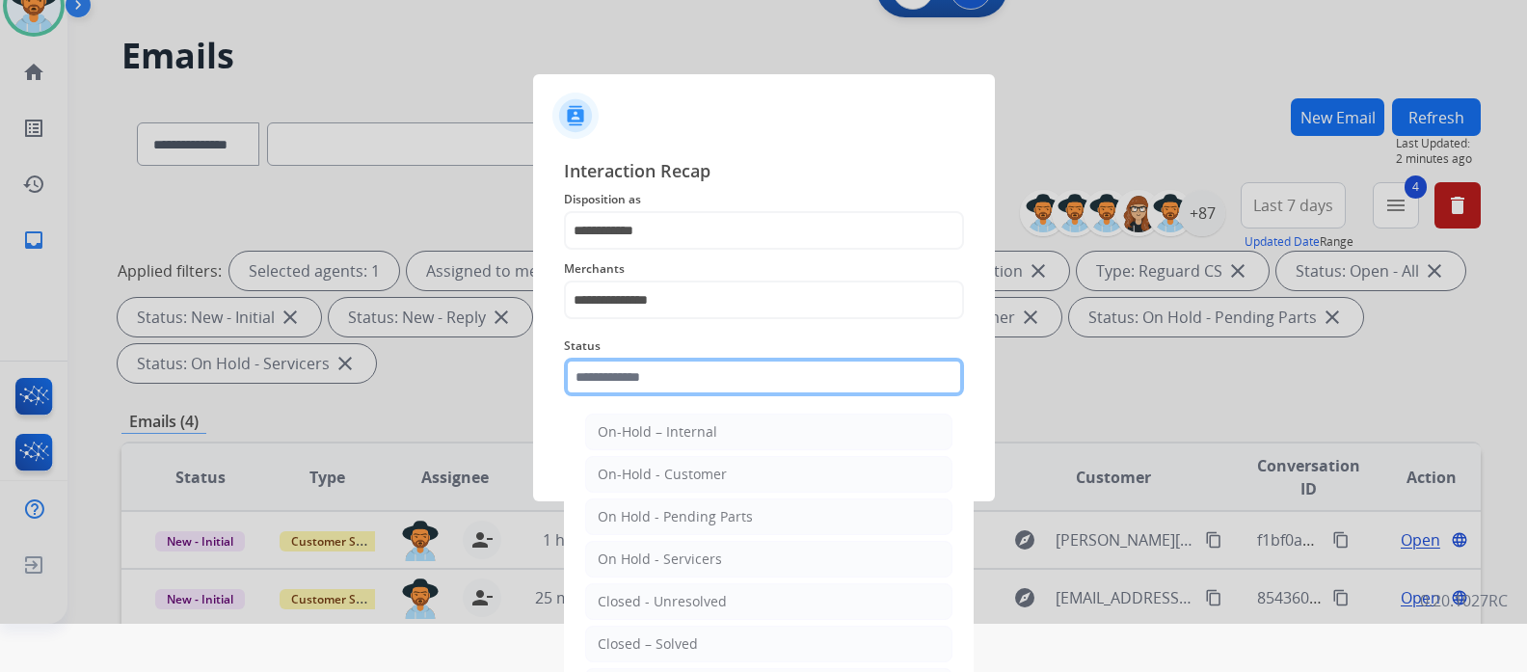
scroll to position [69, 0]
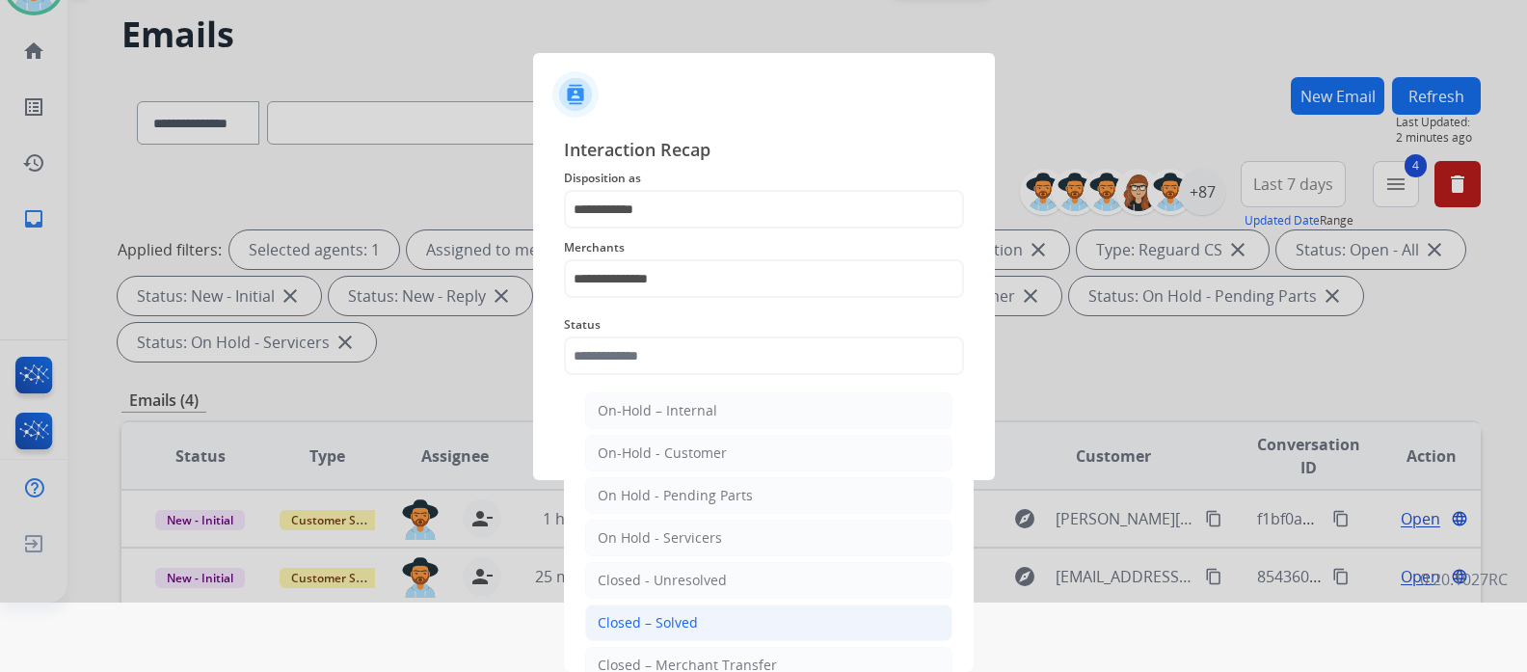
drag, startPoint x: 694, startPoint y: 613, endPoint x: 688, endPoint y: 526, distance: 87.0
click at [692, 613] on div "Closed – Solved" at bounding box center [648, 622] width 100 height 19
type input "**********"
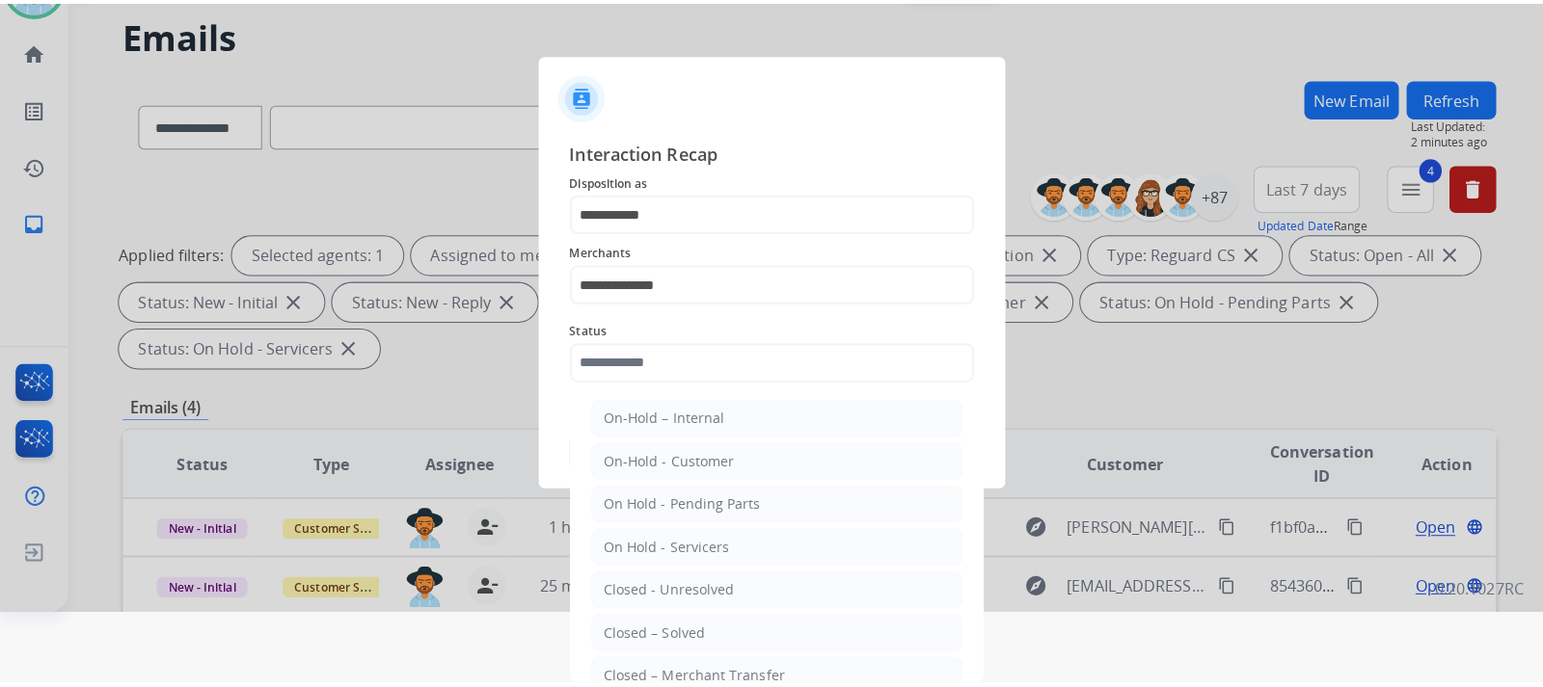
scroll to position [0, 0]
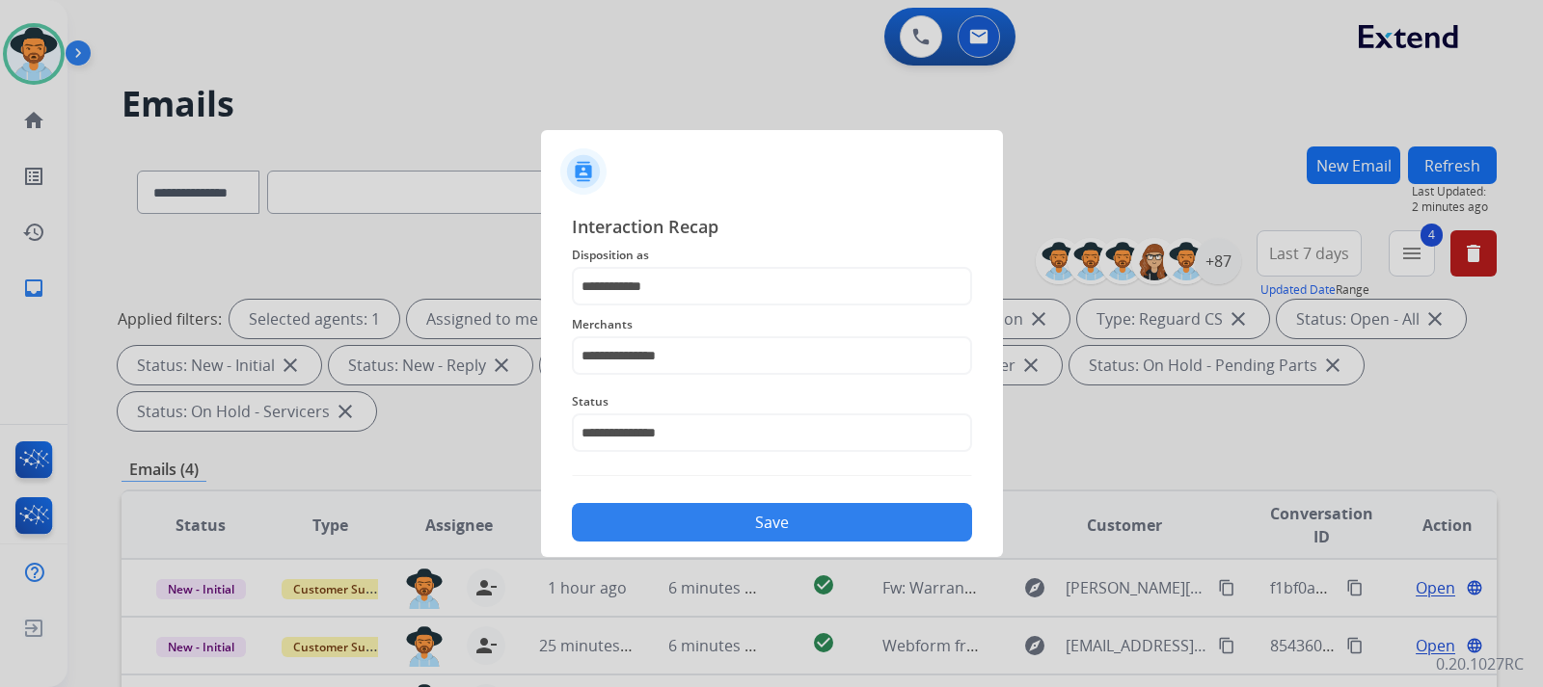
click at [689, 511] on button "Save" at bounding box center [772, 522] width 400 height 39
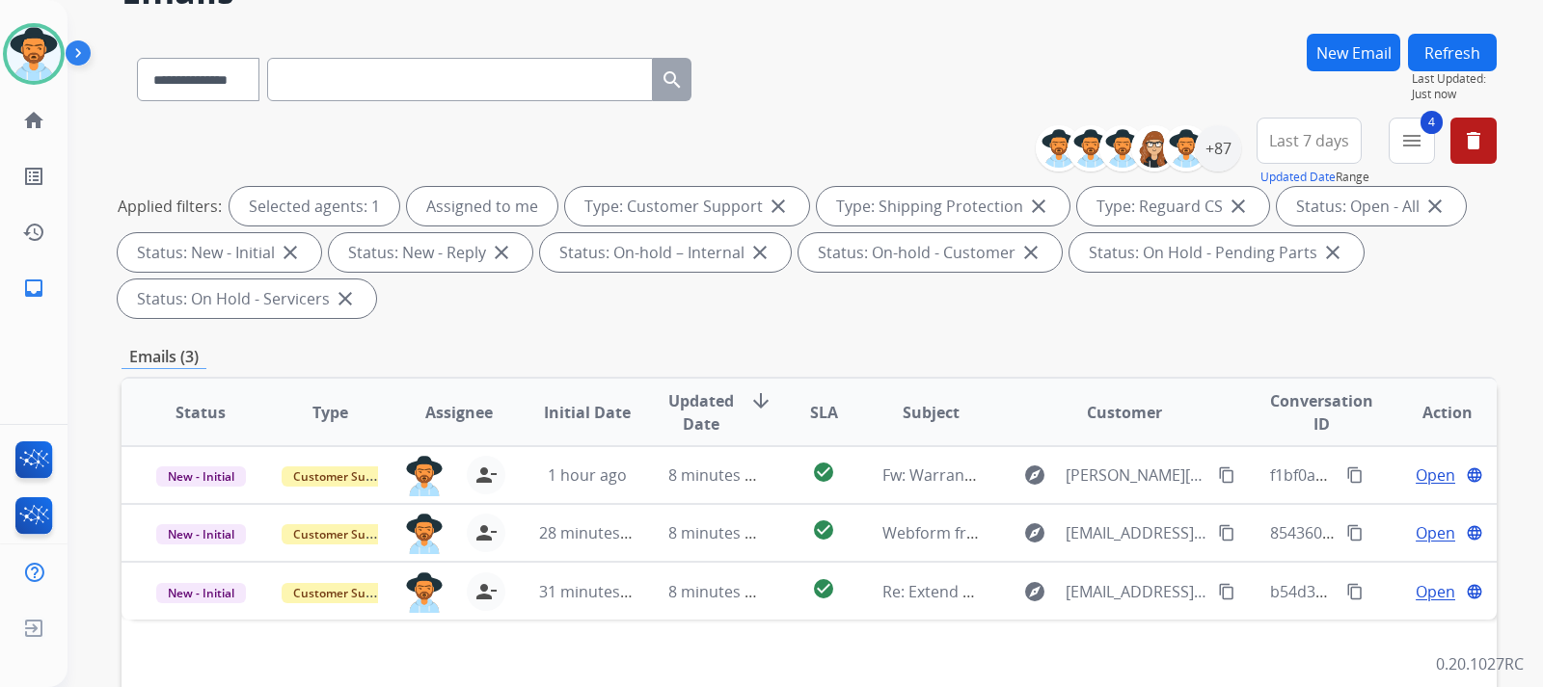
scroll to position [482, 0]
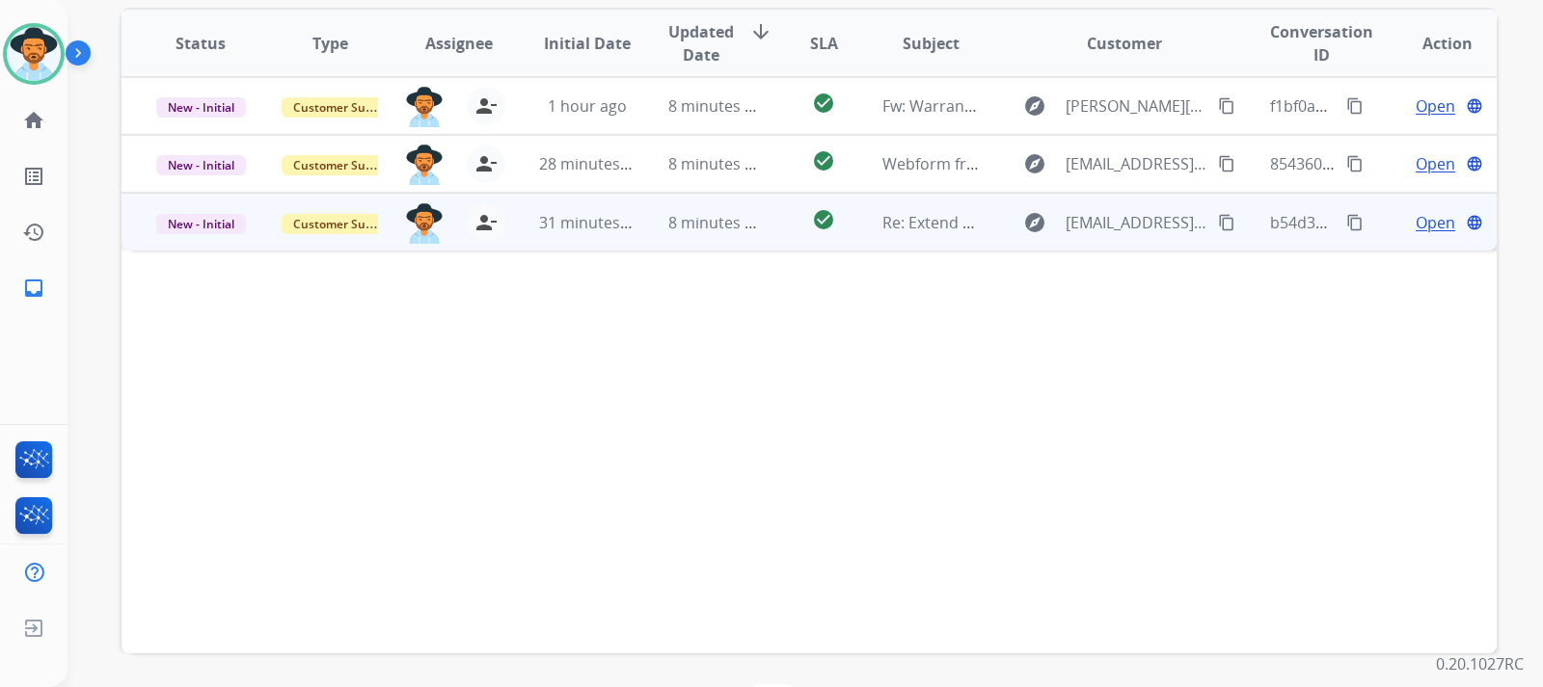
click at [1433, 217] on span "Open" at bounding box center [1435, 222] width 40 height 23
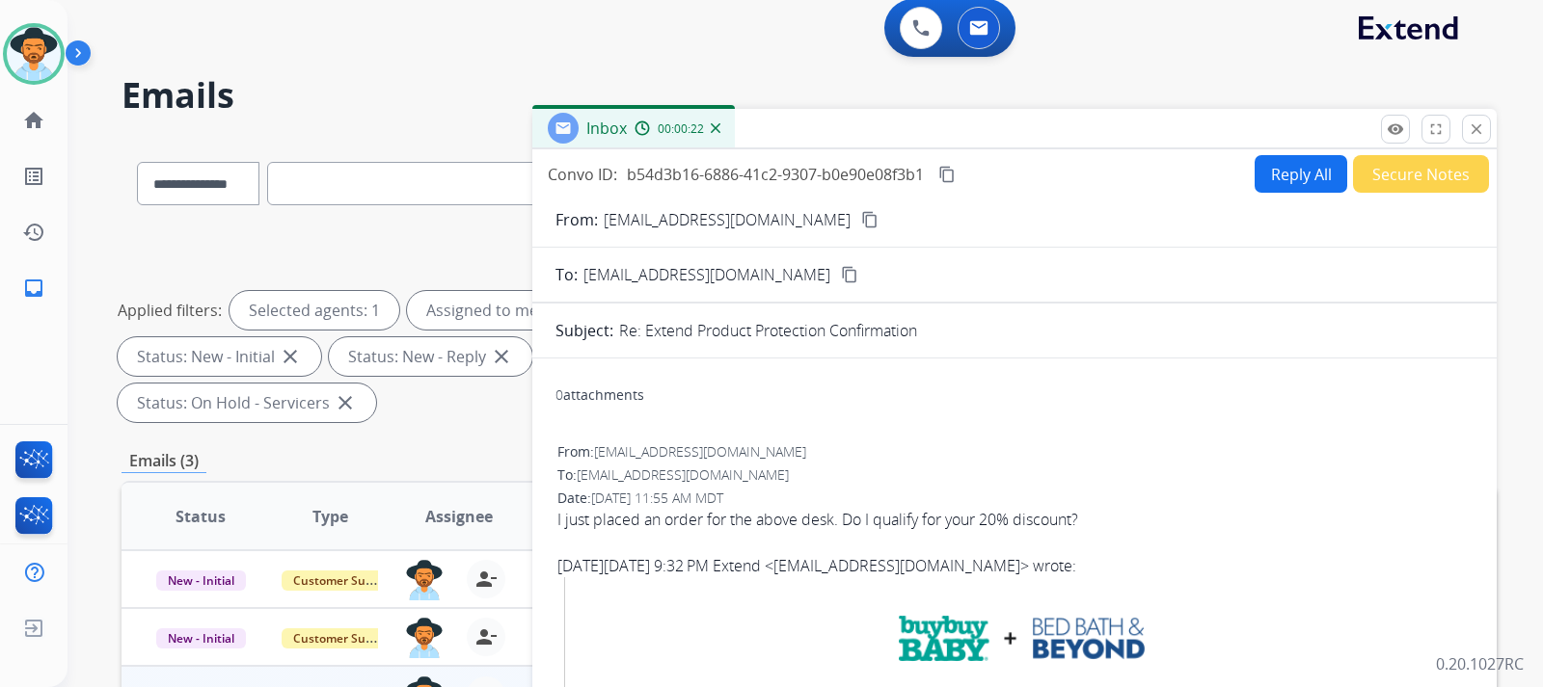
scroll to position [0, 0]
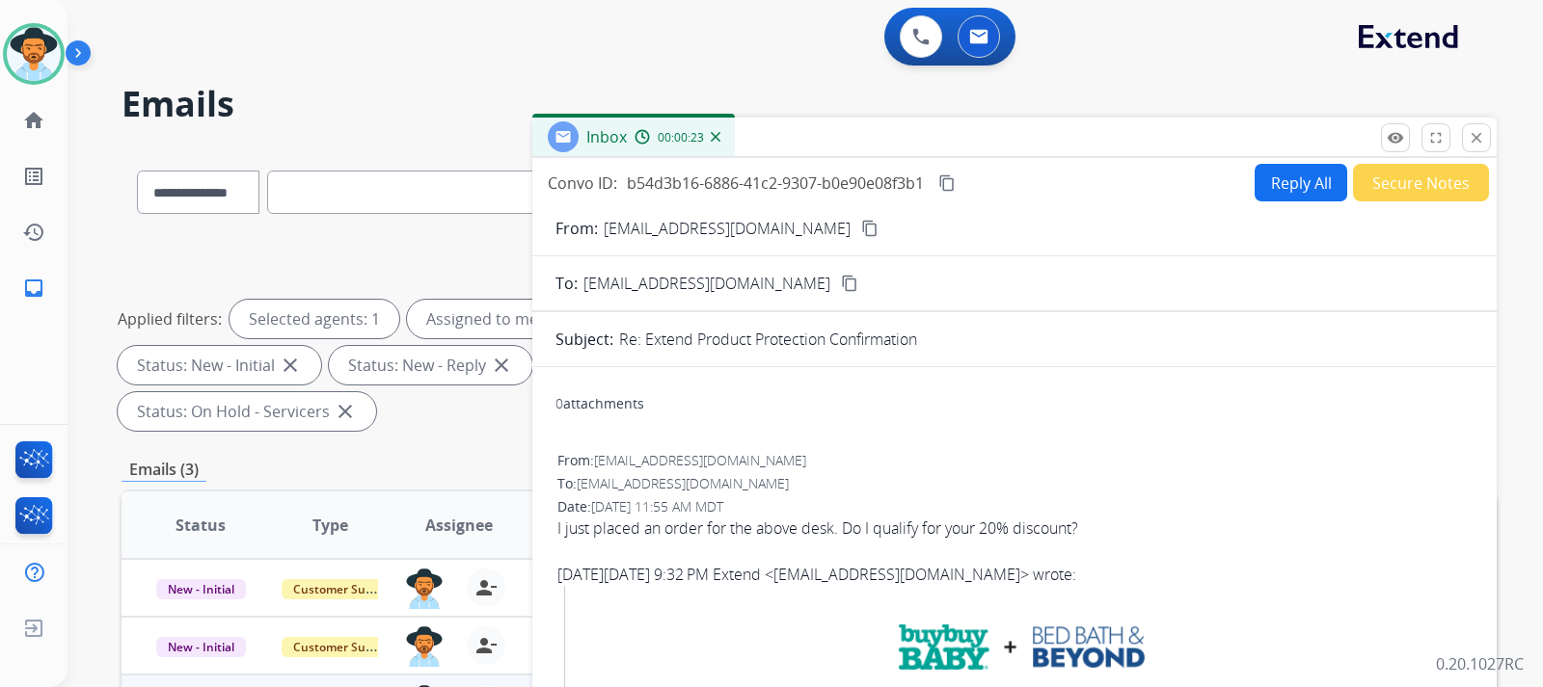
click at [1284, 188] on button "Reply All" at bounding box center [1300, 183] width 93 height 38
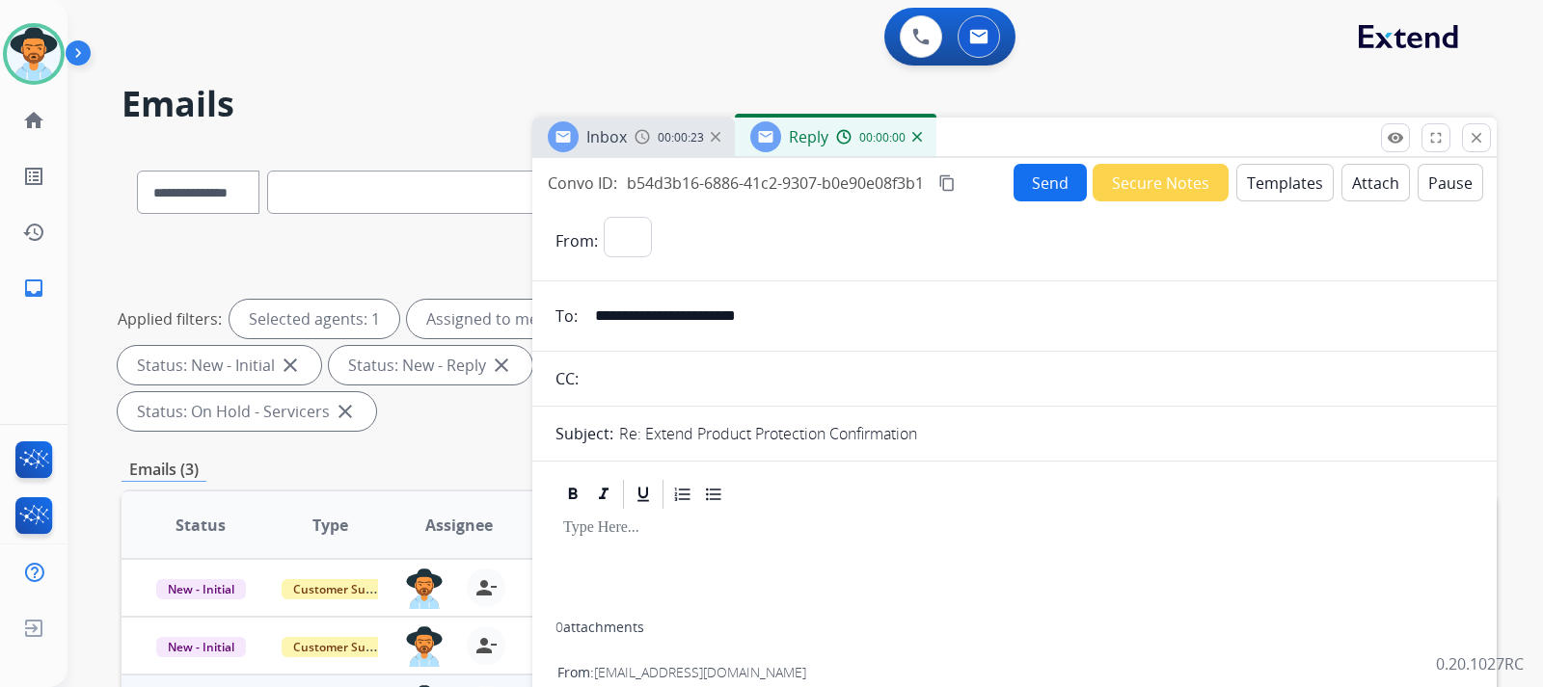
select select "**********"
click at [1275, 187] on button "Templates" at bounding box center [1284, 183] width 97 height 38
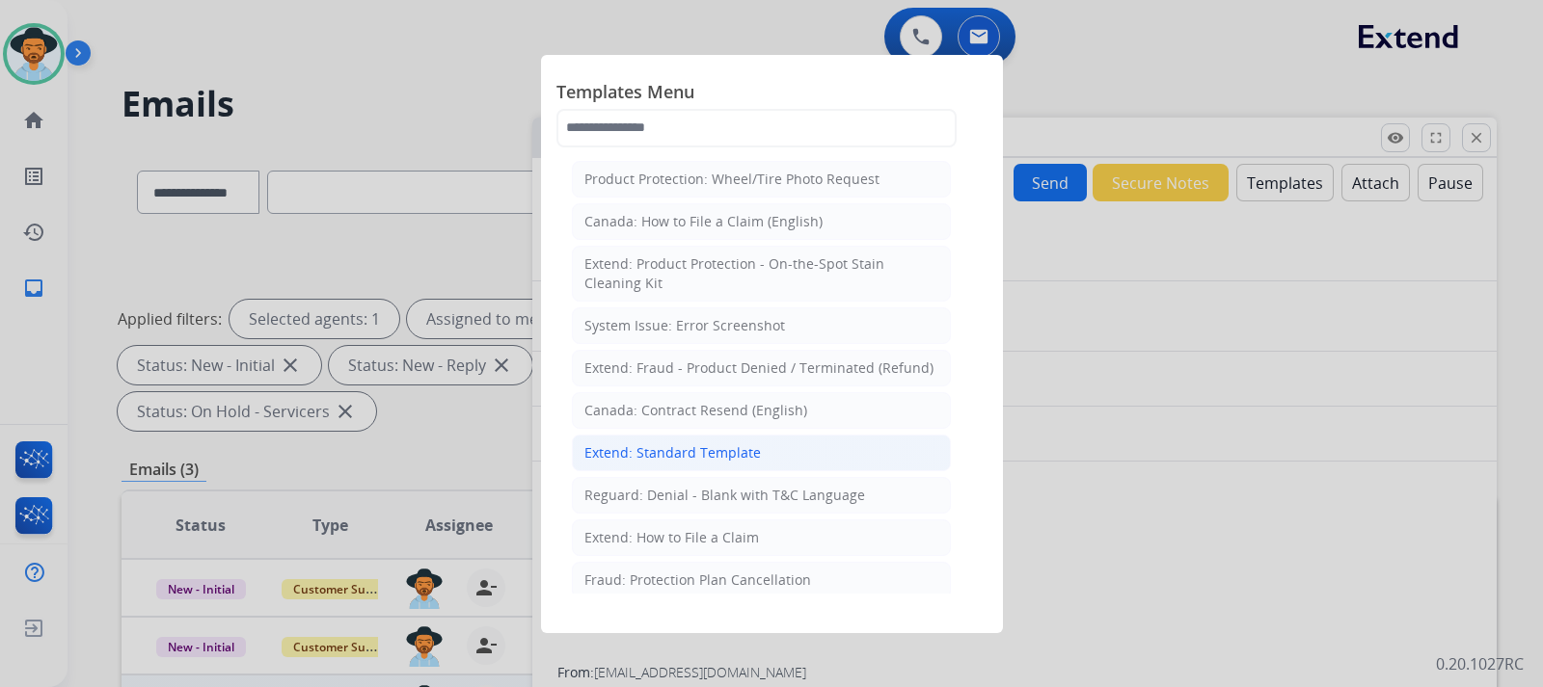
click at [693, 448] on div "Extend: Standard Template" at bounding box center [672, 453] width 176 height 19
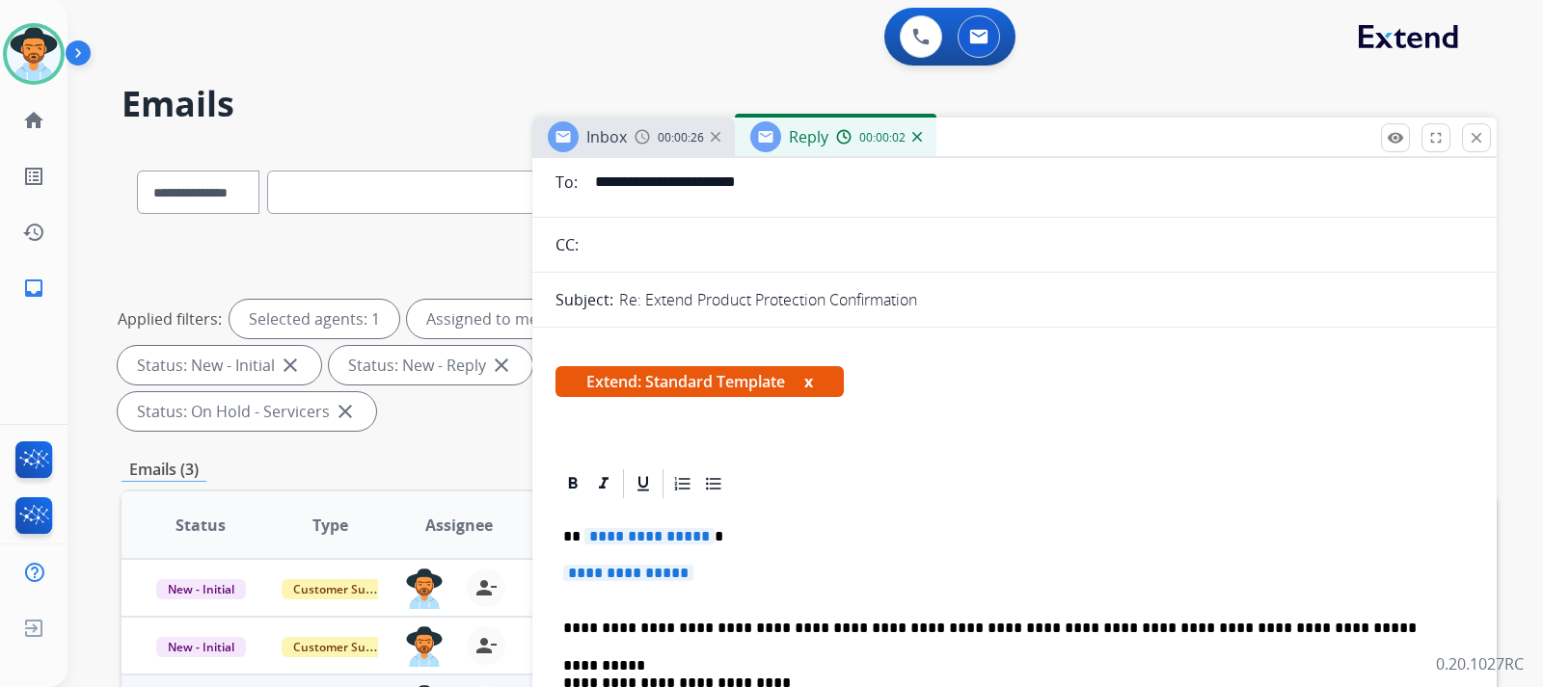
scroll to position [289, 0]
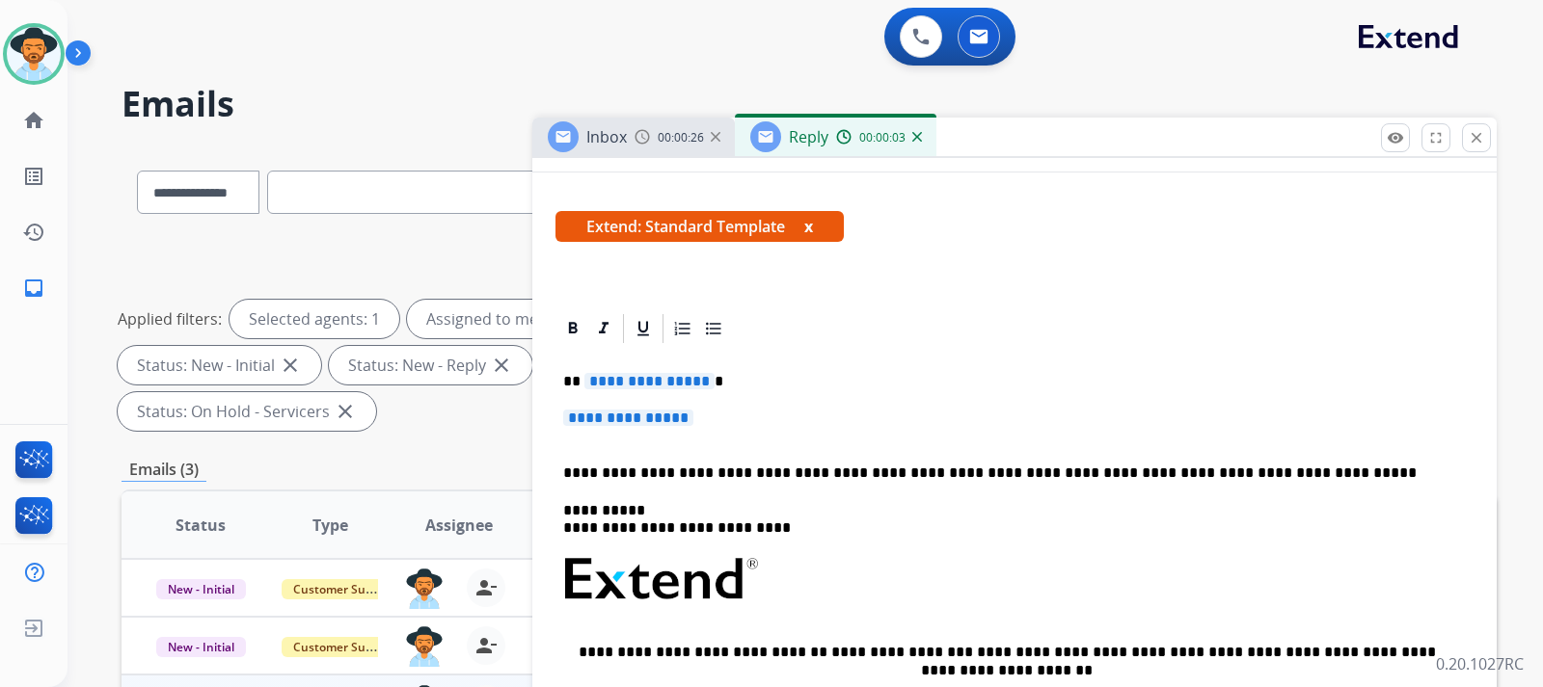
click at [741, 429] on p "**********" at bounding box center [1014, 428] width 903 height 36
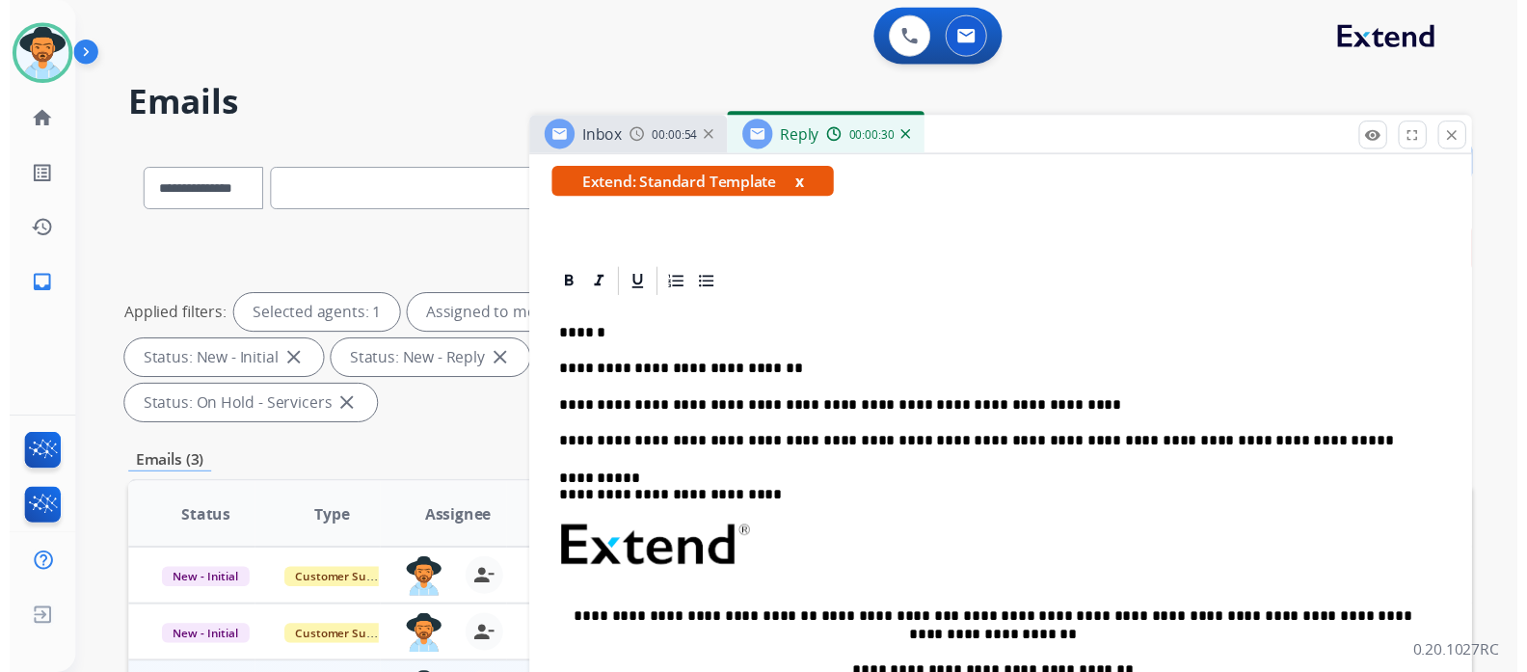
scroll to position [0, 0]
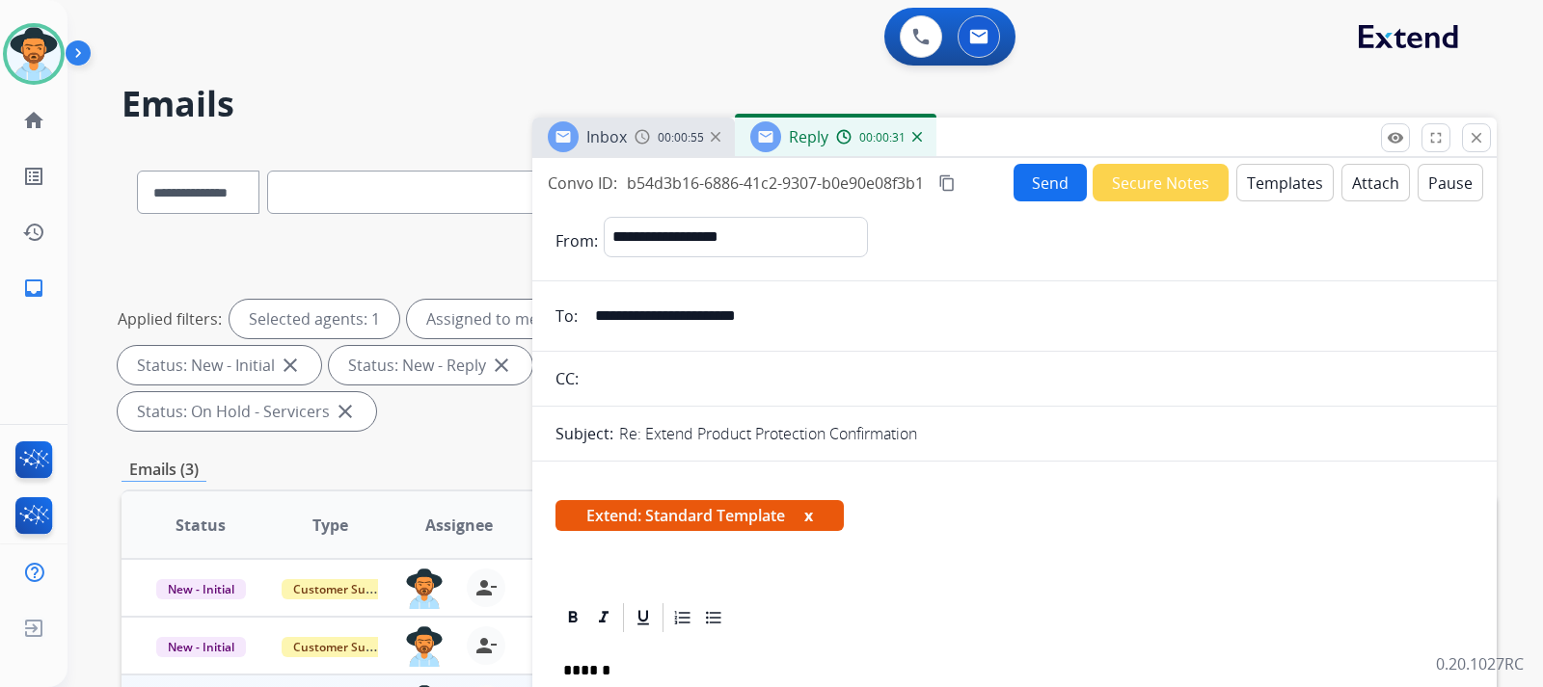
click at [1022, 184] on button "Send" at bounding box center [1049, 183] width 73 height 38
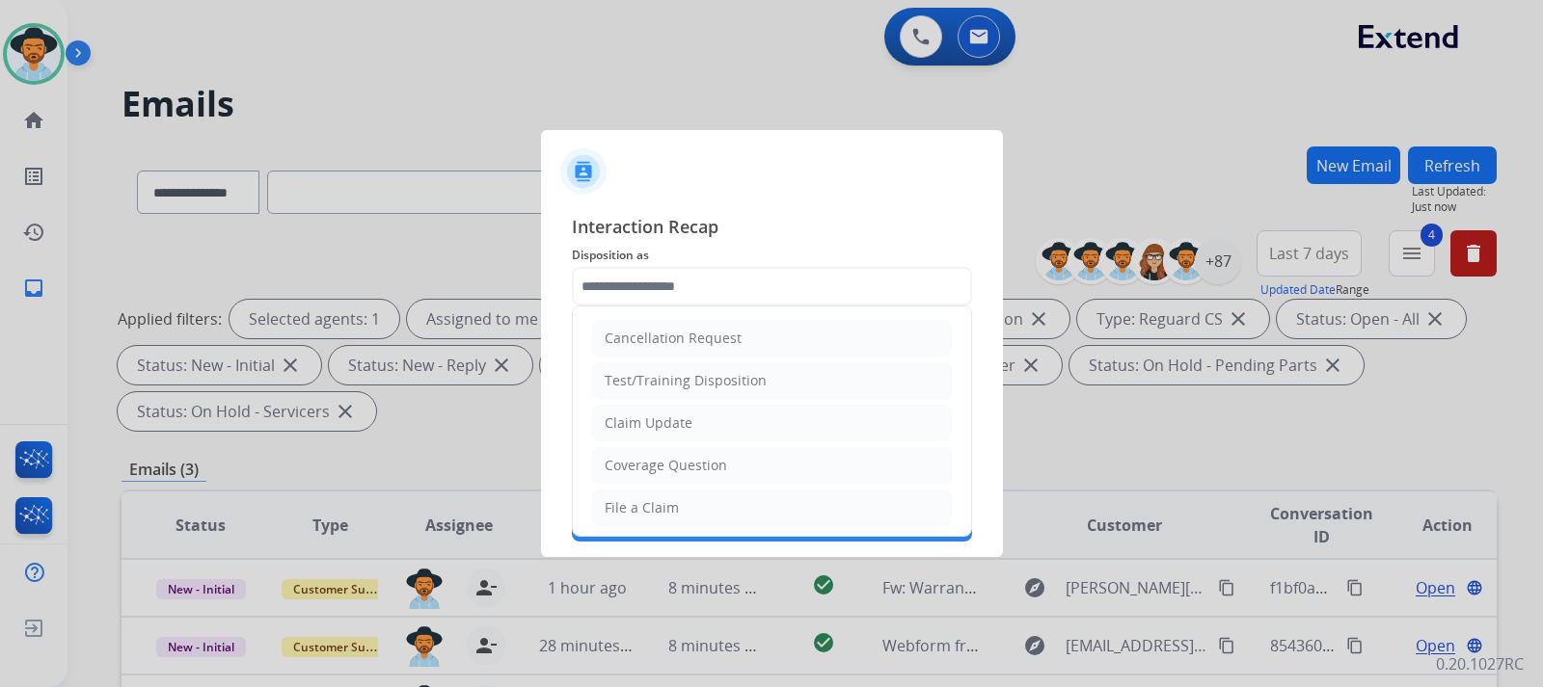
click at [738, 281] on input "text" at bounding box center [772, 286] width 400 height 39
drag, startPoint x: 678, startPoint y: 468, endPoint x: 691, endPoint y: 408, distance: 61.3
click at [676, 458] on div "Coverage Question" at bounding box center [666, 465] width 122 height 19
type input "**********"
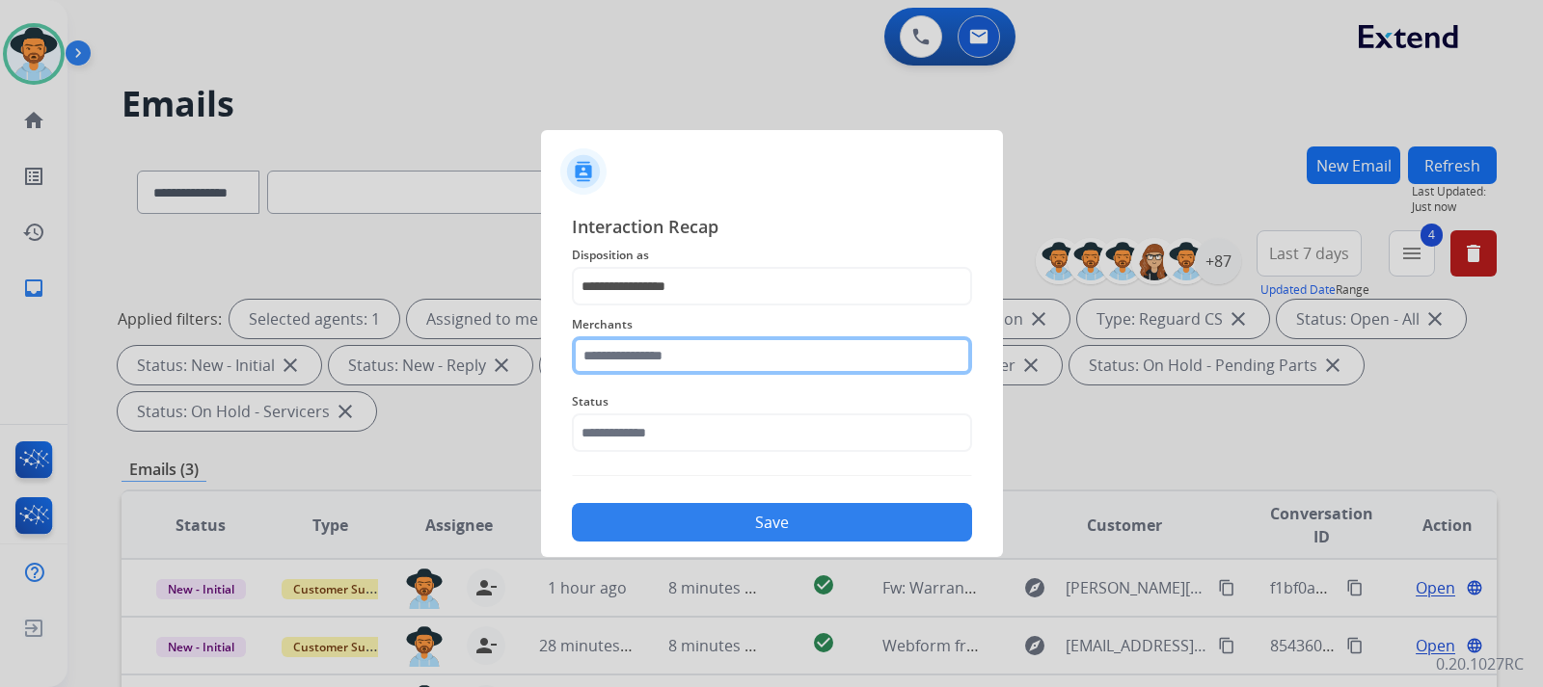
click at [694, 357] on input "text" at bounding box center [772, 356] width 400 height 39
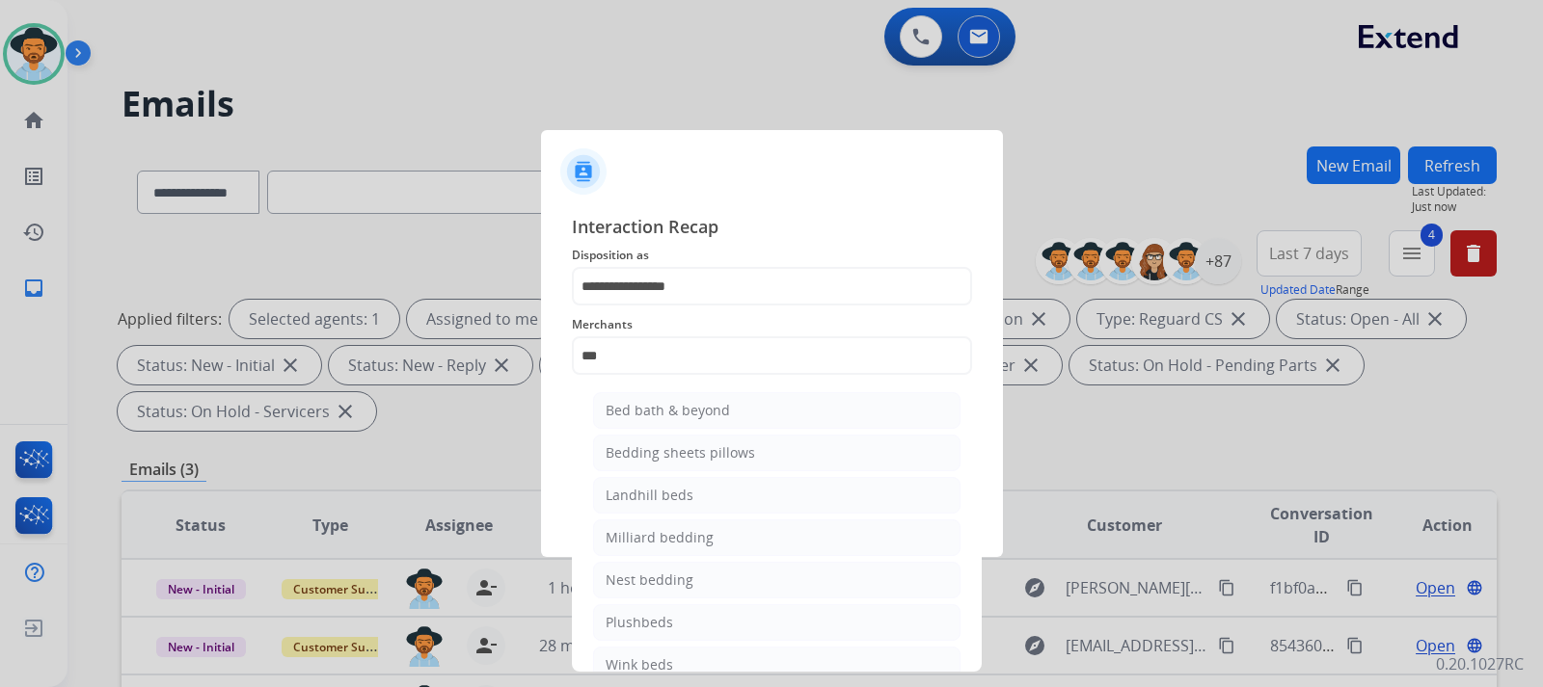
drag, startPoint x: 691, startPoint y: 404, endPoint x: 690, endPoint y: 419, distance: 15.5
click at [691, 405] on div "Bed bath & beyond" at bounding box center [668, 410] width 124 height 19
type input "**********"
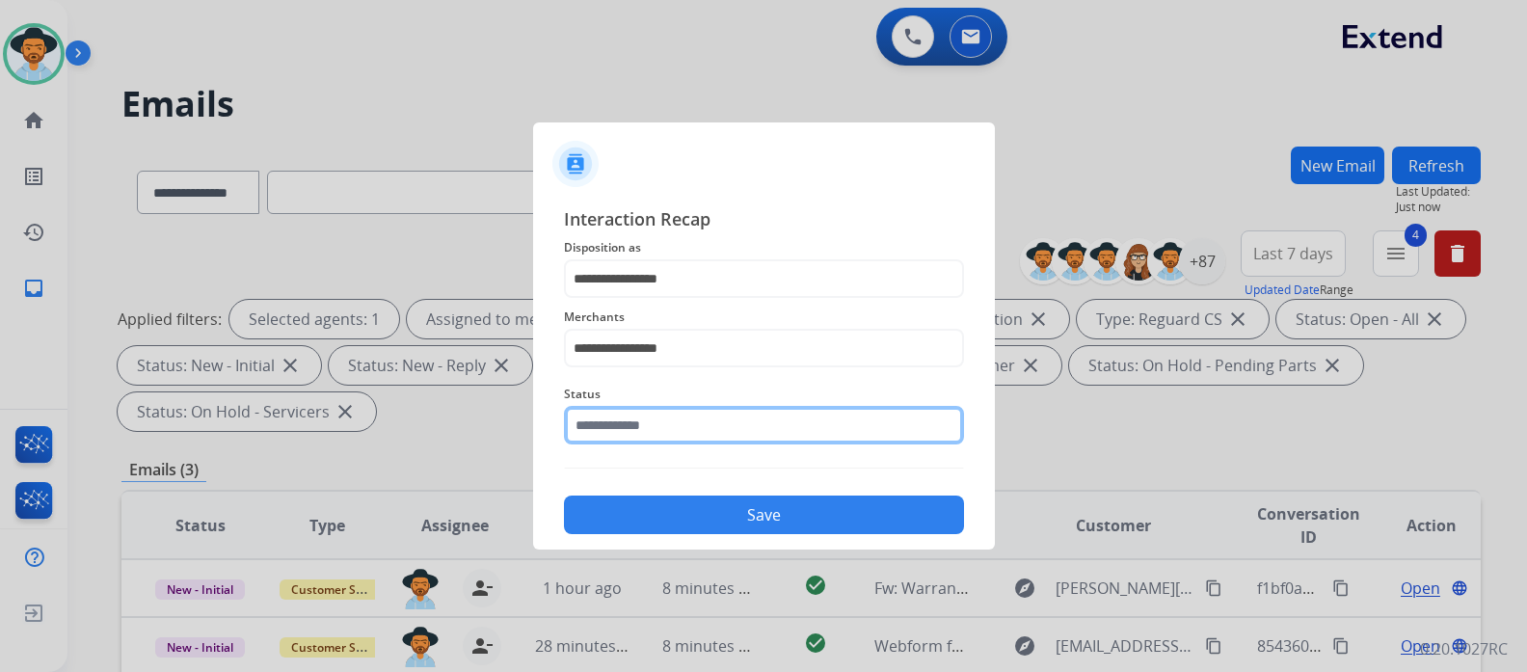
click at [667, 445] on input "text" at bounding box center [764, 425] width 400 height 39
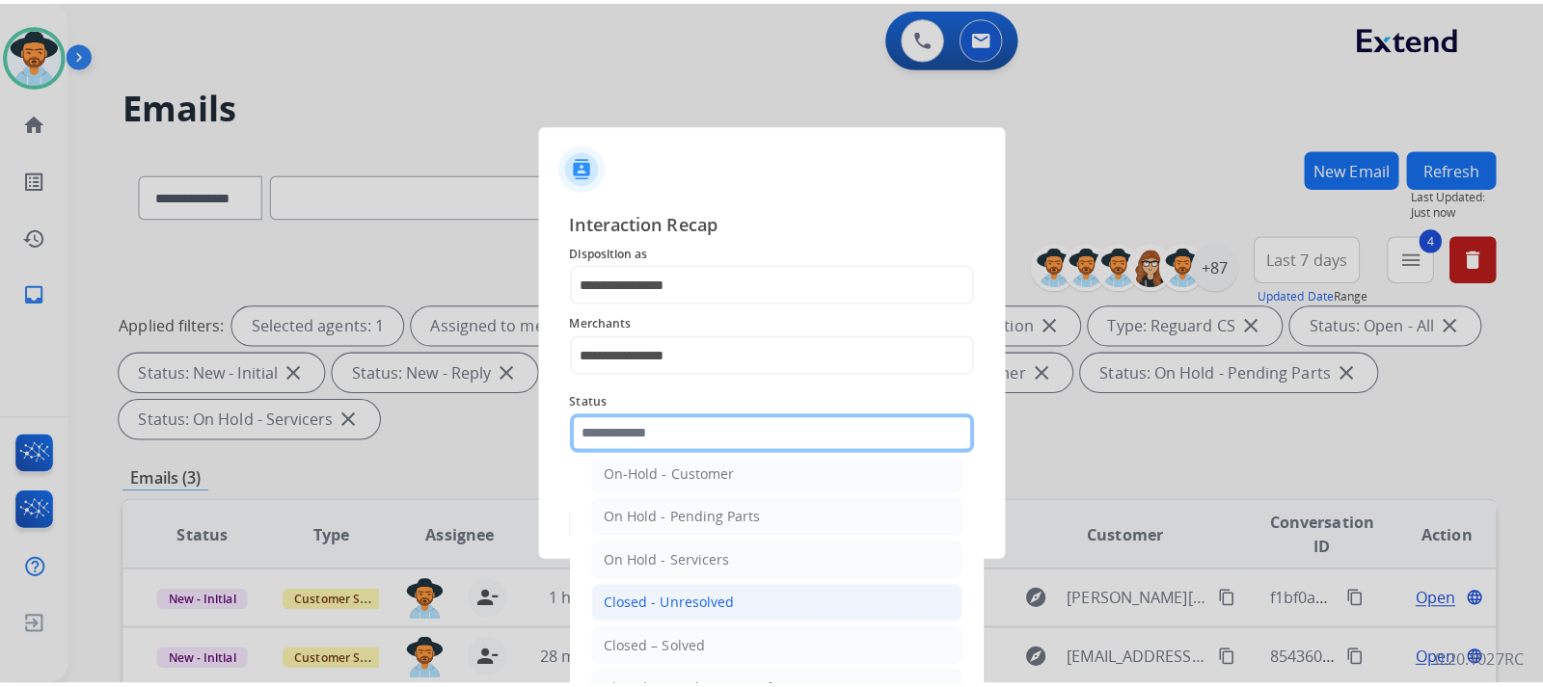
scroll to position [116, 0]
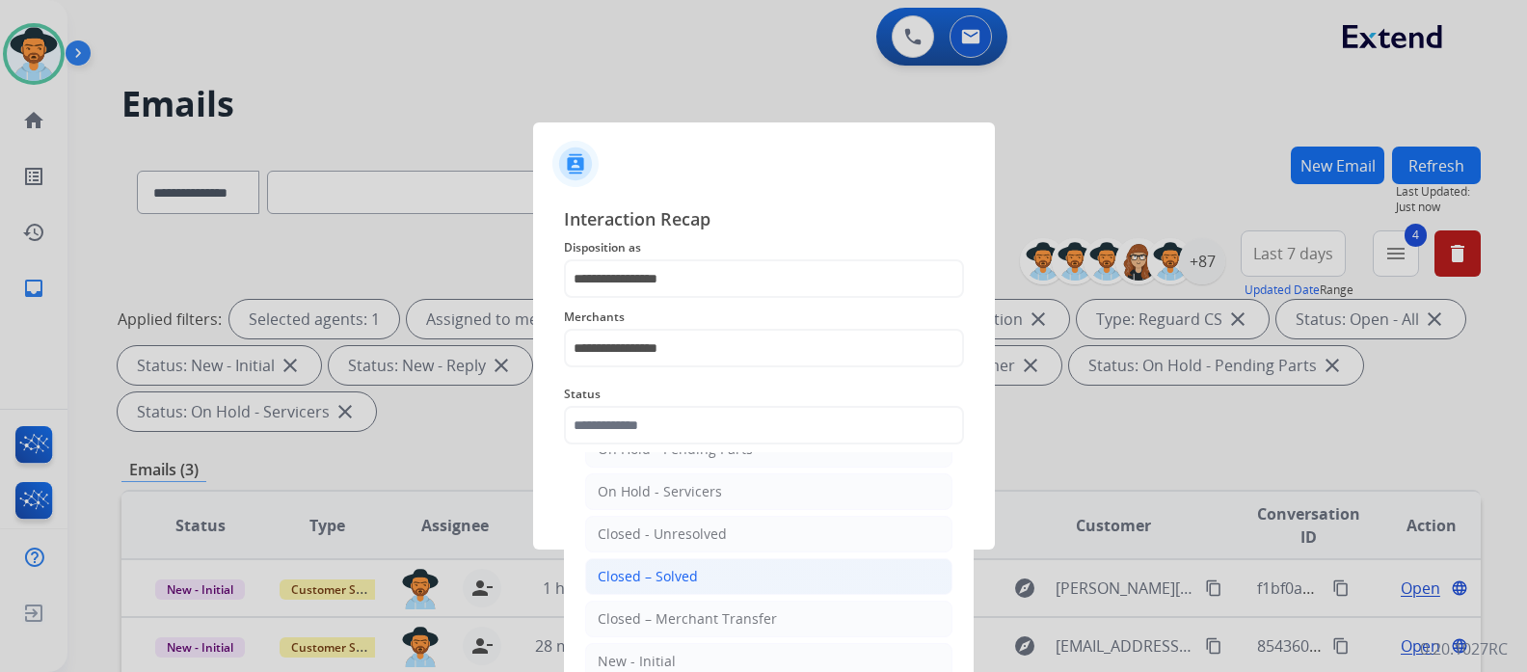
click at [687, 583] on div "Closed – Solved" at bounding box center [648, 576] width 100 height 19
type input "**********"
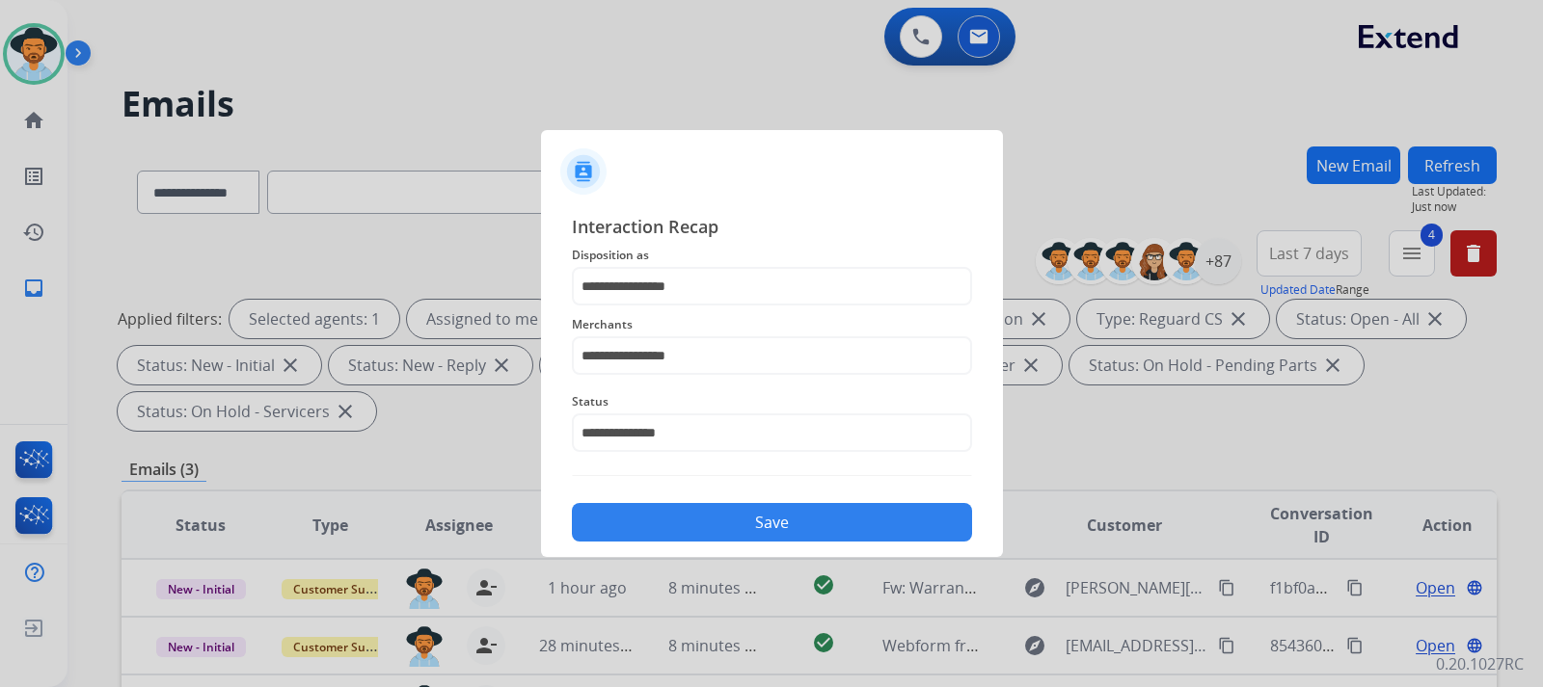
click at [710, 524] on button "Save" at bounding box center [772, 522] width 400 height 39
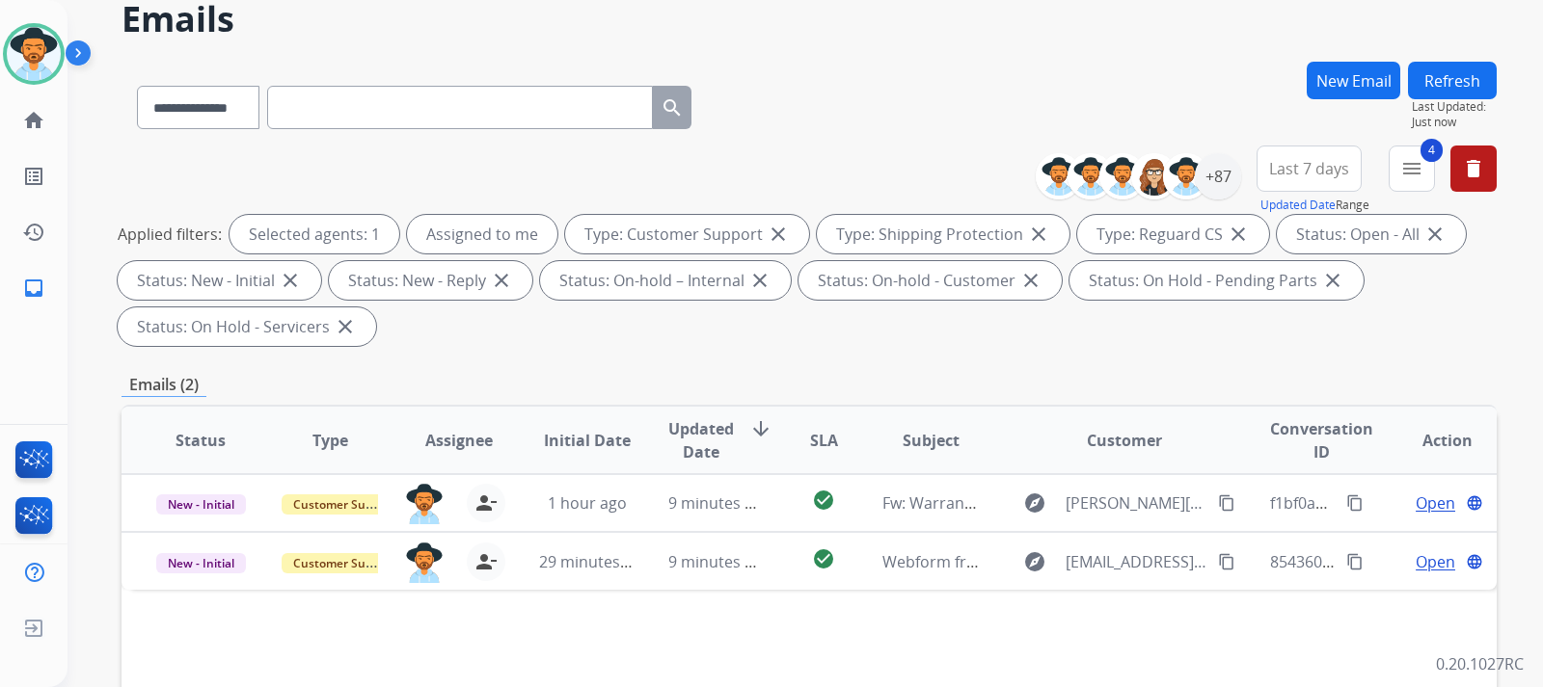
scroll to position [193, 0]
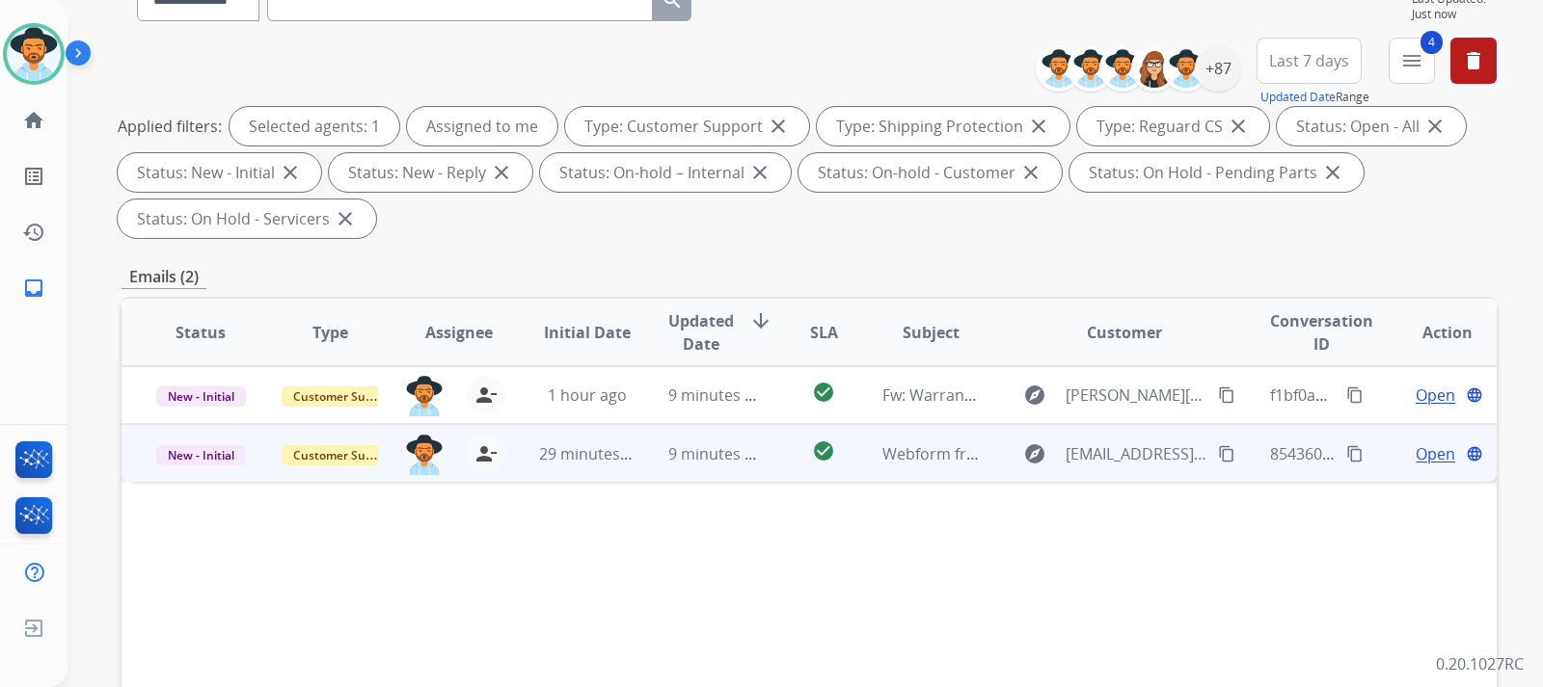
click at [1415, 453] on span "Open" at bounding box center [1435, 454] width 40 height 23
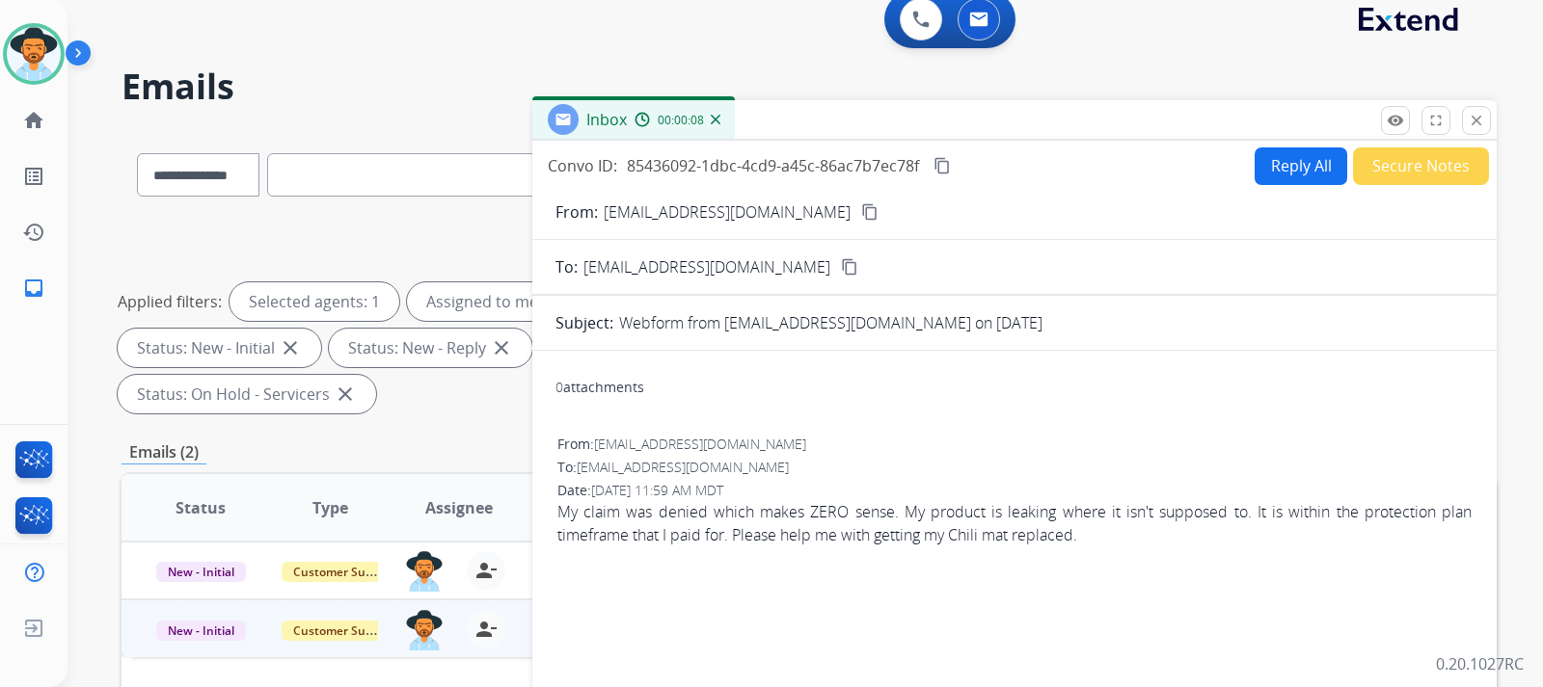
scroll to position [0, 0]
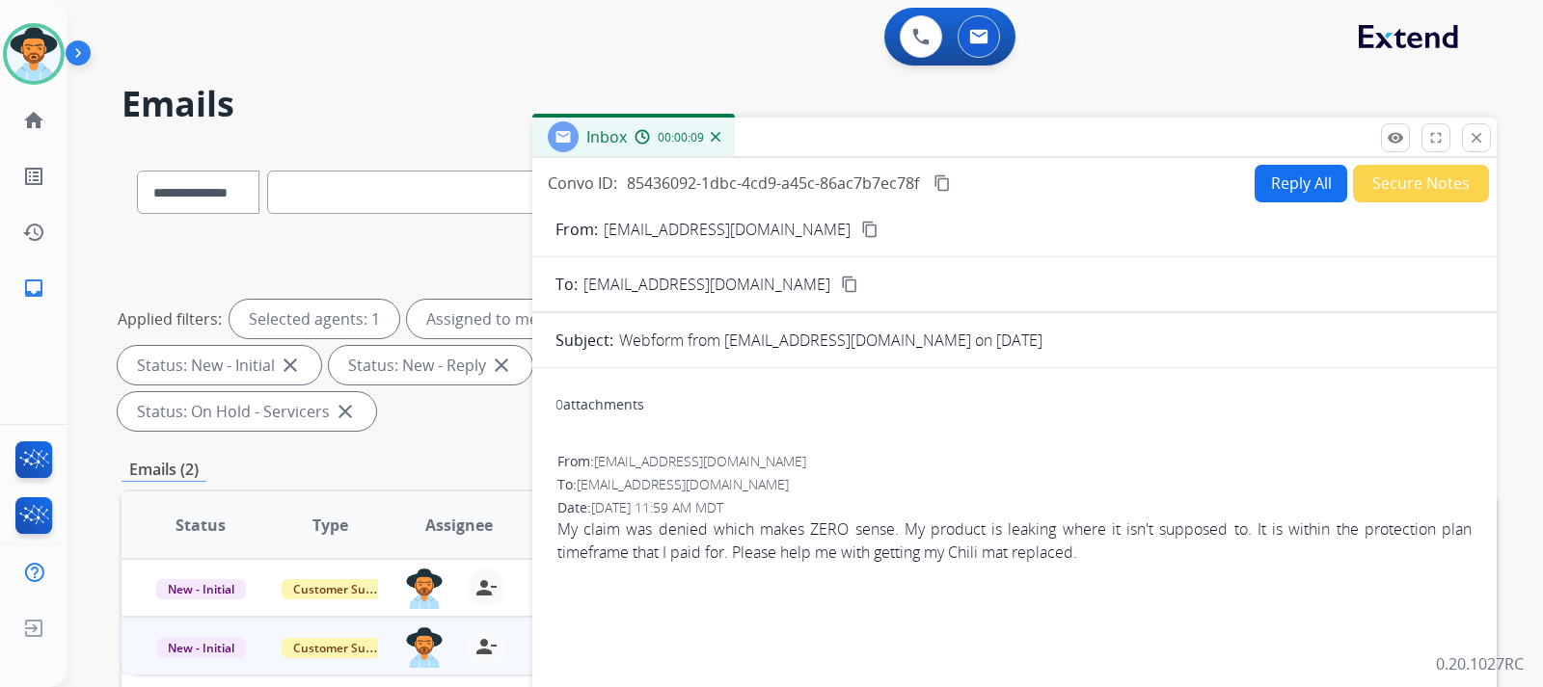
click at [861, 232] on mat-icon "content_copy" at bounding box center [869, 229] width 17 height 17
click at [1299, 190] on button "Reply All" at bounding box center [1300, 184] width 93 height 38
select select "**********"
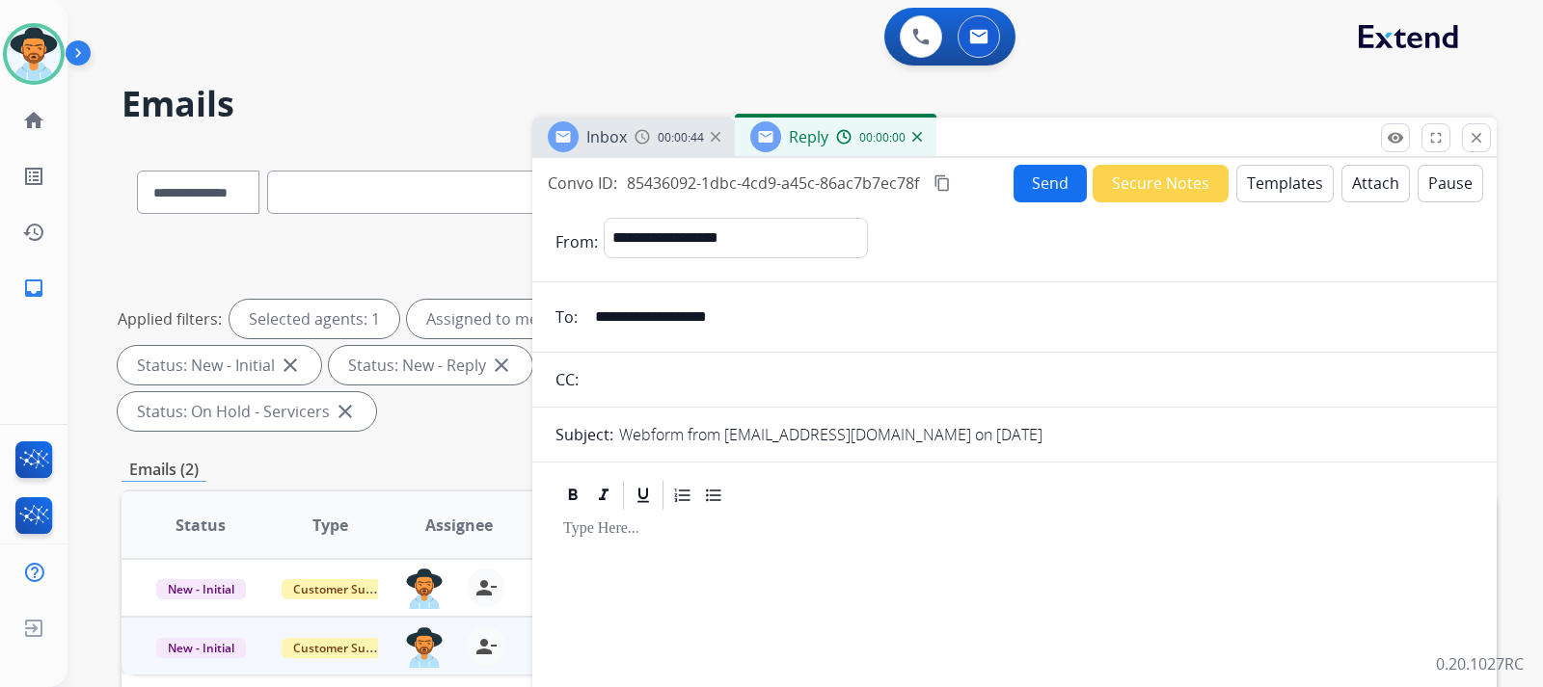
click at [1272, 174] on button "Templates" at bounding box center [1284, 184] width 97 height 38
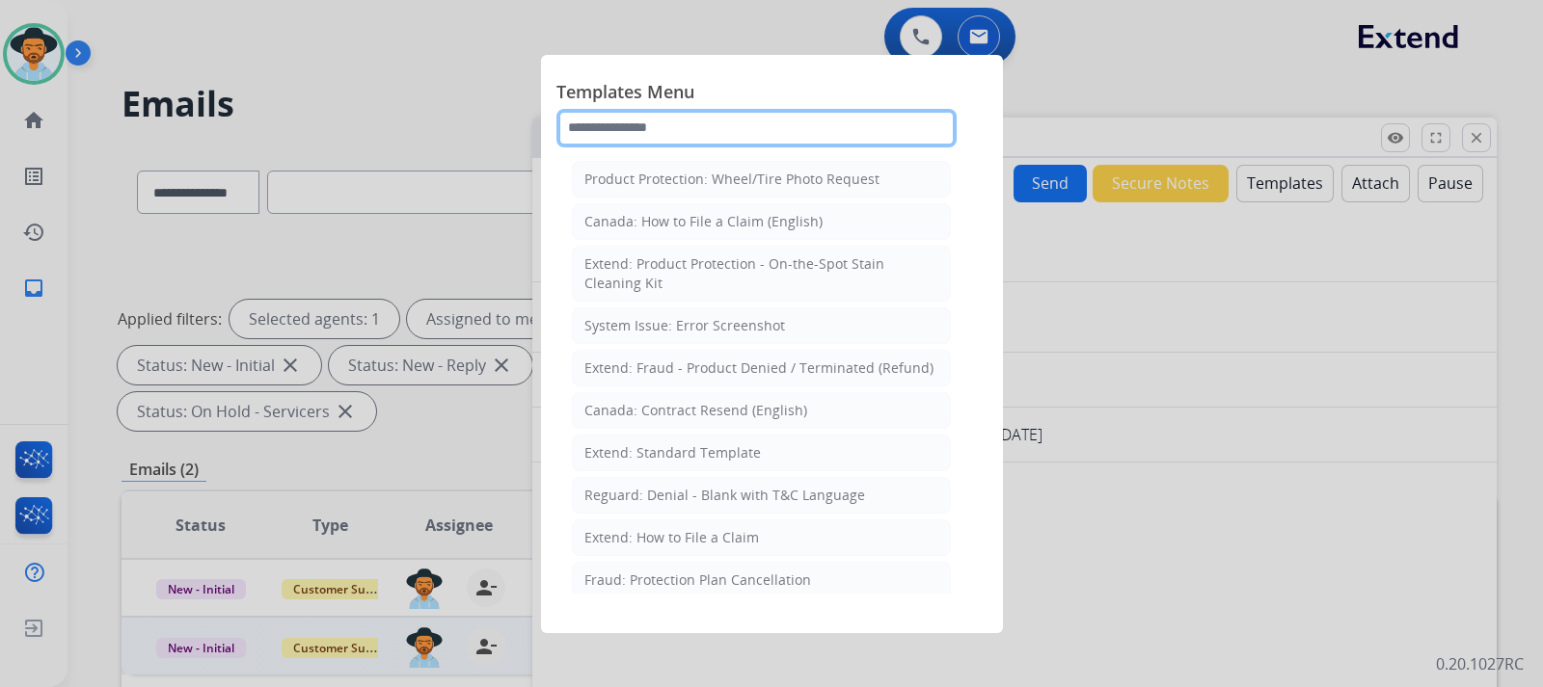
click at [883, 126] on input "text" at bounding box center [756, 128] width 400 height 39
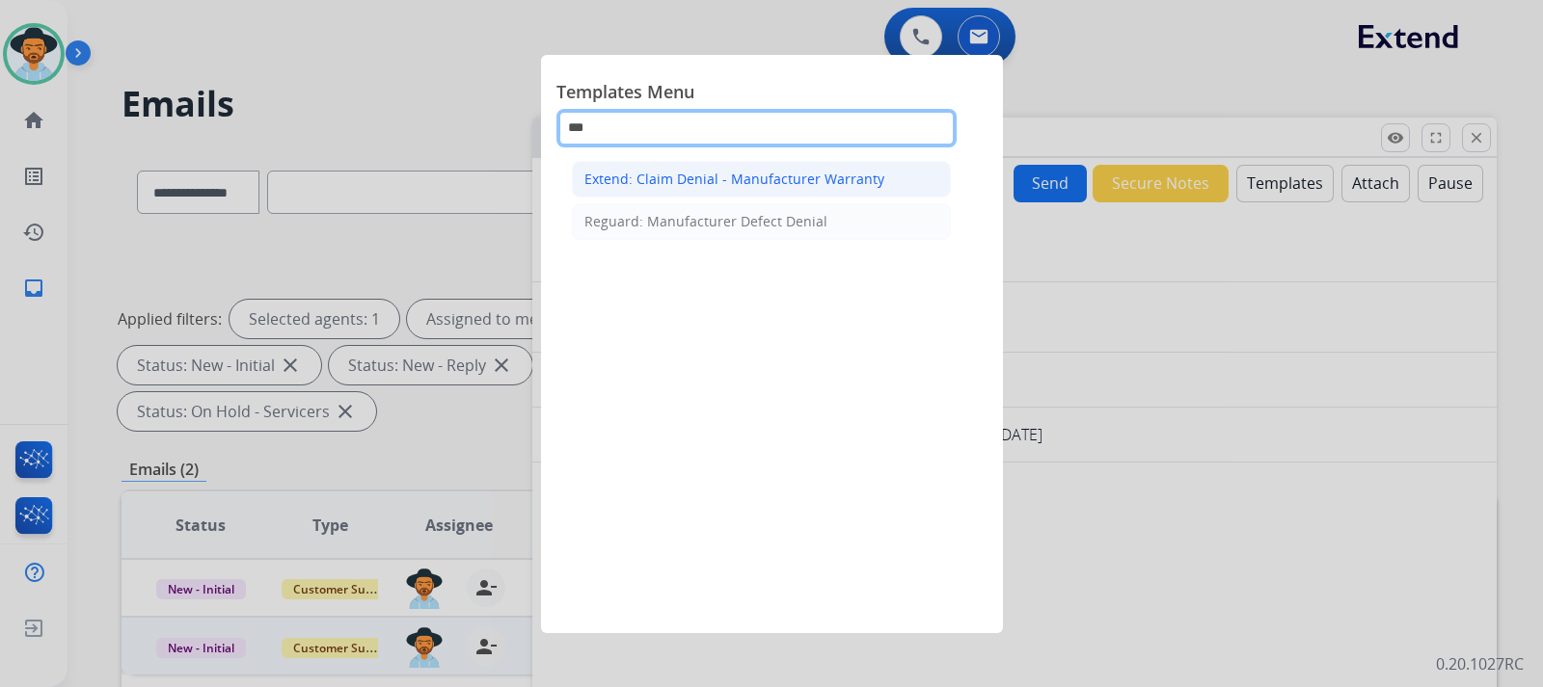
type input "***"
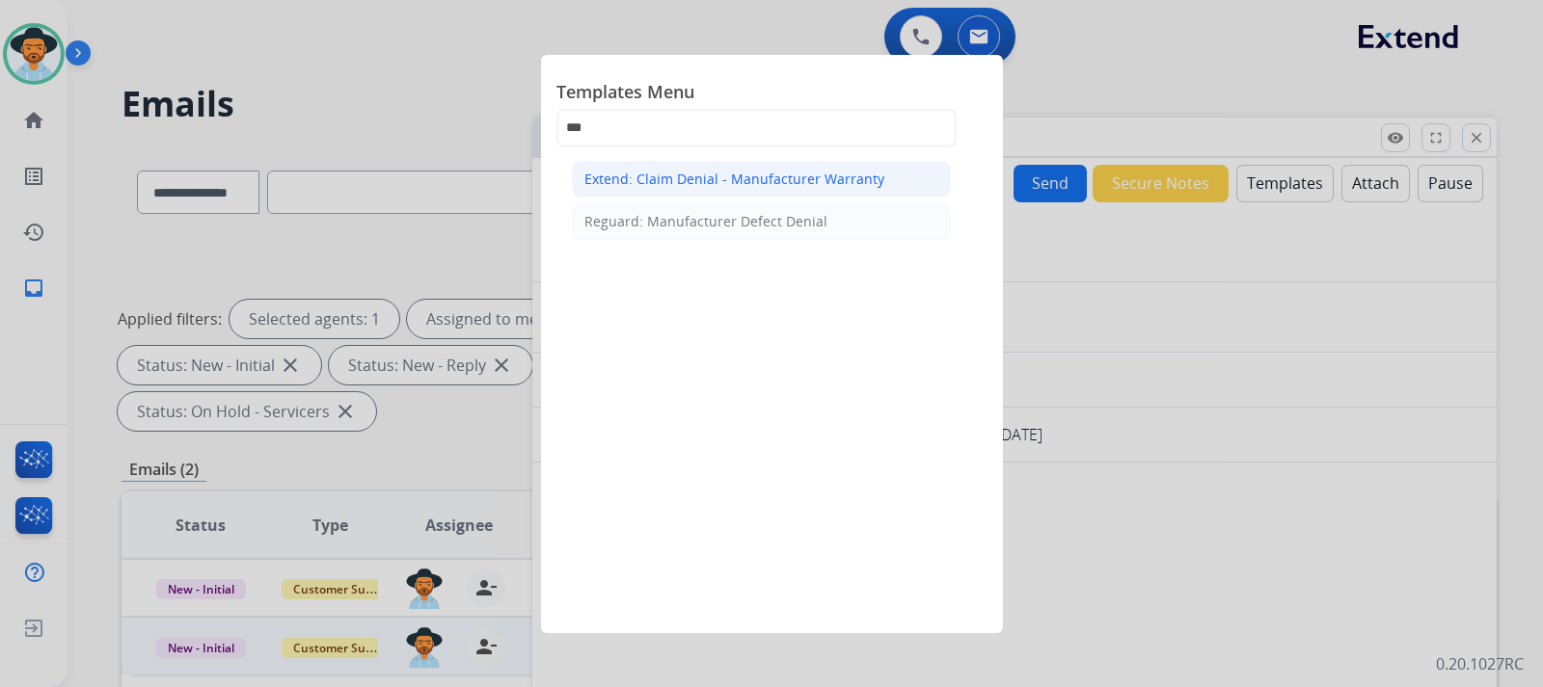
click at [849, 184] on div "Extend: Claim Denial - Manufacturer Warranty" at bounding box center [734, 179] width 300 height 19
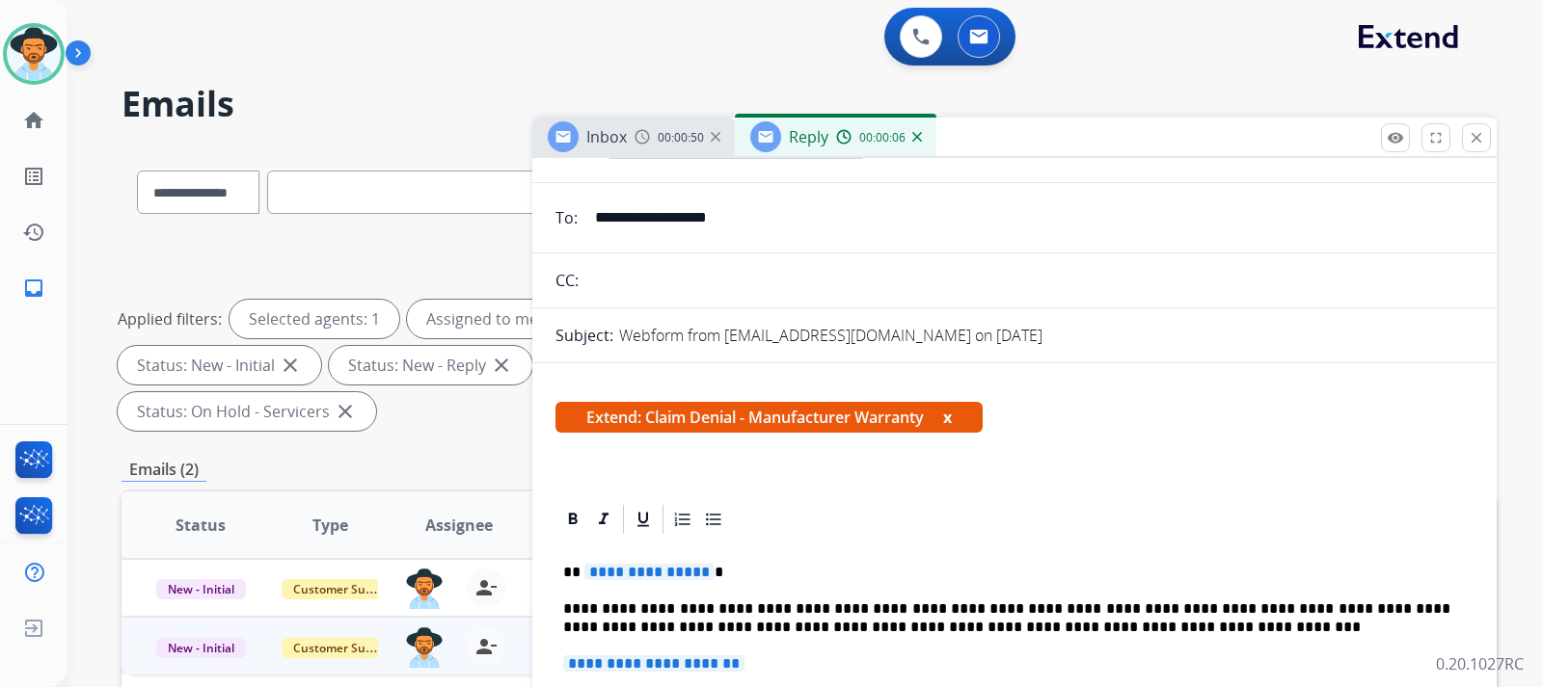
scroll to position [193, 0]
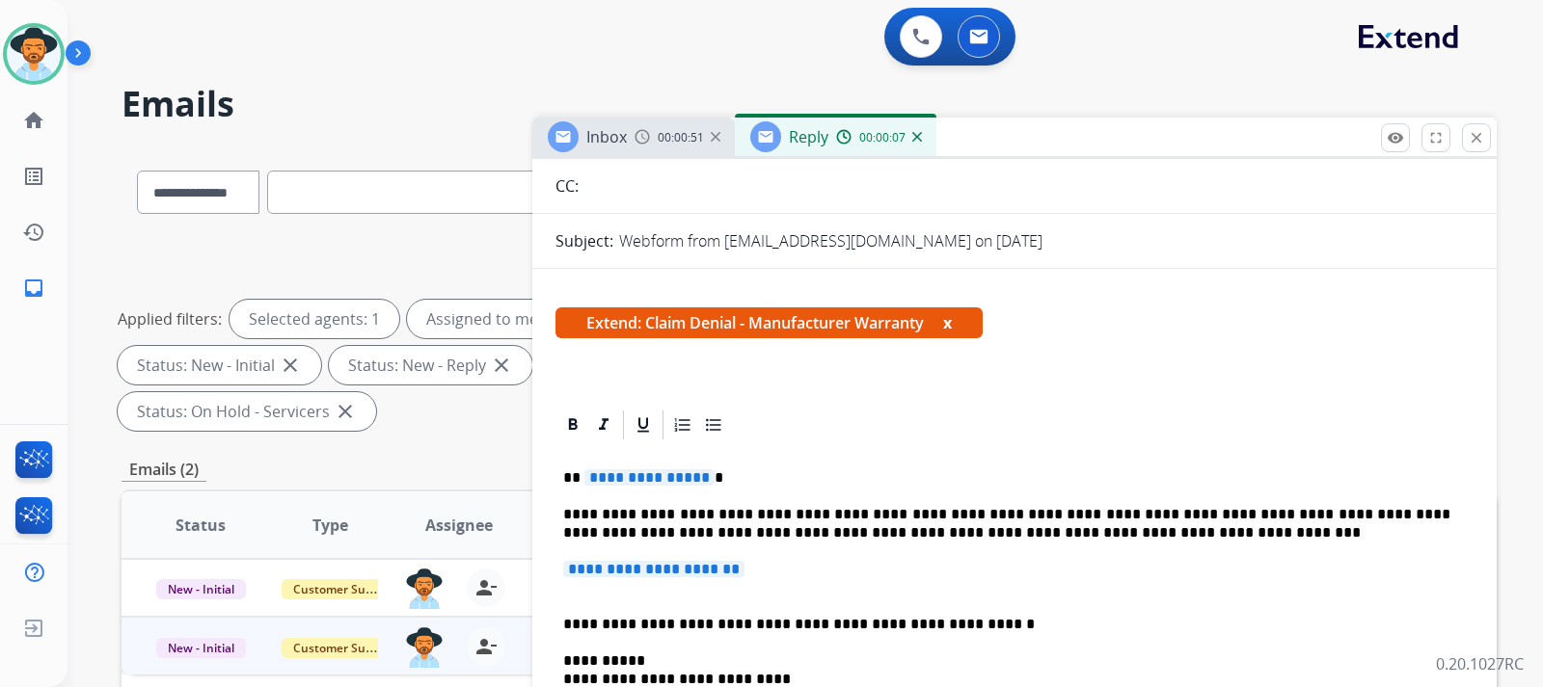
click at [775, 570] on p "**********" at bounding box center [1014, 579] width 903 height 36
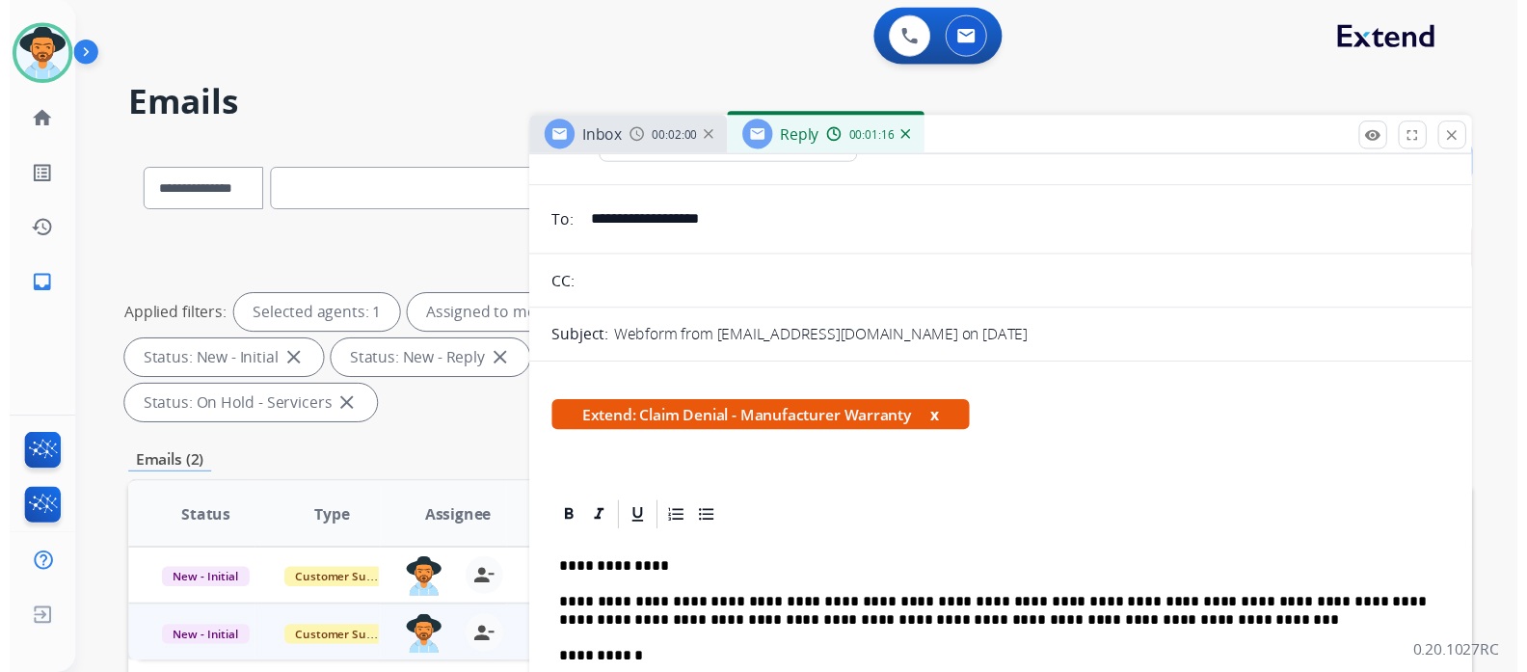
scroll to position [0, 0]
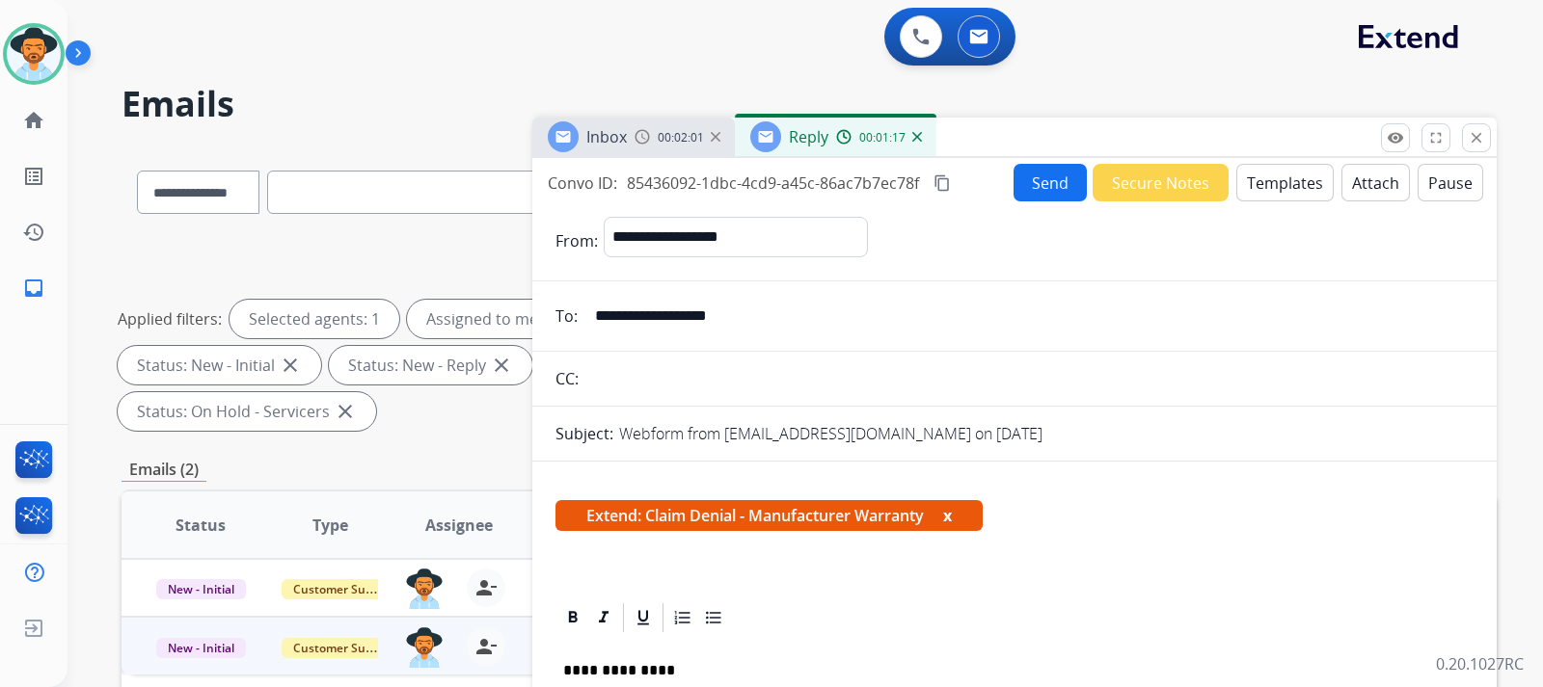
click at [1035, 184] on button "Send" at bounding box center [1049, 183] width 73 height 38
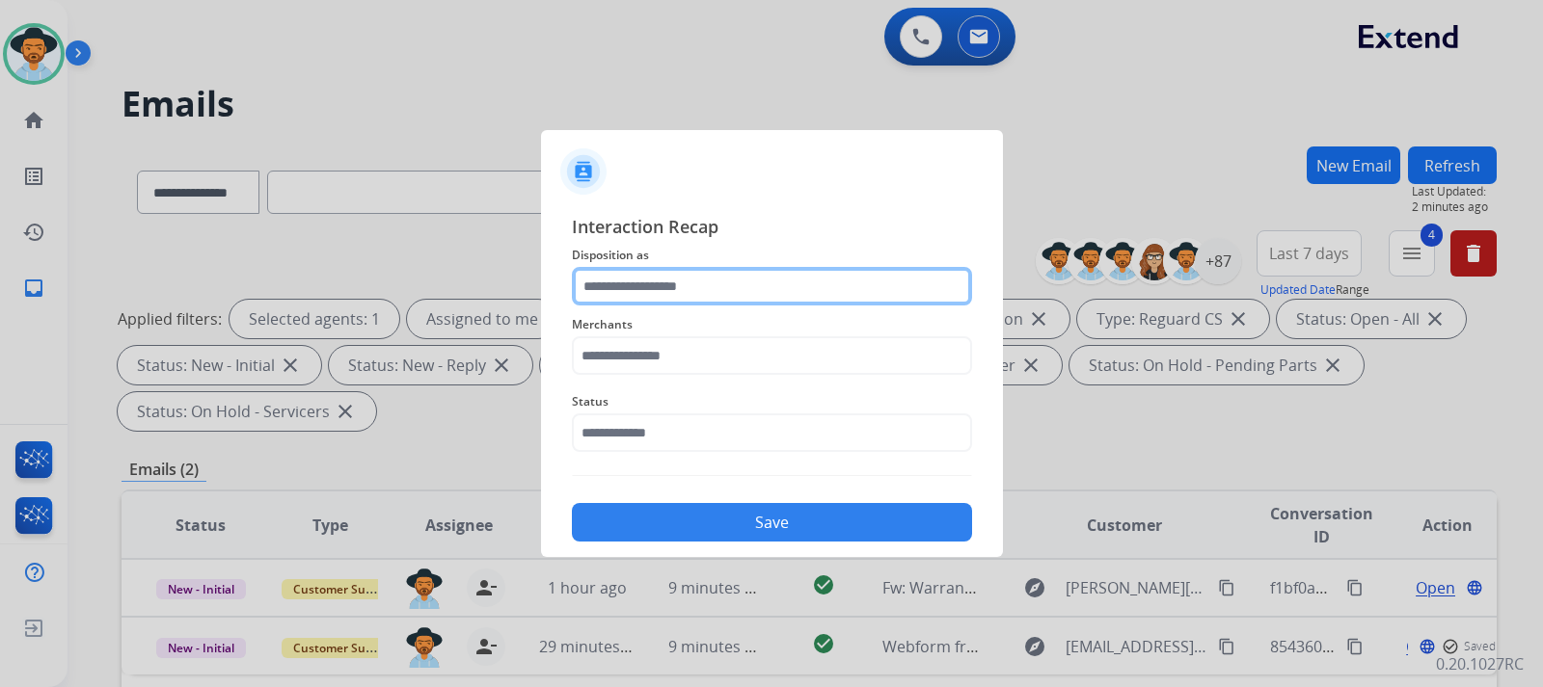
click at [751, 280] on input "text" at bounding box center [772, 286] width 400 height 39
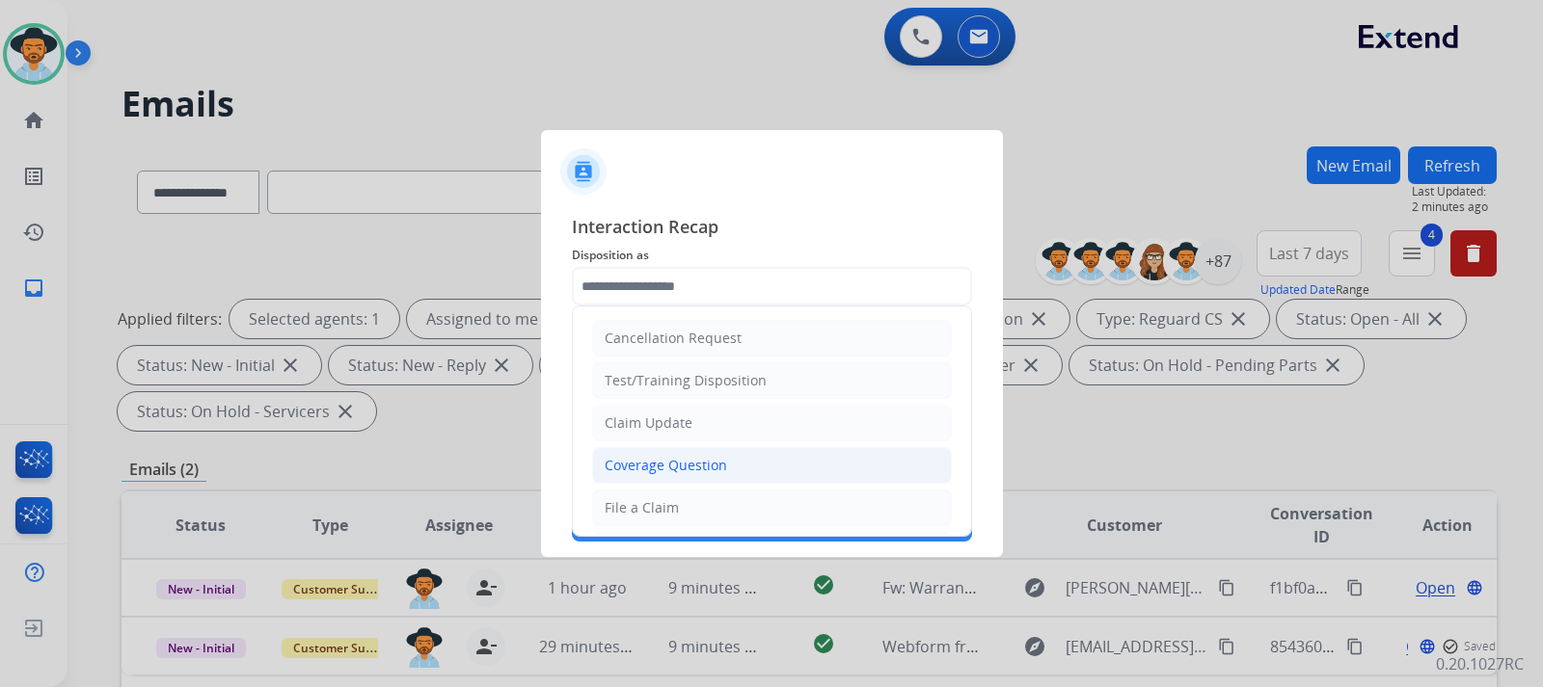
click at [685, 470] on div "Coverage Question" at bounding box center [666, 465] width 122 height 19
type input "**********"
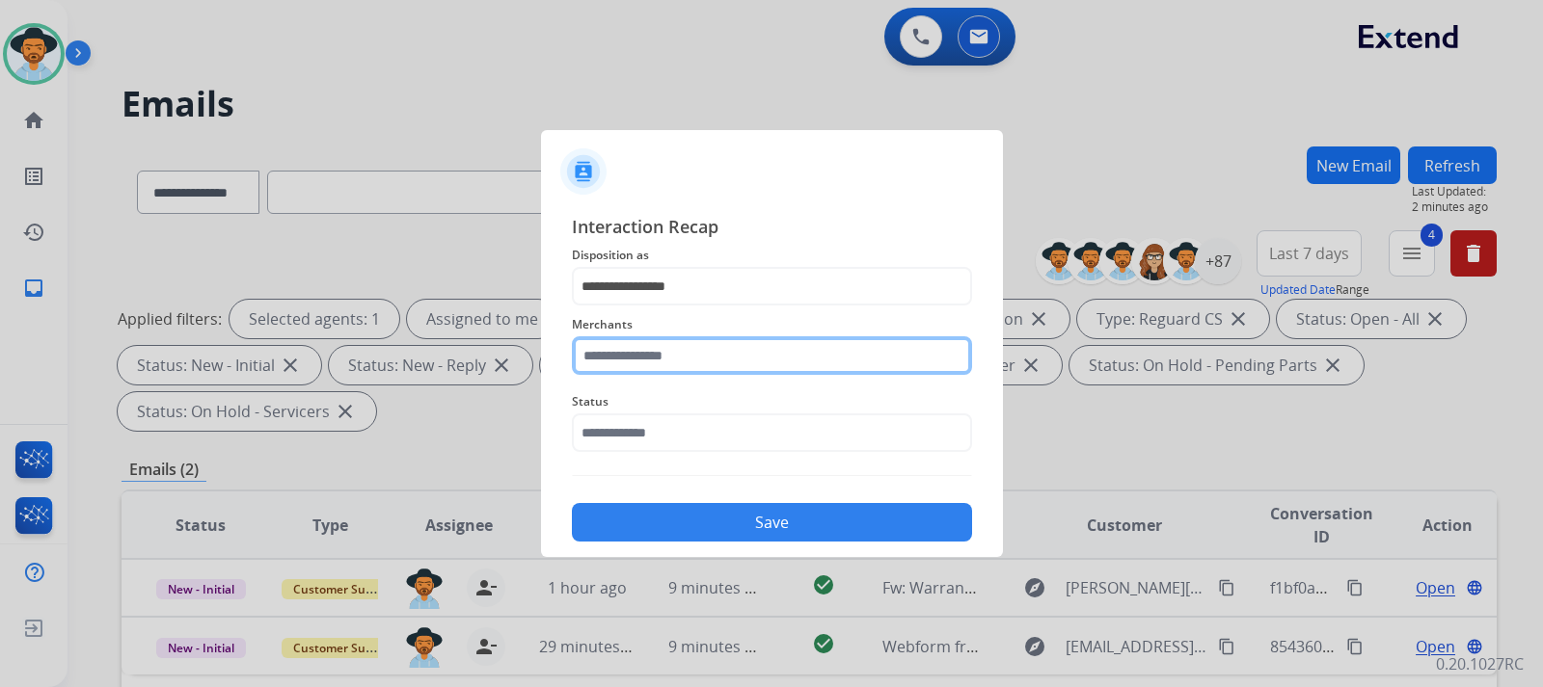
click at [676, 363] on input "text" at bounding box center [772, 356] width 400 height 39
click at [639, 358] on input "text" at bounding box center [772, 356] width 400 height 39
type input "*"
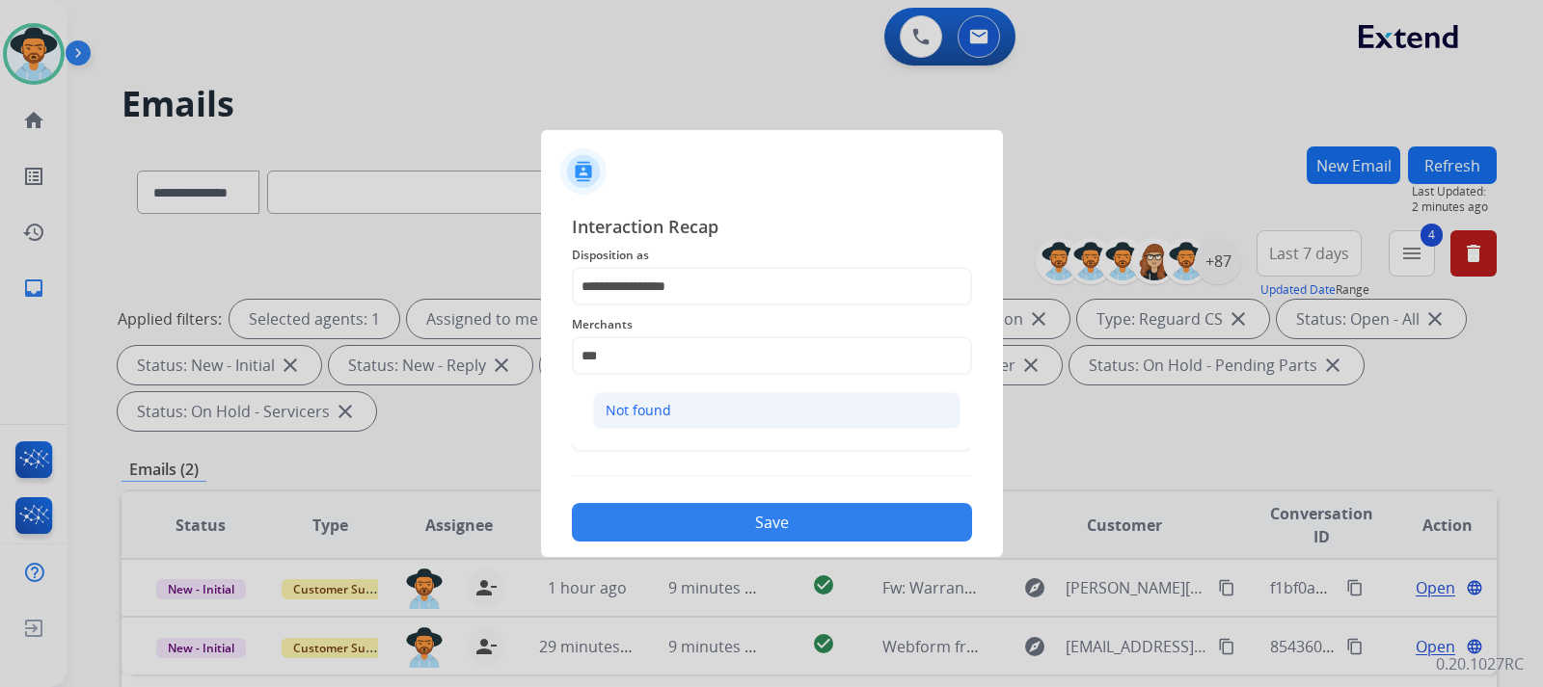
click at [655, 424] on li "Not found" at bounding box center [776, 410] width 367 height 37
type input "*********"
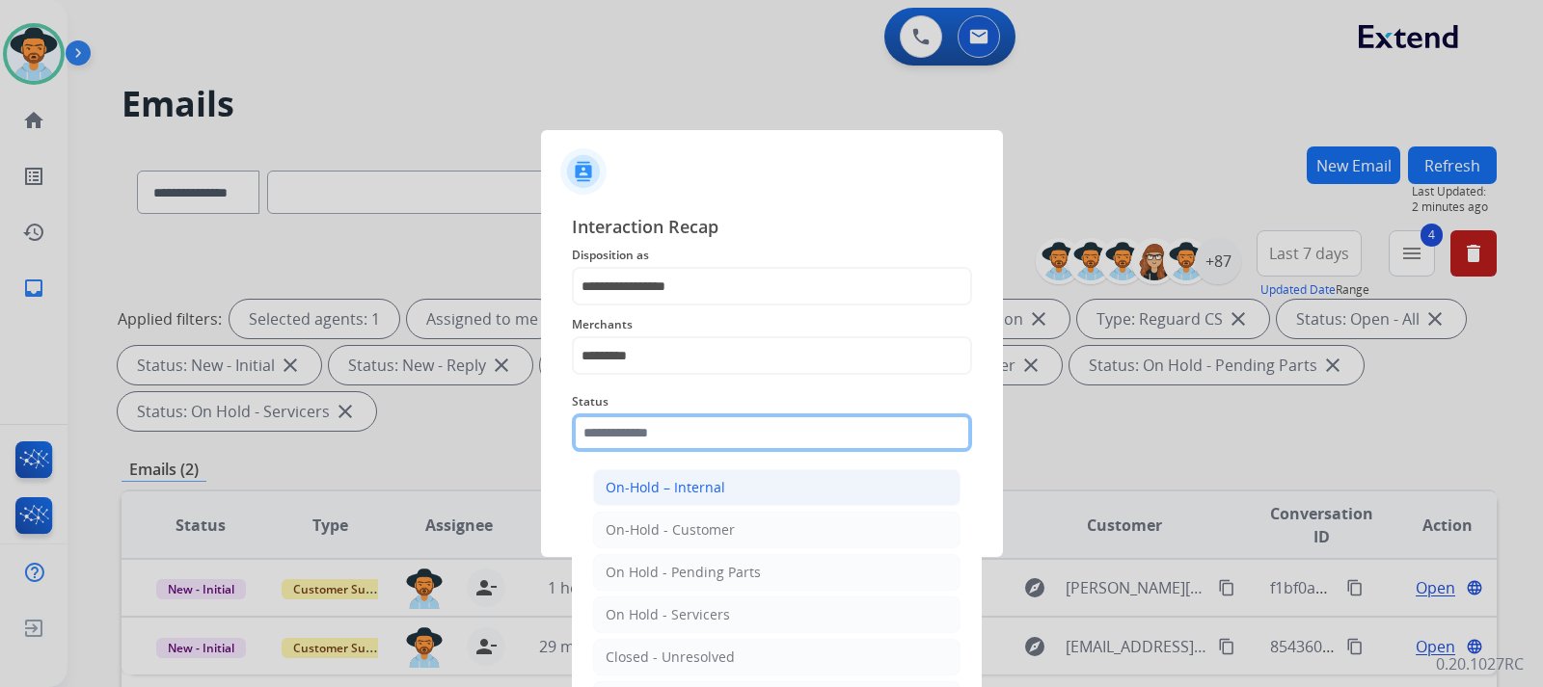
drag, startPoint x: 657, startPoint y: 440, endPoint x: 687, endPoint y: 477, distance: 48.6
click at [655, 442] on input "text" at bounding box center [772, 433] width 400 height 39
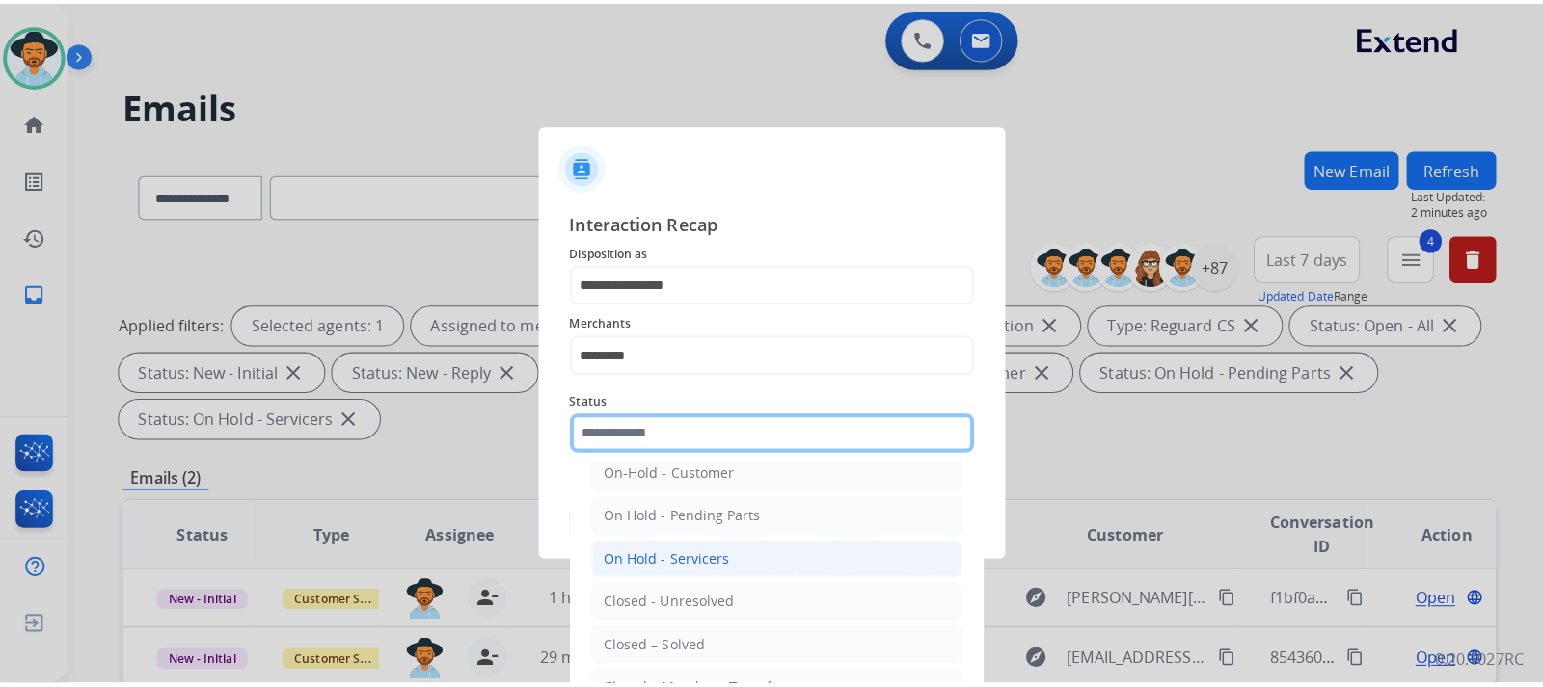
scroll to position [116, 0]
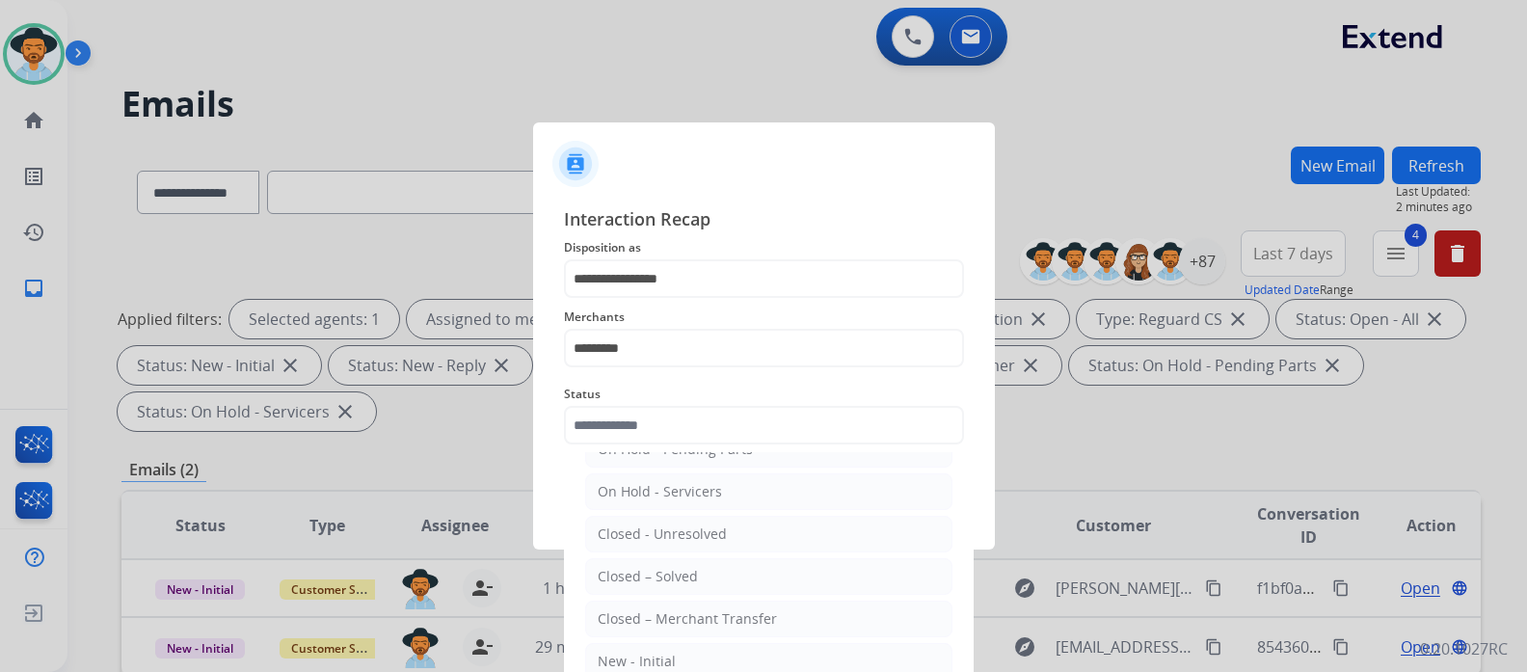
click at [652, 555] on ul "On-Hold – Internal On-Hold - Customer On Hold - Pending Parts On Hold - Service…" at bounding box center [769, 539] width 379 height 405
click at [652, 570] on div "Closed – Solved" at bounding box center [648, 576] width 100 height 19
type input "**********"
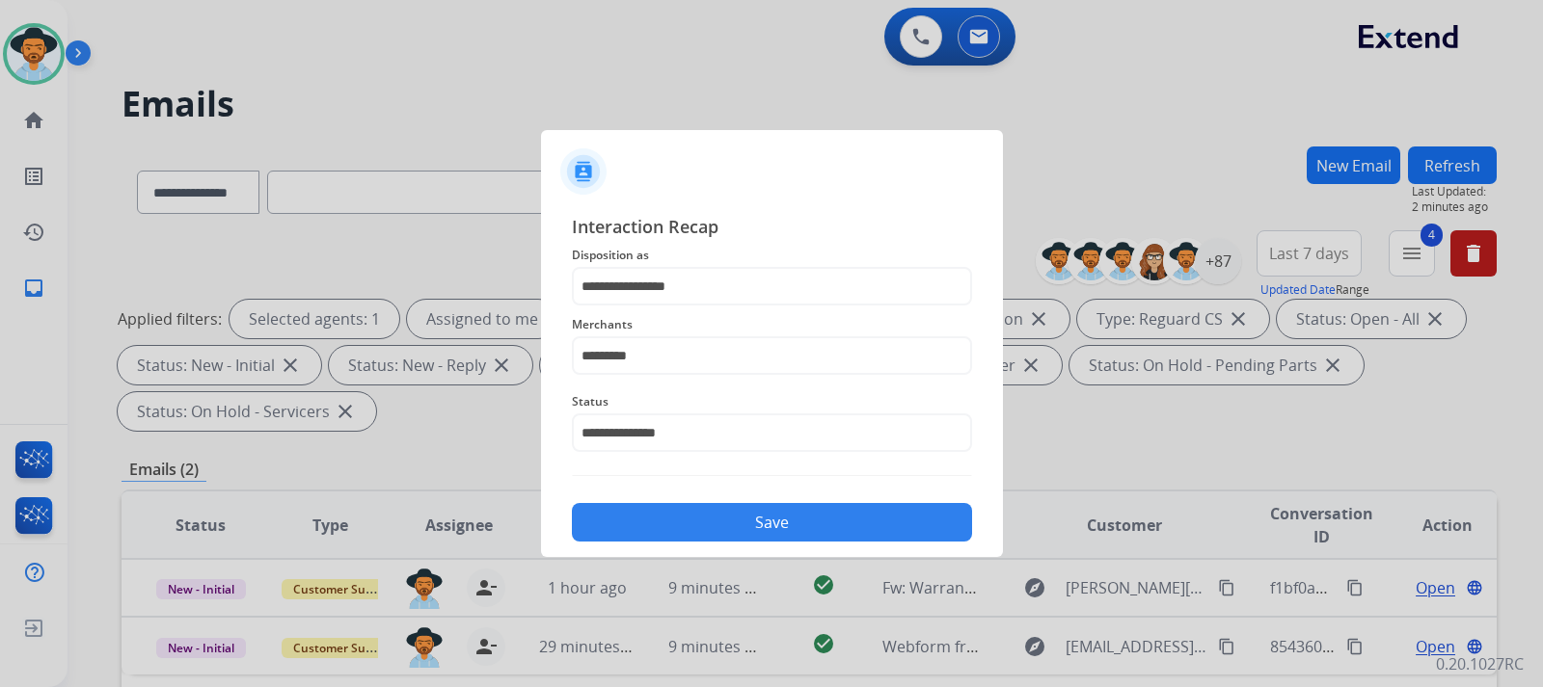
click at [682, 503] on div "Save" at bounding box center [772, 517] width 400 height 50
click at [723, 509] on button "Save" at bounding box center [772, 522] width 400 height 39
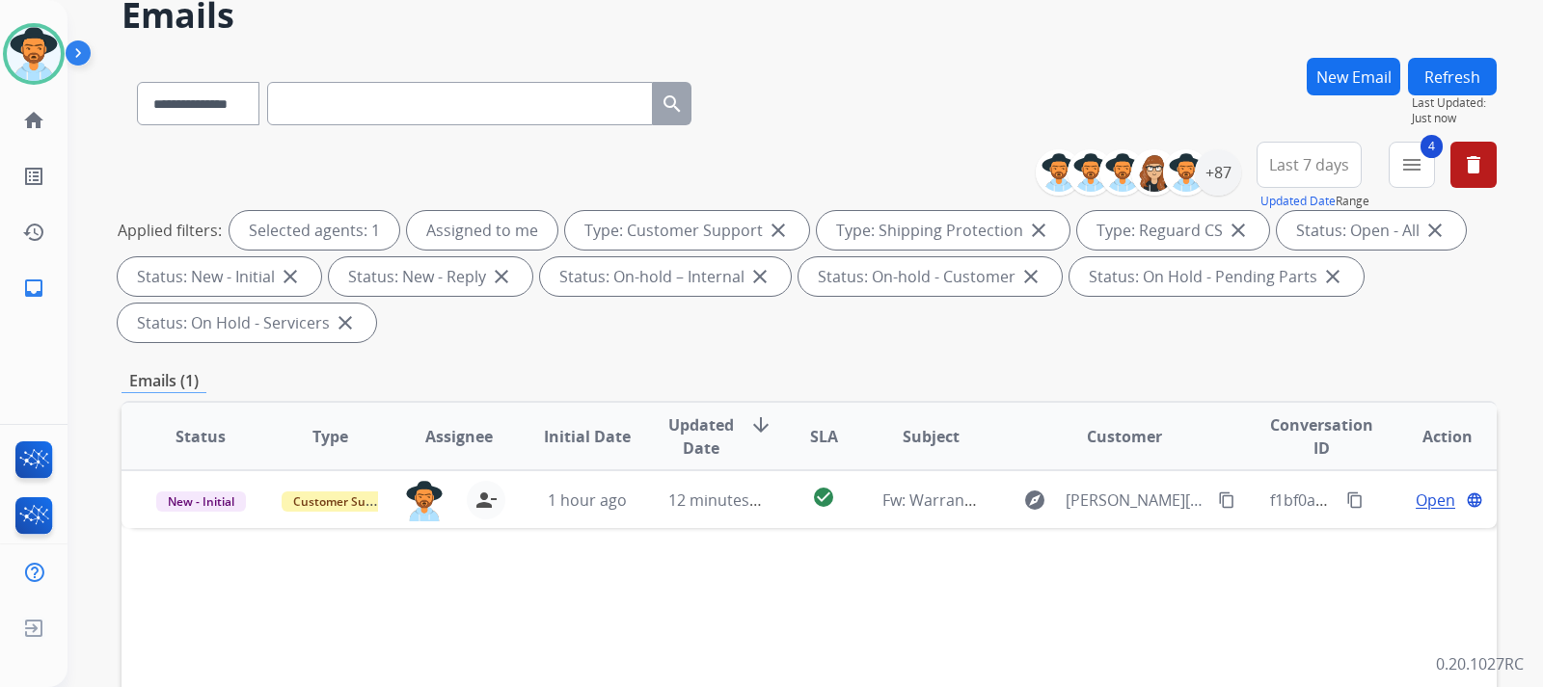
scroll to position [193, 0]
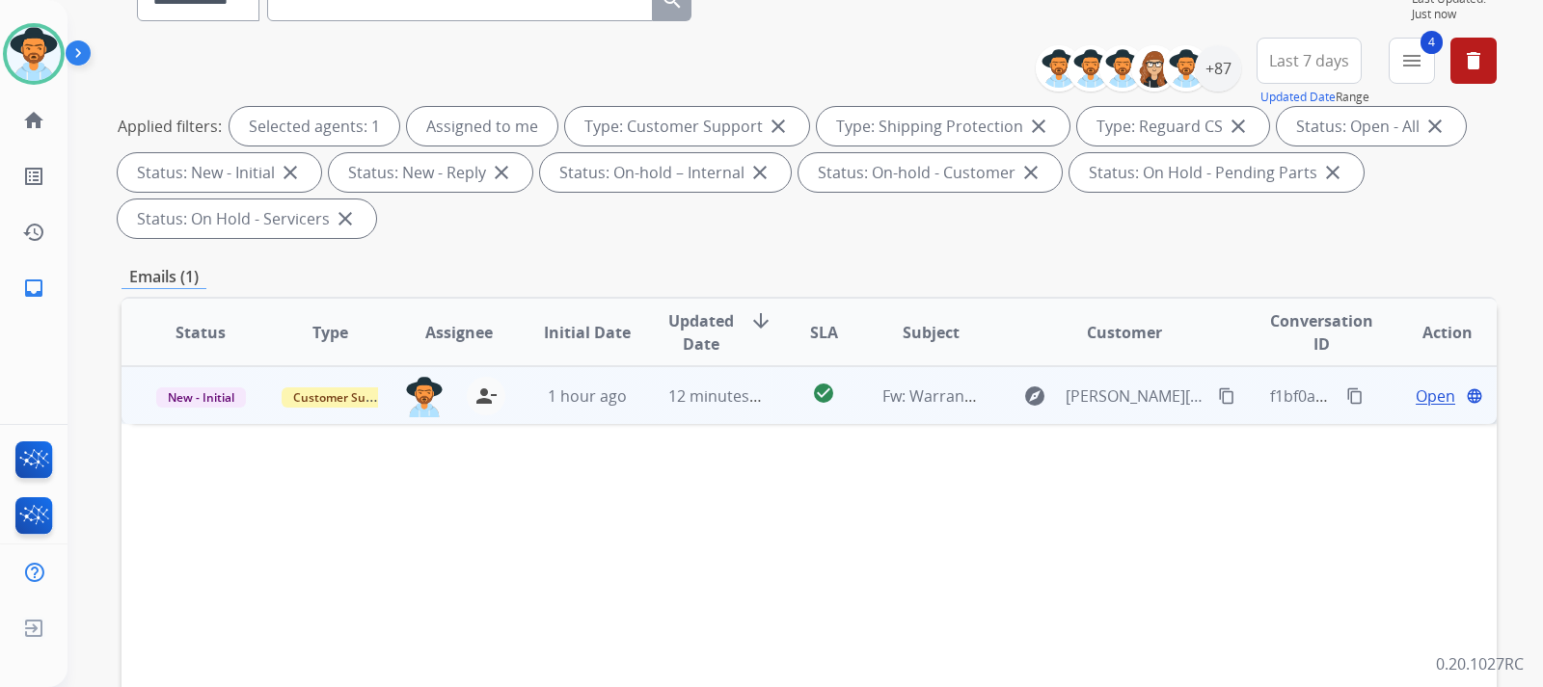
click at [1415, 403] on span "Open" at bounding box center [1435, 396] width 40 height 23
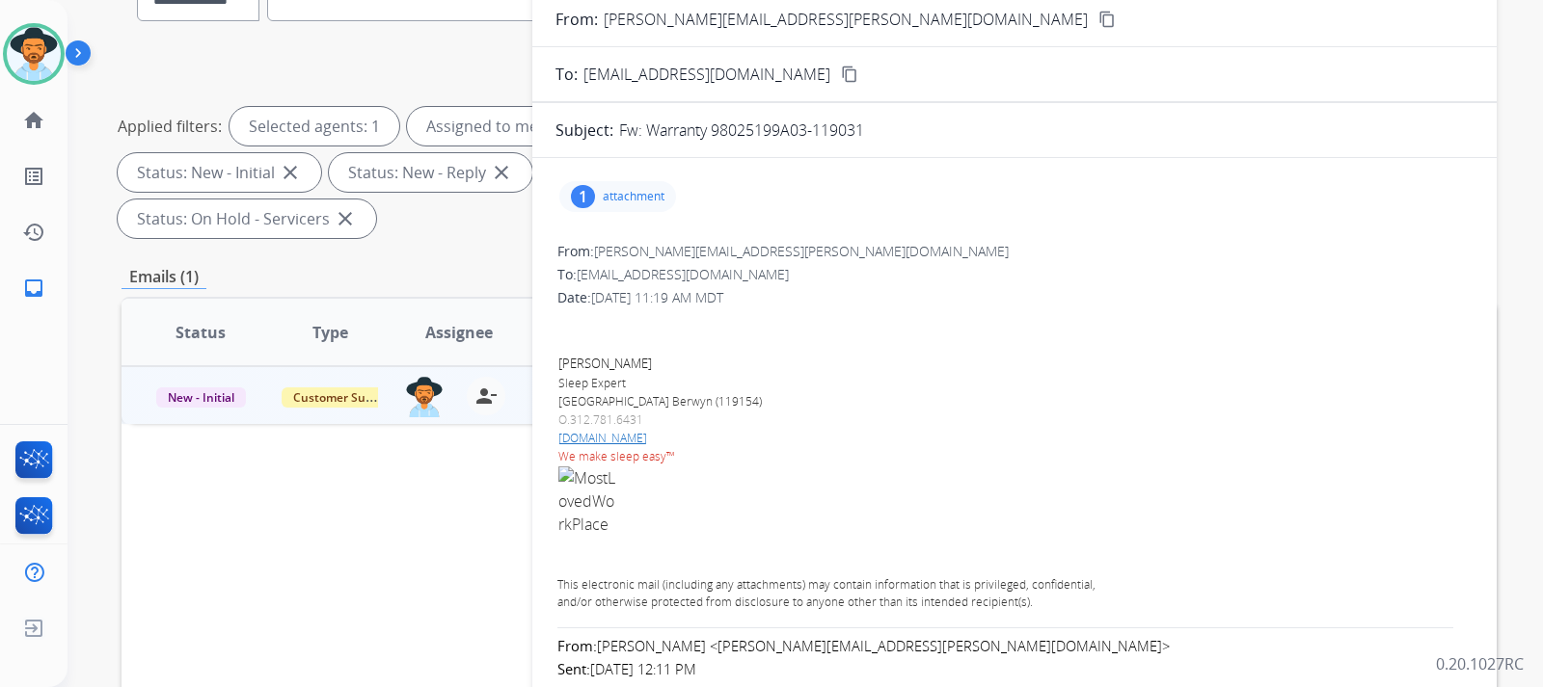
scroll to position [0, 0]
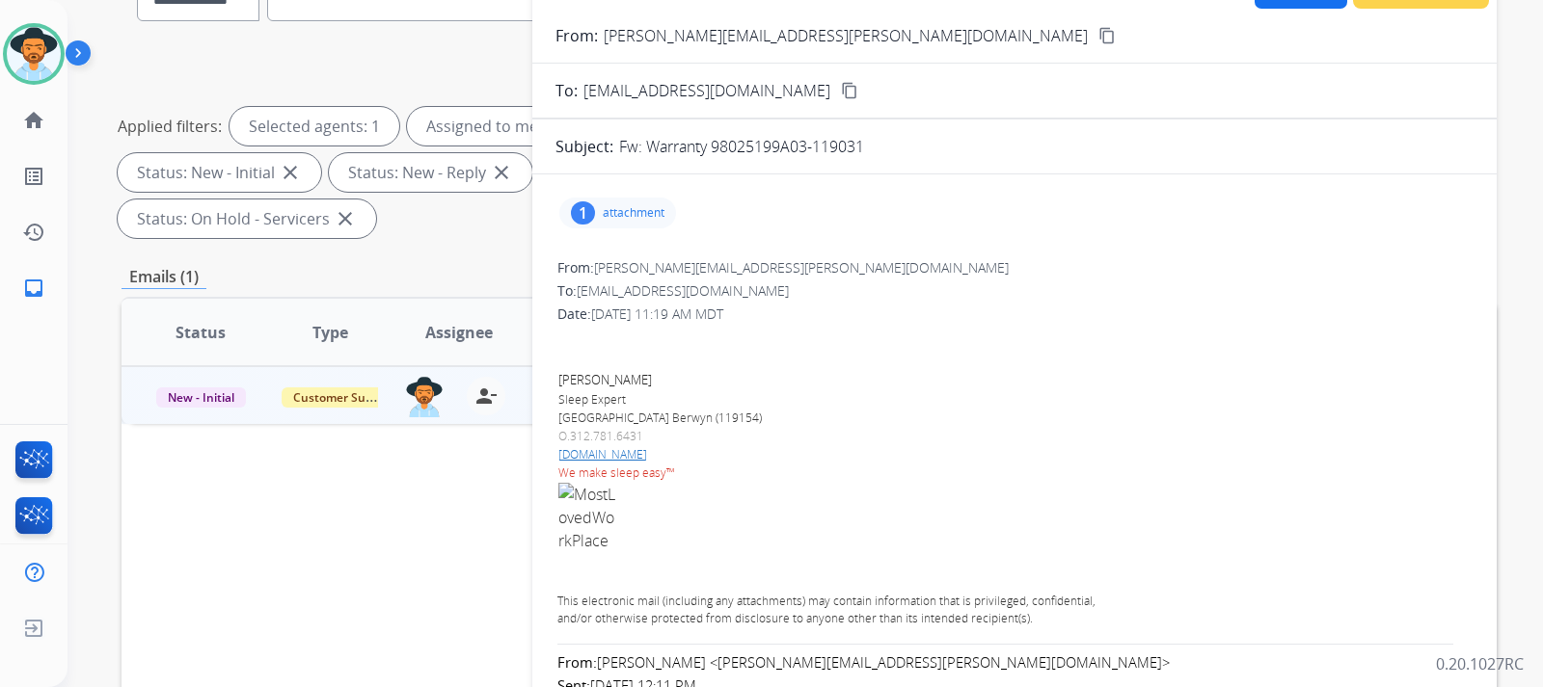
click at [637, 206] on p "attachment" at bounding box center [634, 212] width 62 height 15
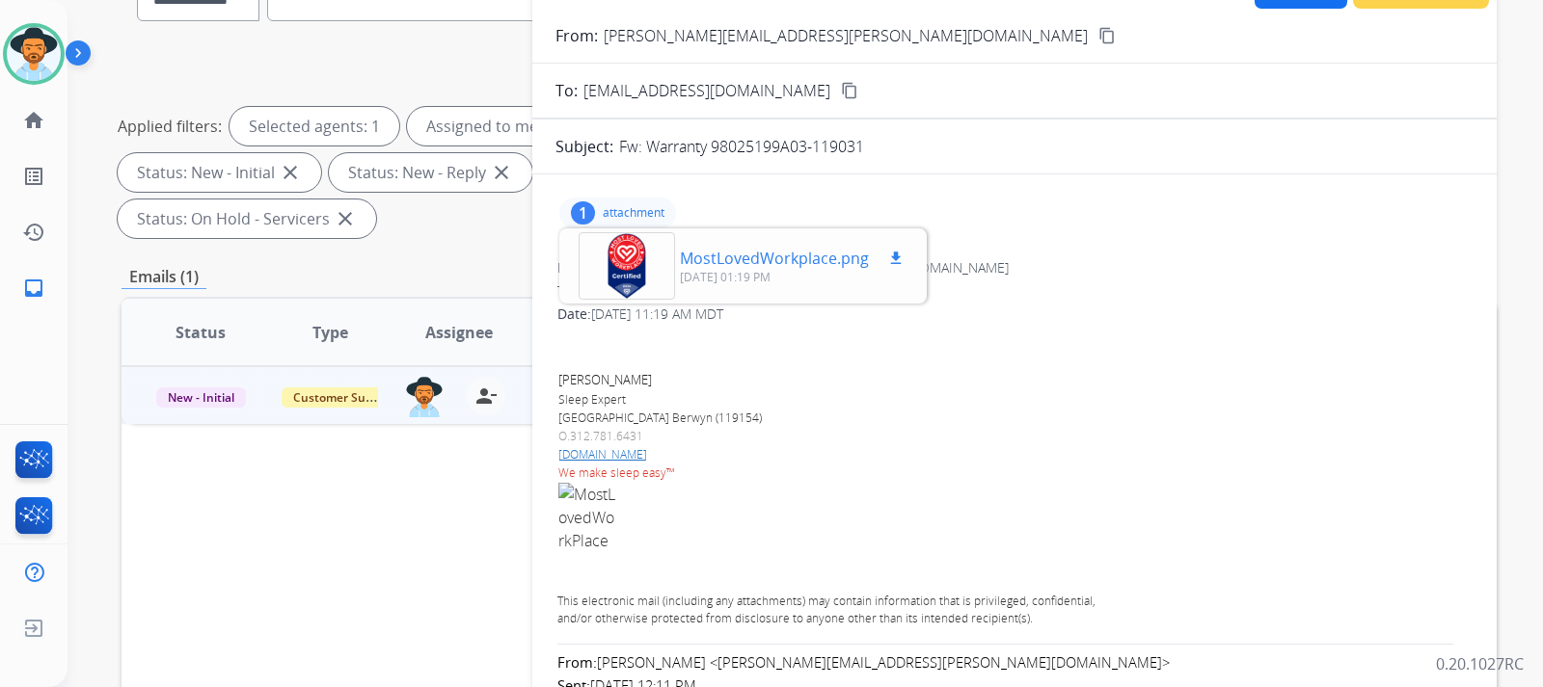
click at [712, 246] on div "MostLovedWorkplace.png download [DATE] 01:19 PM" at bounding box center [743, 265] width 360 height 67
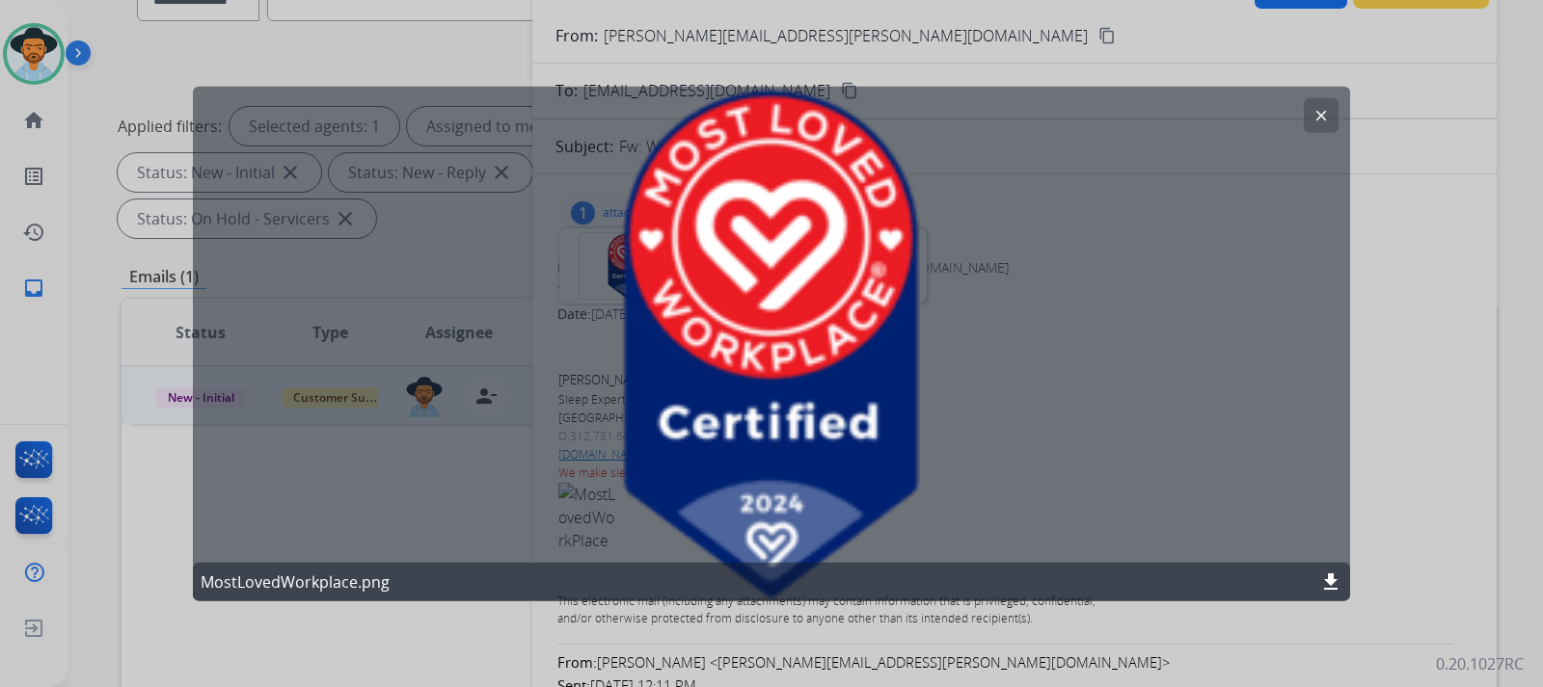
click at [1328, 117] on mat-icon "clear" at bounding box center [1320, 114] width 17 height 17
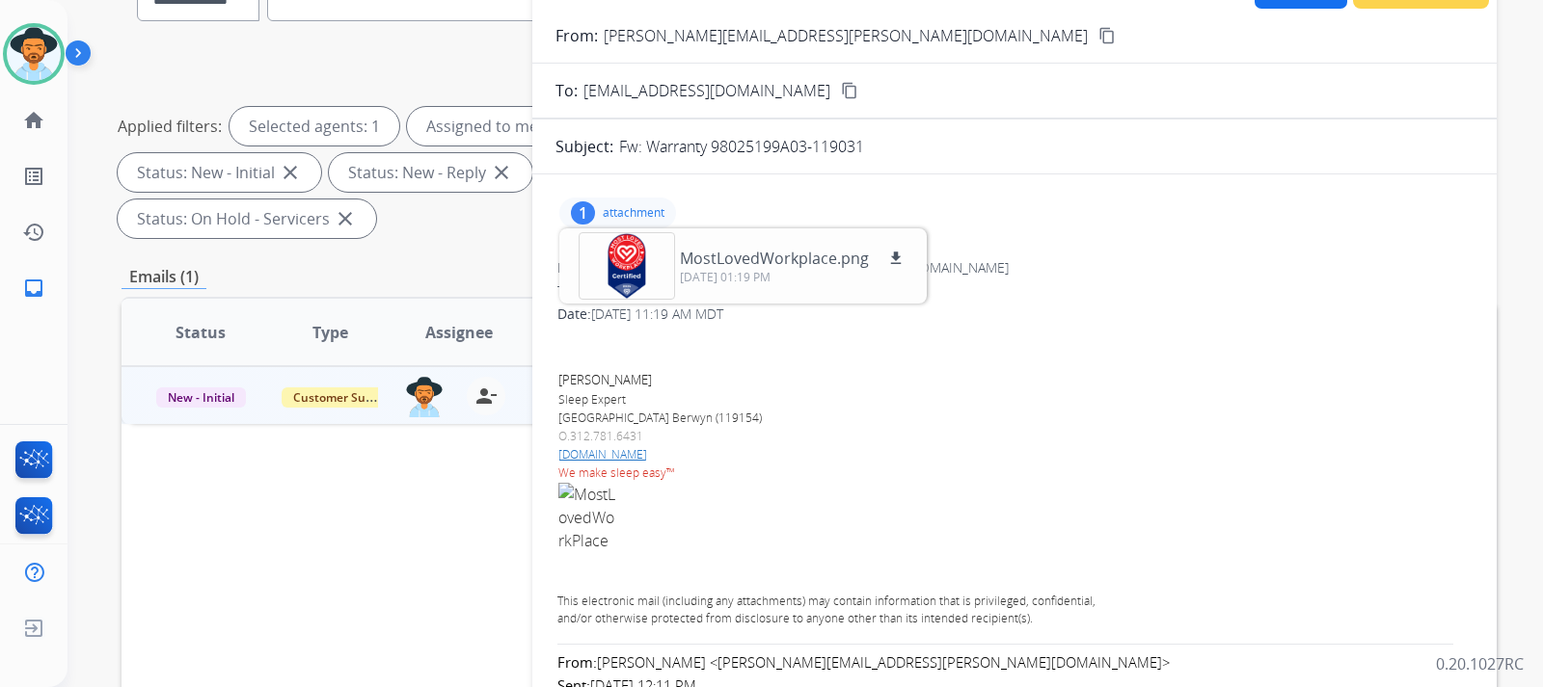
click at [1264, 293] on div "To: [EMAIL_ADDRESS][DOMAIN_NAME]" at bounding box center [1014, 291] width 914 height 19
click at [612, 200] on div "1 attachment MostLovedWorkplace.png download [DATE] 01:19 PM" at bounding box center [617, 213] width 117 height 31
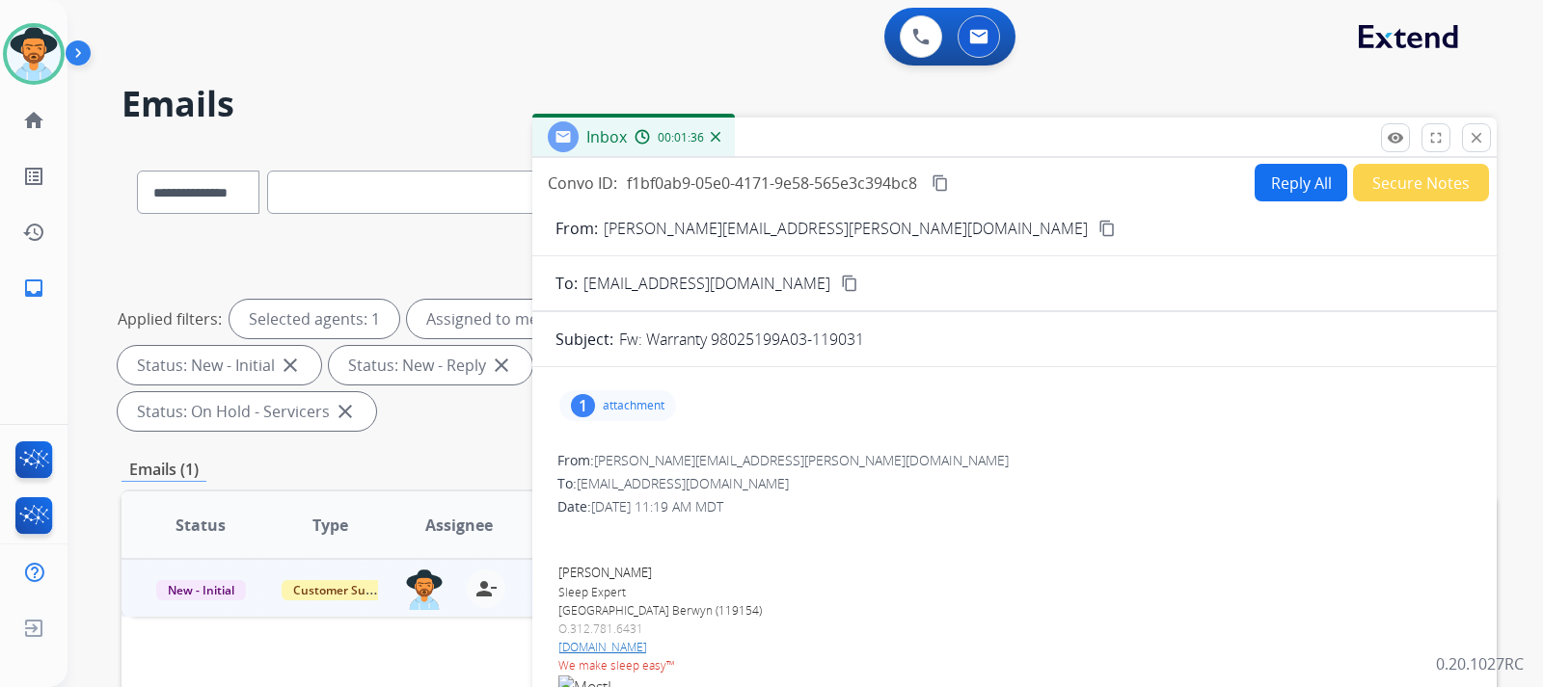
click at [1281, 185] on button "Reply All" at bounding box center [1300, 183] width 93 height 38
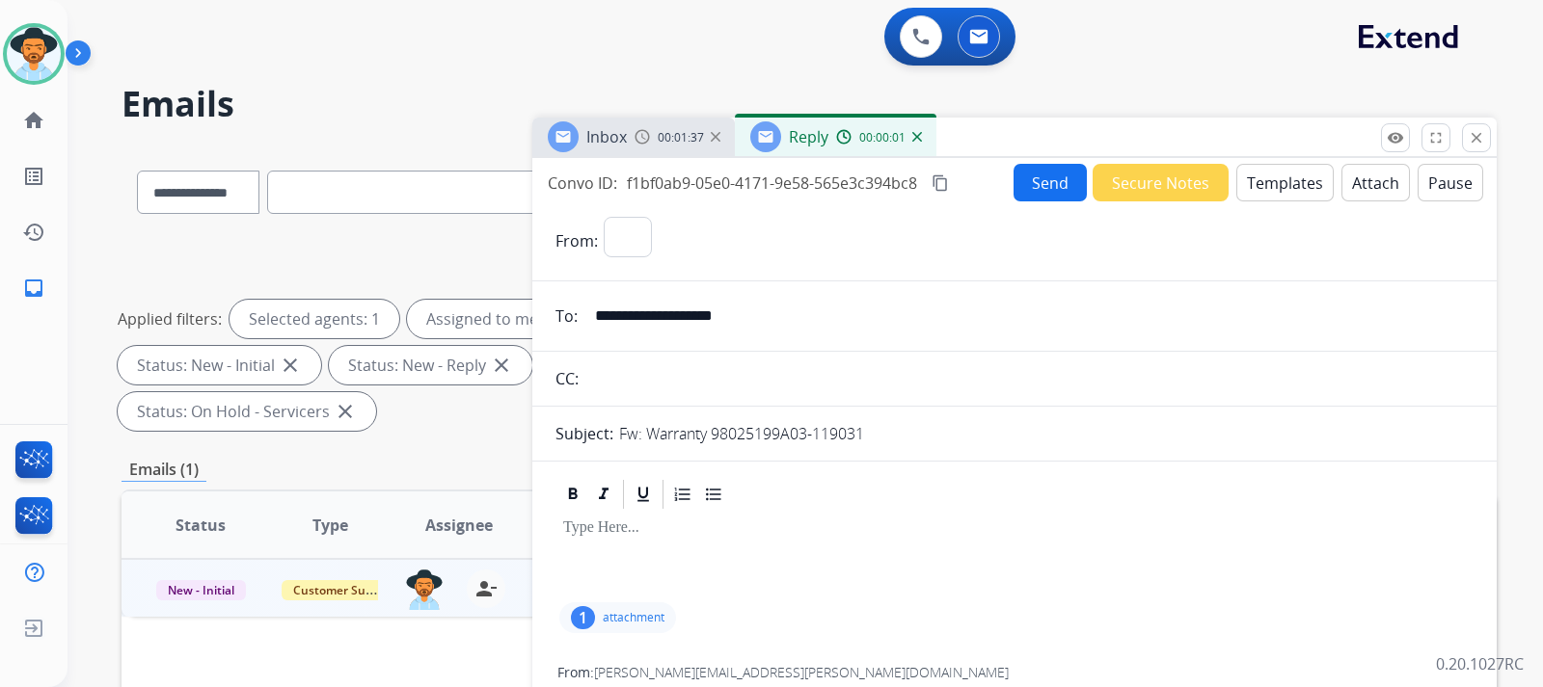
select select "**********"
click at [1266, 186] on button "Templates" at bounding box center [1284, 183] width 97 height 38
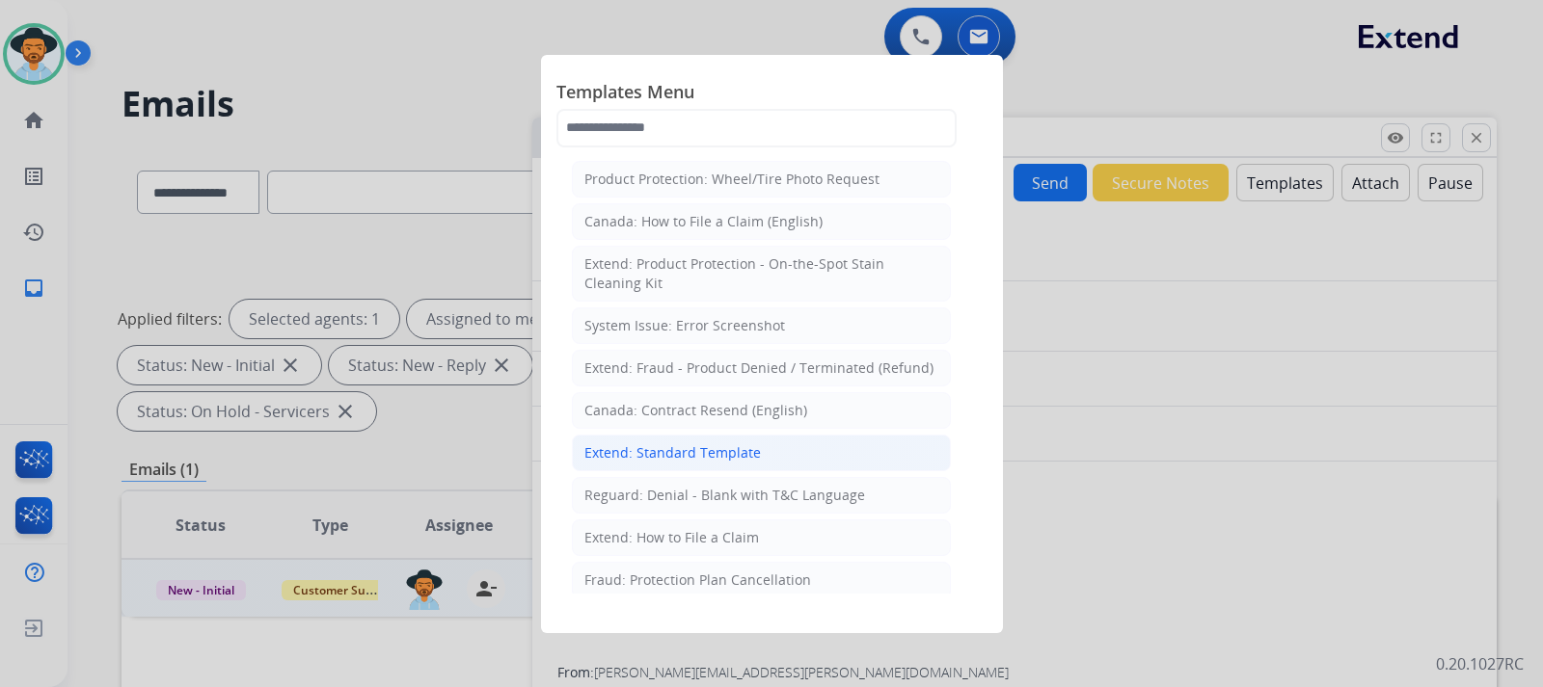
click at [670, 451] on div "Extend: Standard Template" at bounding box center [672, 453] width 176 height 19
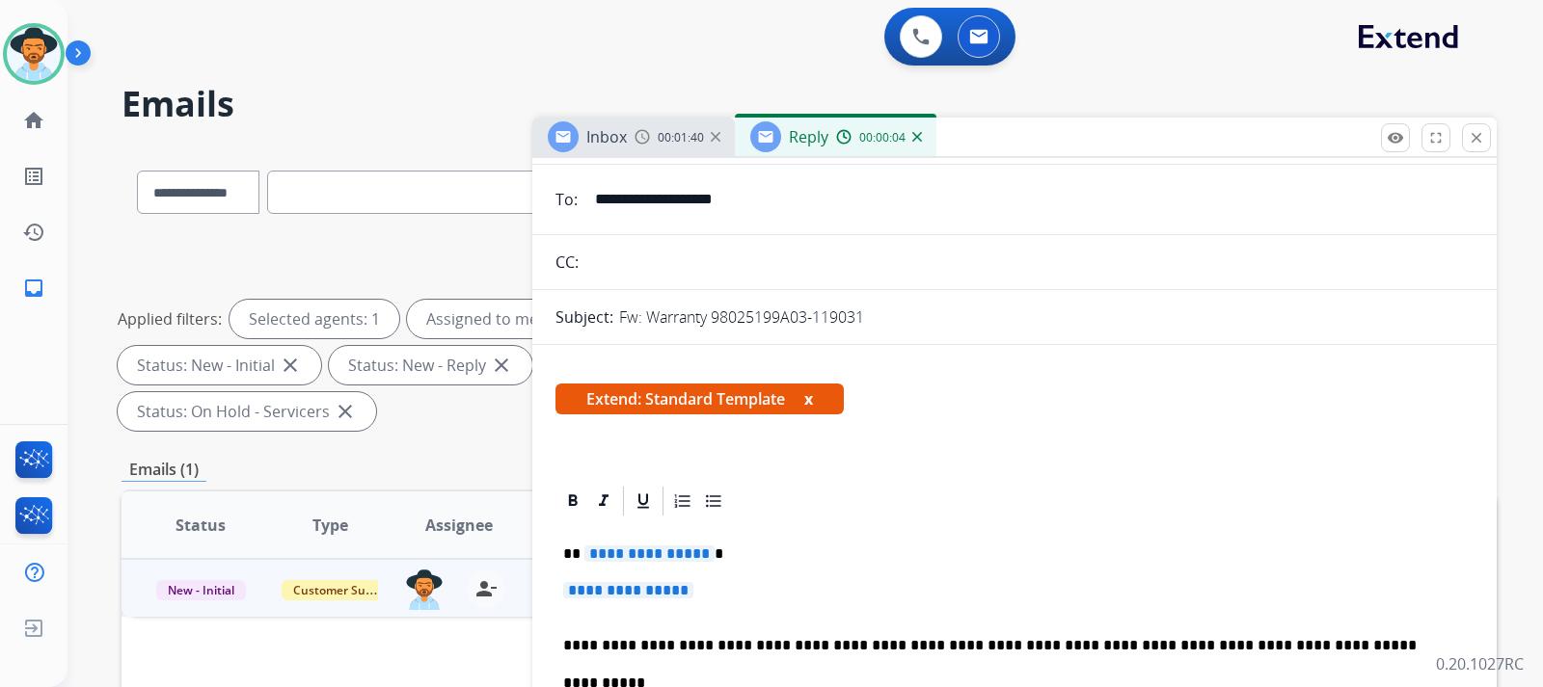
scroll to position [193, 0]
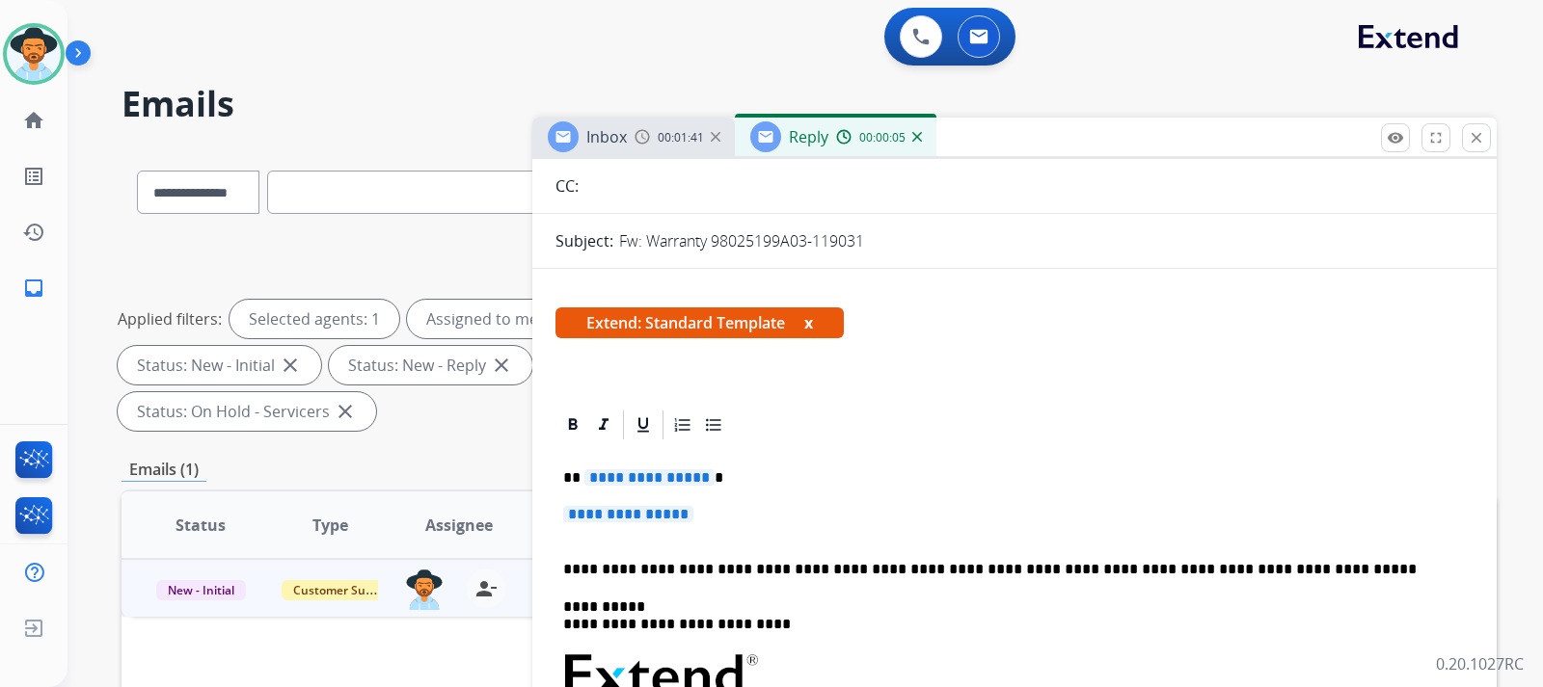
click at [740, 518] on p "**********" at bounding box center [1014, 524] width 903 height 36
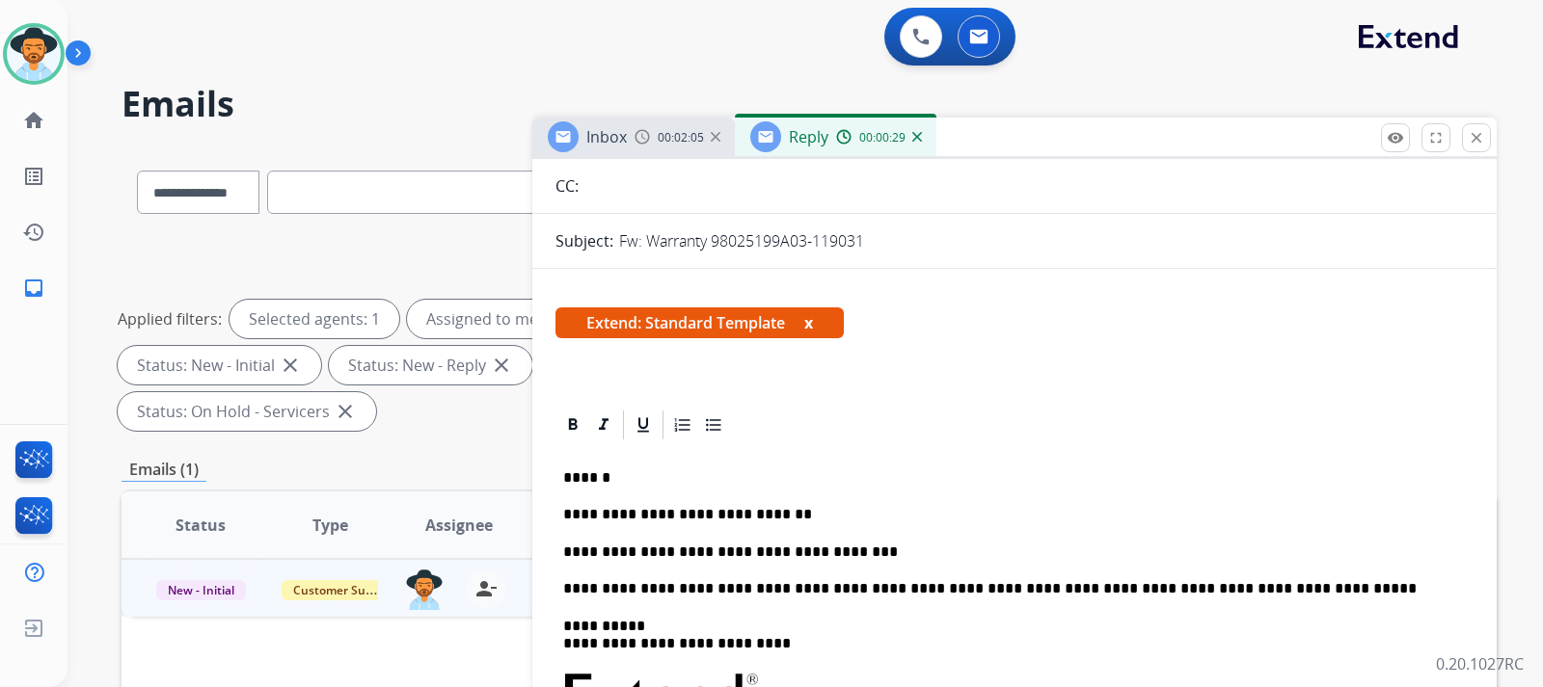
click at [889, 553] on p "**********" at bounding box center [1006, 552] width 887 height 17
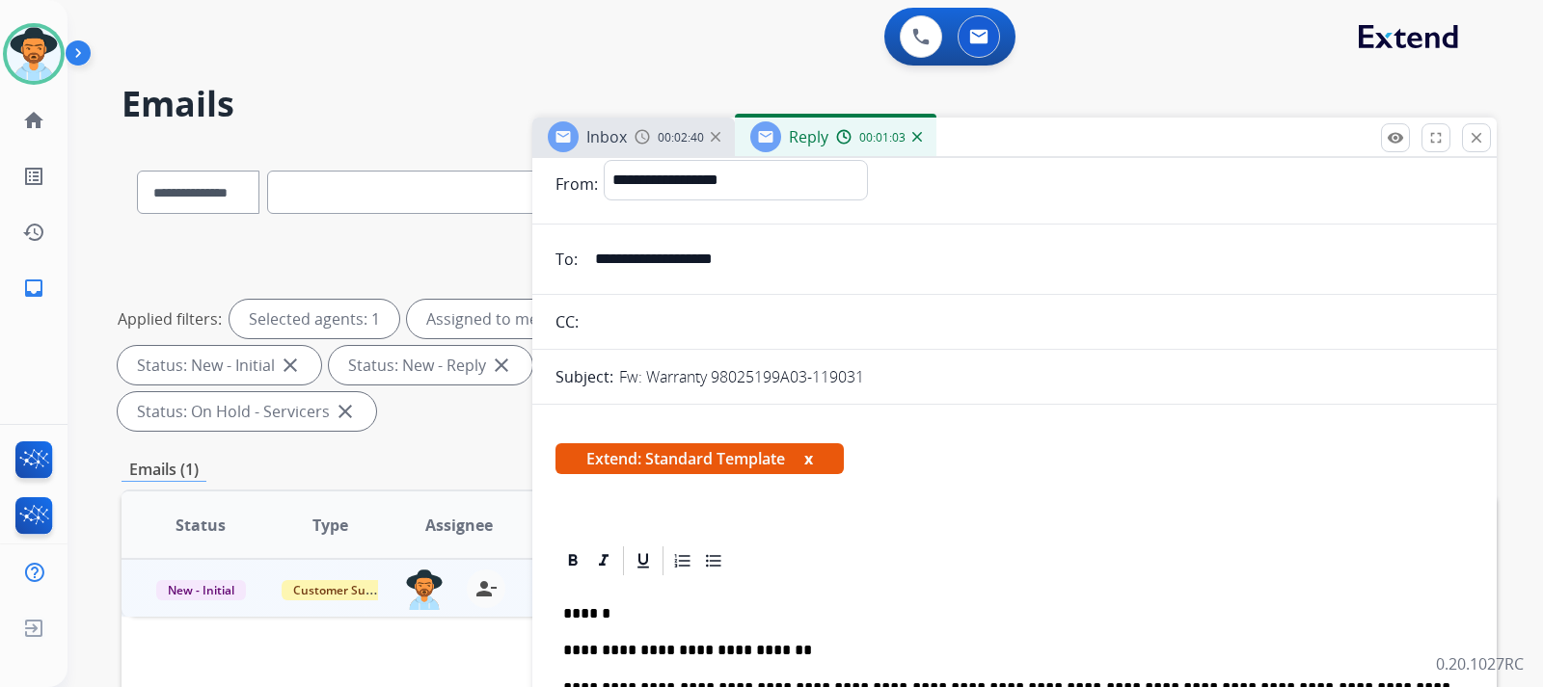
scroll to position [0, 0]
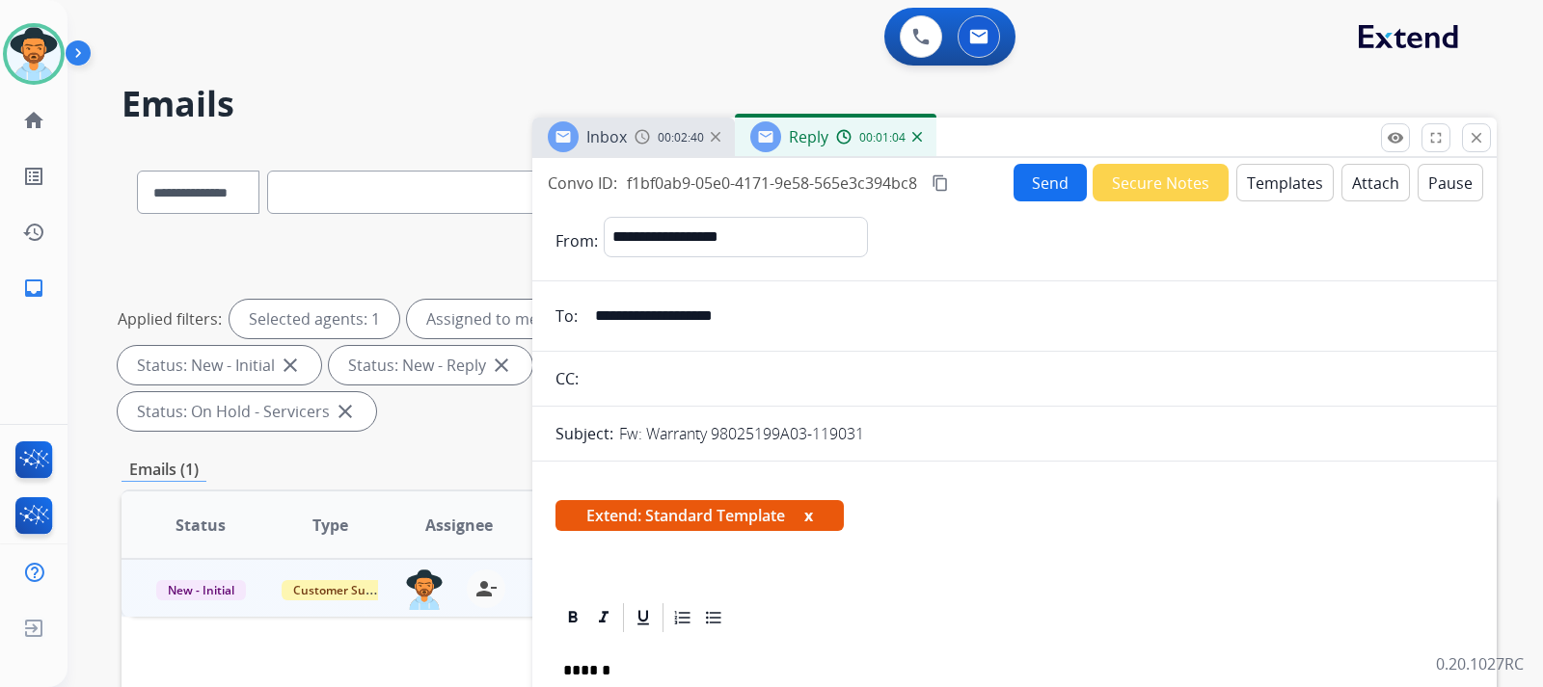
click at [1050, 195] on button "Send" at bounding box center [1049, 183] width 73 height 38
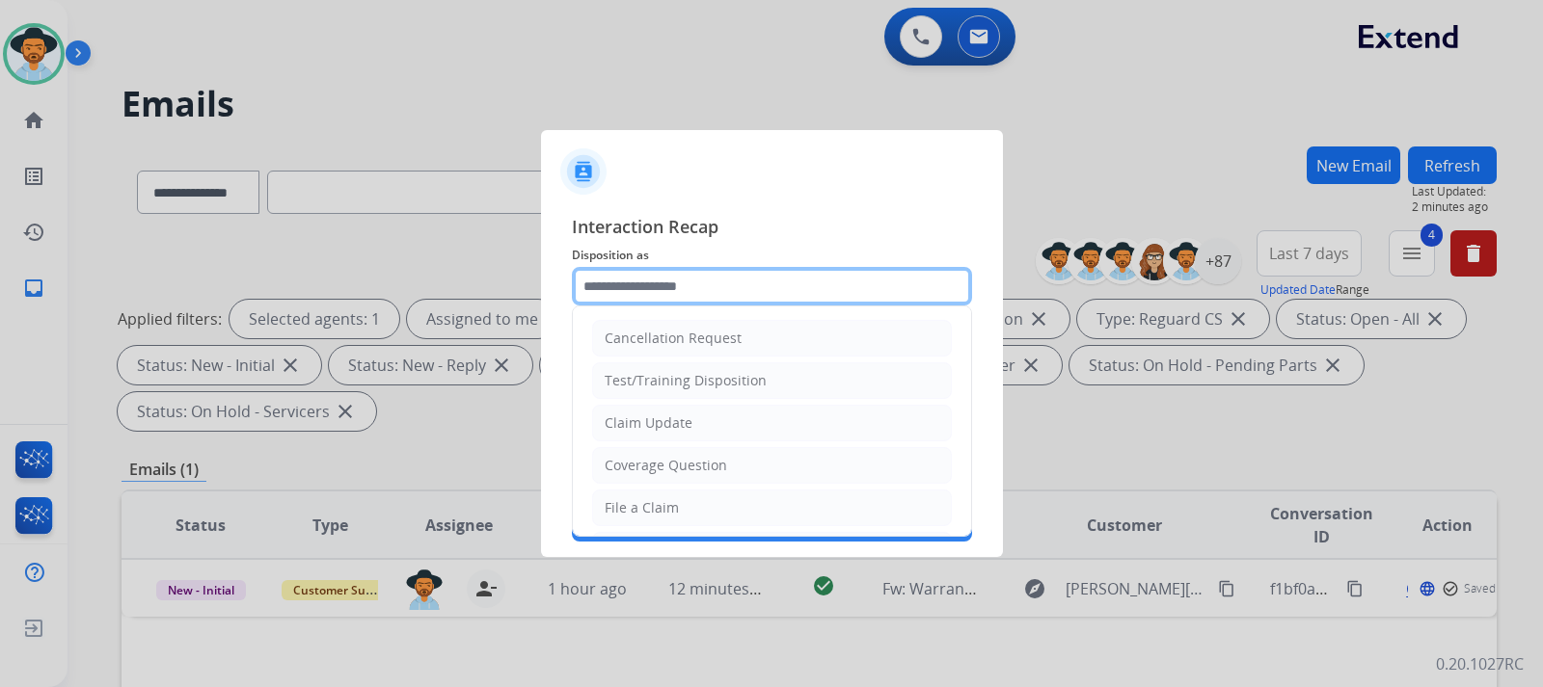
click at [701, 301] on input "text" at bounding box center [772, 286] width 400 height 39
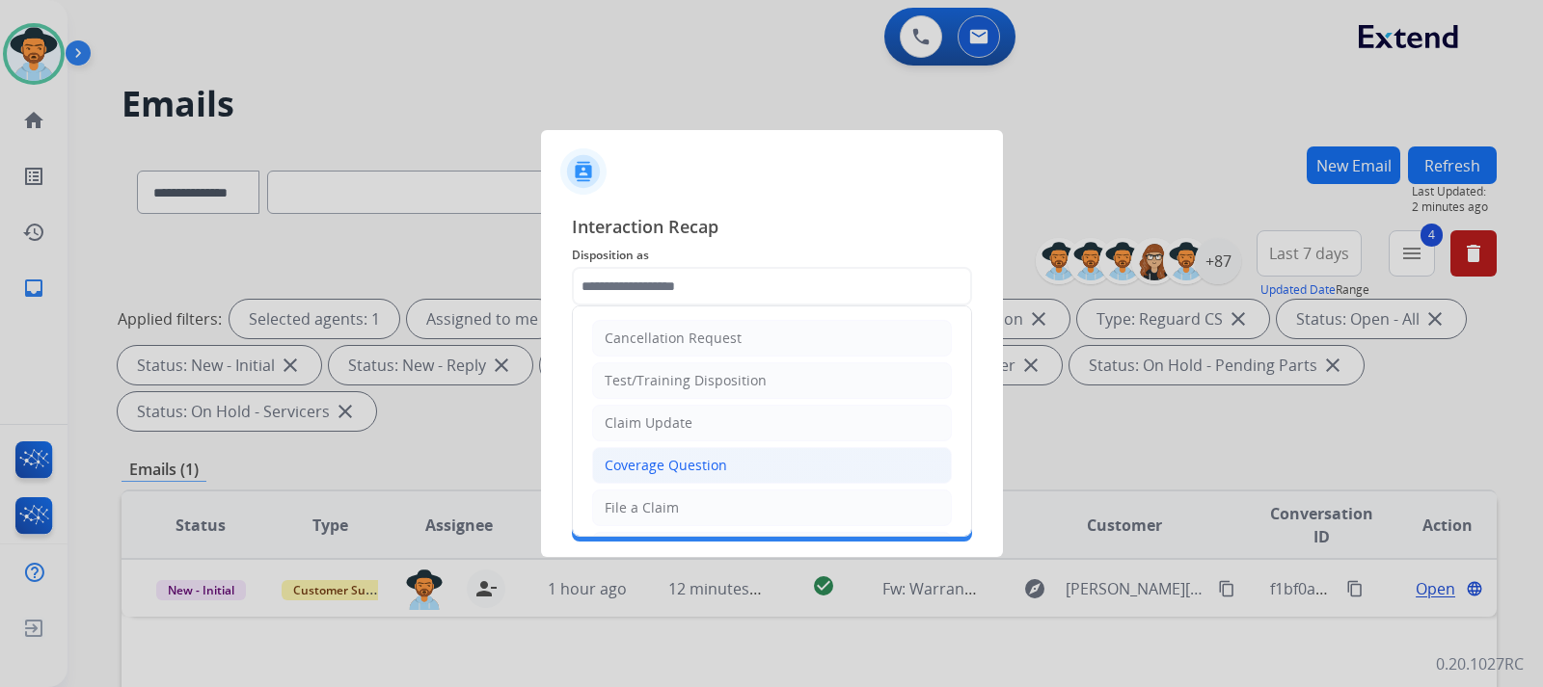
click at [704, 475] on div "Coverage Question" at bounding box center [666, 465] width 122 height 19
type input "**********"
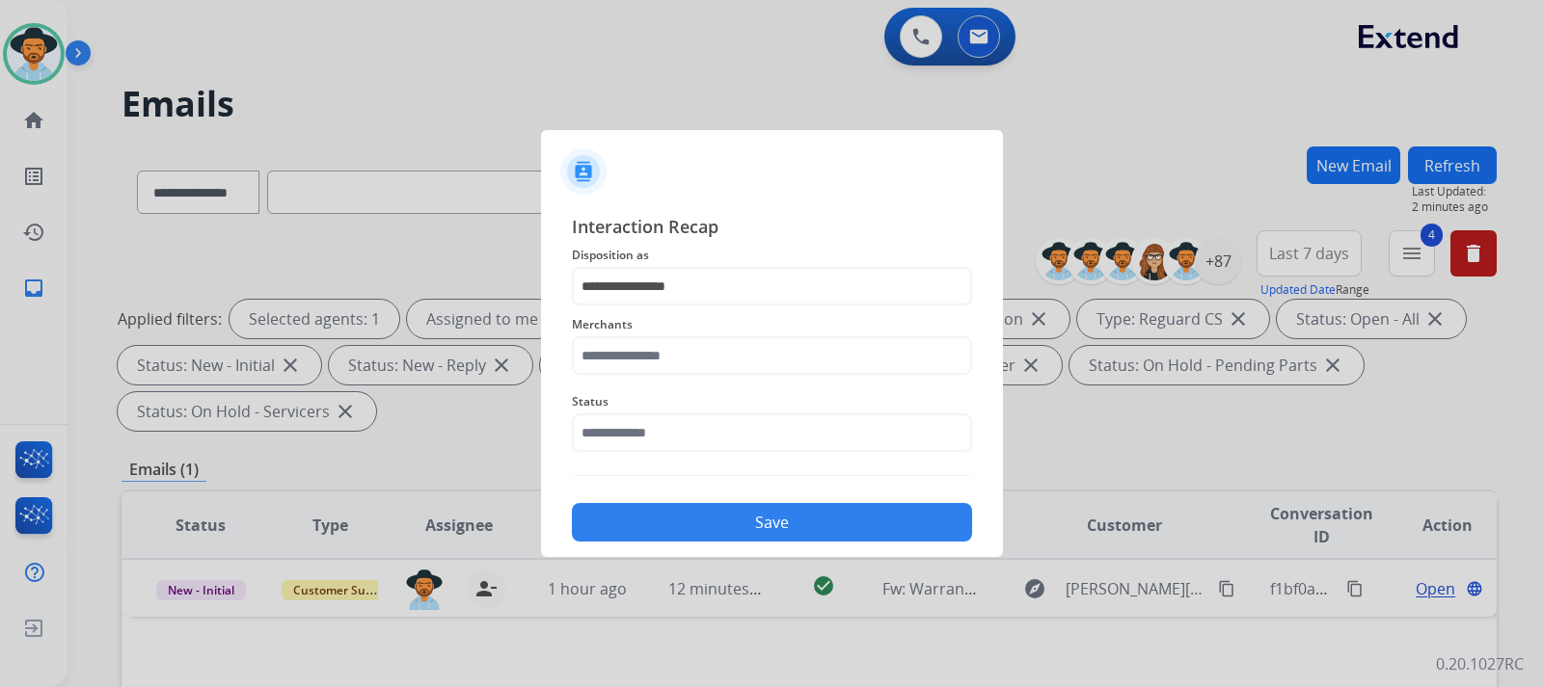
click at [705, 377] on div "Merchants" at bounding box center [772, 344] width 400 height 77
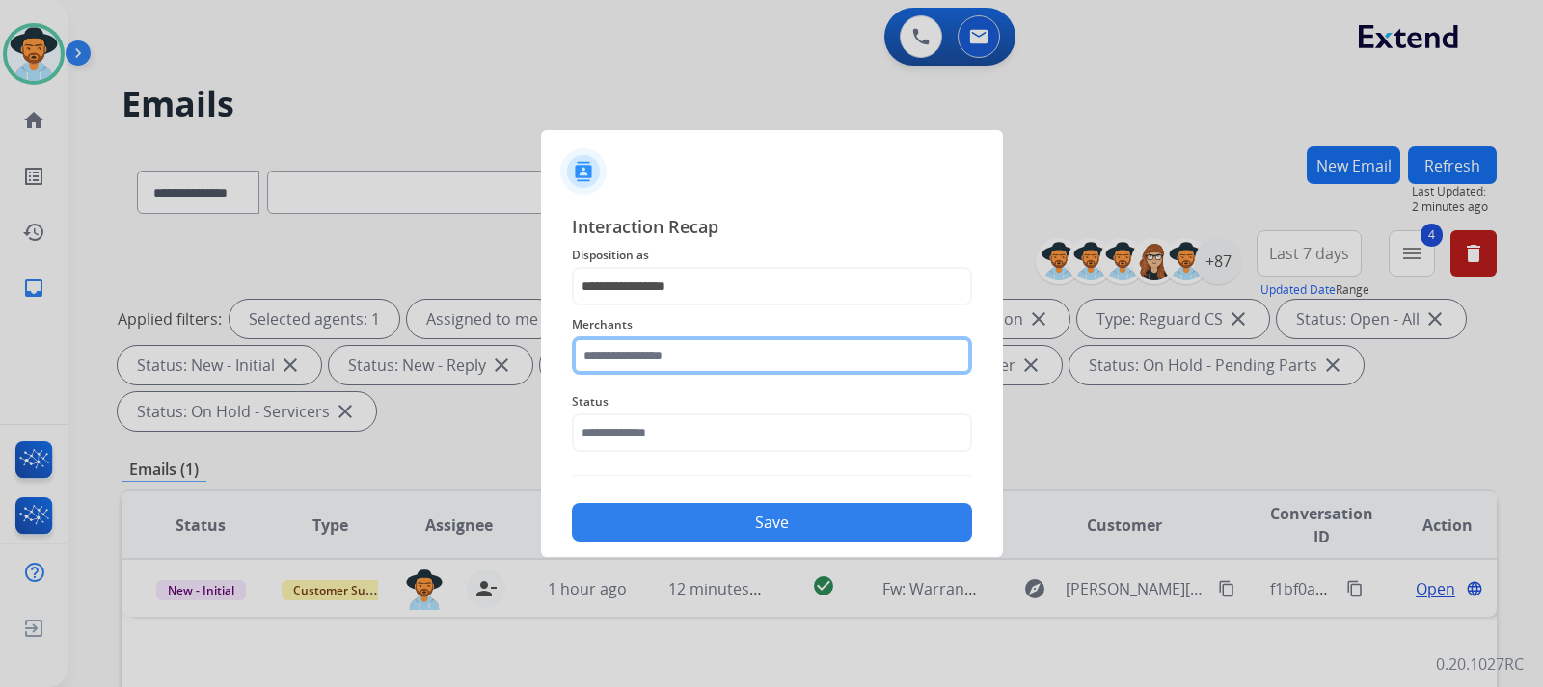
click at [702, 356] on input "text" at bounding box center [772, 356] width 400 height 39
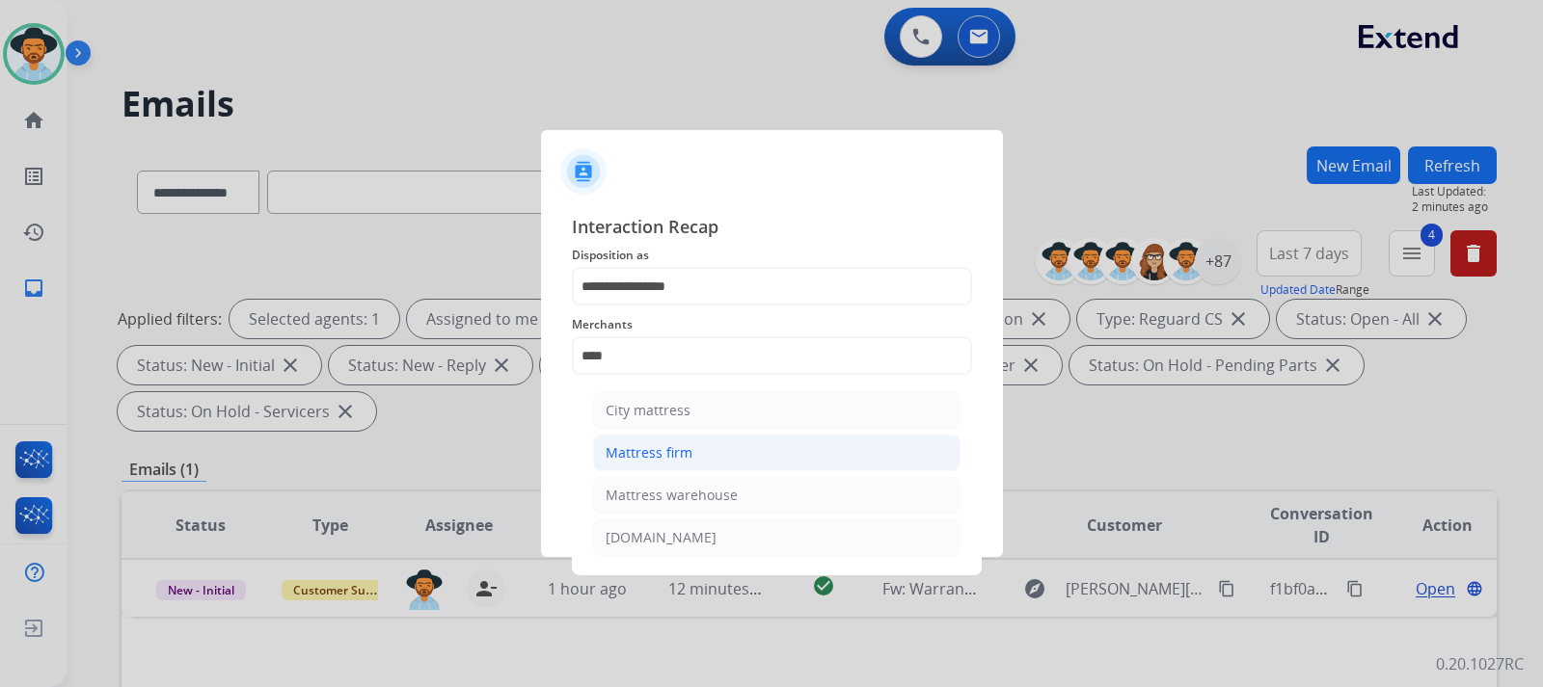
click at [641, 444] on div "Mattress firm" at bounding box center [649, 453] width 87 height 19
type input "**********"
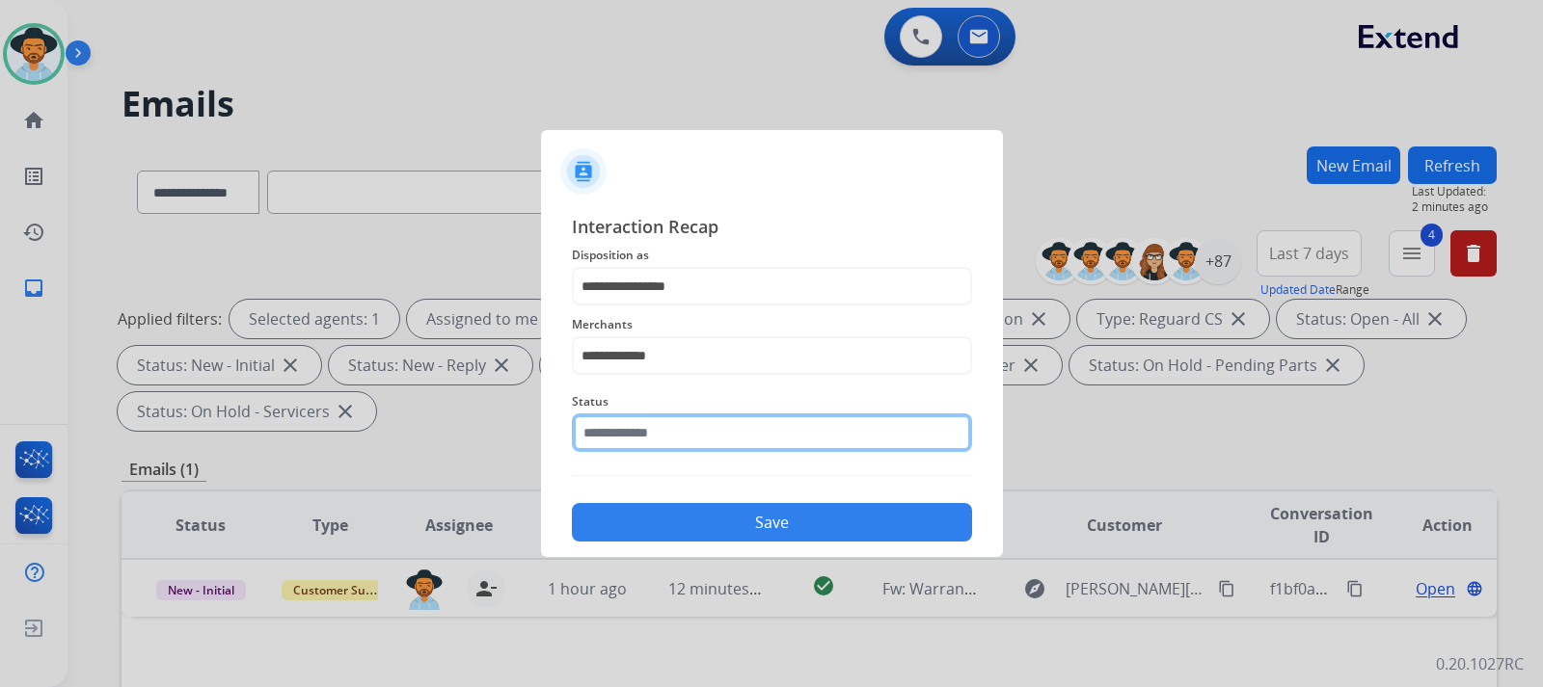
click at [649, 429] on input "text" at bounding box center [772, 433] width 400 height 39
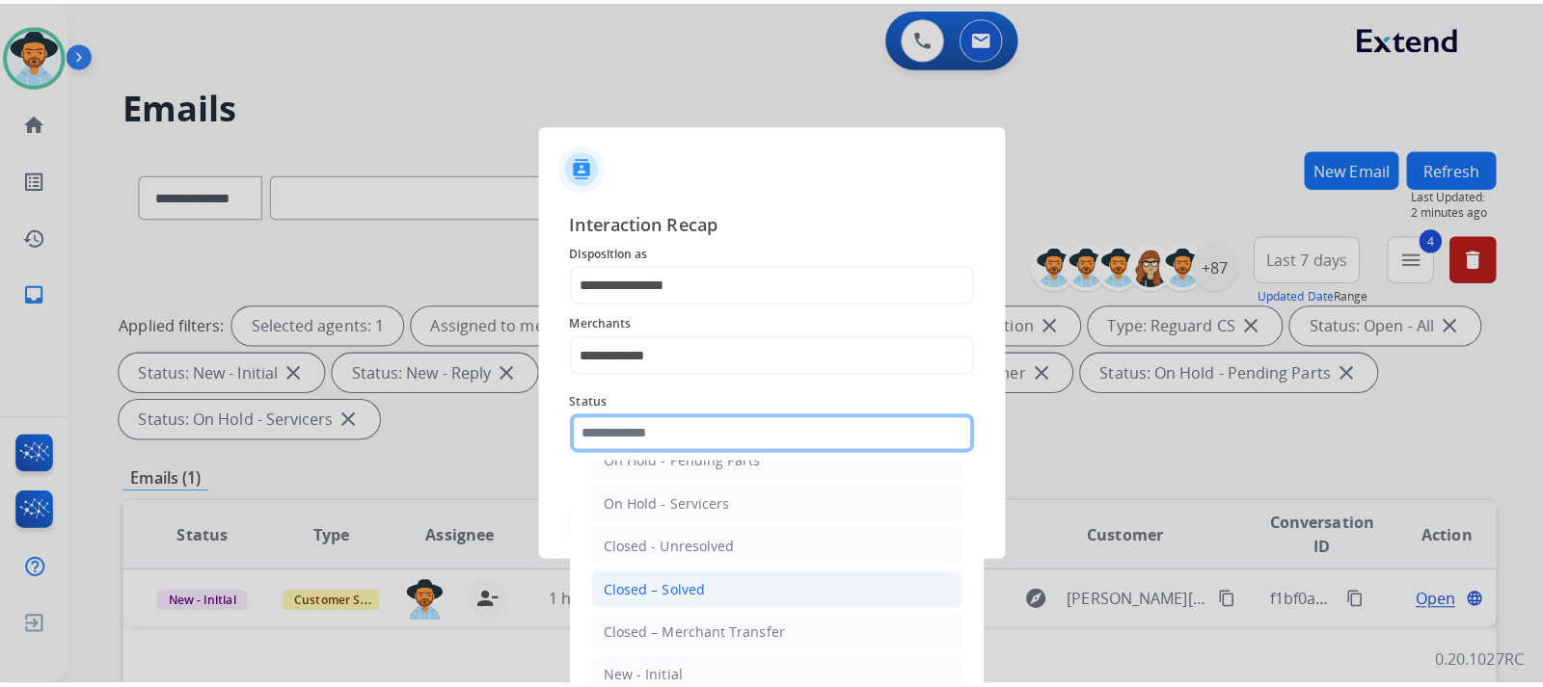
scroll to position [116, 0]
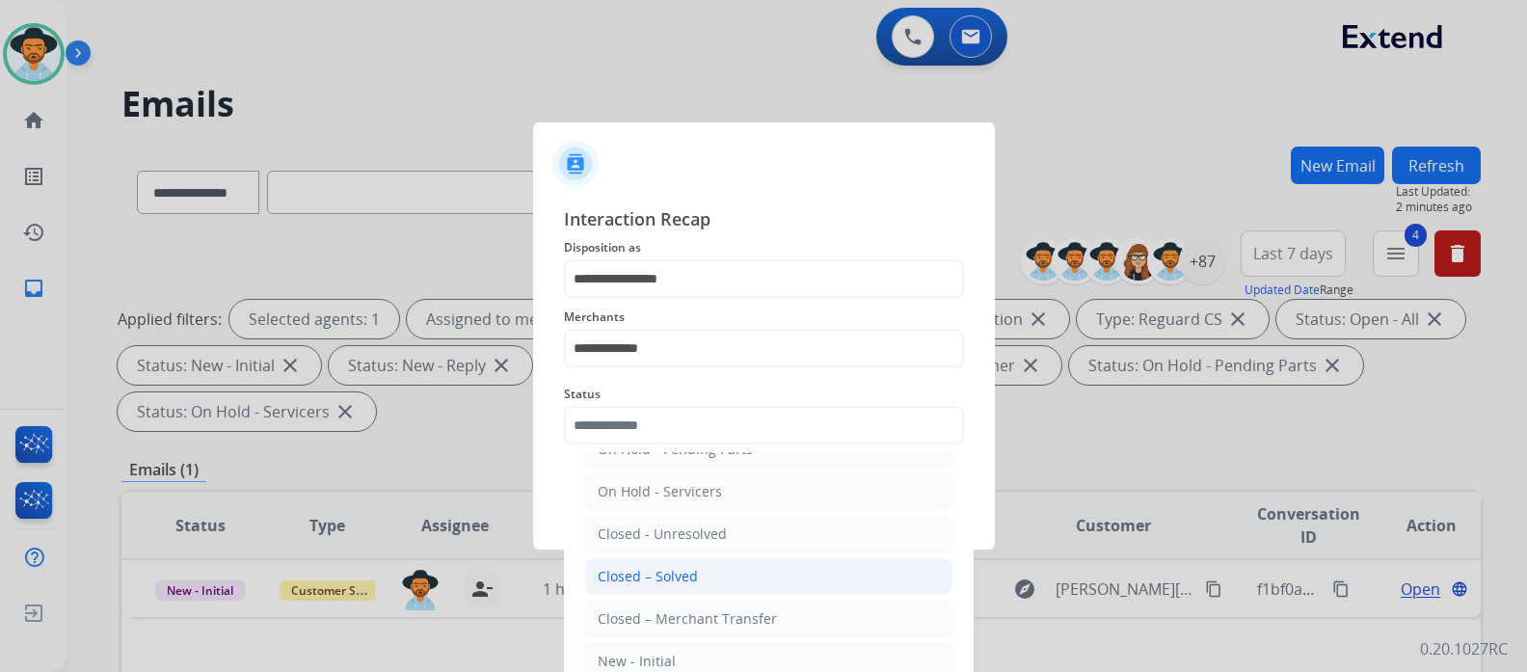
click at [698, 579] on li "Closed – Solved" at bounding box center [768, 576] width 367 height 37
type input "**********"
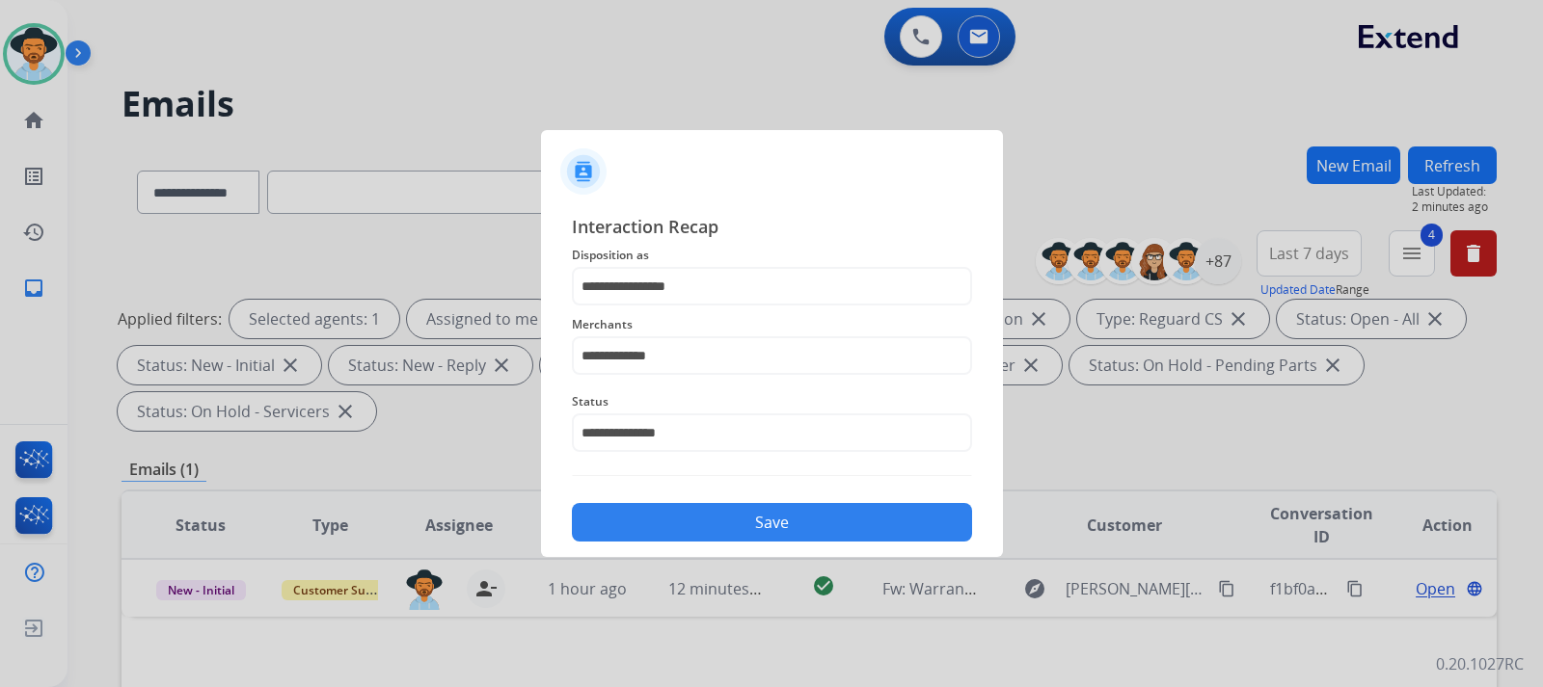
click at [731, 521] on button "Save" at bounding box center [772, 522] width 400 height 39
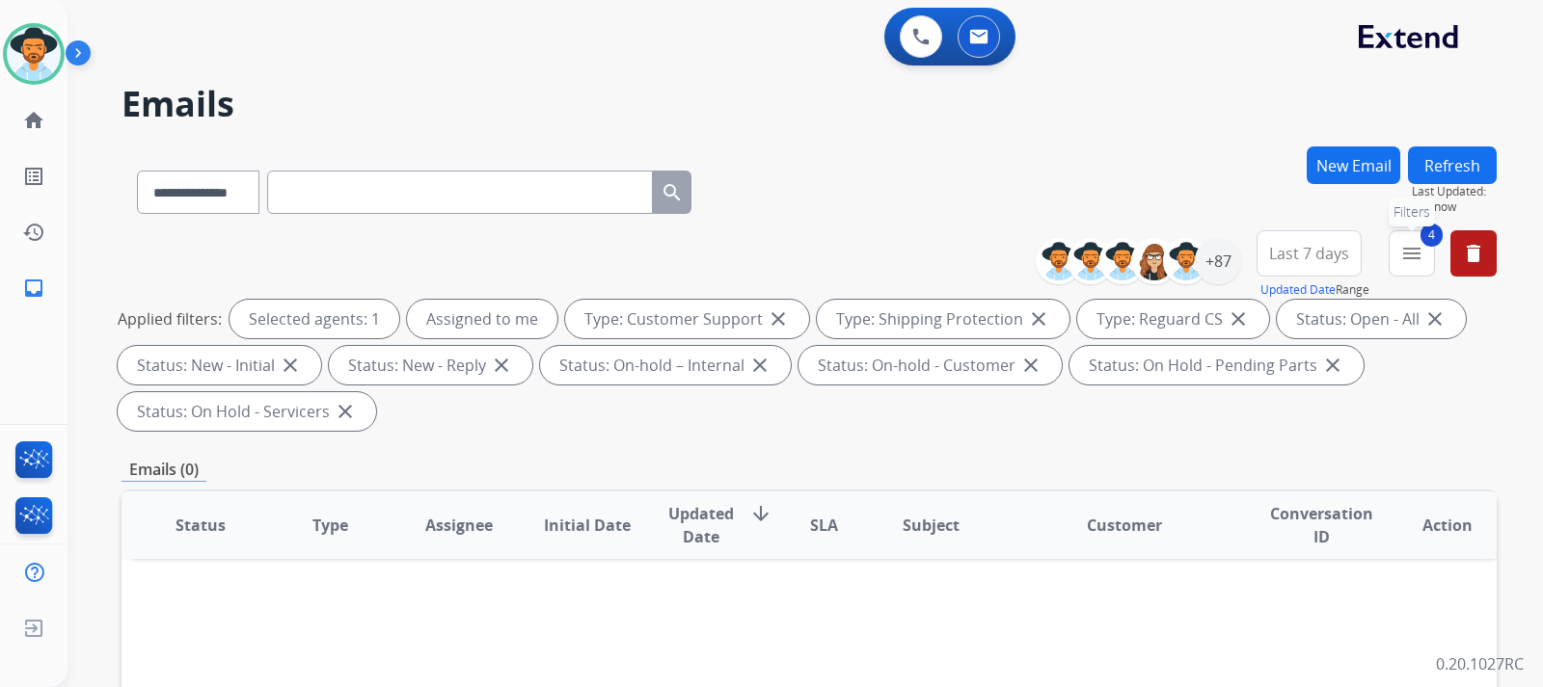
click at [1401, 254] on mat-icon "menu" at bounding box center [1411, 253] width 23 height 23
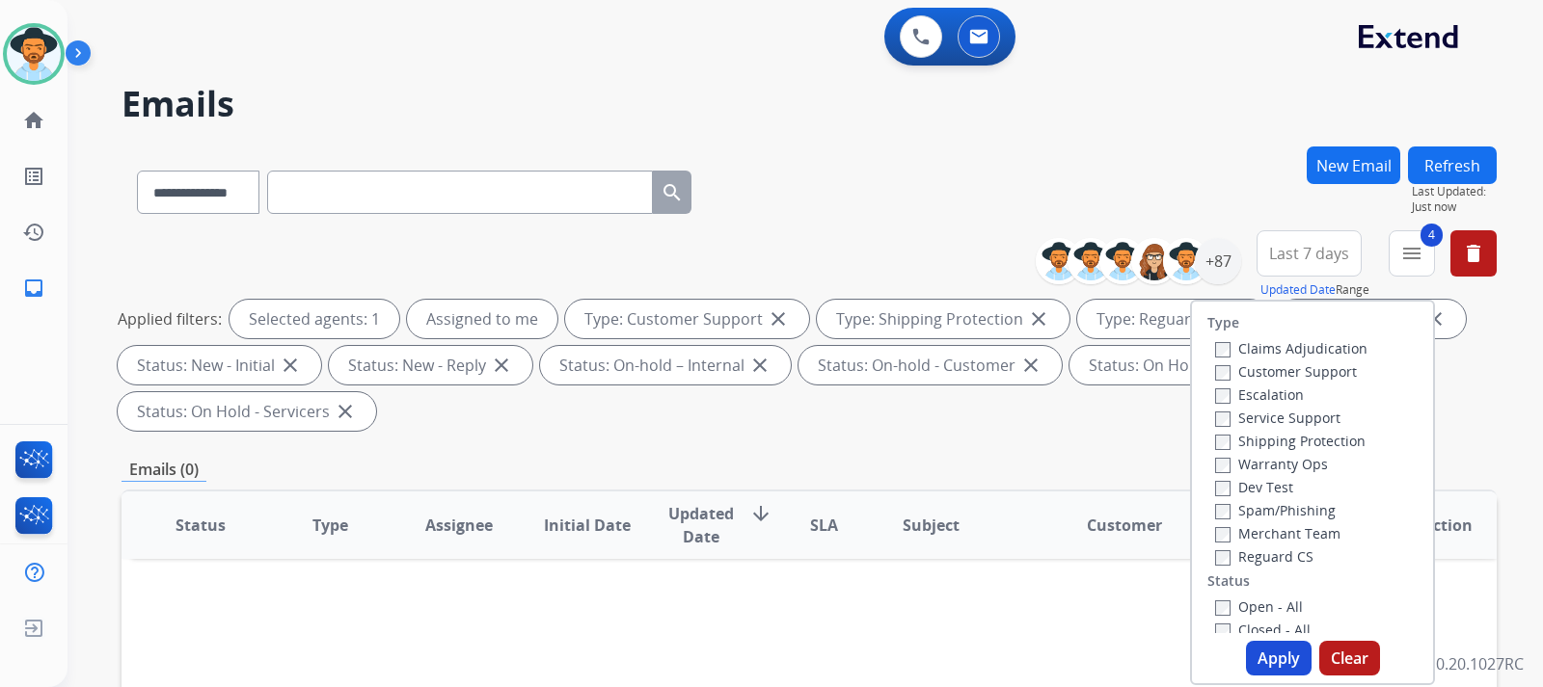
click at [1268, 668] on button "Apply" at bounding box center [1279, 658] width 66 height 35
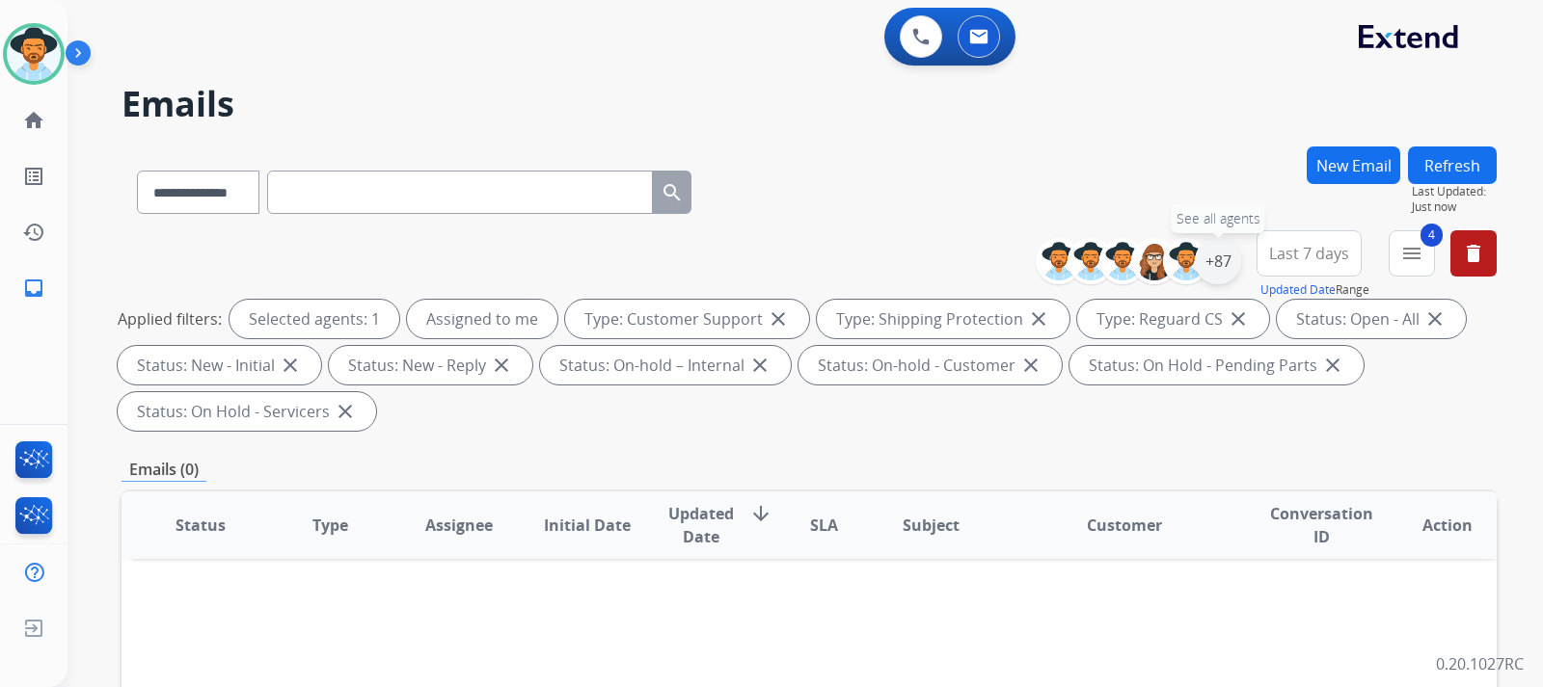
click at [1214, 273] on div "+87" at bounding box center [1218, 261] width 46 height 46
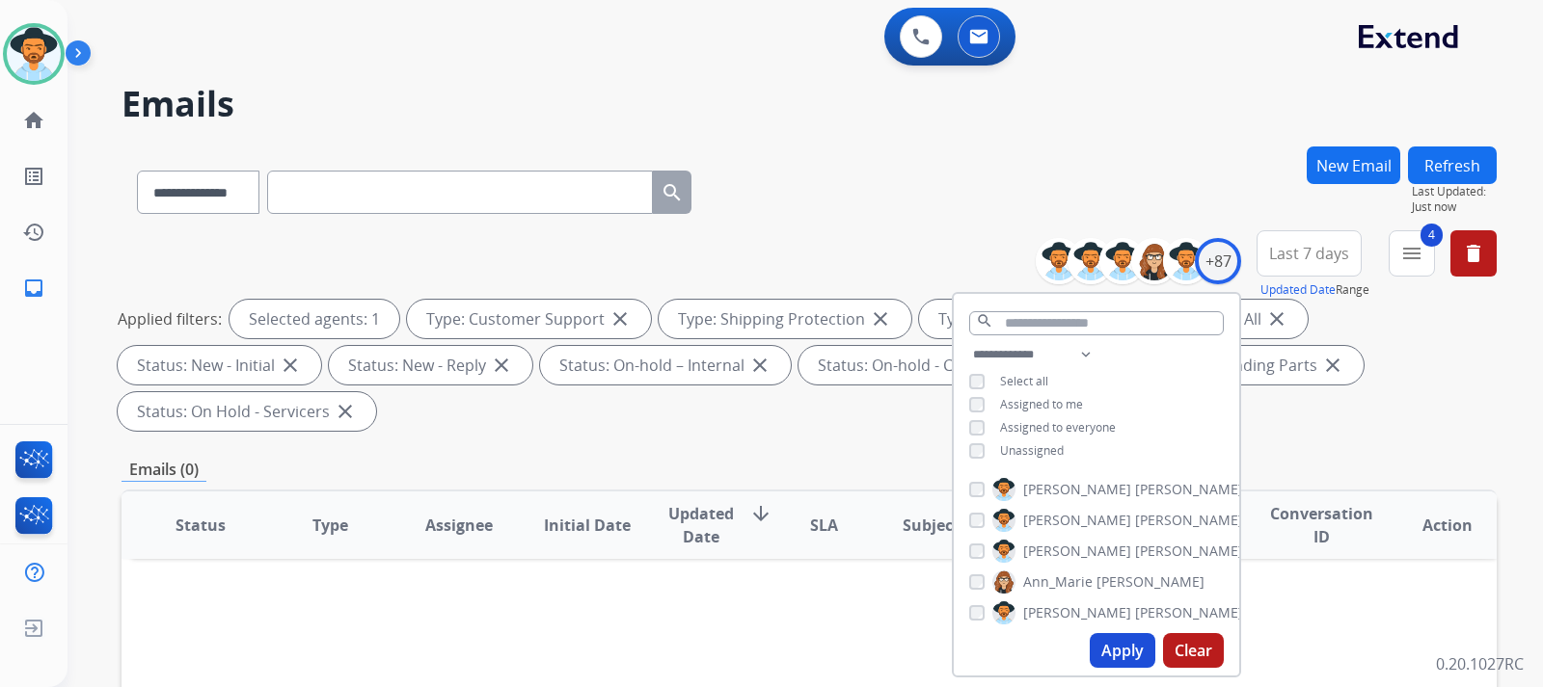
click at [1111, 648] on button "Apply" at bounding box center [1123, 651] width 66 height 35
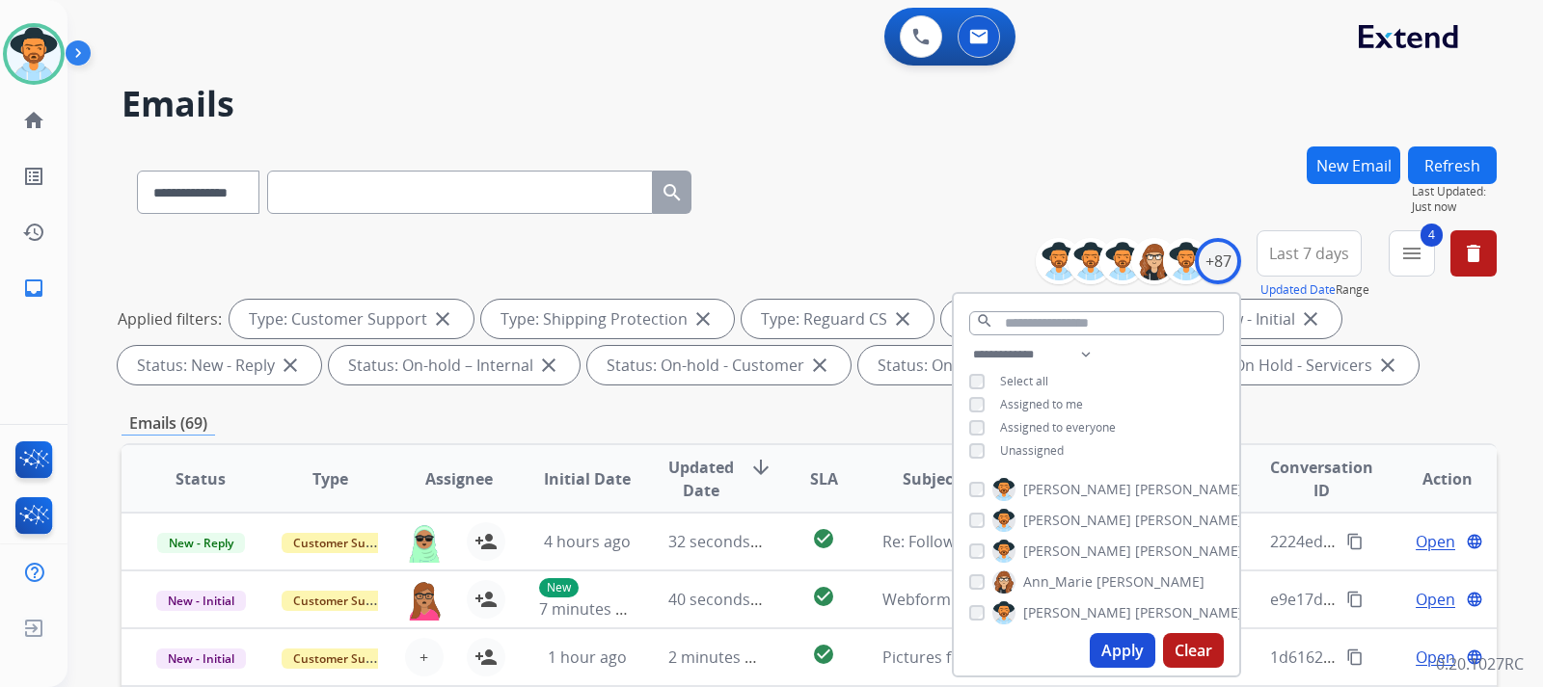
click at [1443, 386] on div "**********" at bounding box center [808, 311] width 1375 height 162
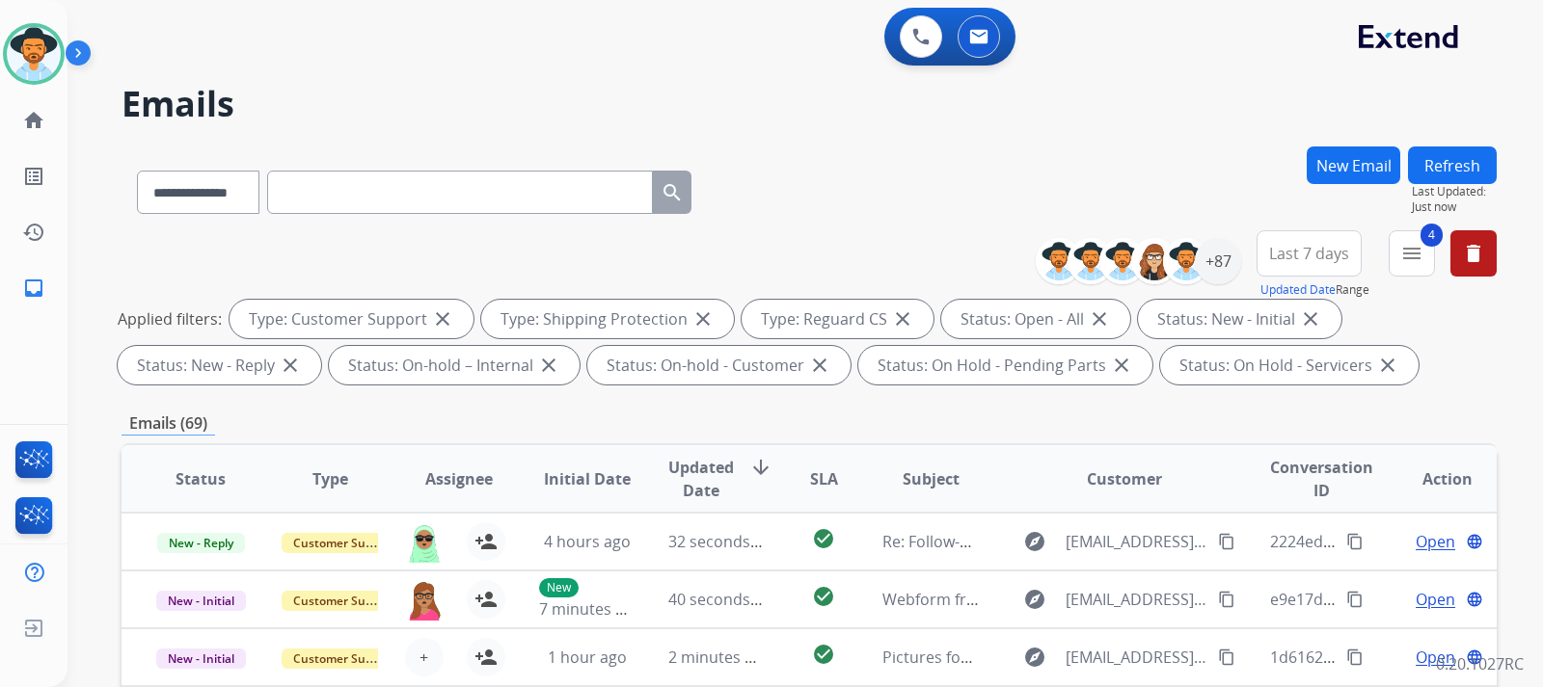
click at [1430, 167] on button "Refresh" at bounding box center [1452, 166] width 89 height 38
click at [47, 110] on link "home Home" at bounding box center [34, 121] width 54 height 54
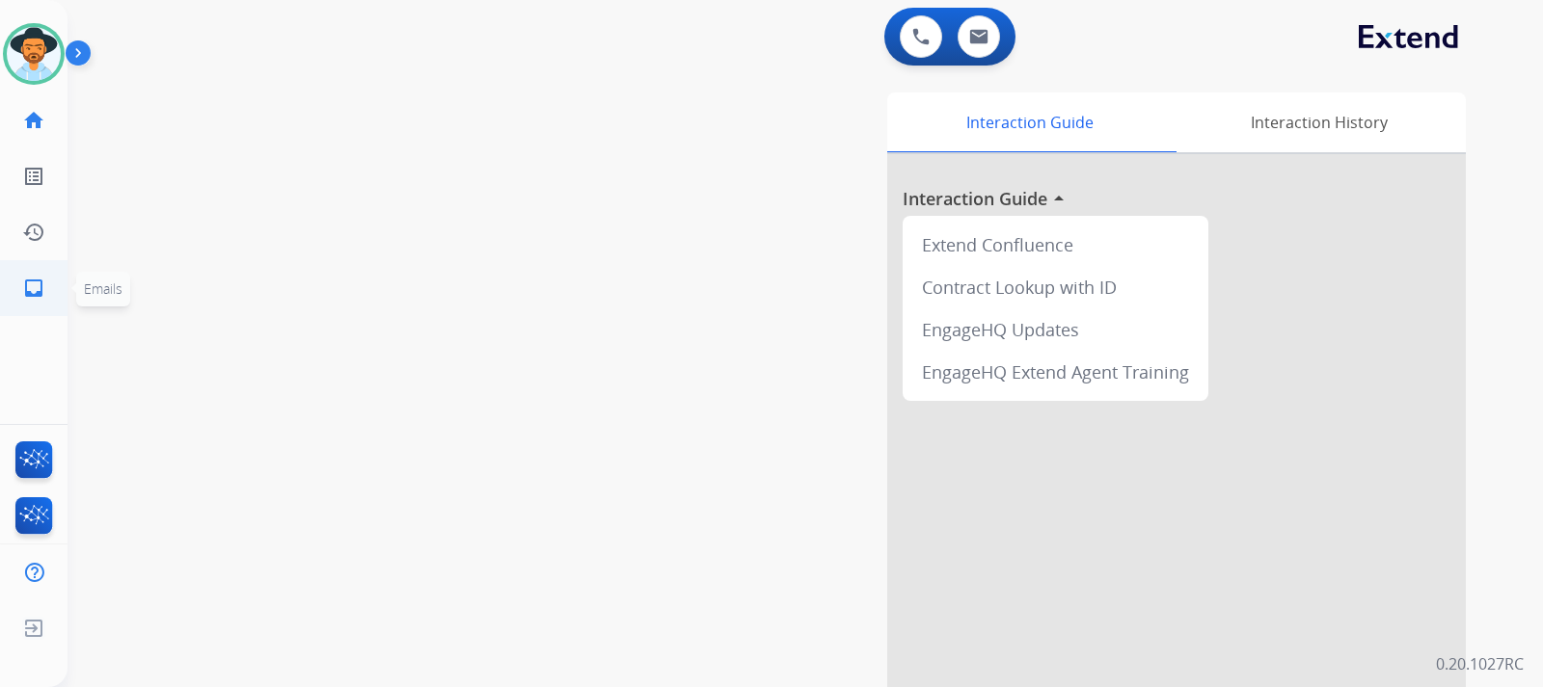
click at [38, 278] on mat-icon "inbox" at bounding box center [33, 288] width 23 height 23
select select "**********"
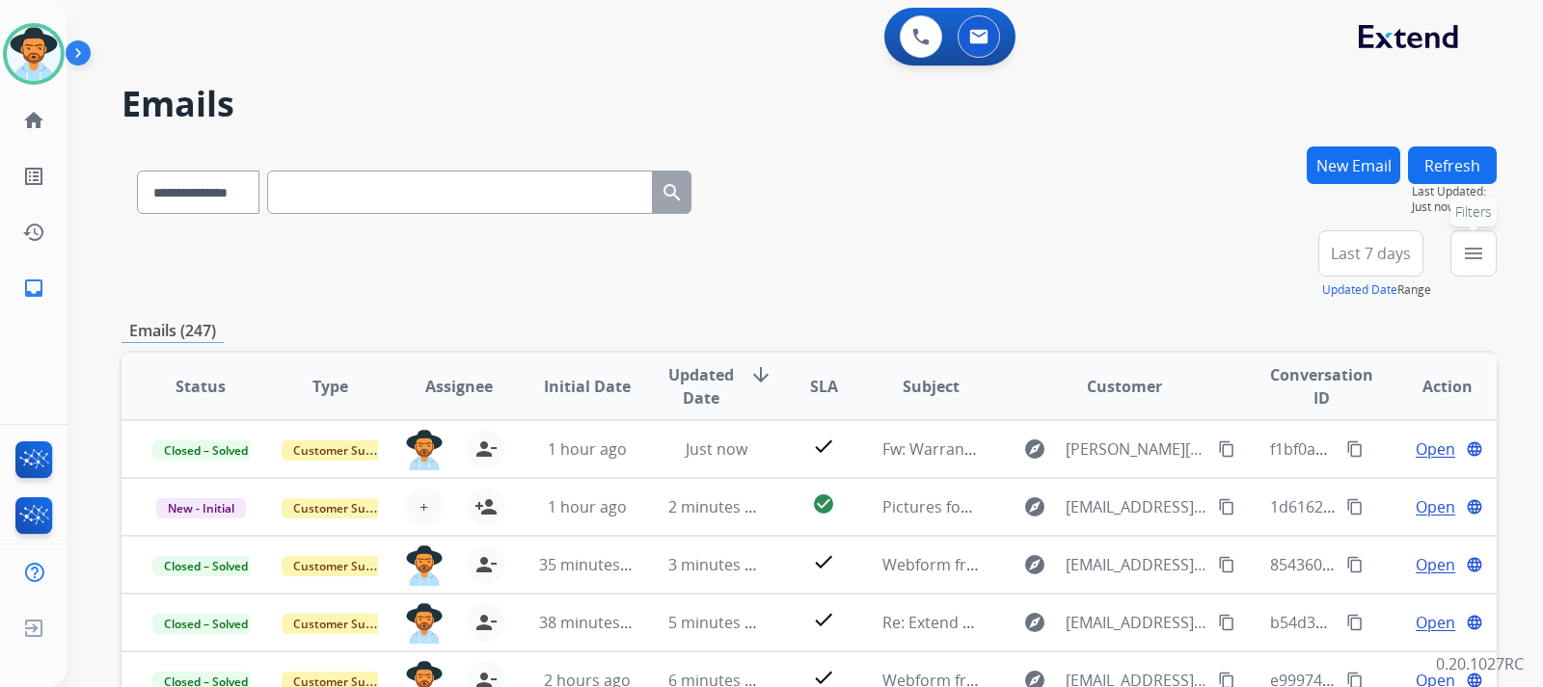
click at [1469, 262] on mat-icon "menu" at bounding box center [1473, 253] width 23 height 23
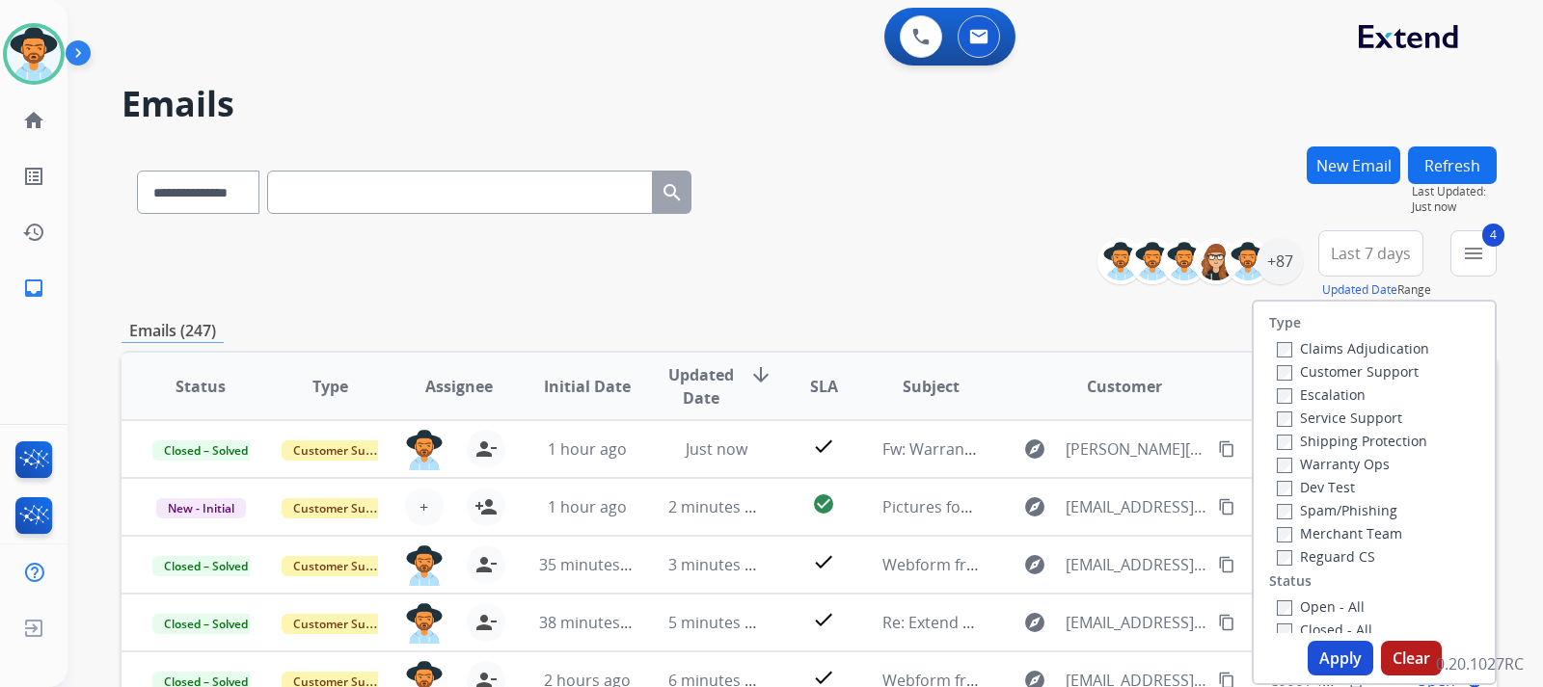
click at [1339, 654] on button "Apply" at bounding box center [1340, 658] width 66 height 35
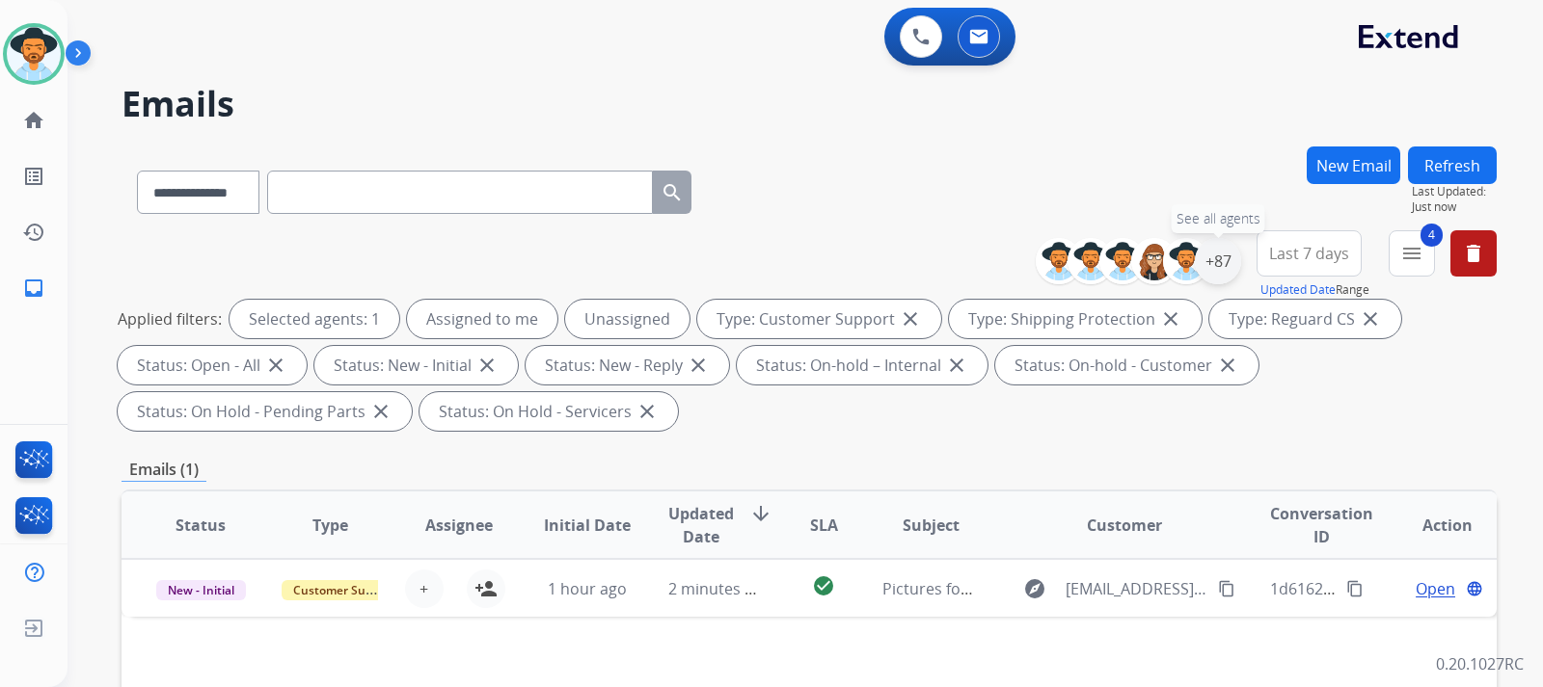
click at [1214, 265] on div "+87" at bounding box center [1218, 261] width 46 height 46
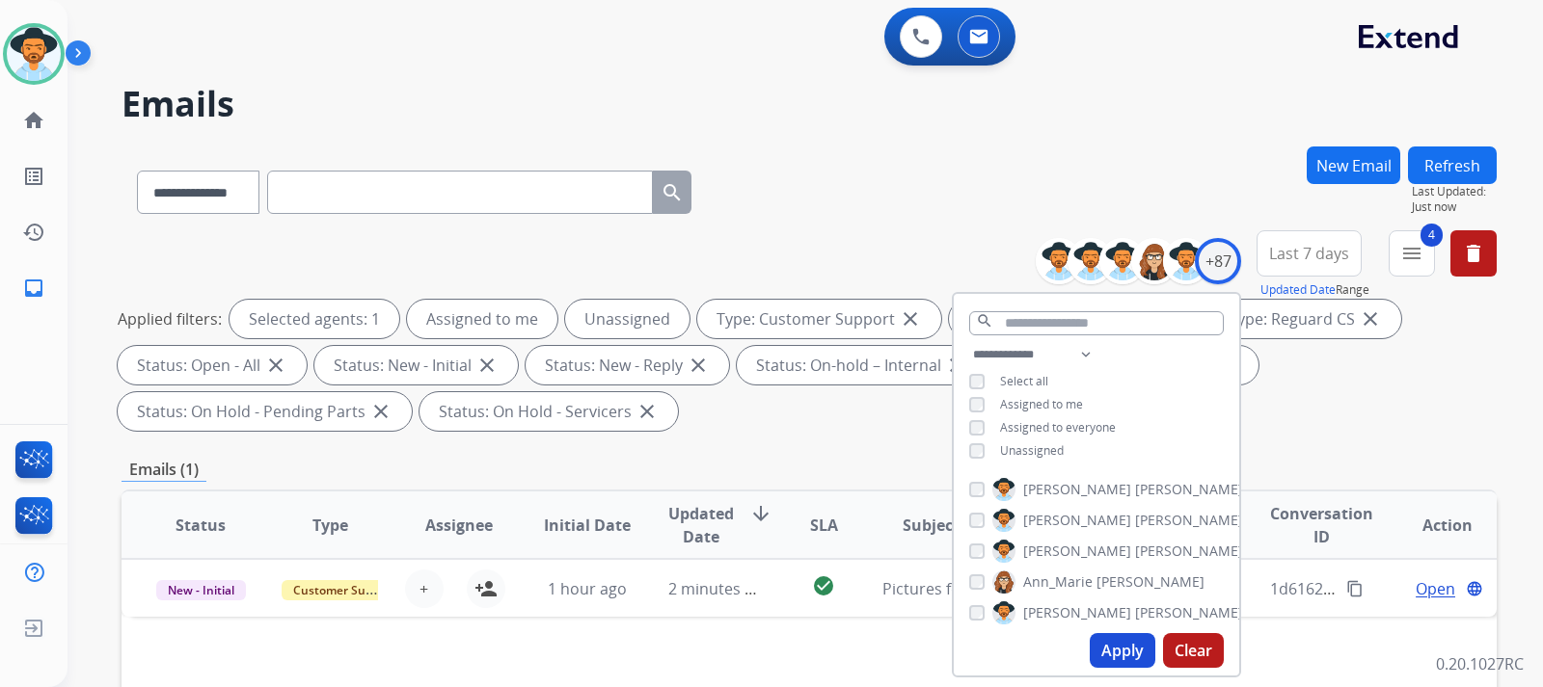
click at [1415, 436] on div "**********" at bounding box center [808, 334] width 1375 height 208
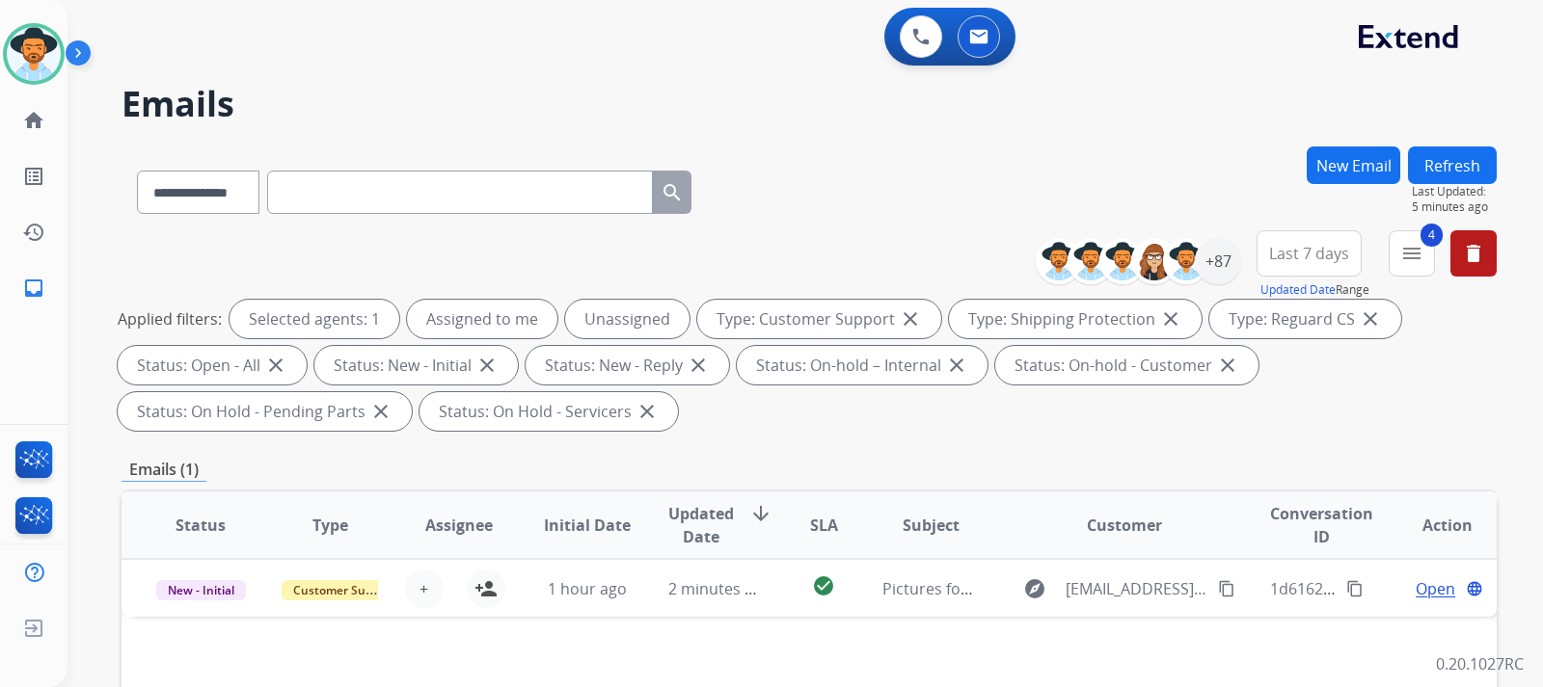
click at [1432, 150] on button "Refresh" at bounding box center [1452, 166] width 89 height 38
